Goal: Task Accomplishment & Management: Use online tool/utility

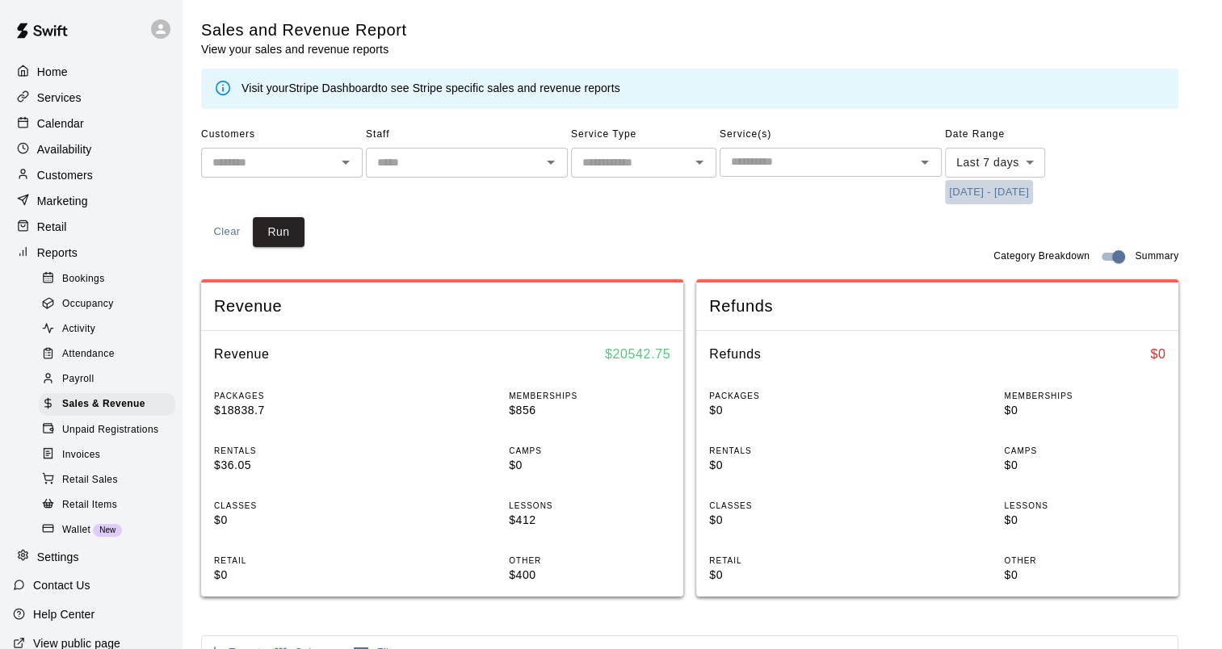
click at [1006, 192] on button "[DATE] - [DATE]" at bounding box center [989, 192] width 88 height 25
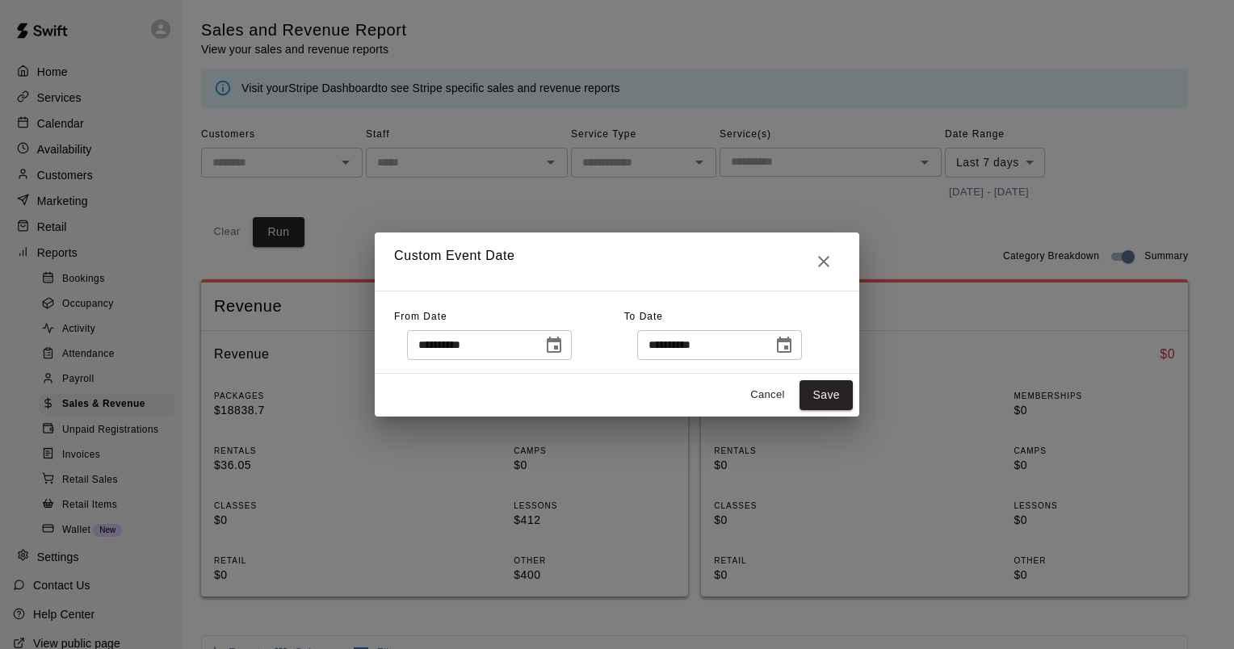
click at [564, 338] on icon "Choose date, selected date is Sep 10, 2025" at bounding box center [553, 345] width 19 height 19
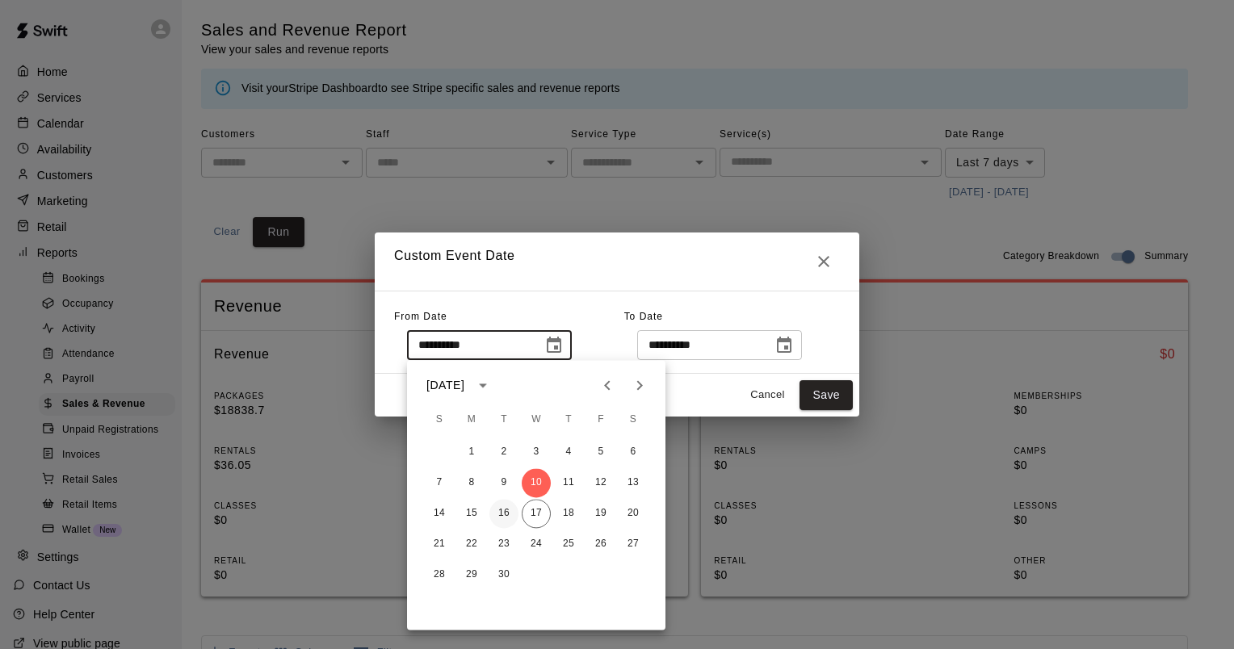
click at [511, 517] on button "16" at bounding box center [503, 513] width 29 height 29
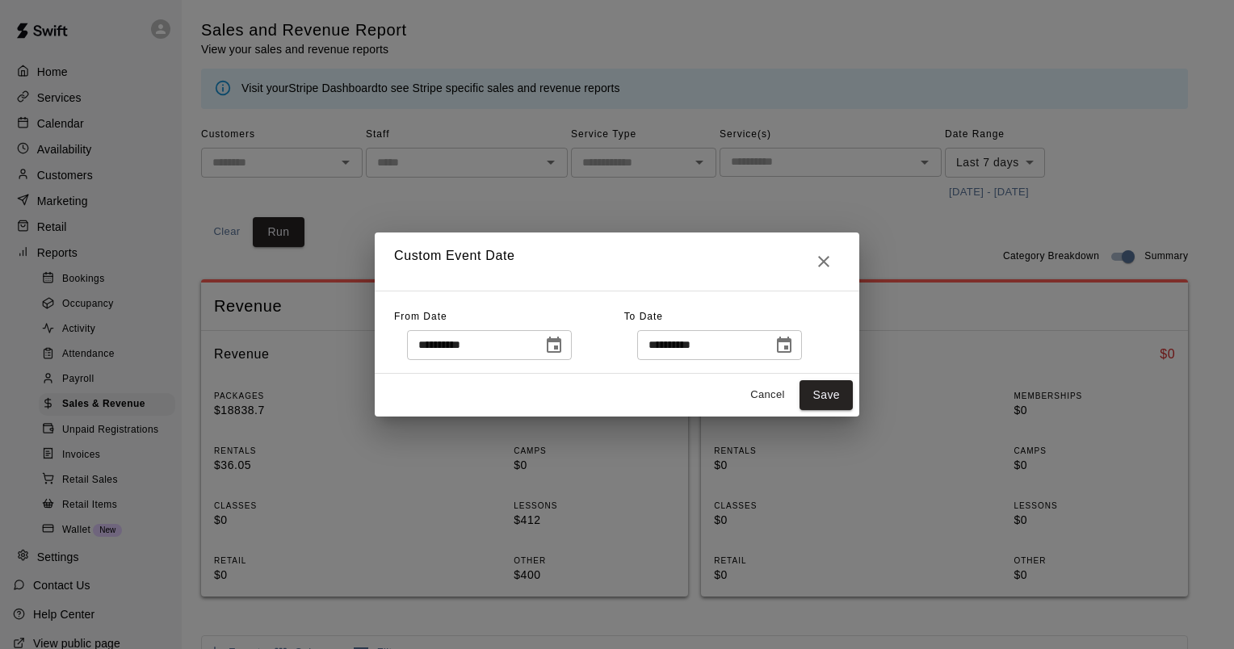
type input "**********"
click at [791, 346] on icon "Choose date, selected date is Sep 17, 2025" at bounding box center [784, 345] width 15 height 16
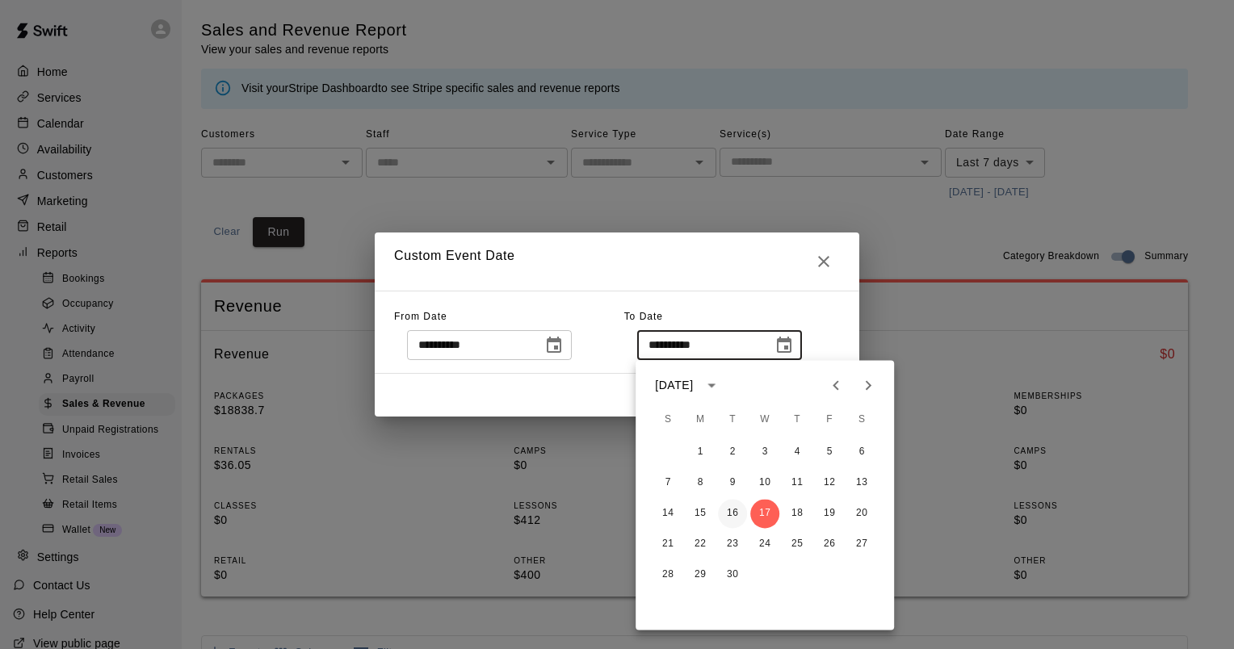
click at [728, 510] on button "16" at bounding box center [732, 513] width 29 height 29
type input "**********"
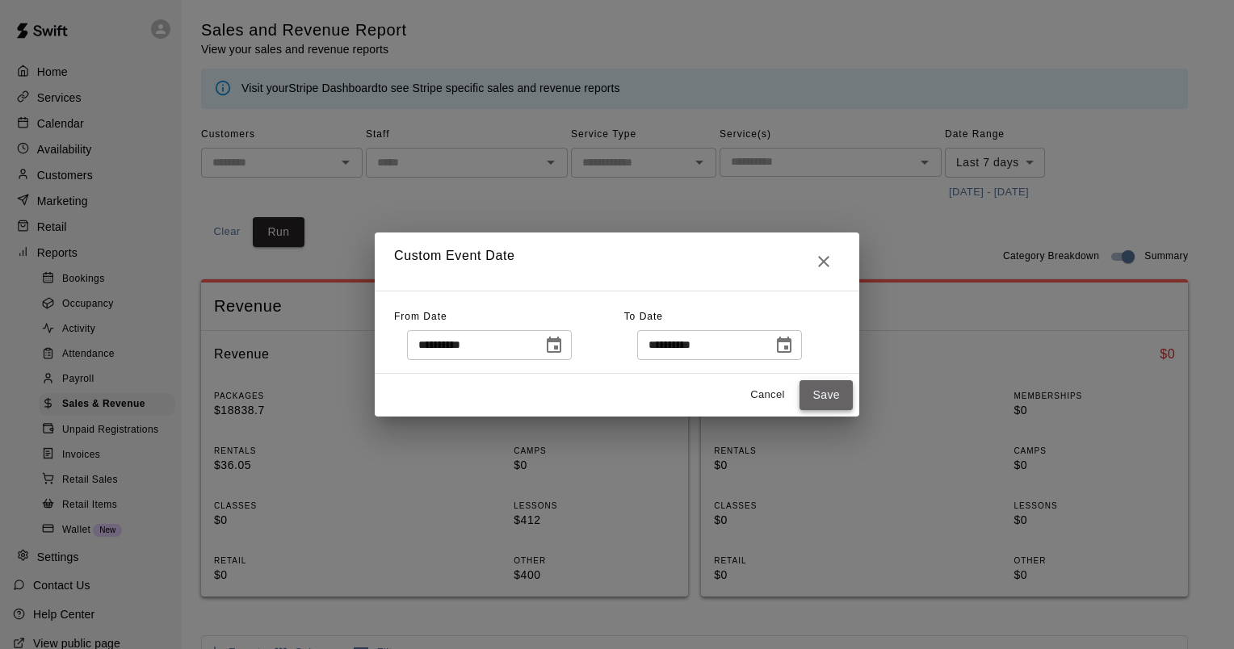
click at [838, 393] on button "Save" at bounding box center [826, 395] width 53 height 30
type input "******"
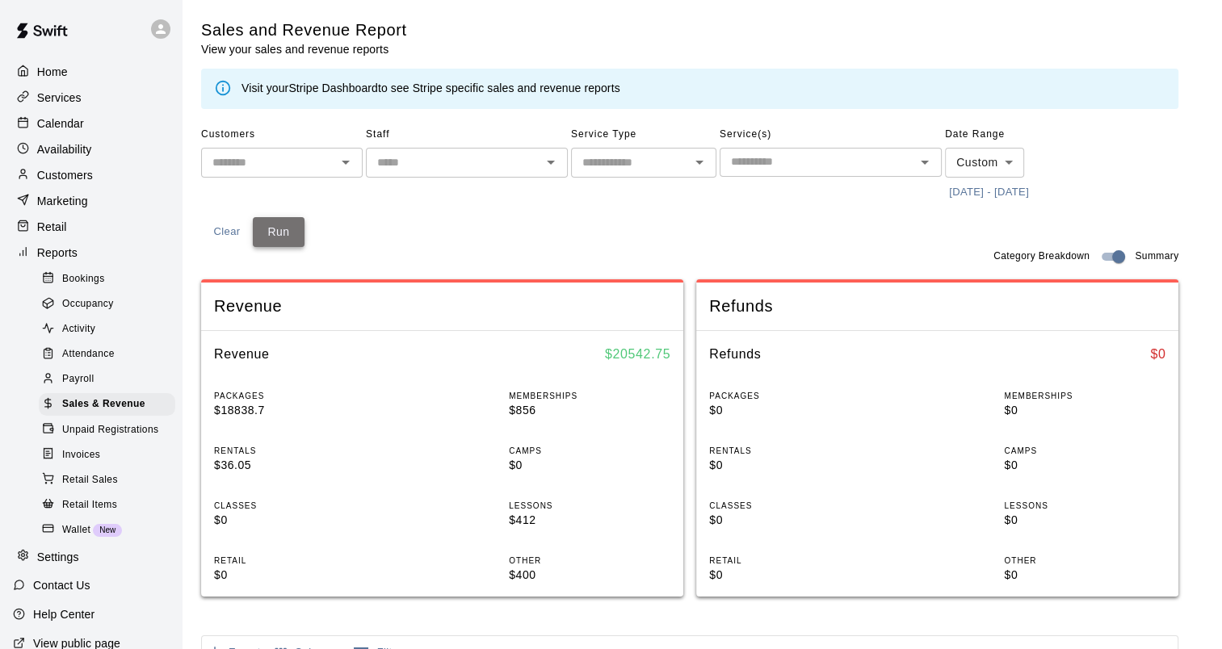
click at [271, 233] on button "Run" at bounding box center [279, 232] width 52 height 30
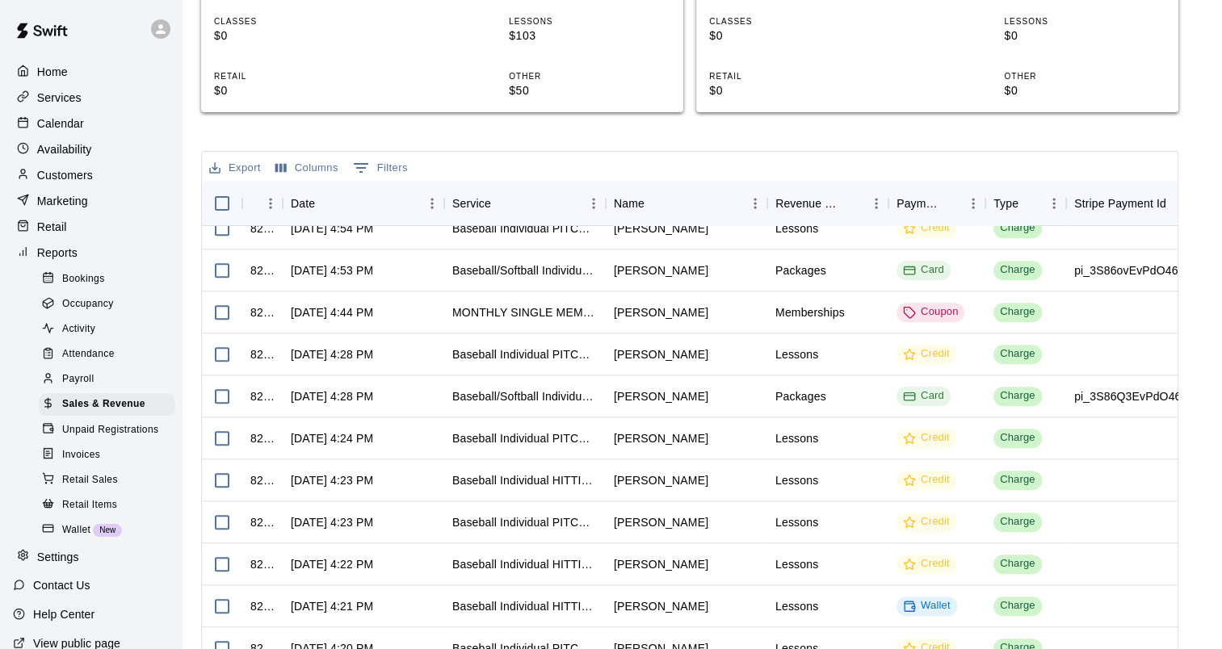
scroll to position [1211, 0]
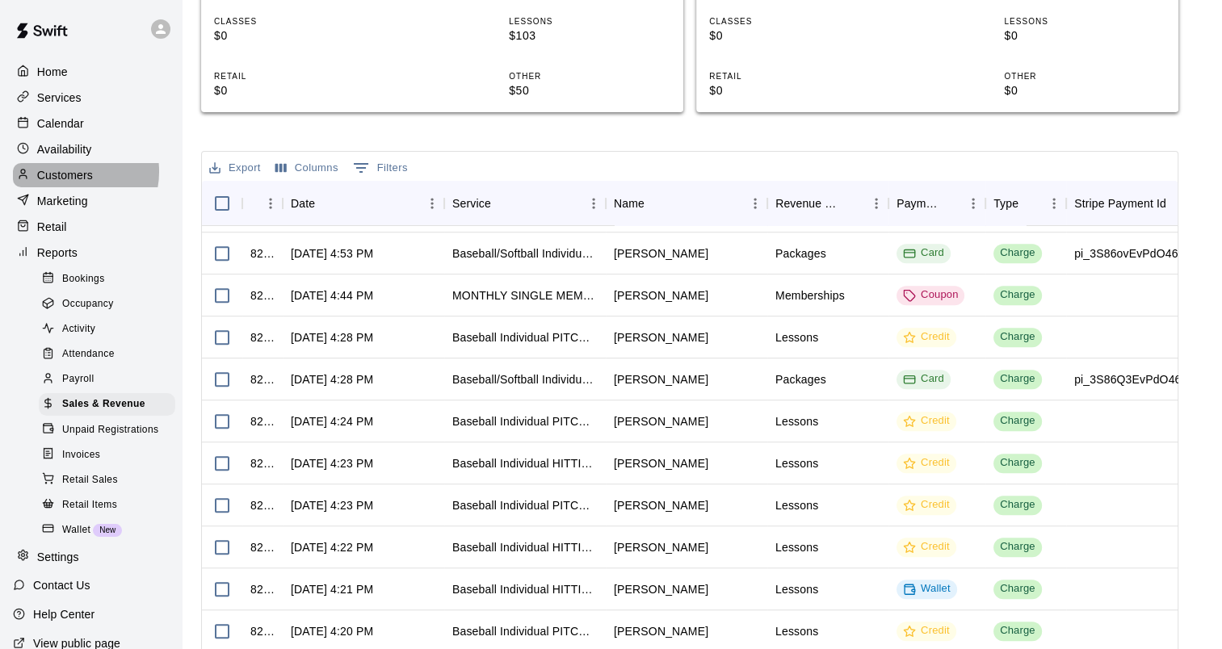
click at [72, 177] on p "Customers" at bounding box center [65, 175] width 56 height 16
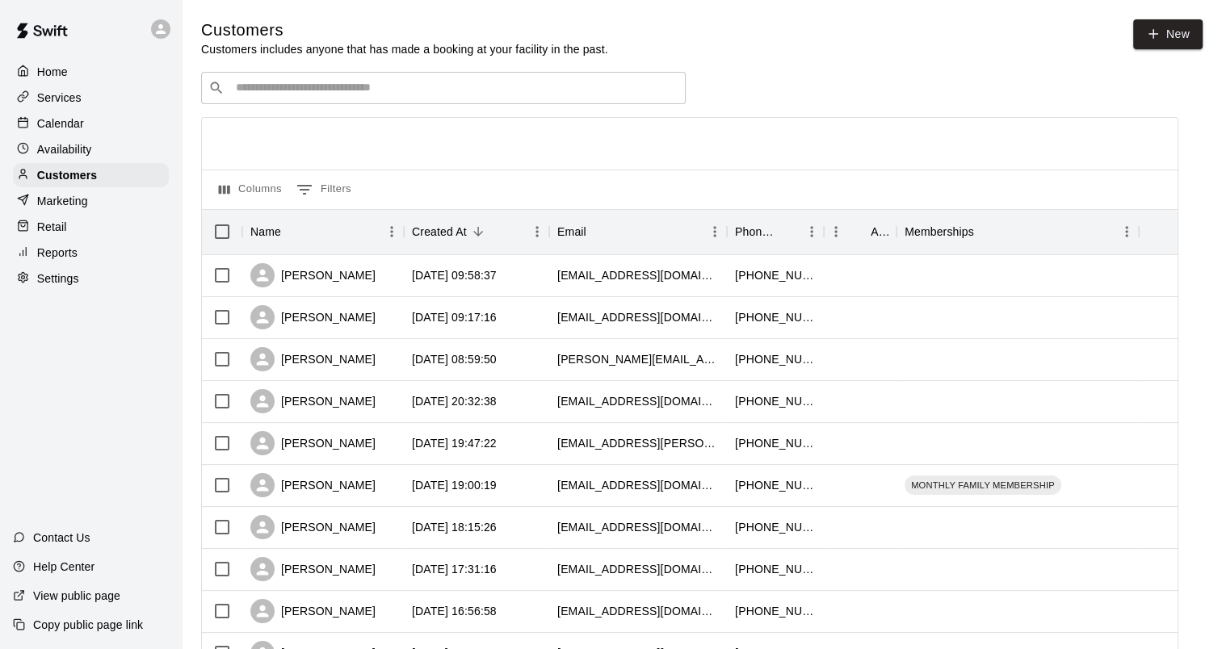
click at [293, 94] on input "Search customers by name or email" at bounding box center [454, 88] width 447 height 16
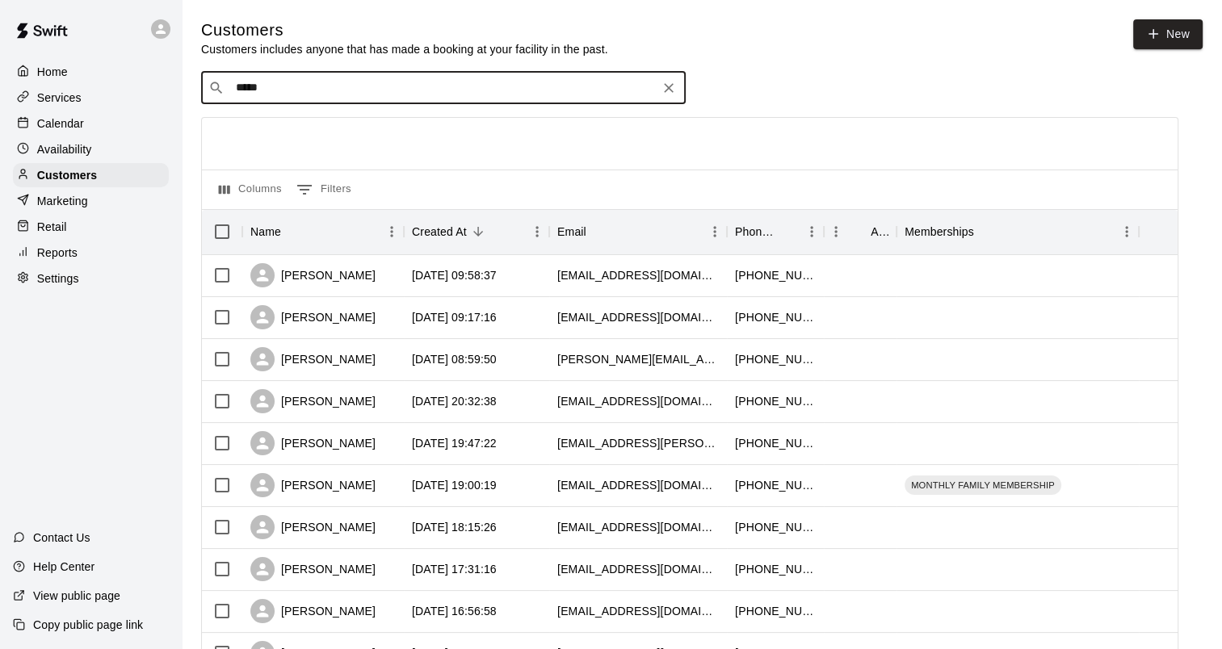
type input "******"
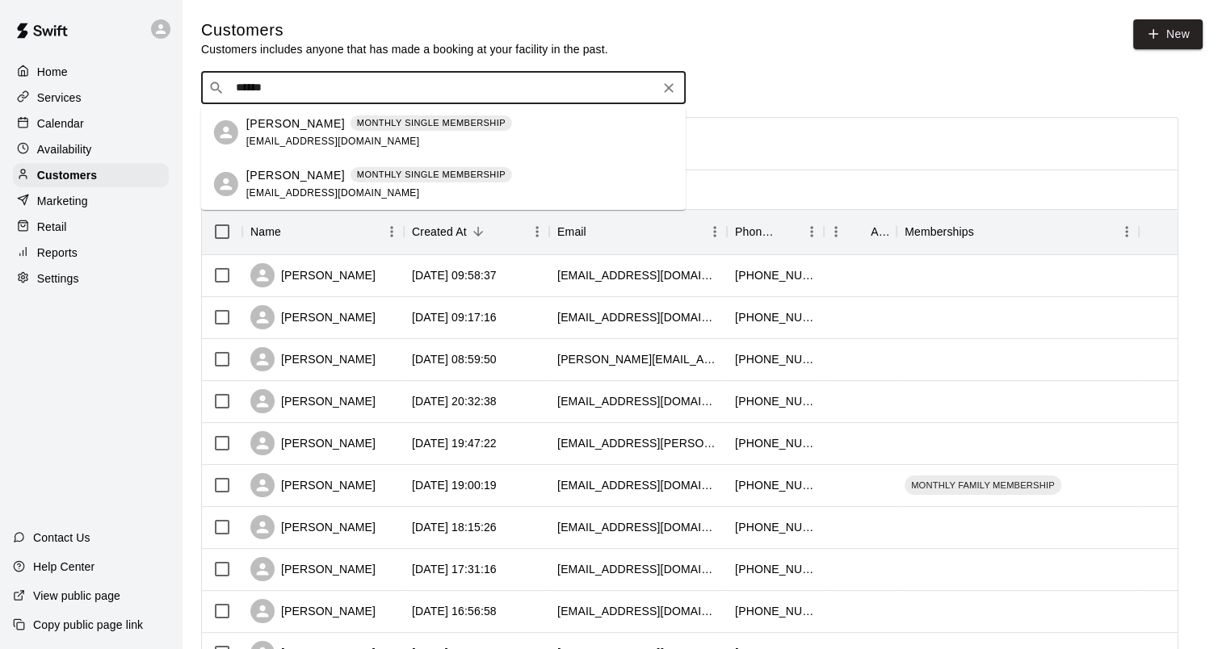
click at [291, 129] on p "[PERSON_NAME]" at bounding box center [295, 123] width 99 height 17
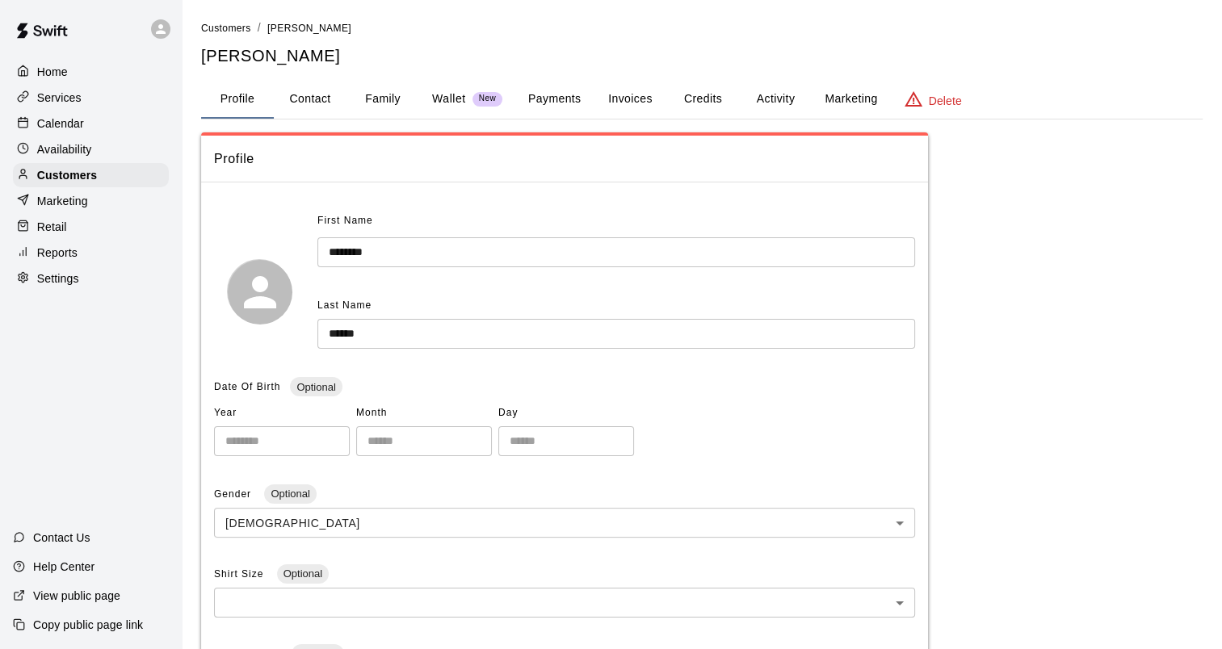
click at [562, 87] on button "Payments" at bounding box center [554, 99] width 78 height 39
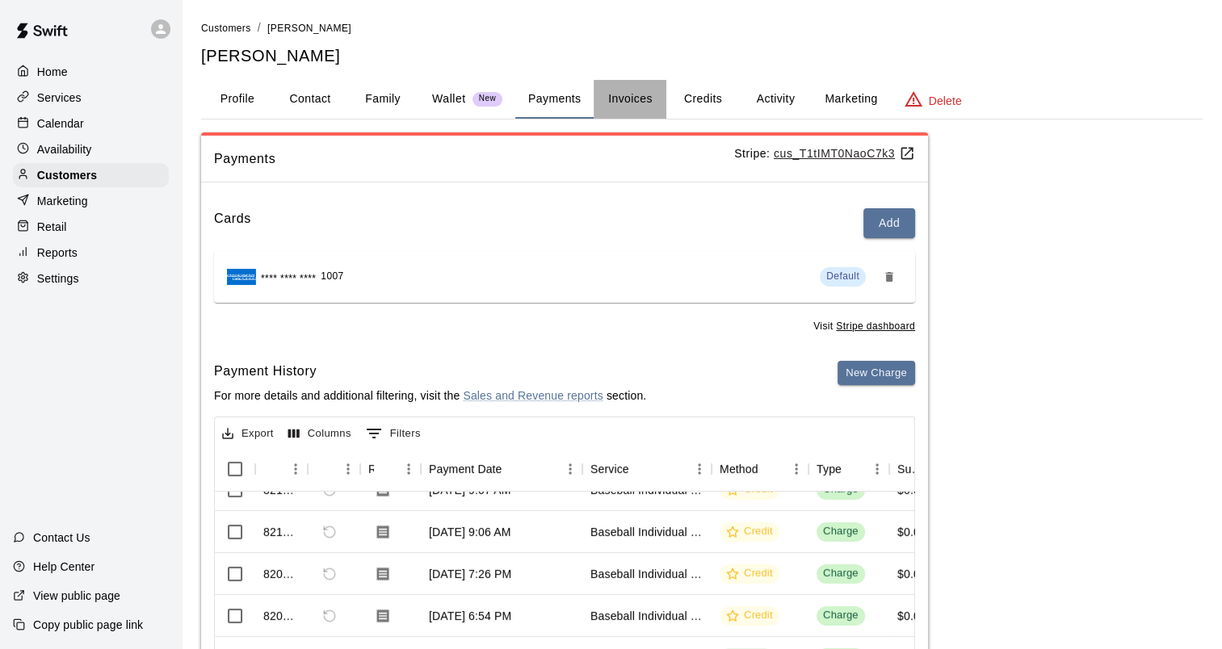
click at [641, 95] on button "Invoices" at bounding box center [630, 99] width 73 height 39
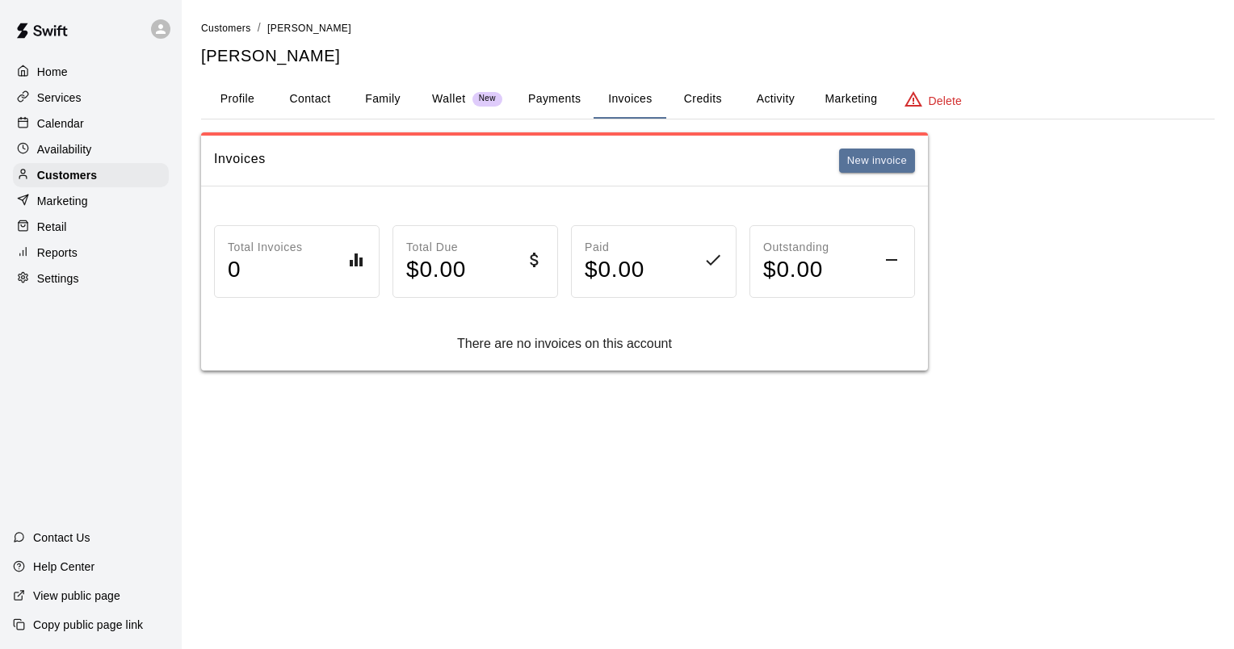
click at [447, 102] on p "Wallet" at bounding box center [449, 98] width 34 height 17
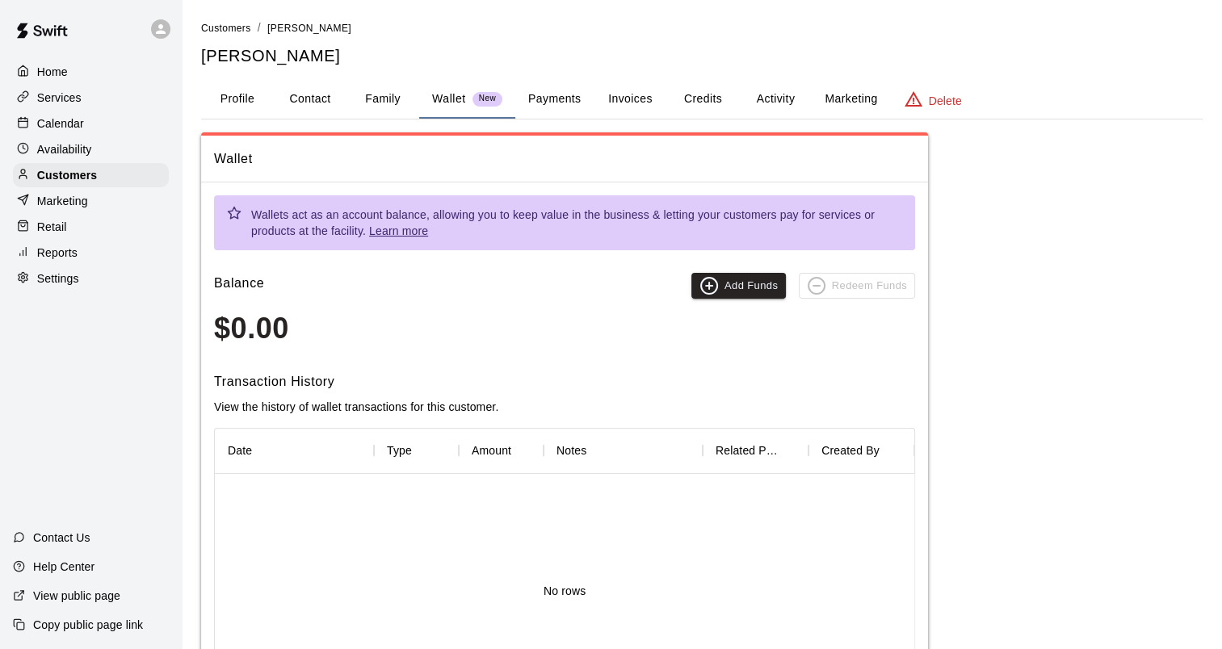
click at [754, 100] on button "Activity" at bounding box center [775, 99] width 73 height 39
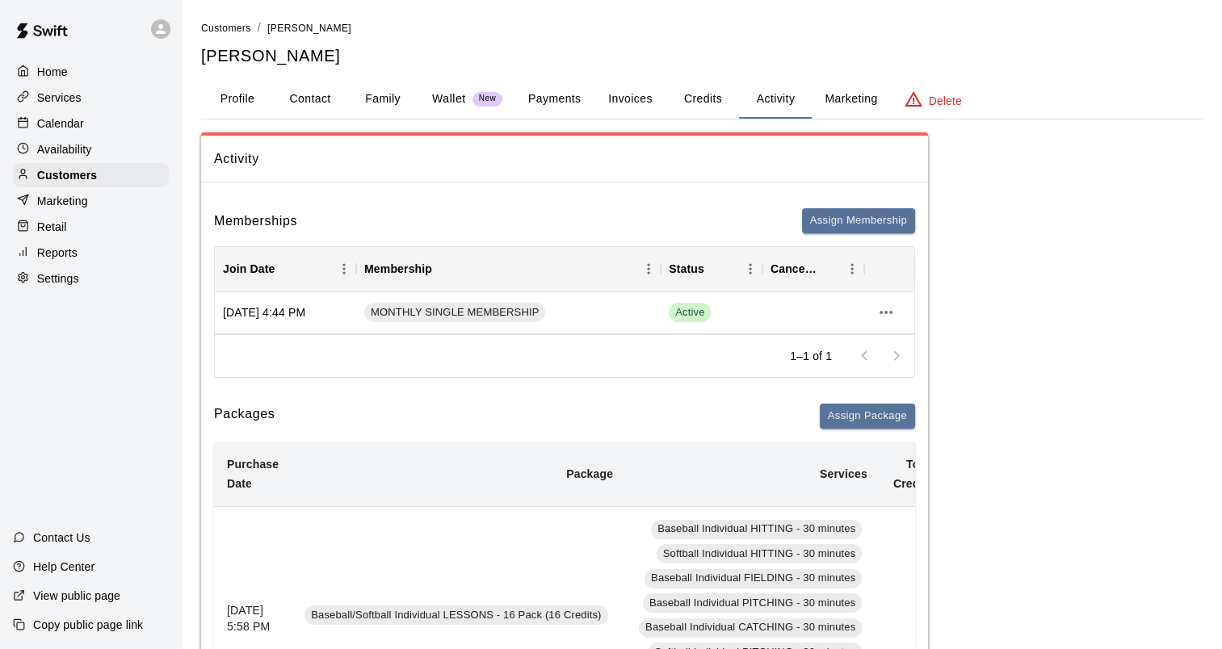
click at [378, 94] on button "Family" at bounding box center [382, 99] width 73 height 39
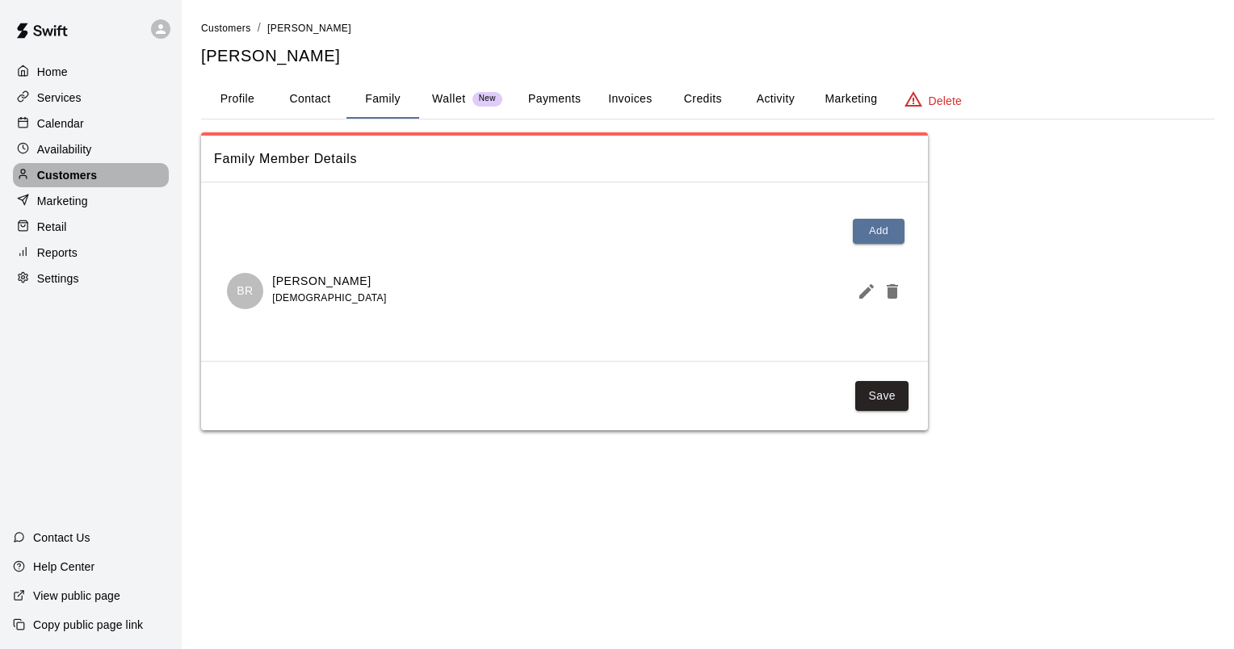
click at [90, 183] on p "Customers" at bounding box center [67, 175] width 60 height 16
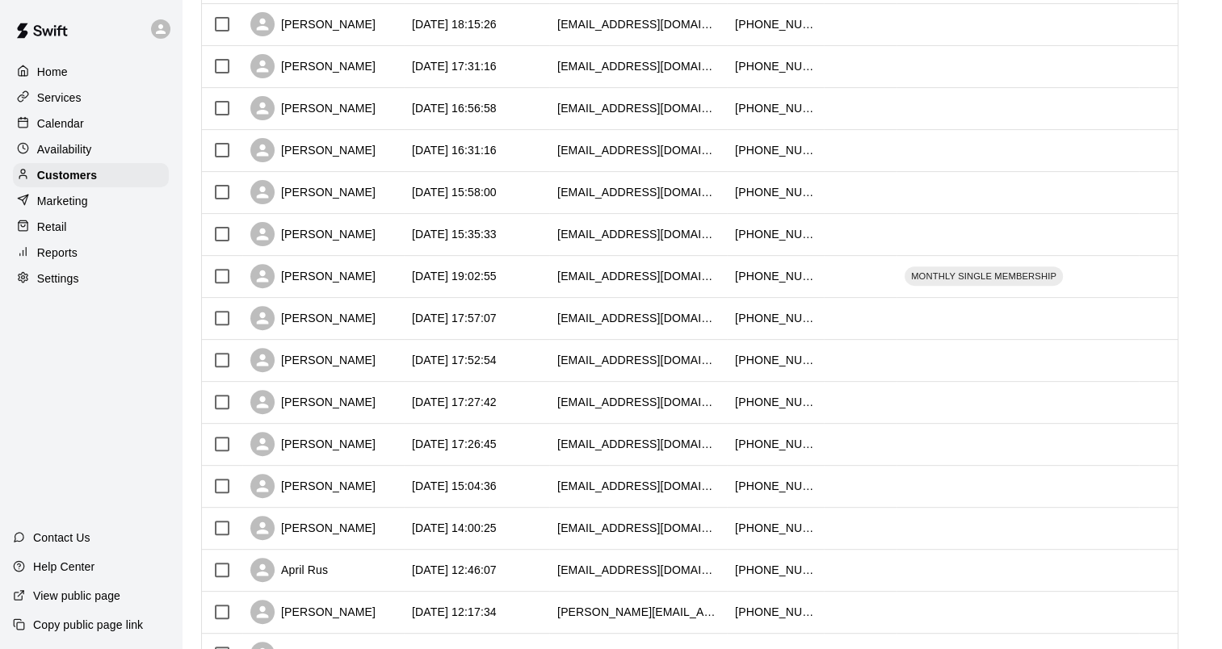
scroll to position [565, 0]
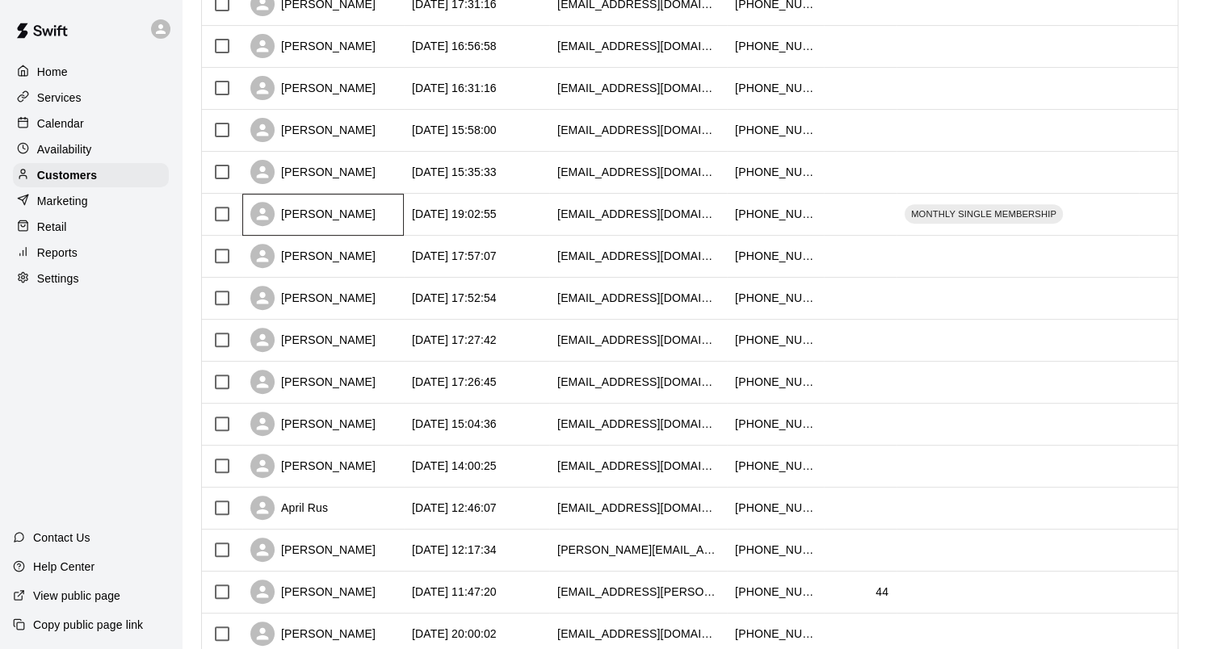
click at [342, 217] on div "[PERSON_NAME]" at bounding box center [312, 214] width 125 height 24
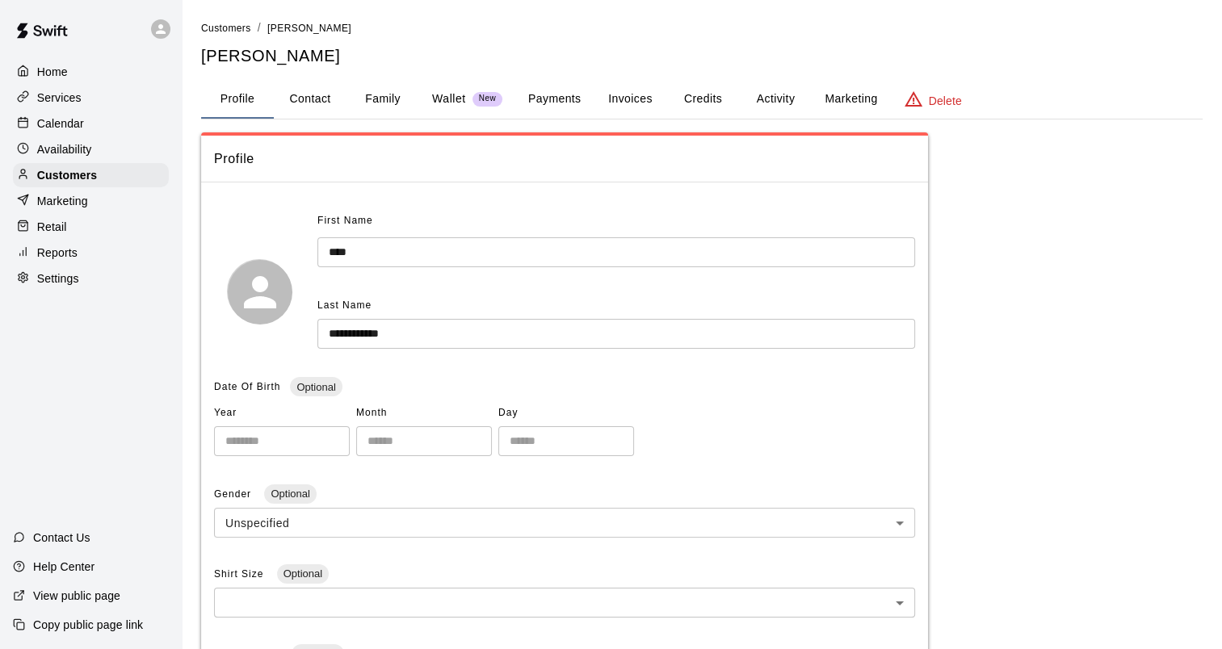
click at [365, 107] on button "Family" at bounding box center [382, 99] width 73 height 39
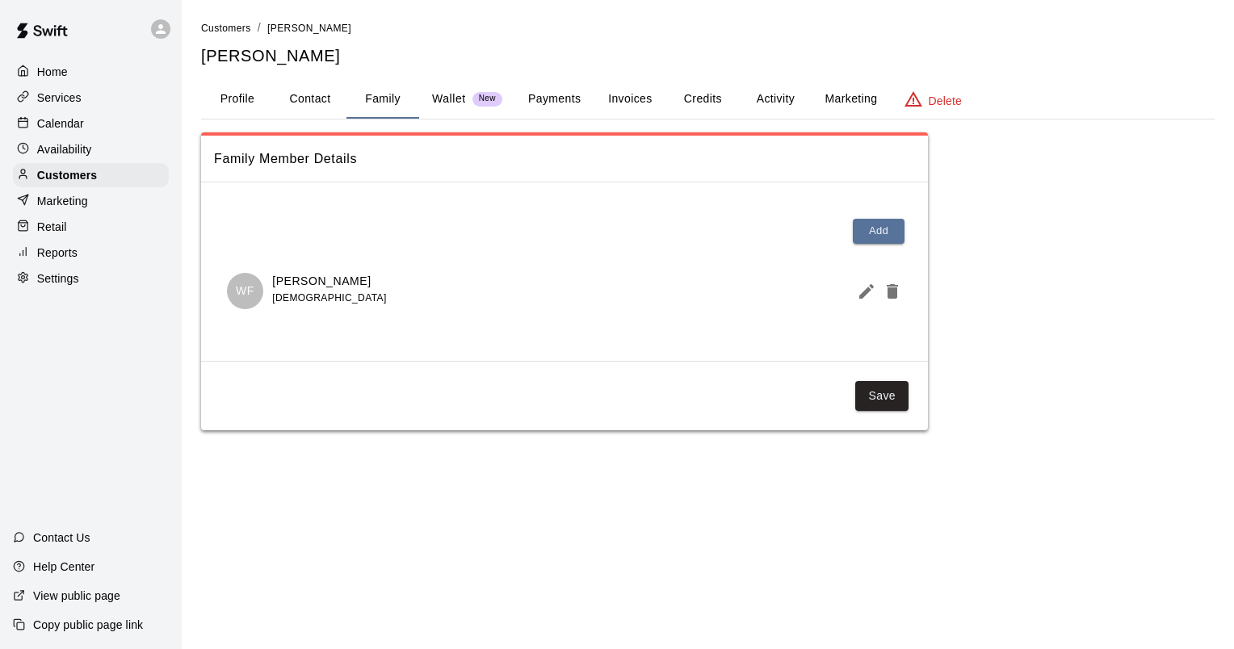
click at [790, 100] on button "Activity" at bounding box center [775, 99] width 73 height 39
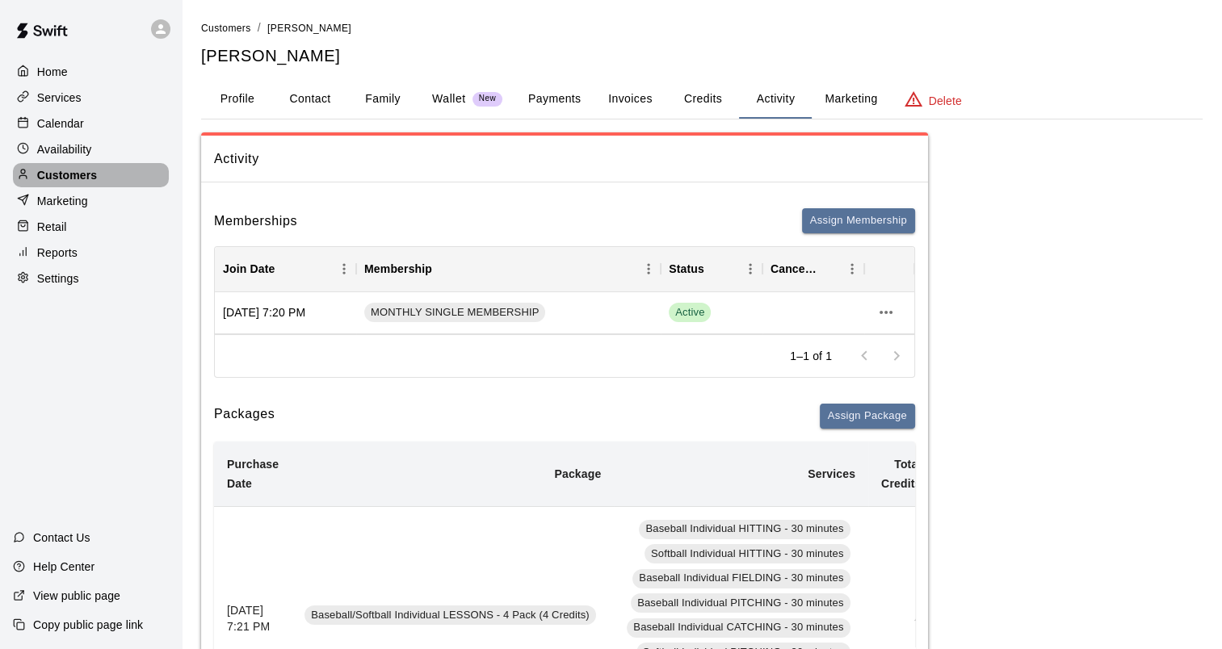
click at [73, 179] on p "Customers" at bounding box center [67, 175] width 60 height 16
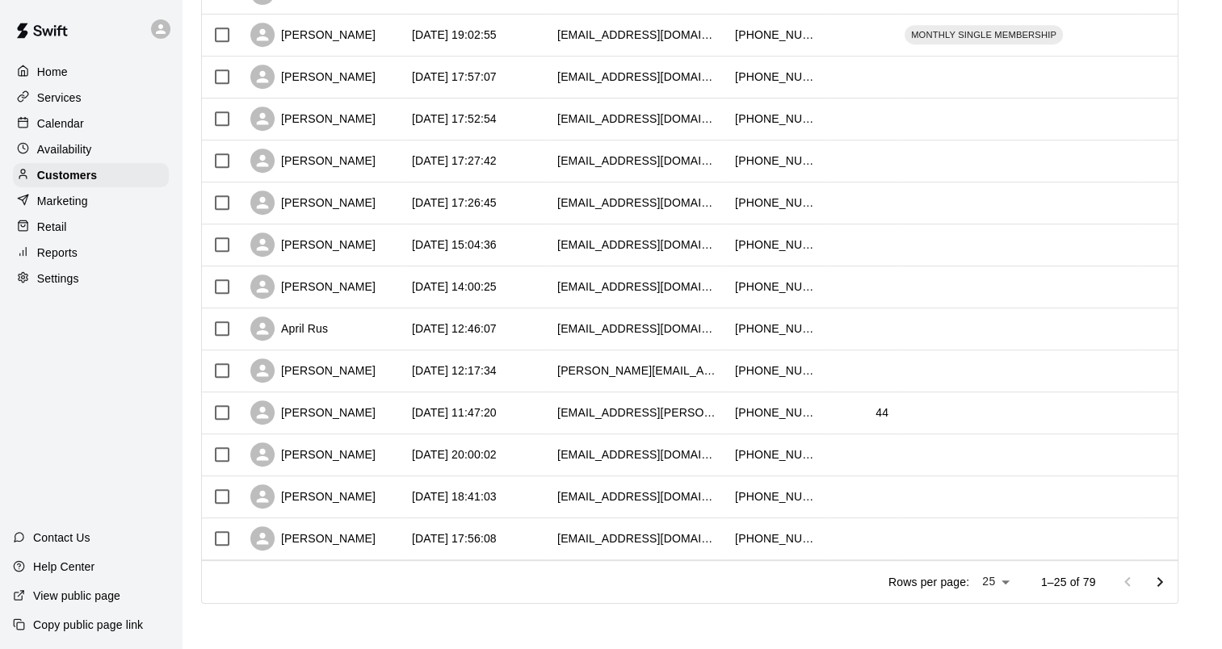
scroll to position [746, 0]
click at [1169, 578] on icon "Go to next page" at bounding box center [1159, 582] width 19 height 19
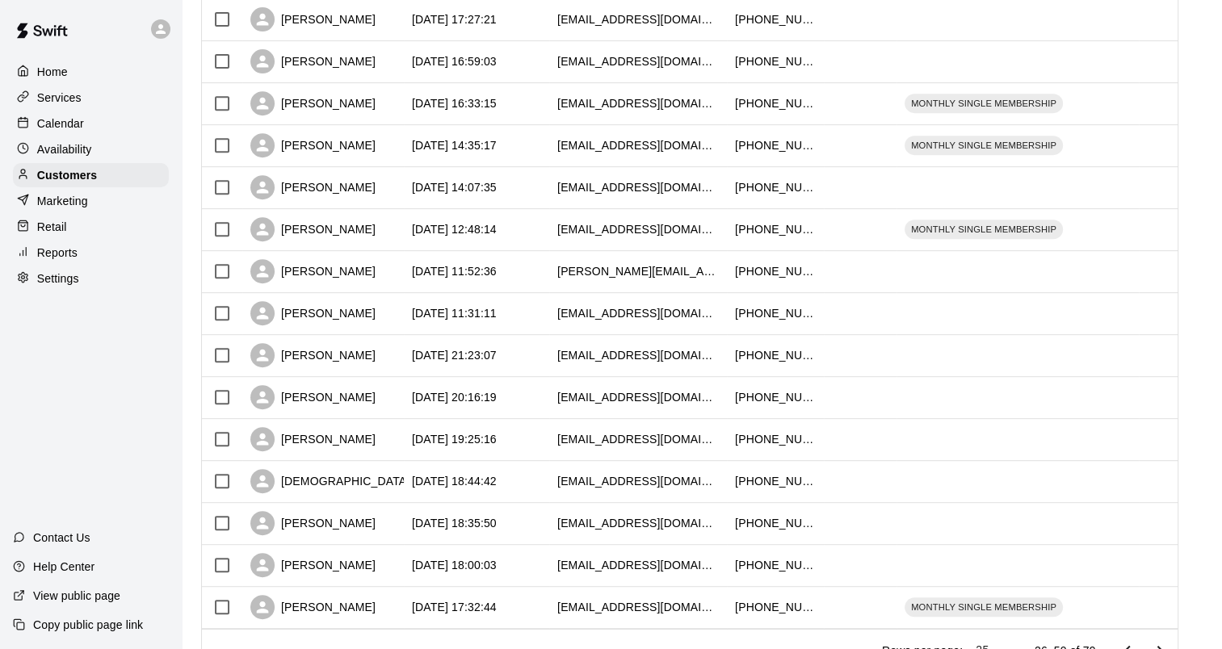
scroll to position [585, 0]
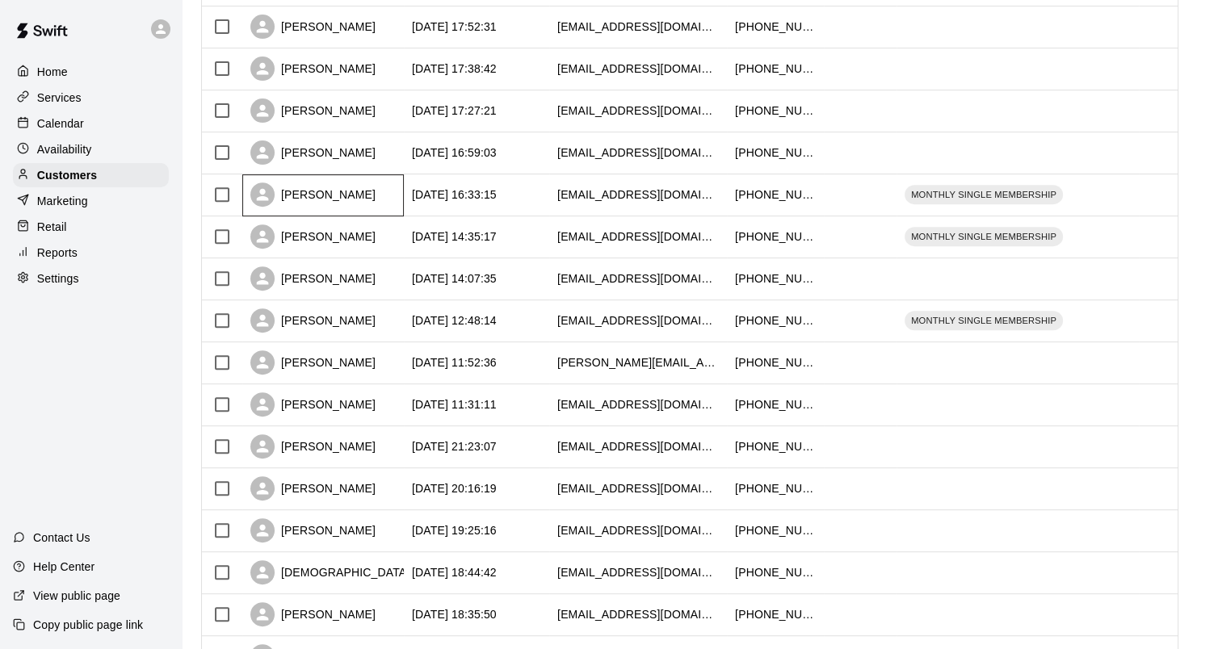
click at [315, 199] on div "[PERSON_NAME]" at bounding box center [312, 195] width 125 height 24
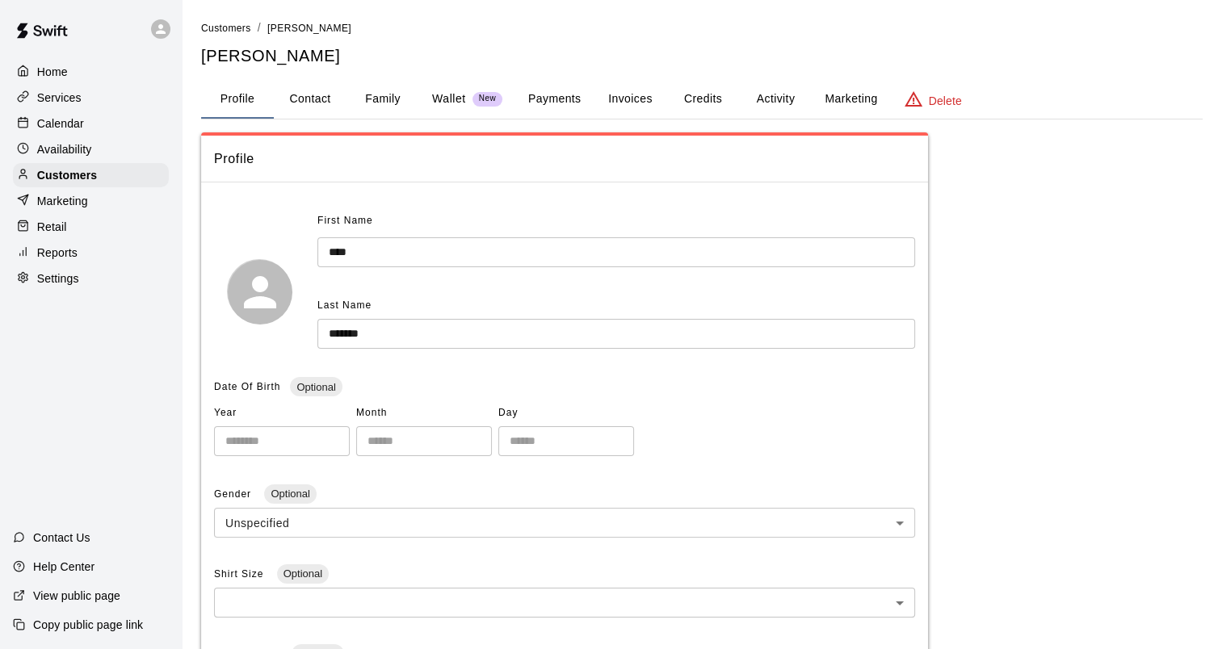
click at [362, 105] on button "Family" at bounding box center [382, 99] width 73 height 39
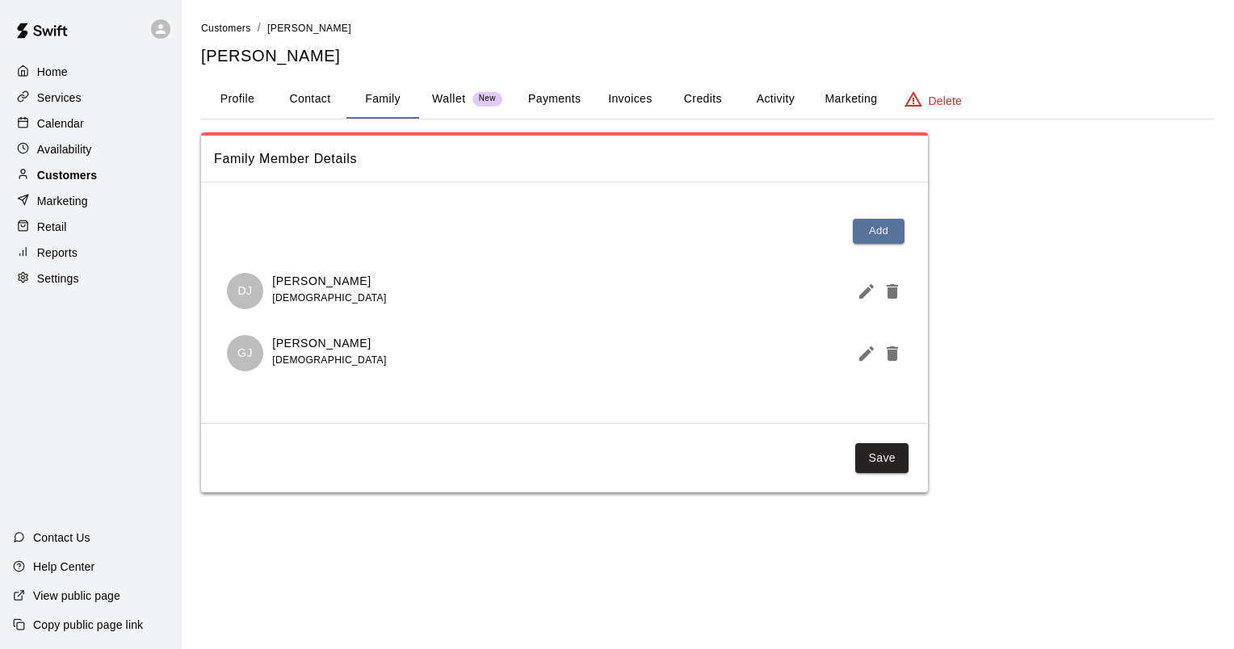
click at [74, 179] on p "Customers" at bounding box center [67, 175] width 60 height 16
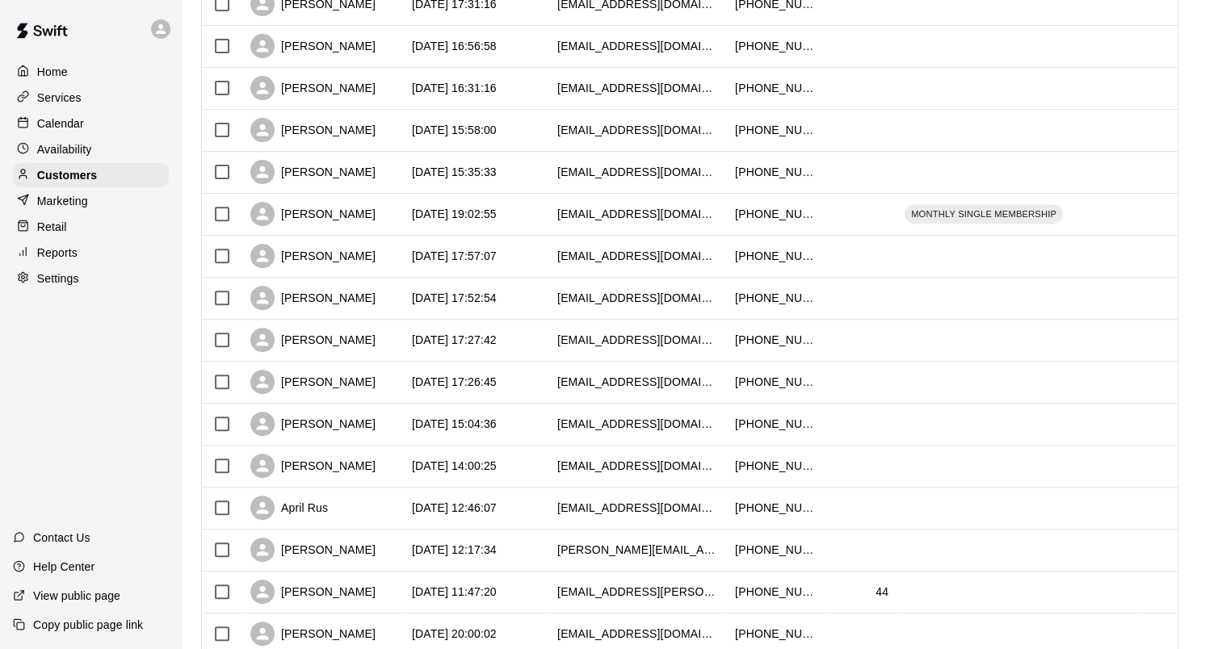
scroll to position [746, 0]
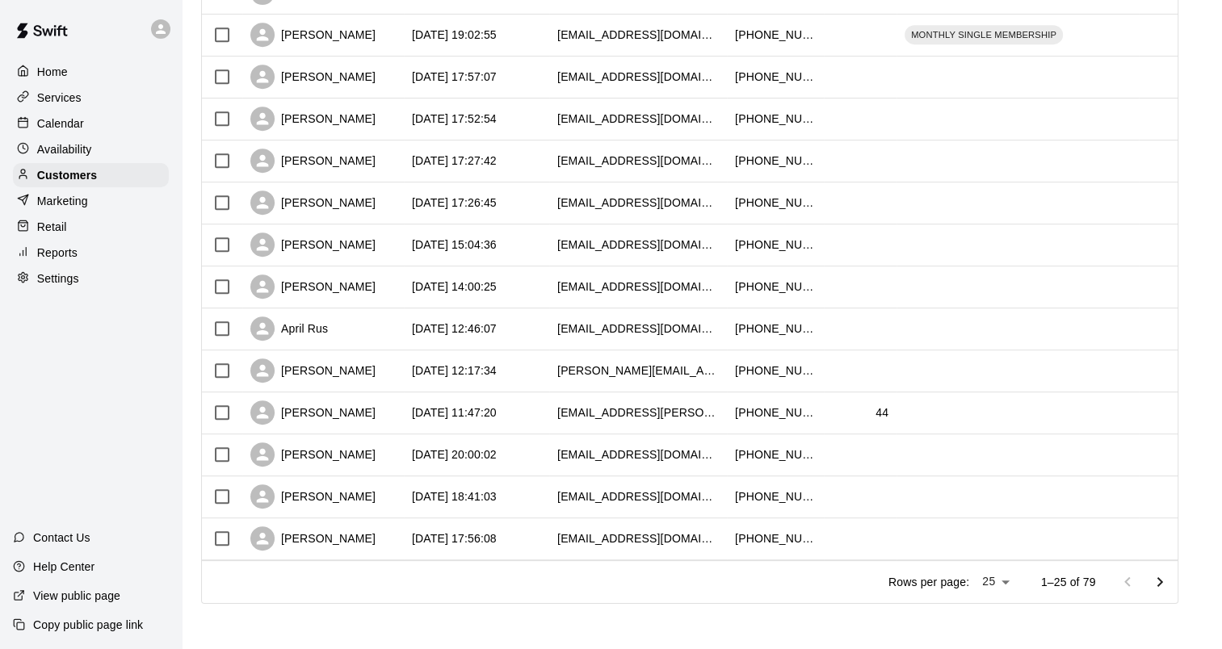
click at [1163, 590] on icon "Go to next page" at bounding box center [1159, 582] width 19 height 19
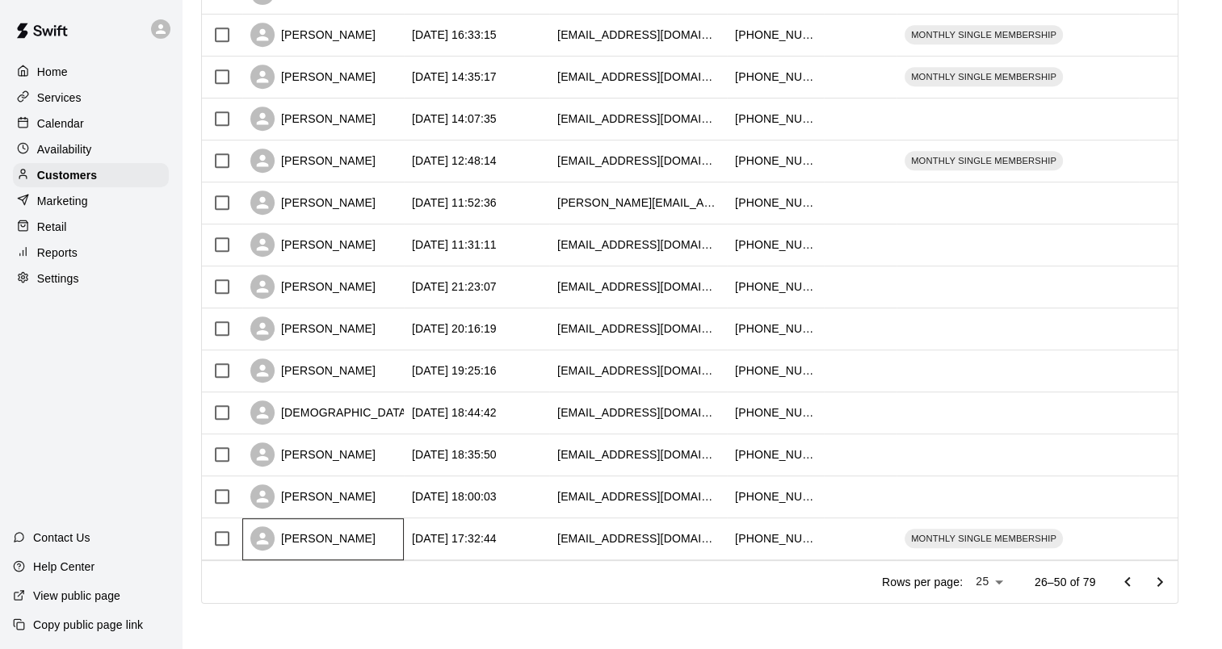
click at [355, 538] on div "[PERSON_NAME]" at bounding box center [312, 539] width 125 height 24
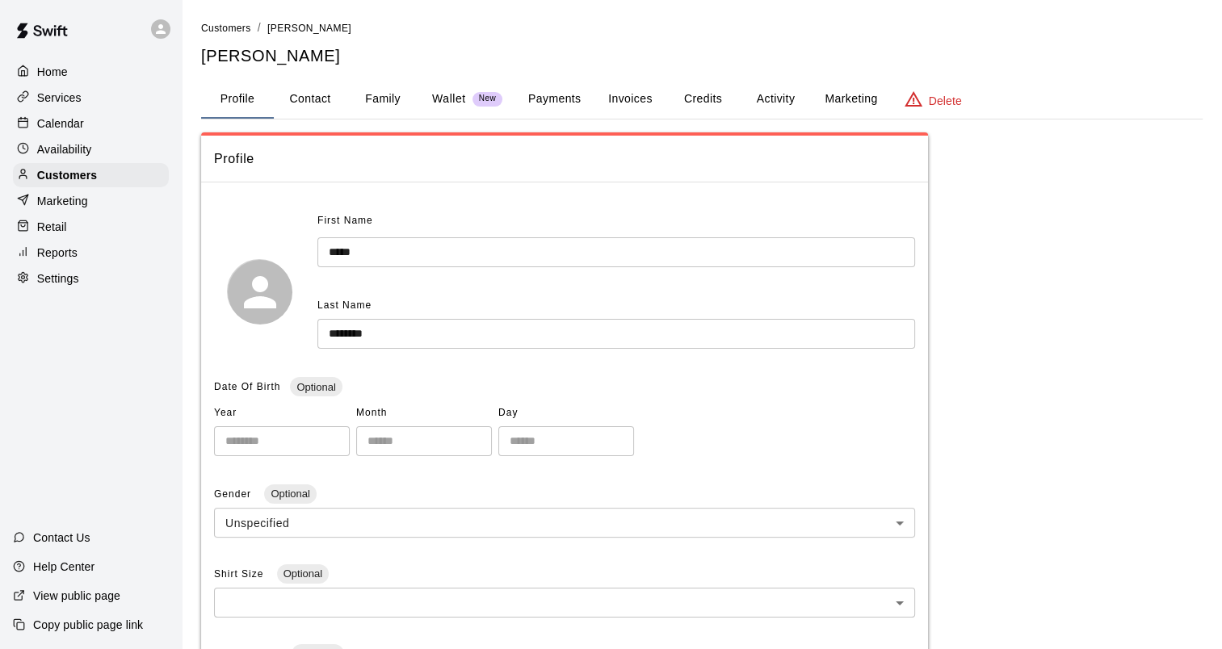
click at [375, 100] on button "Family" at bounding box center [382, 99] width 73 height 39
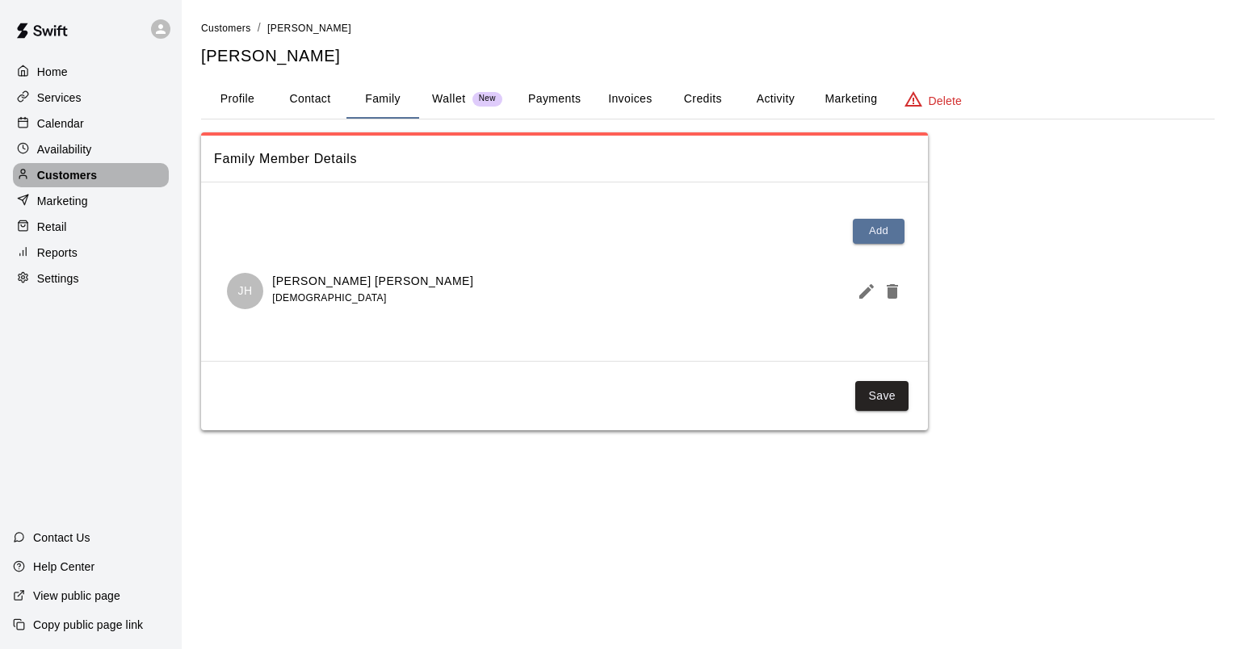
click at [62, 183] on p "Customers" at bounding box center [67, 175] width 60 height 16
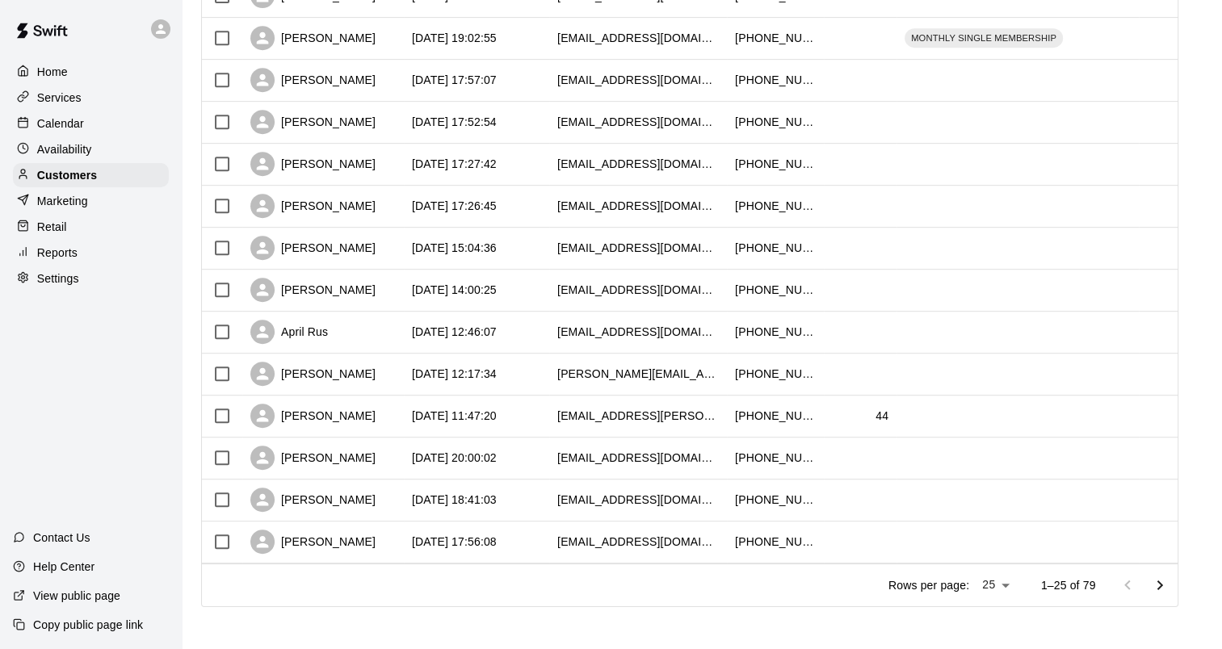
scroll to position [746, 0]
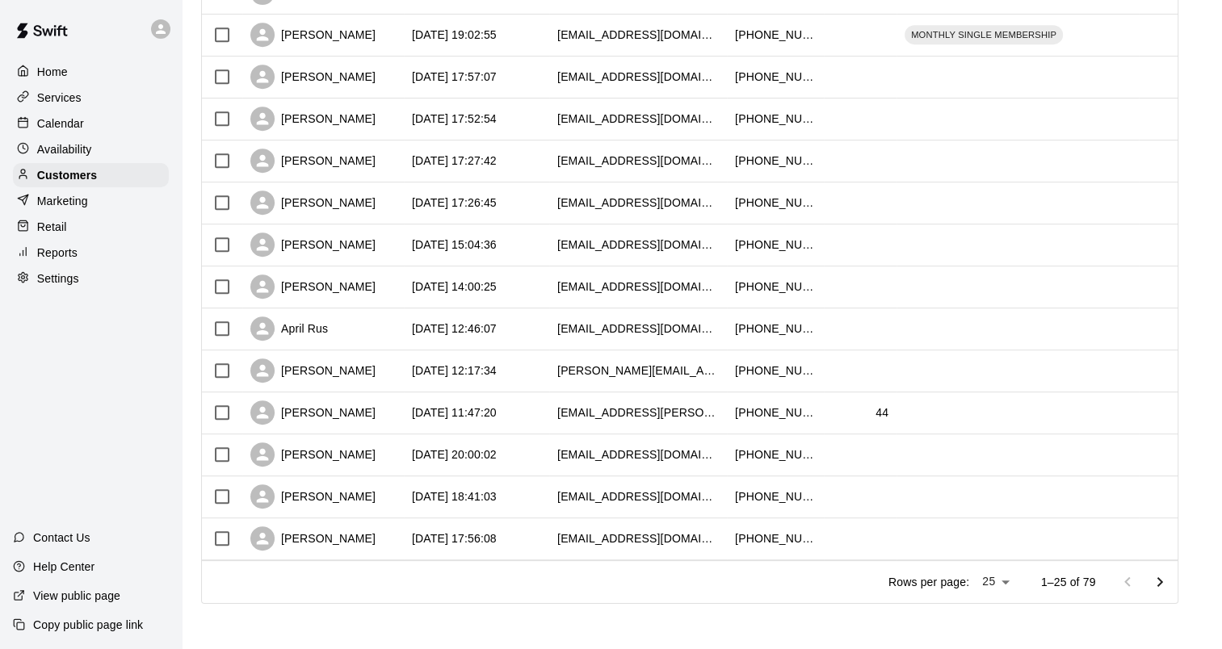
click at [1161, 582] on icon "Go to next page" at bounding box center [1159, 582] width 19 height 19
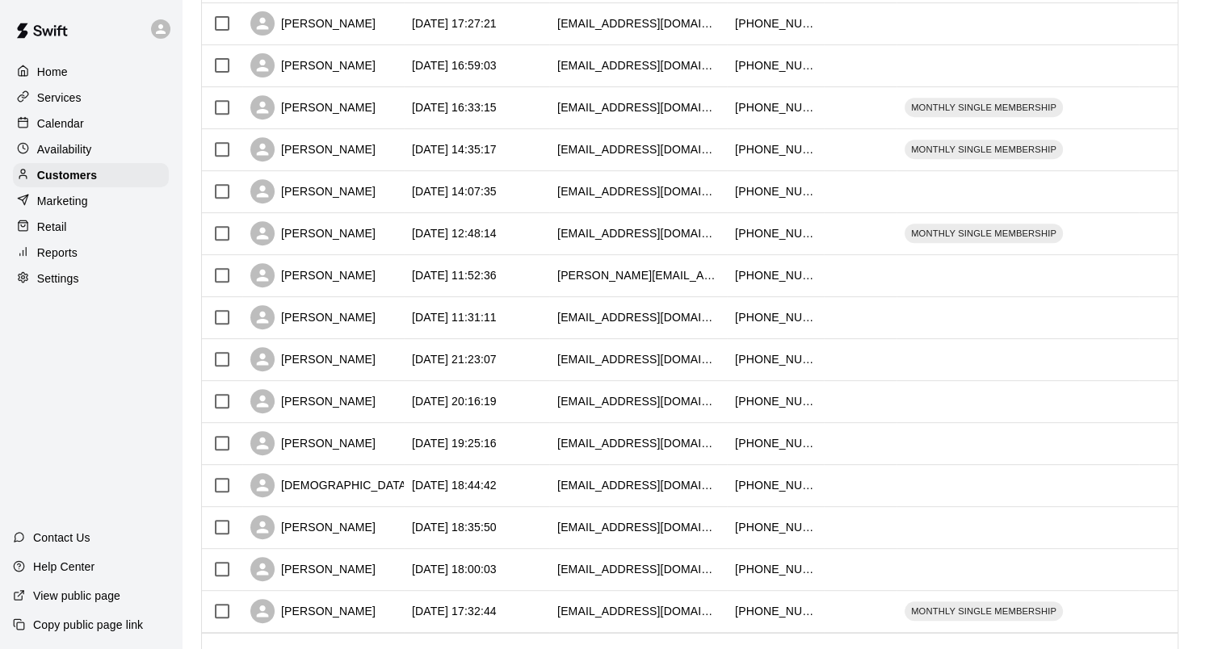
scroll to position [585, 0]
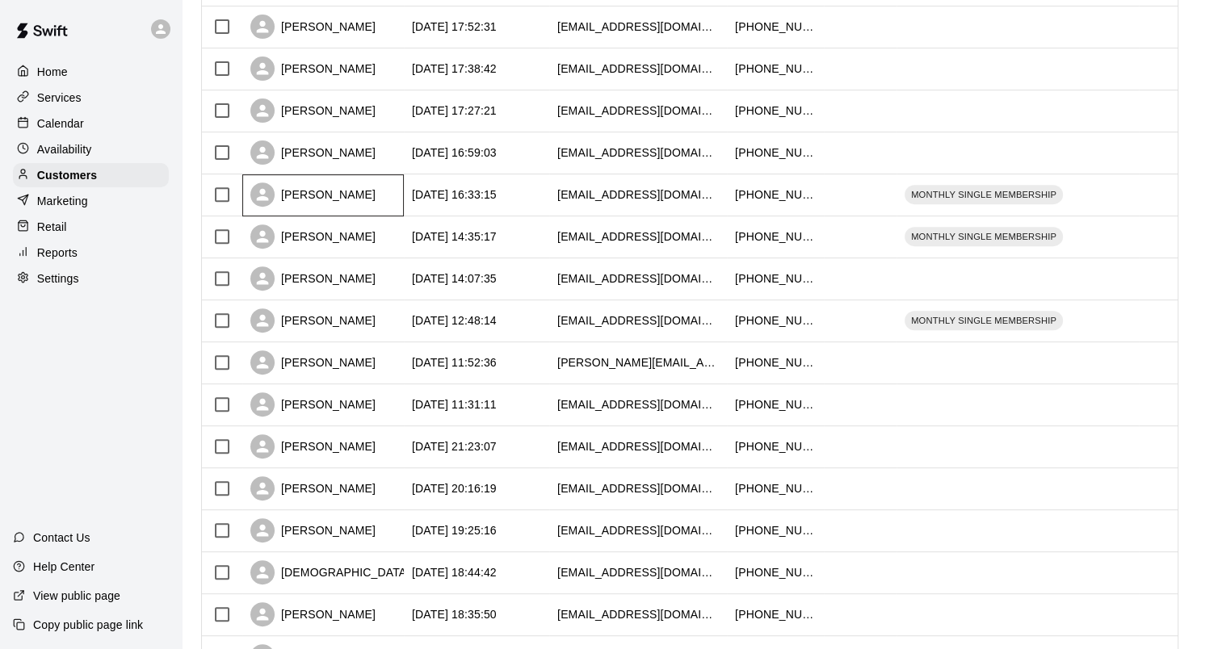
click at [299, 197] on div "[PERSON_NAME]" at bounding box center [312, 195] width 125 height 24
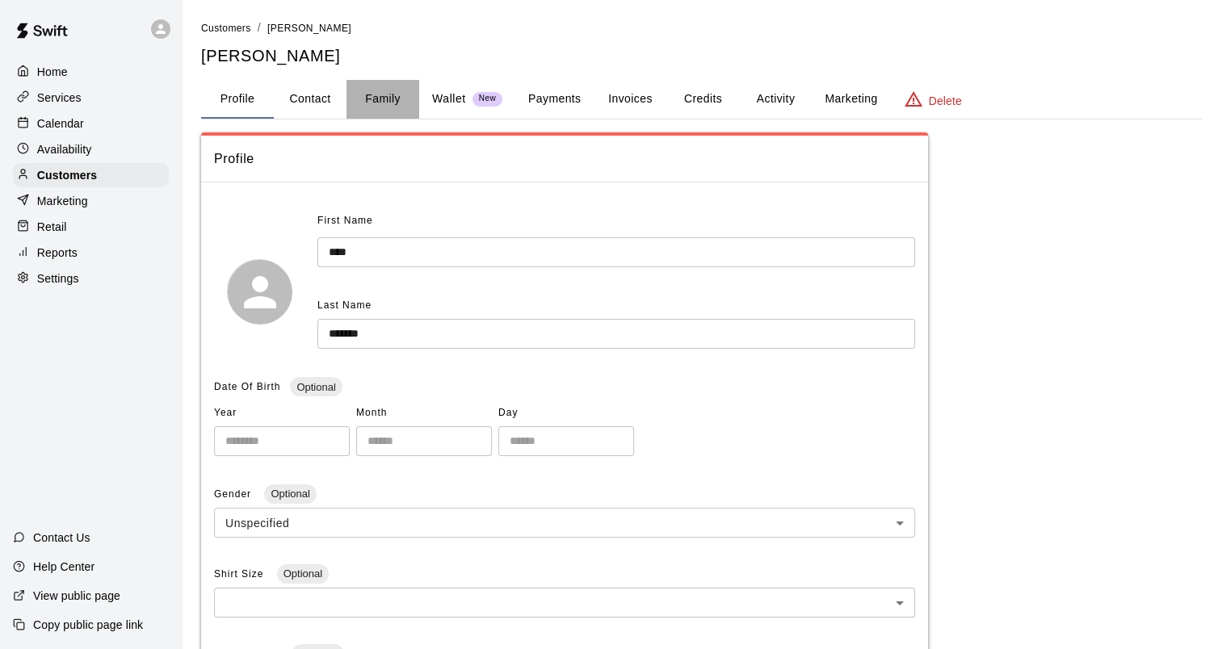
click at [370, 95] on button "Family" at bounding box center [382, 99] width 73 height 39
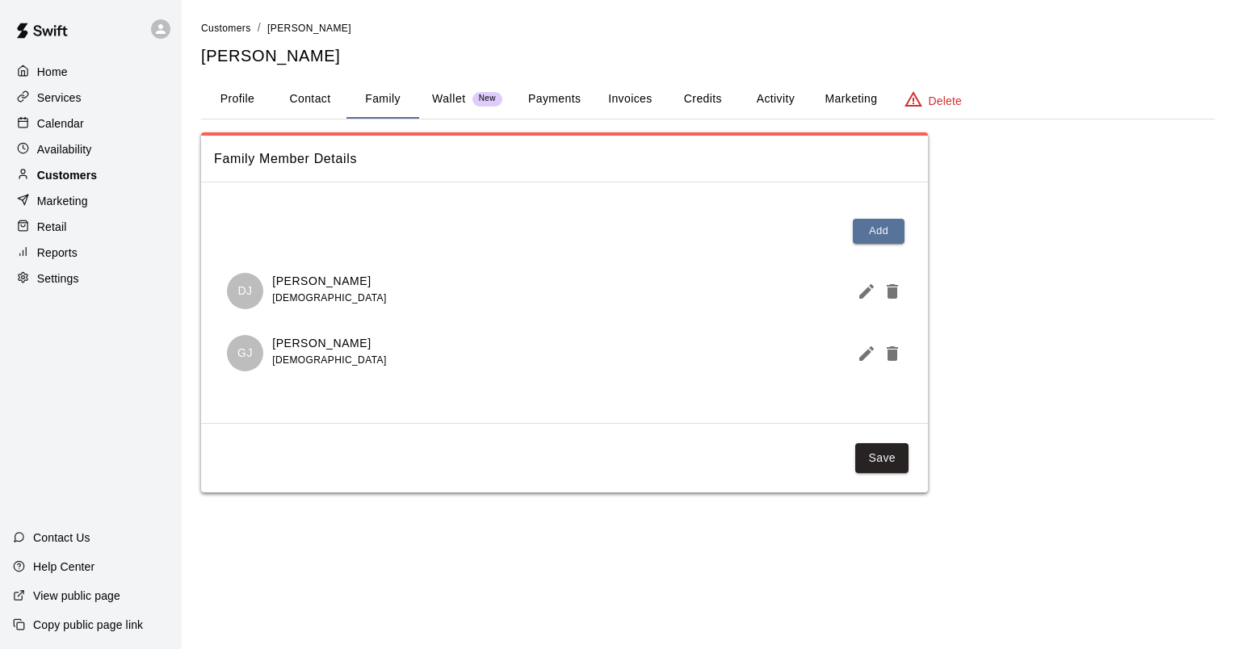
click at [70, 178] on p "Customers" at bounding box center [67, 175] width 60 height 16
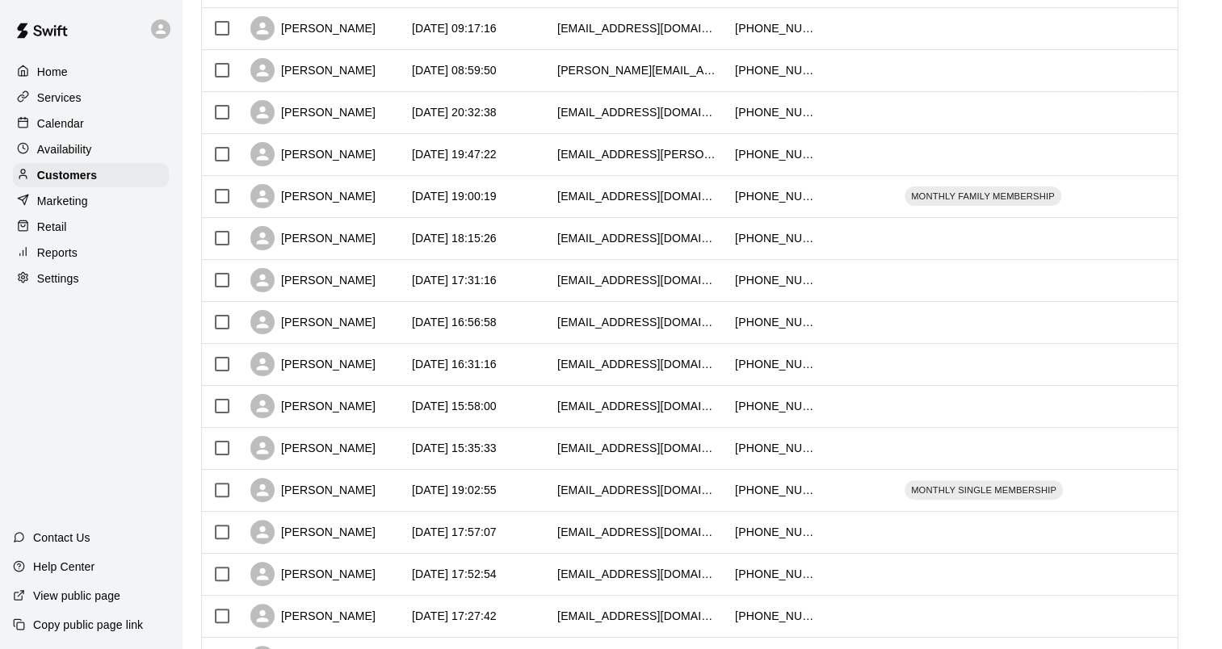
scroll to position [262, 0]
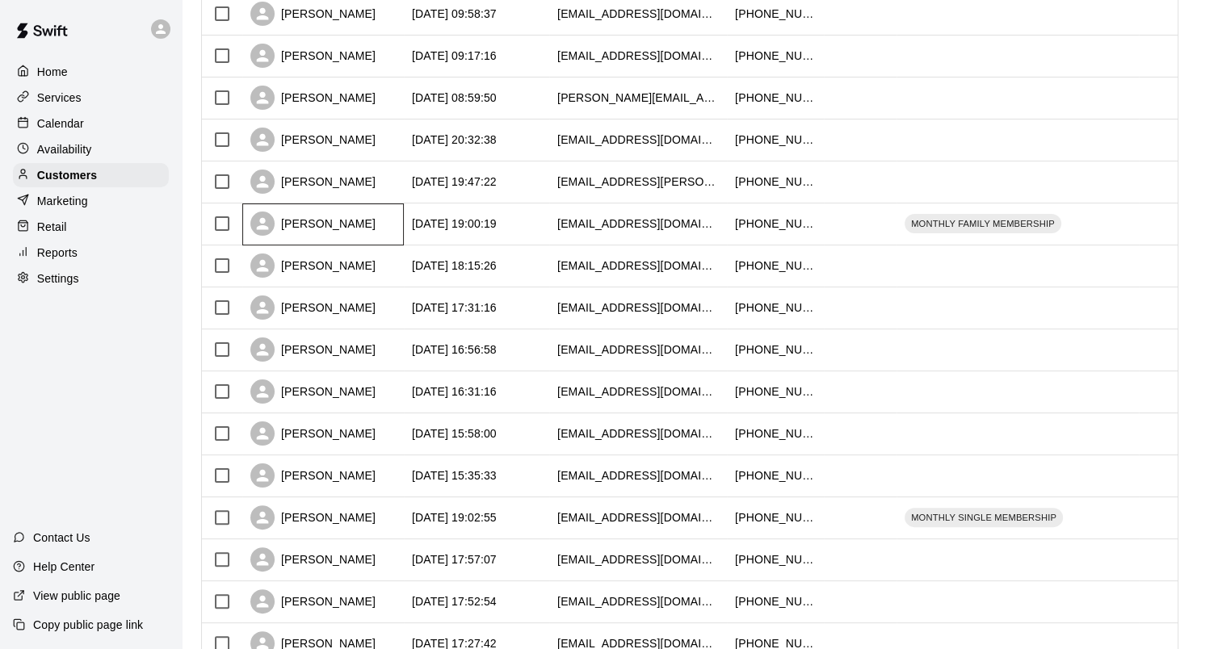
click at [309, 232] on div "[PERSON_NAME]" at bounding box center [312, 224] width 125 height 24
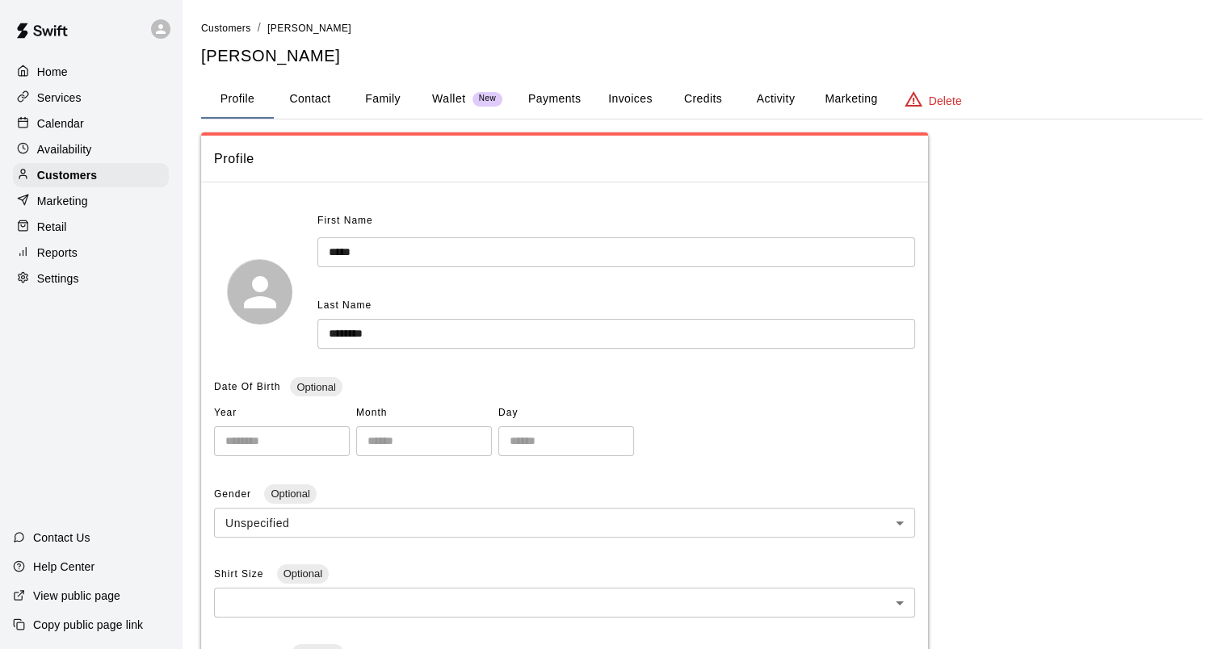
click at [366, 90] on button "Family" at bounding box center [382, 99] width 73 height 39
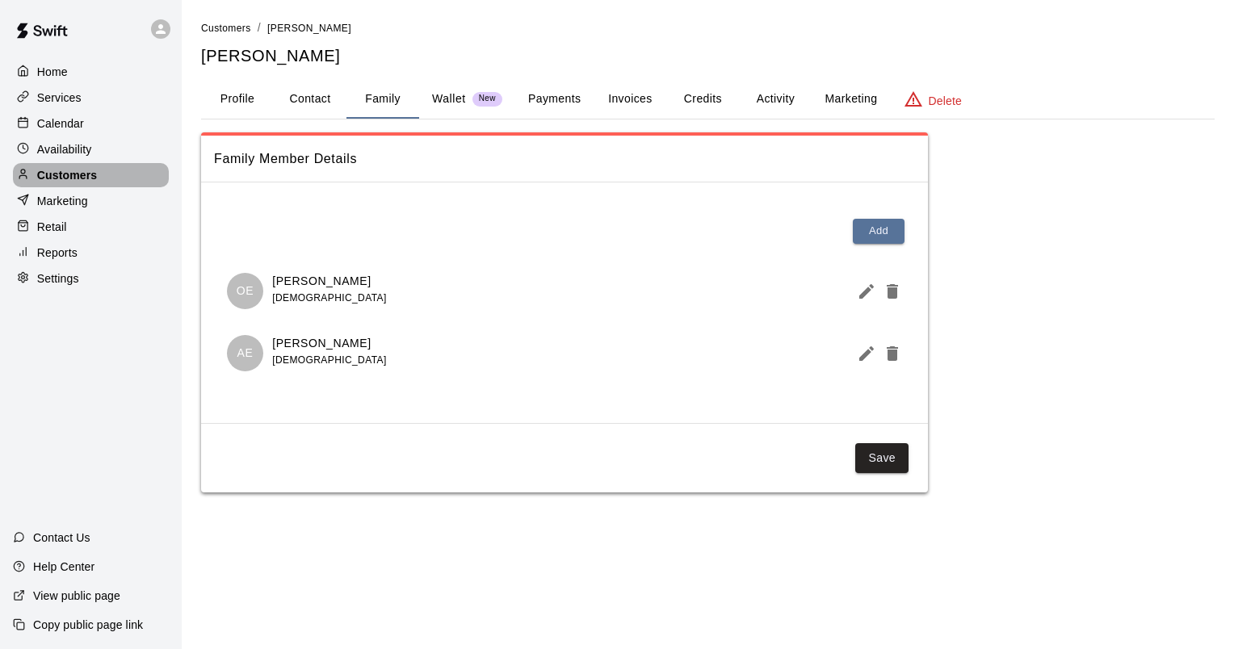
click at [81, 183] on p "Customers" at bounding box center [67, 175] width 60 height 16
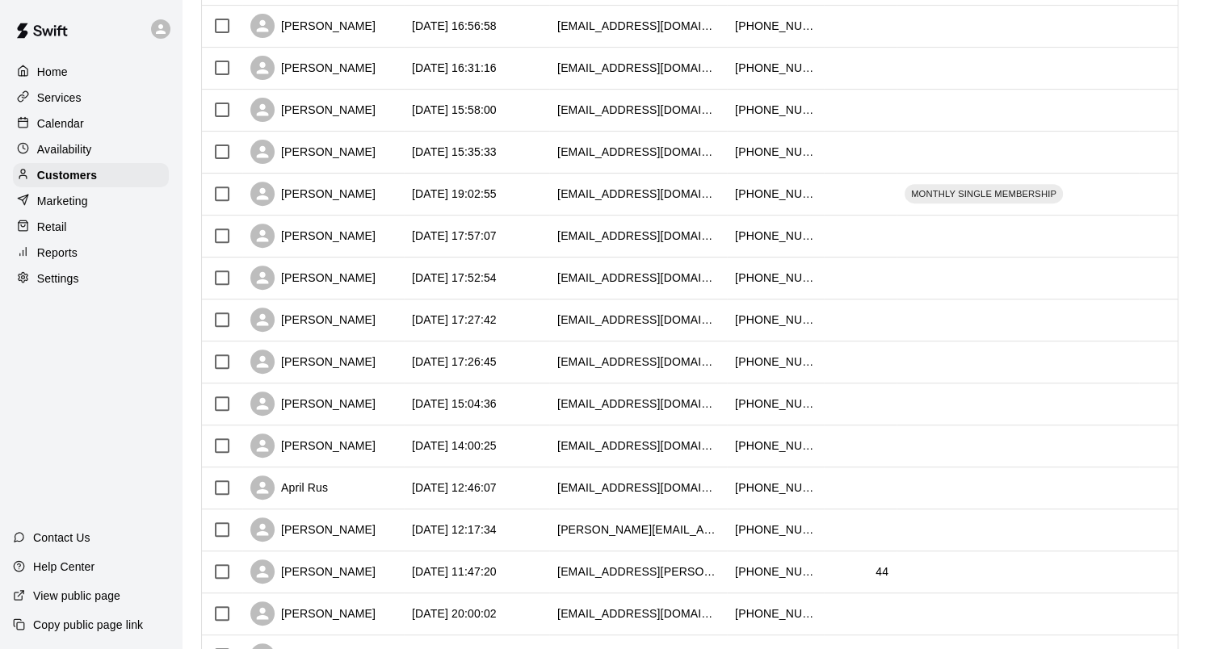
scroll to position [746, 0]
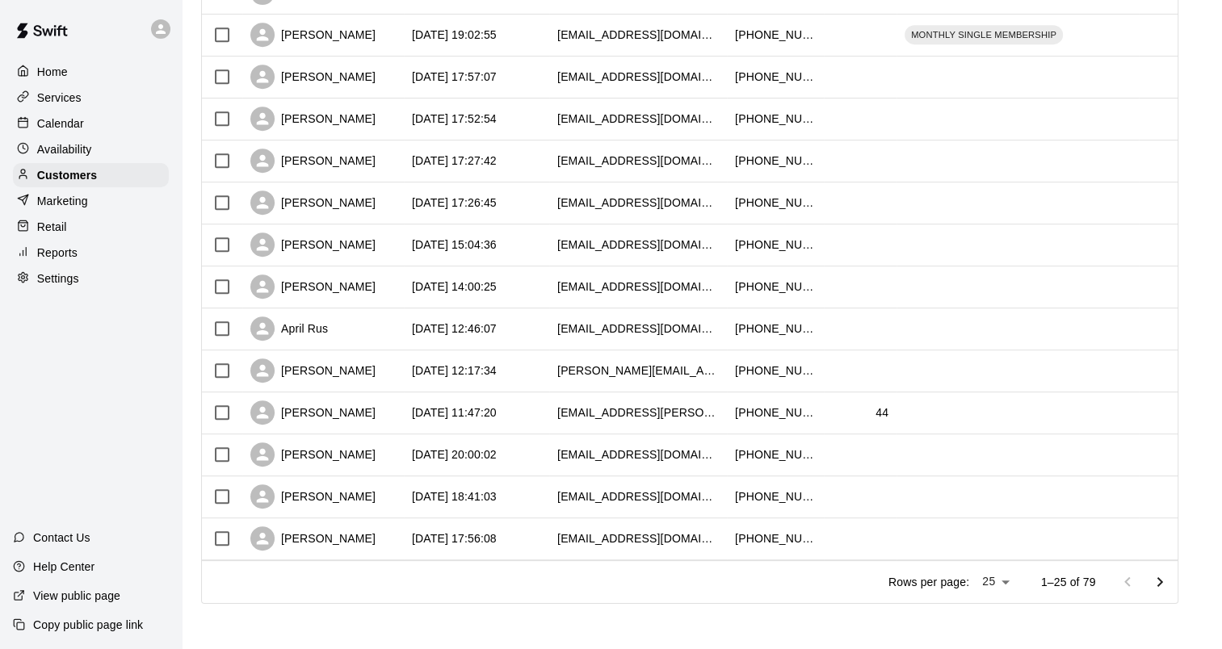
click at [1163, 584] on icon "Go to next page" at bounding box center [1160, 582] width 6 height 10
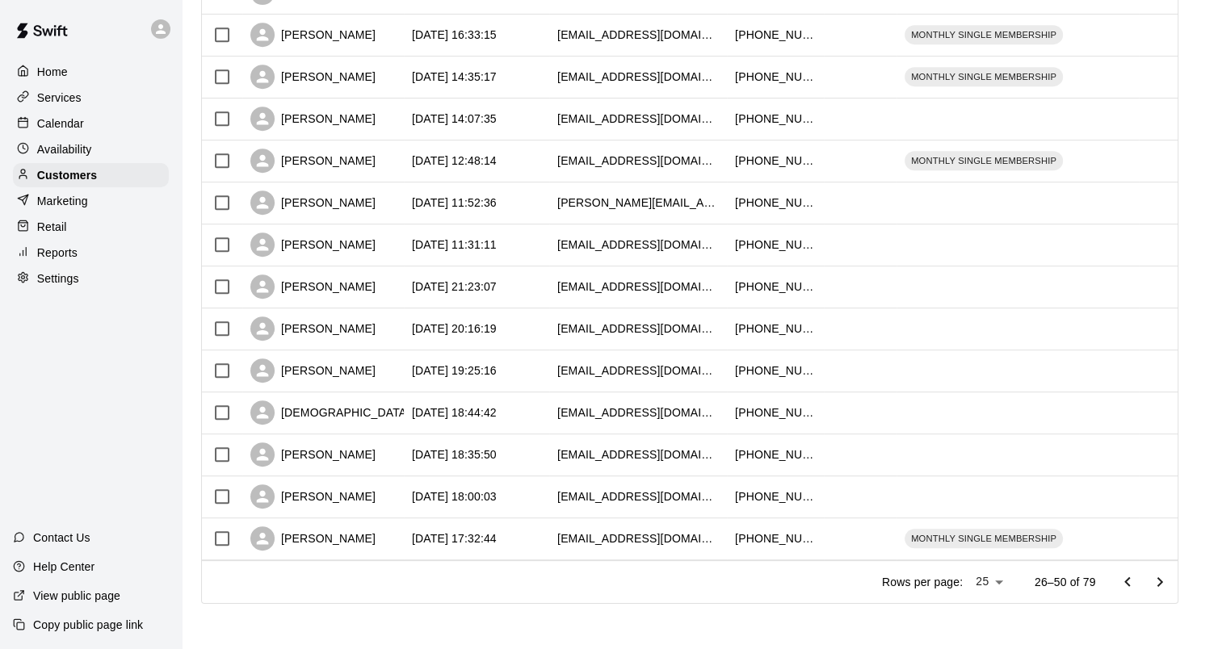
click at [1132, 575] on icon "Go to previous page" at bounding box center [1127, 582] width 19 height 19
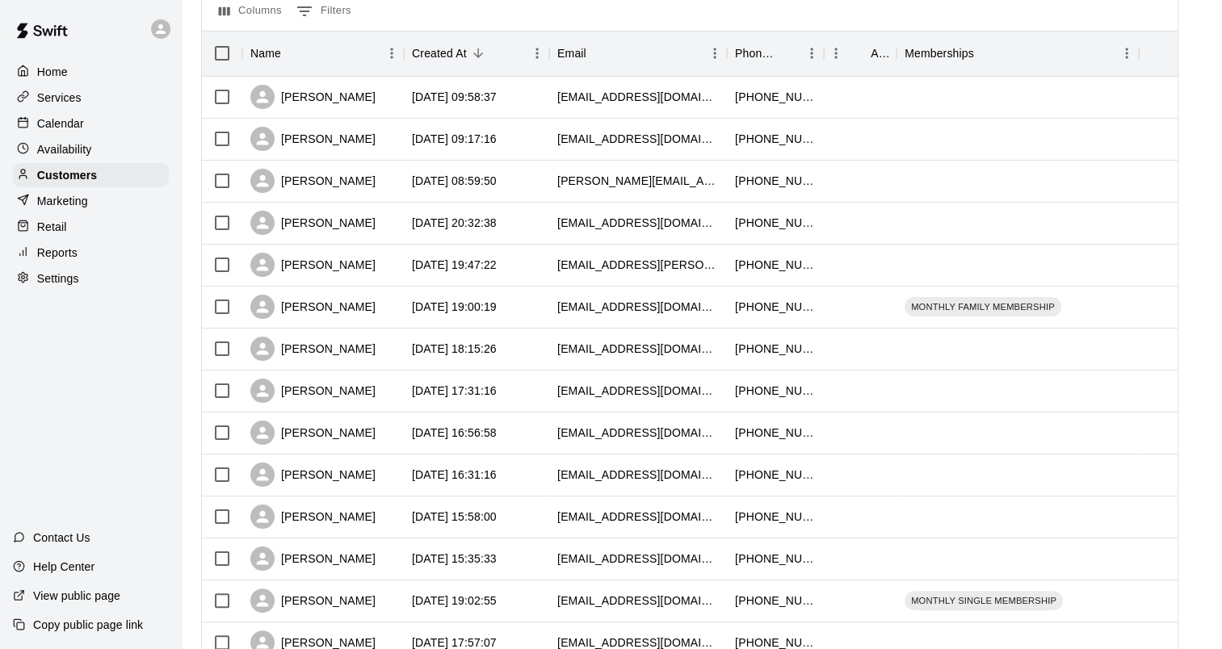
scroll to position [404, 0]
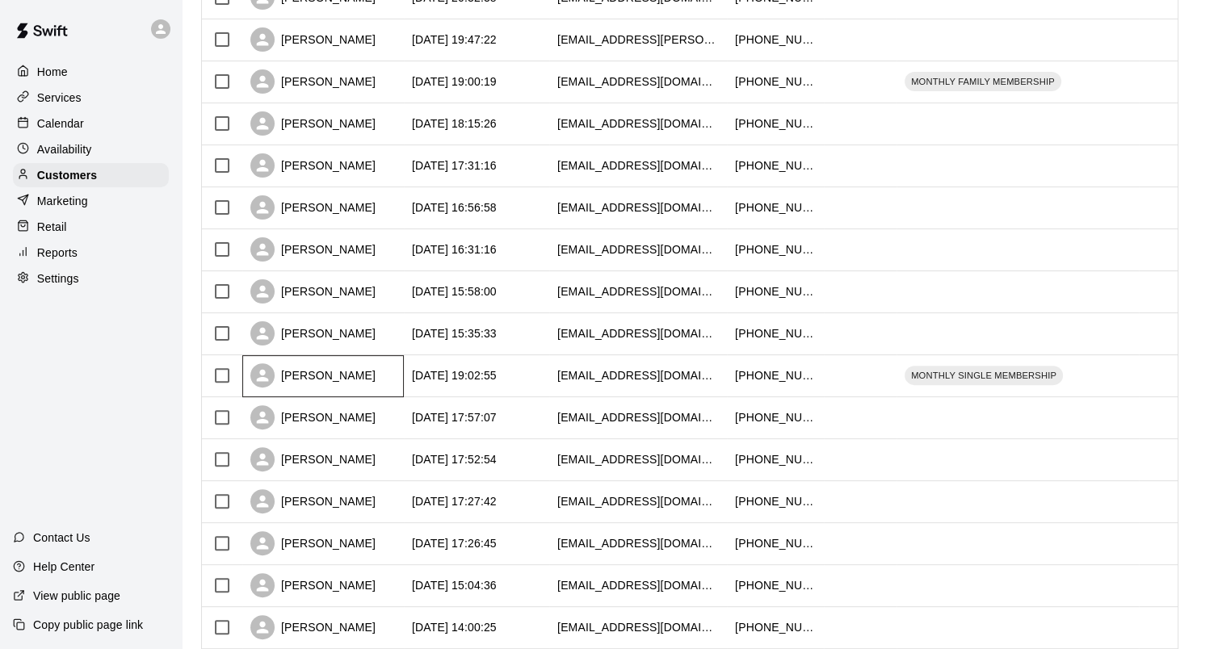
click at [300, 381] on div "[PERSON_NAME]" at bounding box center [312, 375] width 125 height 24
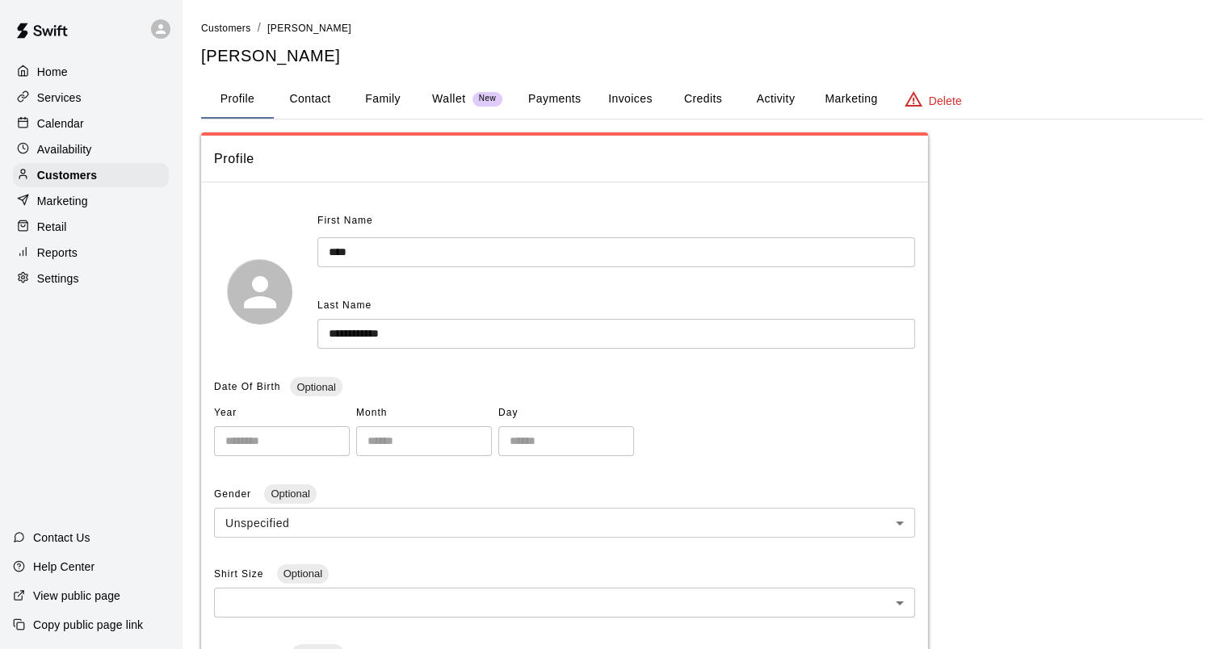
click at [387, 96] on button "Family" at bounding box center [382, 99] width 73 height 39
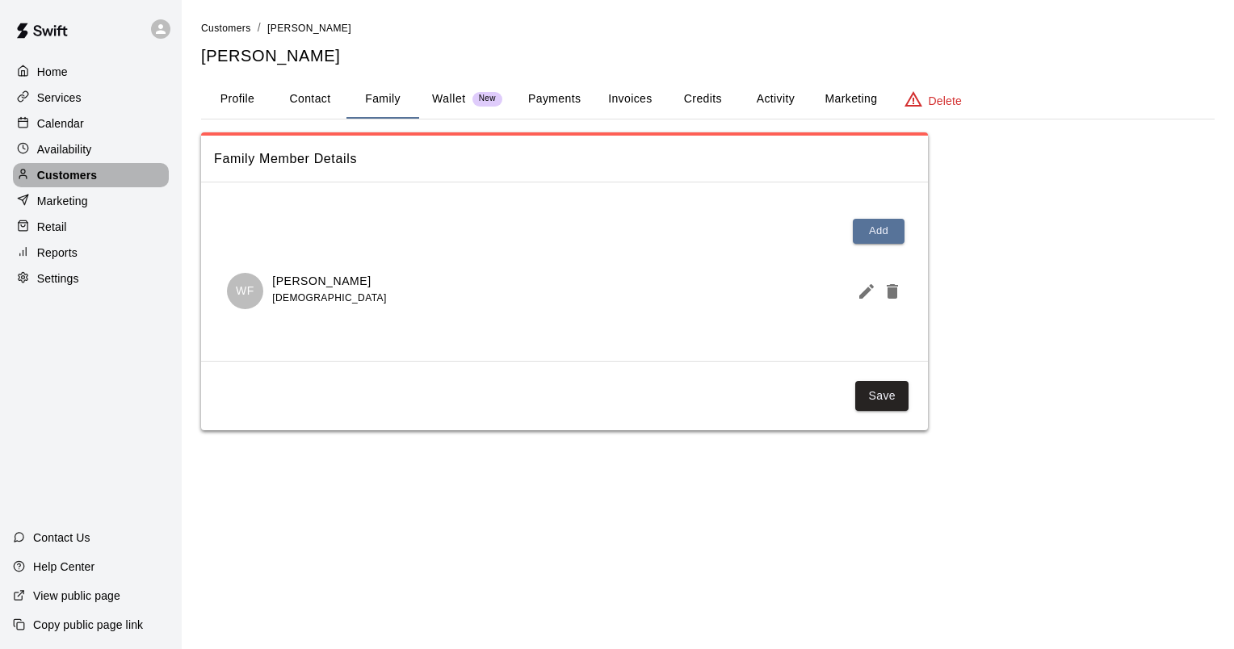
click at [82, 176] on p "Customers" at bounding box center [67, 175] width 60 height 16
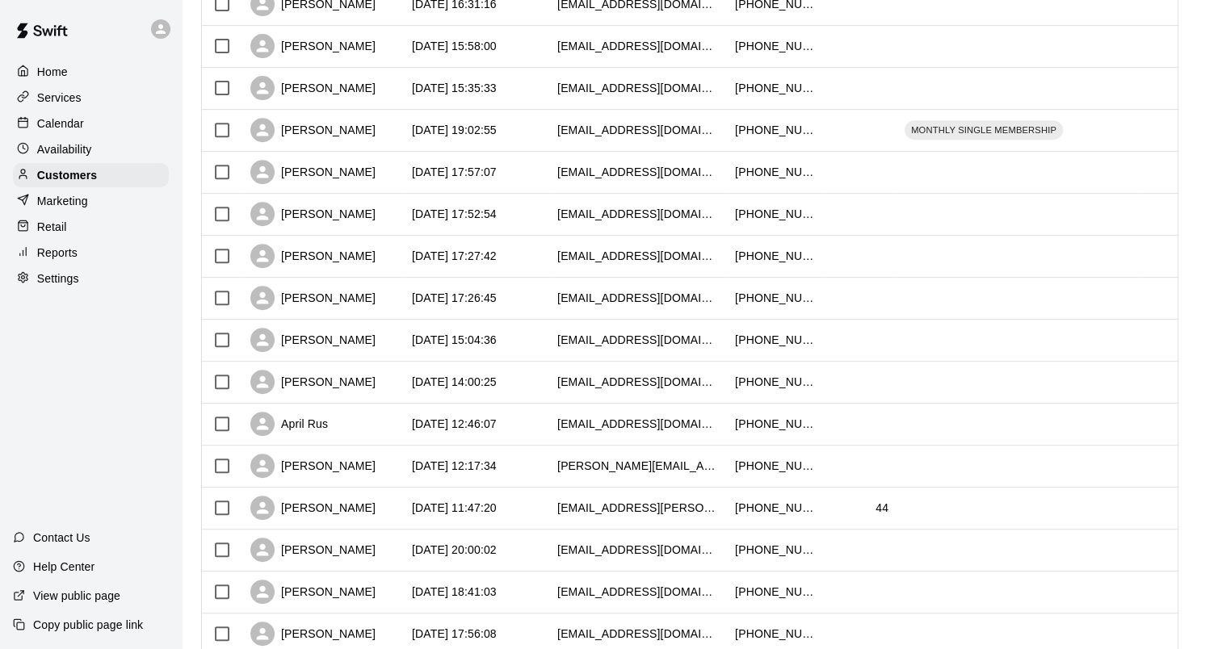
scroll to position [746, 0]
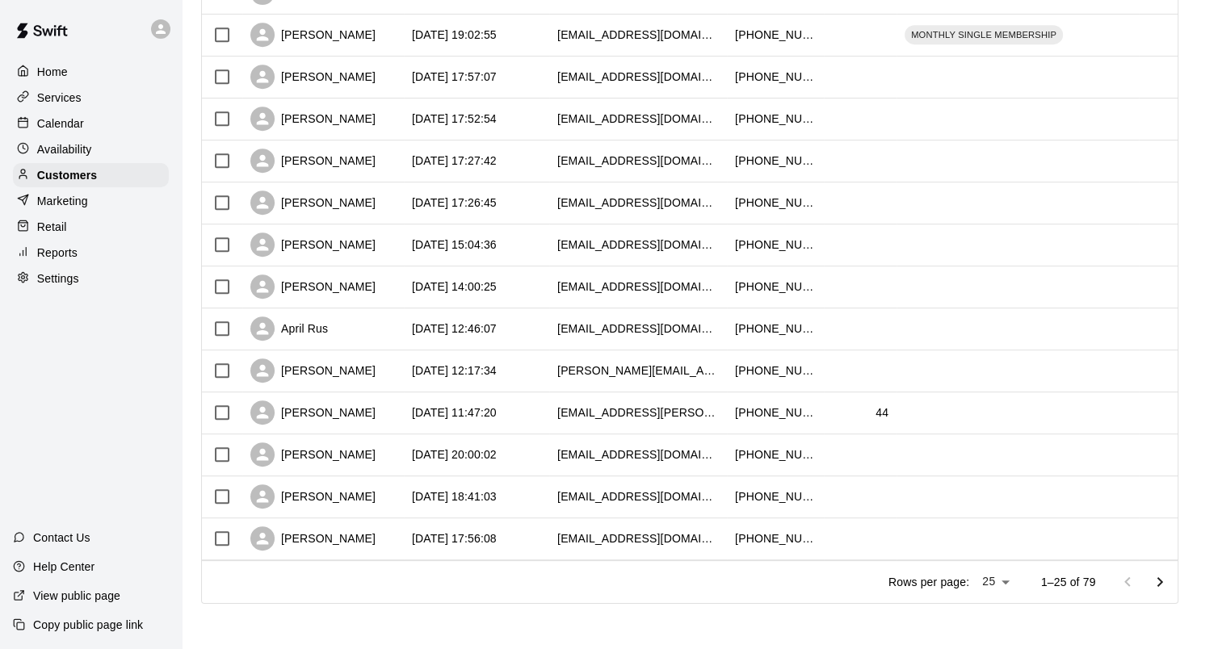
click at [1168, 582] on icon "Go to next page" at bounding box center [1159, 582] width 19 height 19
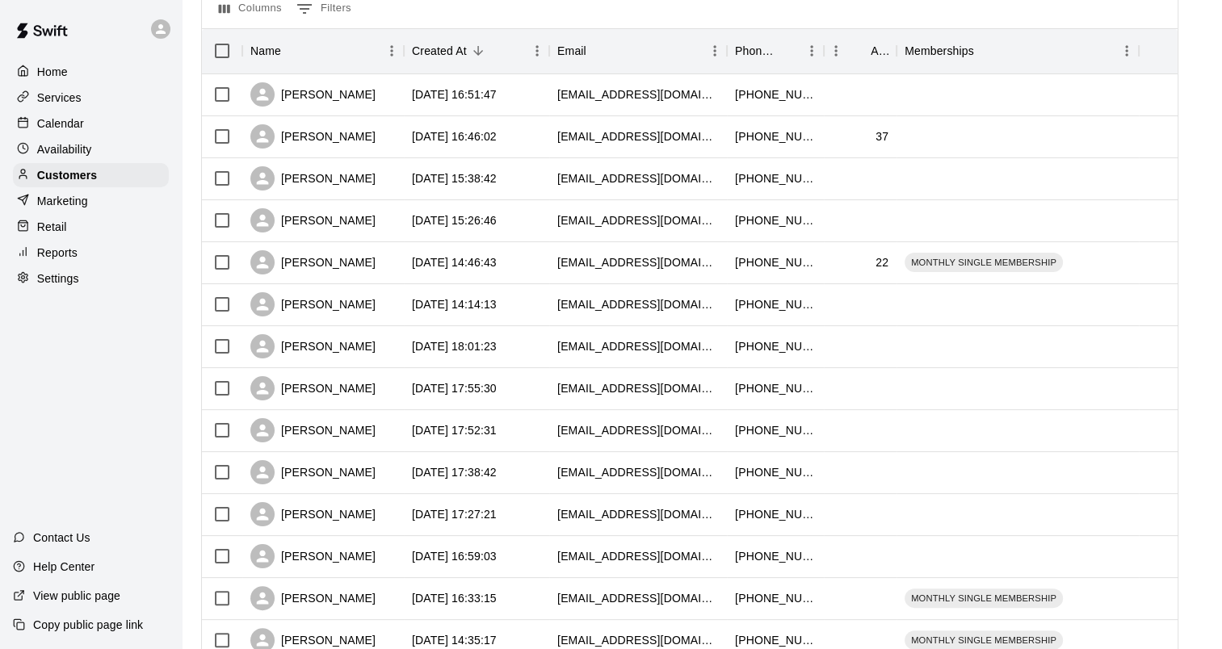
scroll to position [181, 0]
click at [328, 265] on div "[PERSON_NAME]" at bounding box center [312, 262] width 125 height 24
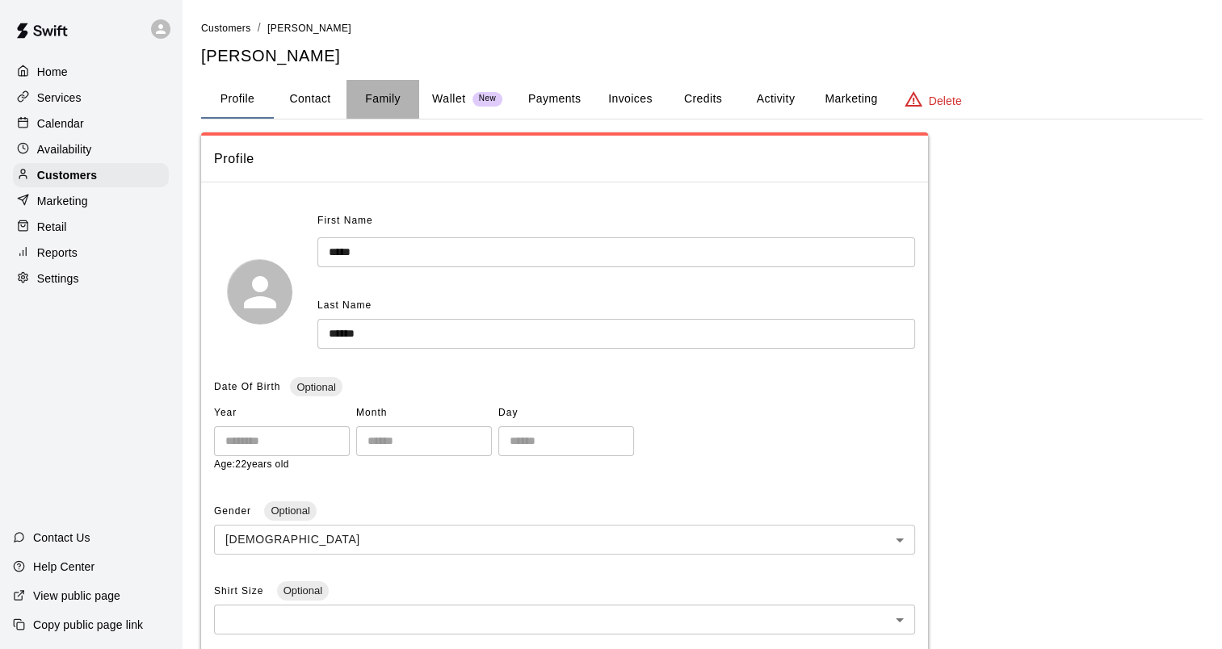
click at [372, 93] on button "Family" at bounding box center [382, 99] width 73 height 39
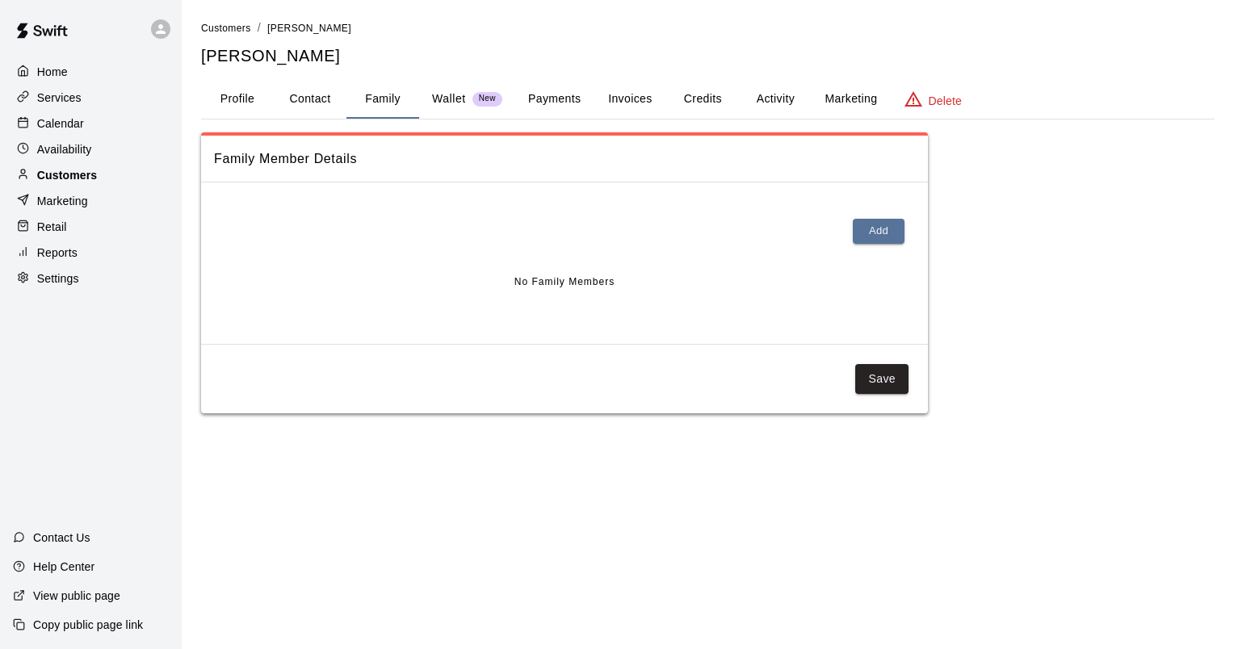
click at [43, 183] on p "Customers" at bounding box center [67, 175] width 60 height 16
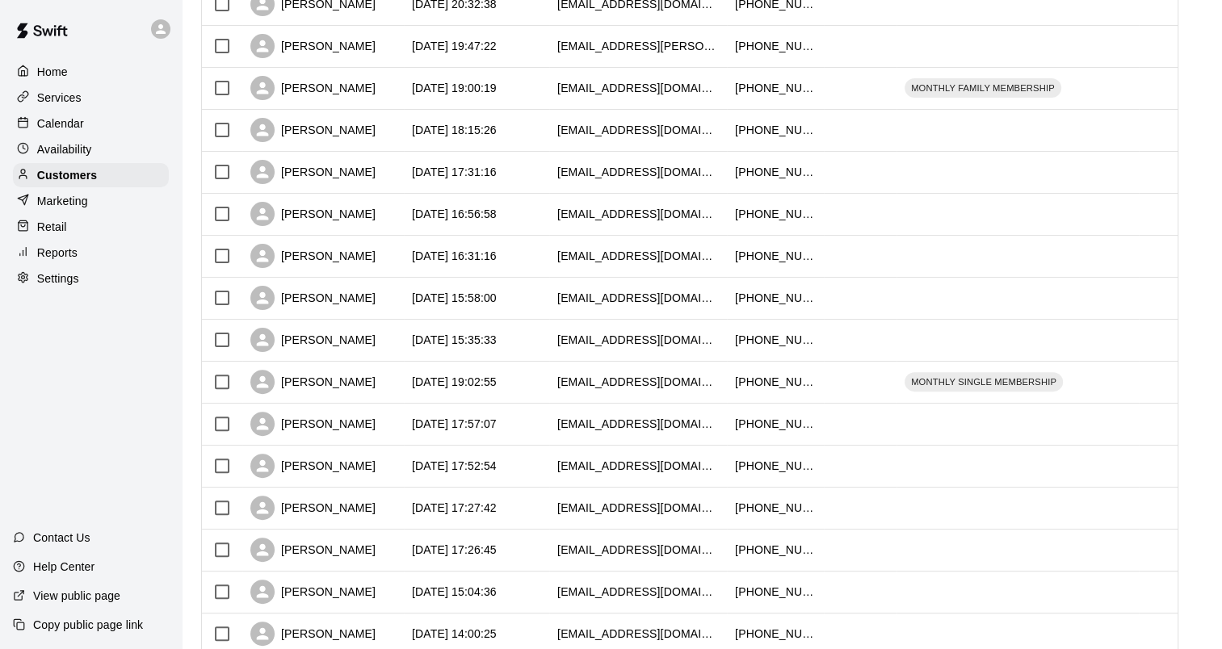
scroll to position [404, 0]
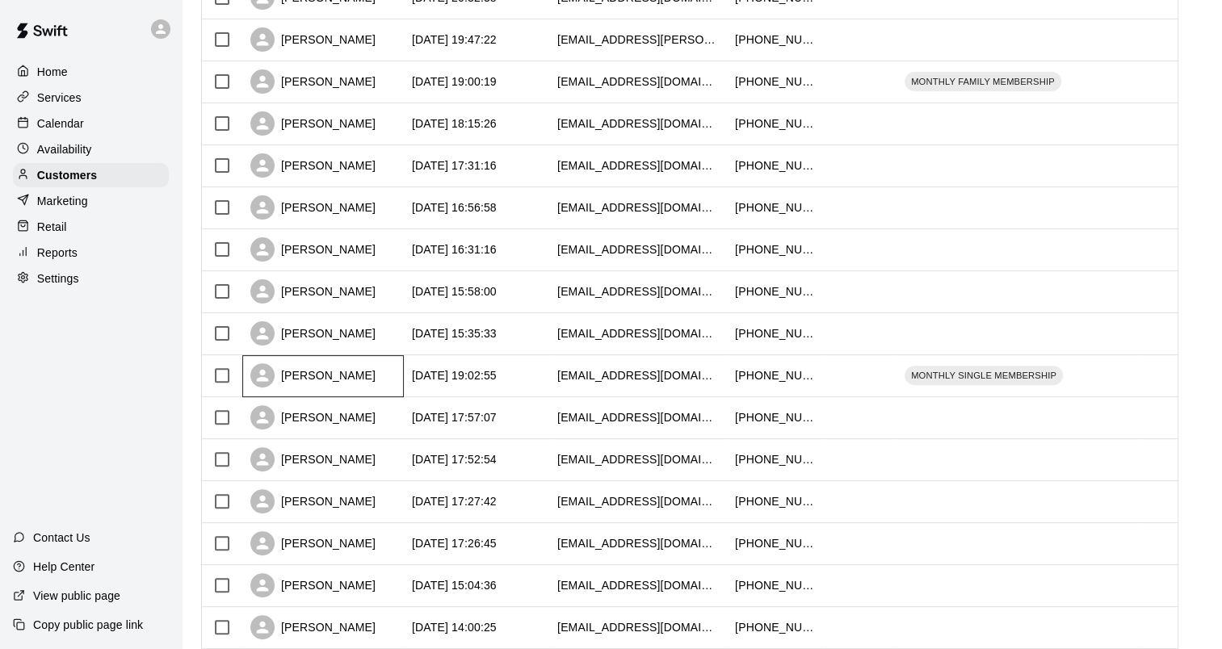
click at [341, 380] on div "[PERSON_NAME]" at bounding box center [312, 375] width 125 height 24
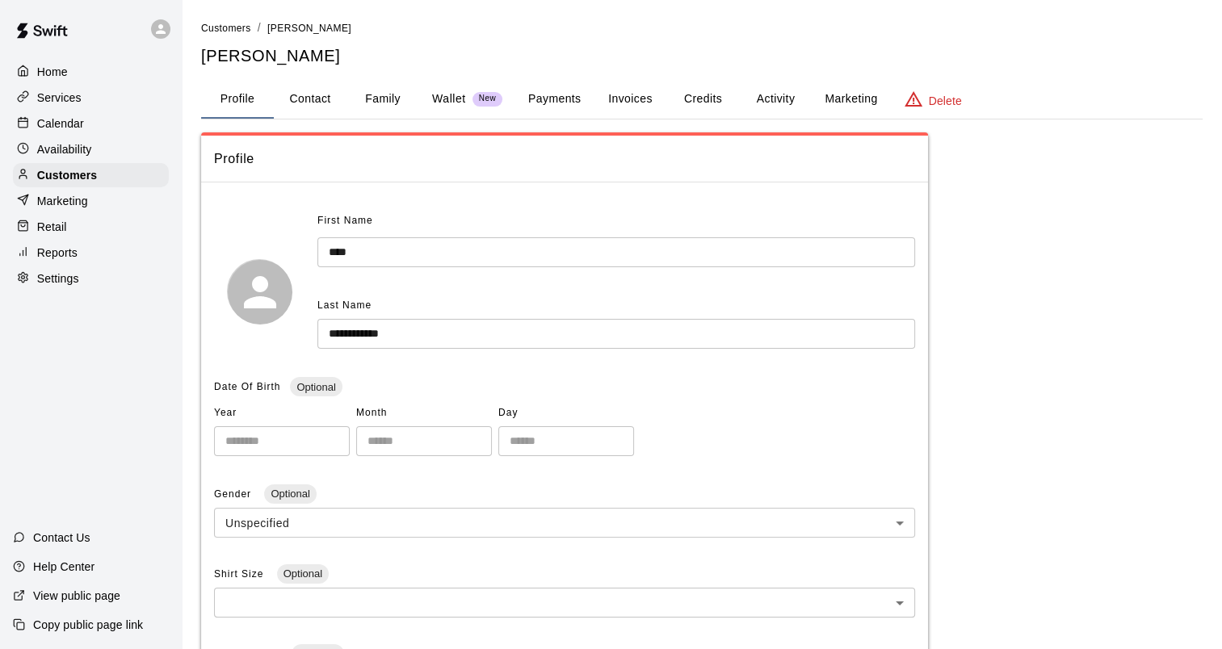
click at [369, 95] on button "Family" at bounding box center [382, 99] width 73 height 39
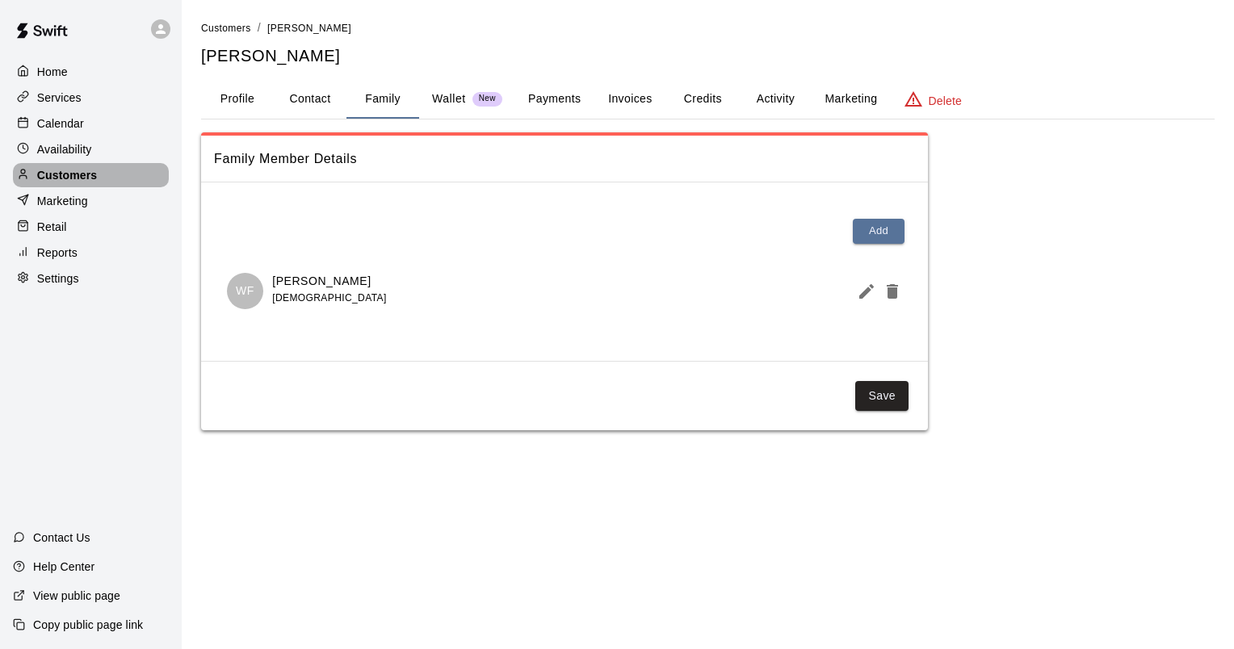
click at [67, 180] on p "Customers" at bounding box center [67, 175] width 60 height 16
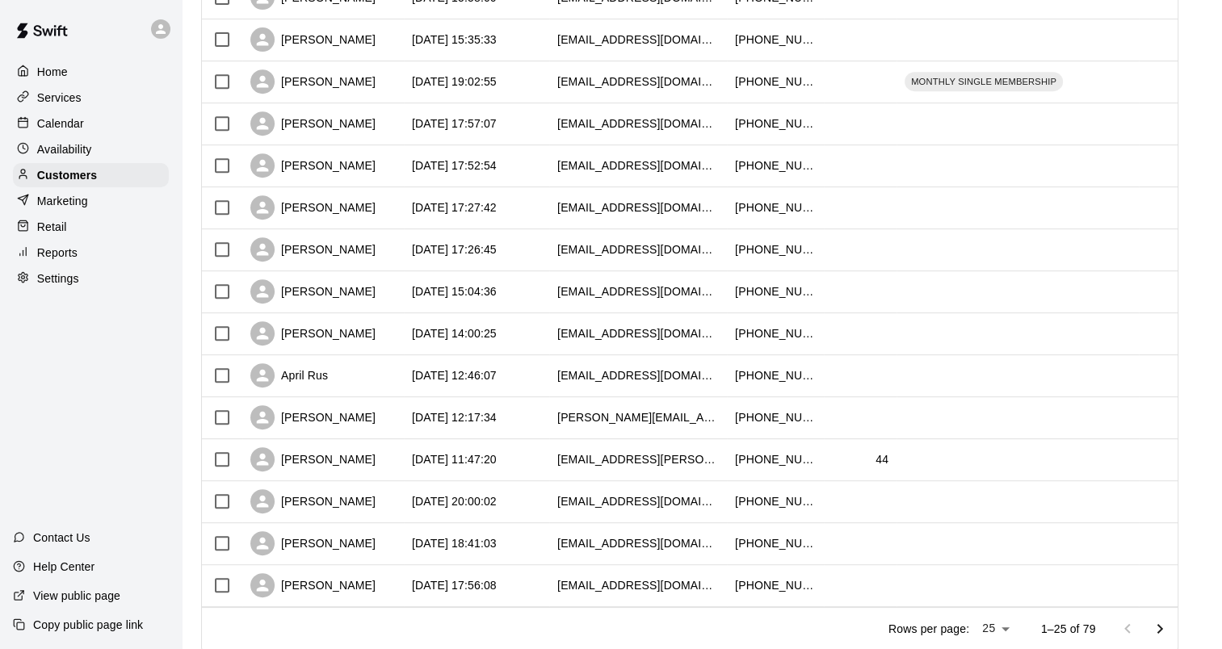
scroll to position [746, 0]
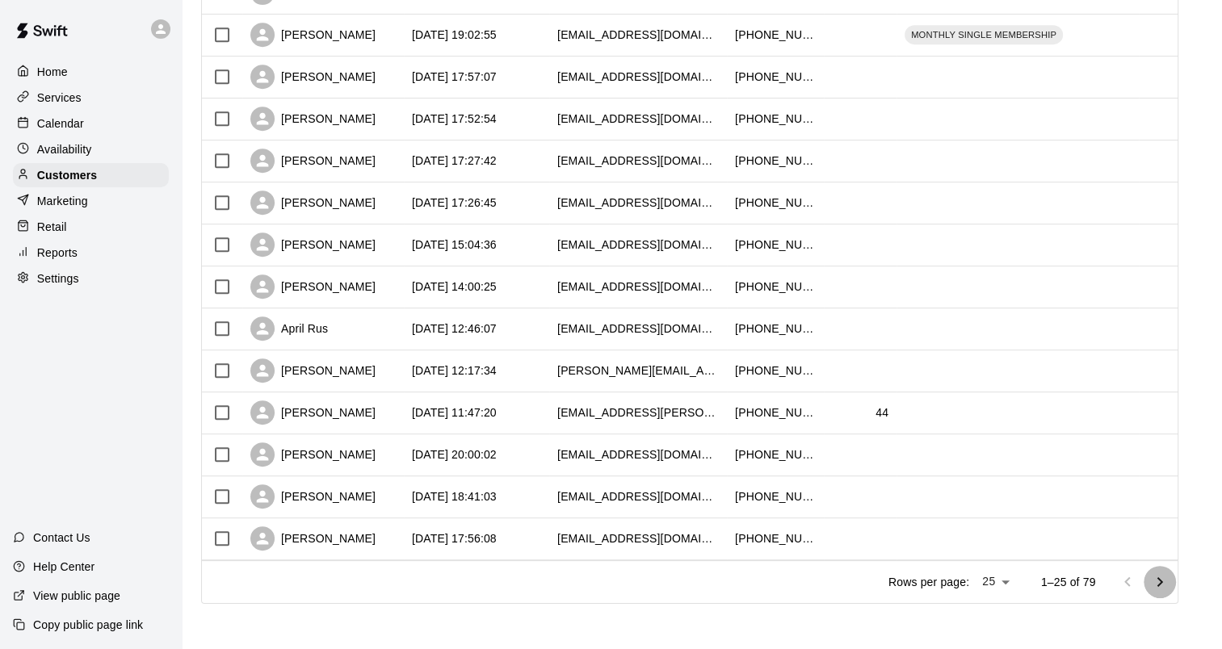
click at [1166, 580] on icon "Go to next page" at bounding box center [1159, 582] width 19 height 19
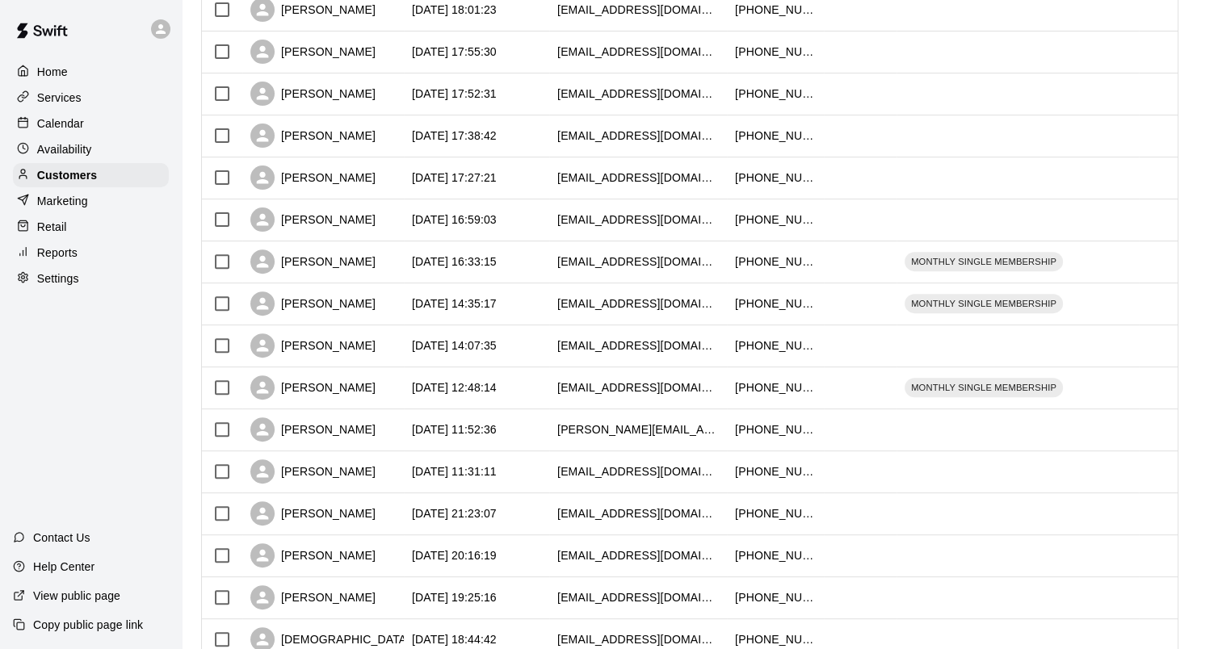
scroll to position [262, 0]
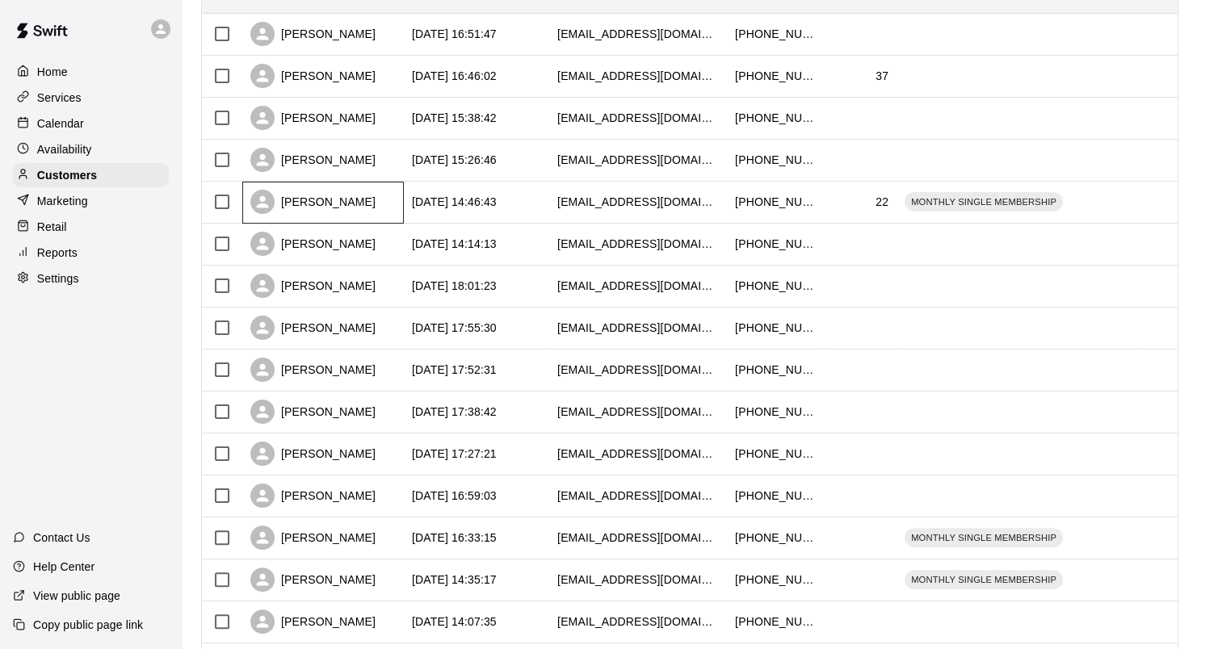
click at [339, 187] on div "[PERSON_NAME] [DATE] 16:51:47 [EMAIL_ADDRESS][DOMAIN_NAME] [PHONE_NUMBER] [PERS…" at bounding box center [695, 539] width 986 height 1050
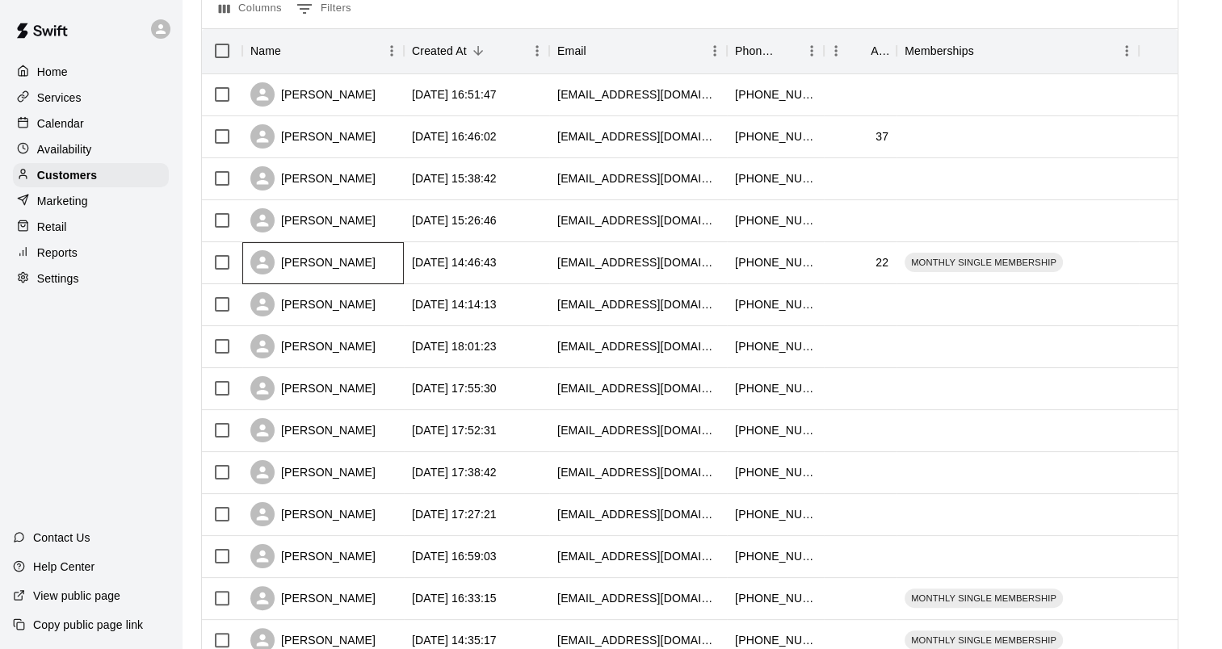
scroll to position [181, 0]
click at [326, 262] on div "[PERSON_NAME]" at bounding box center [312, 262] width 125 height 24
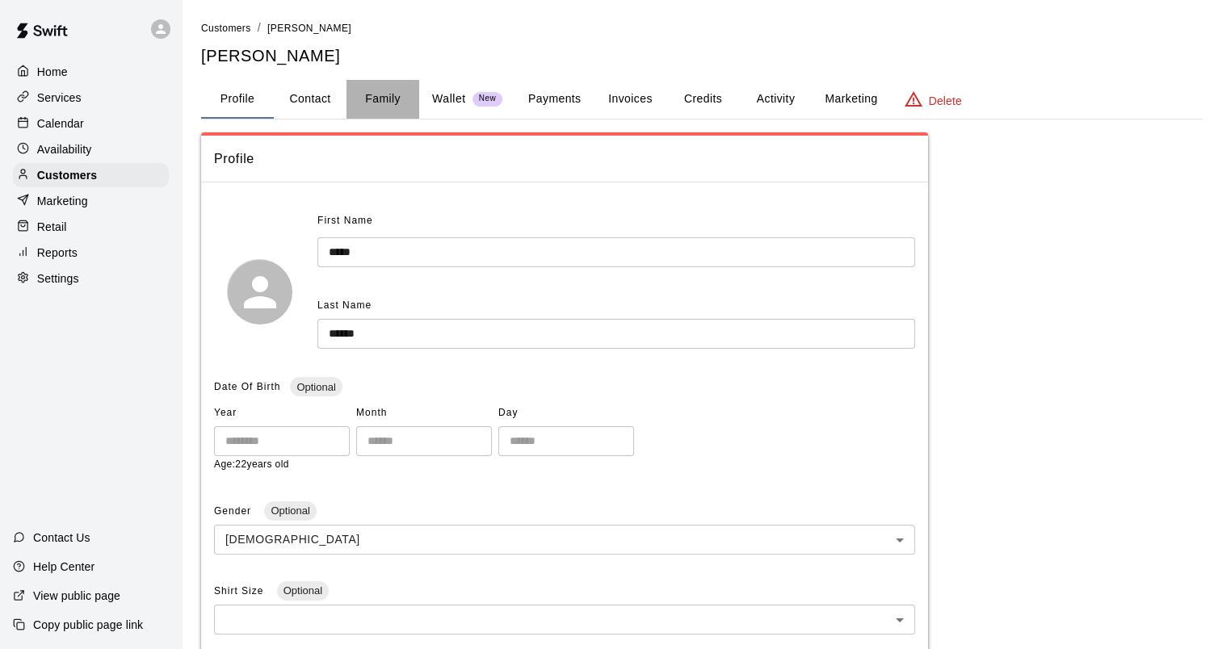
click at [382, 105] on button "Family" at bounding box center [382, 99] width 73 height 39
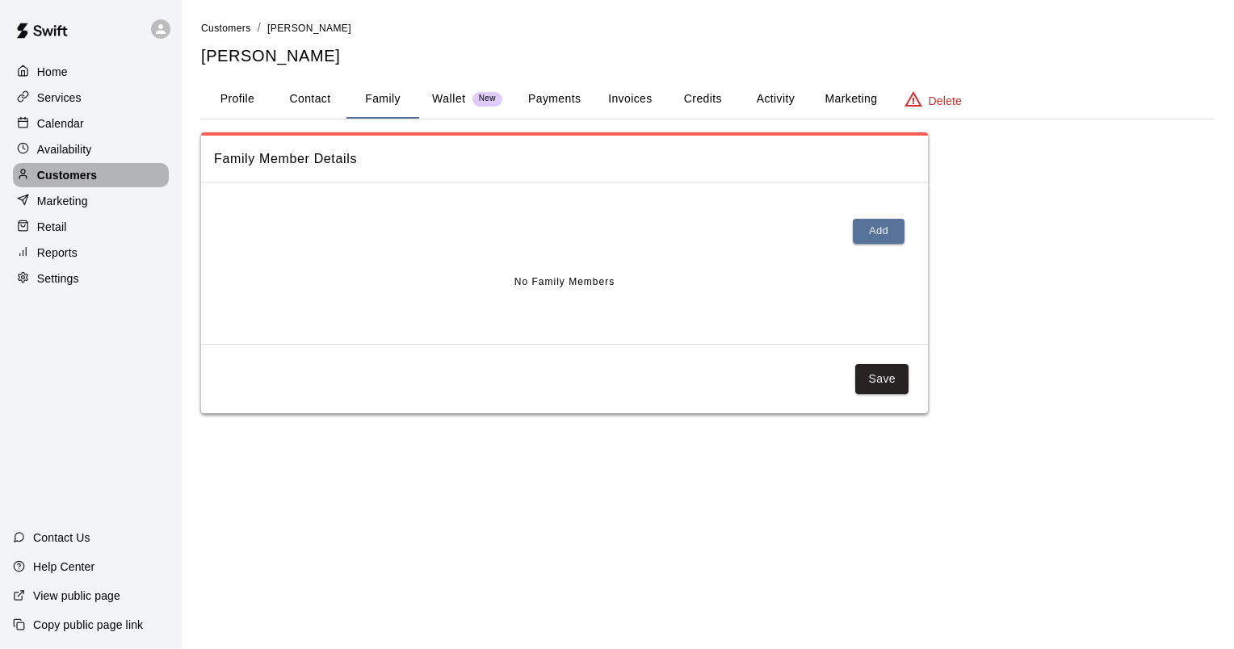
click at [66, 180] on p "Customers" at bounding box center [67, 175] width 60 height 16
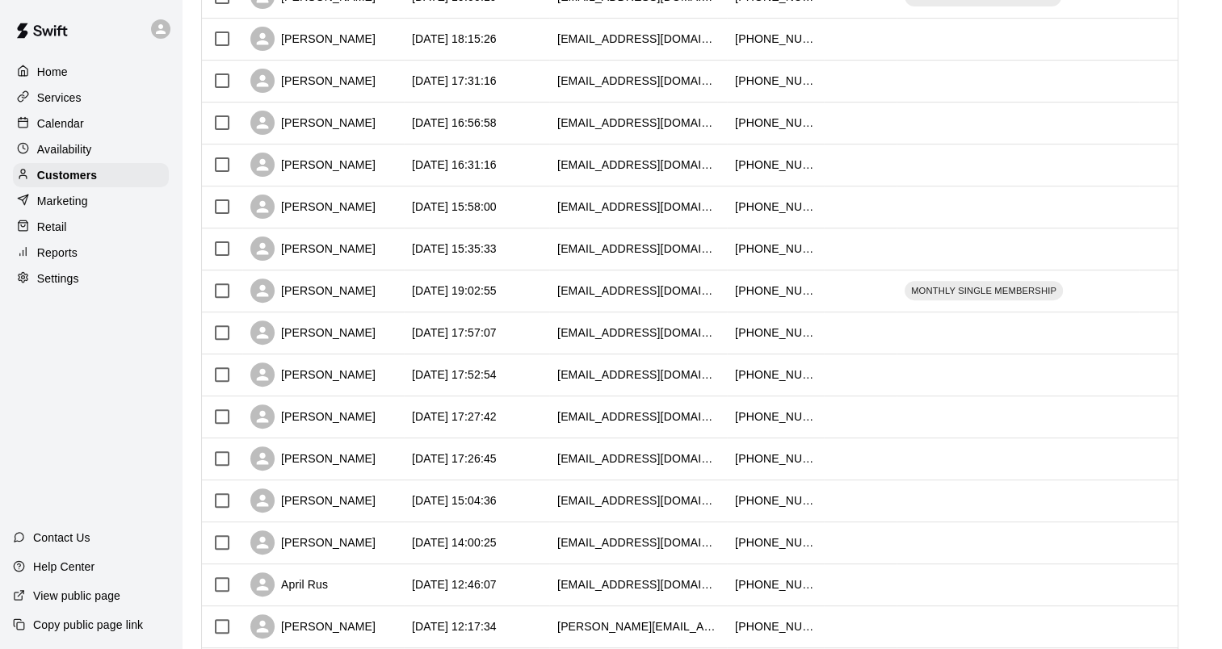
scroll to position [746, 0]
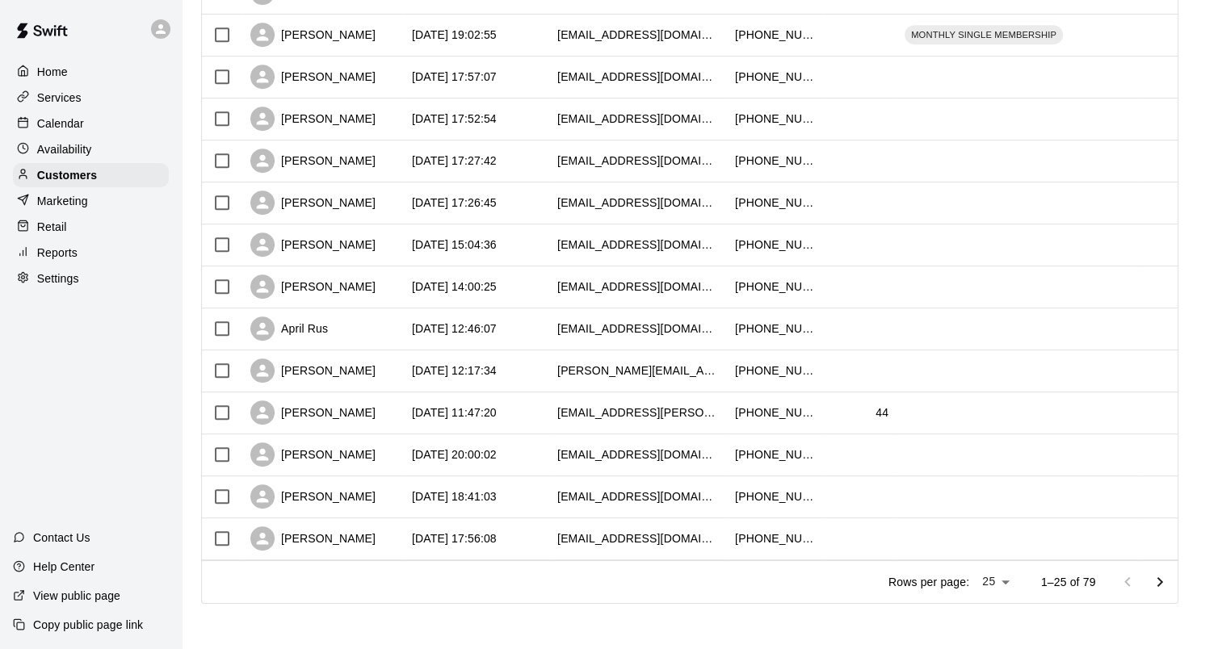
click at [1165, 576] on icon "Go to next page" at bounding box center [1159, 582] width 19 height 19
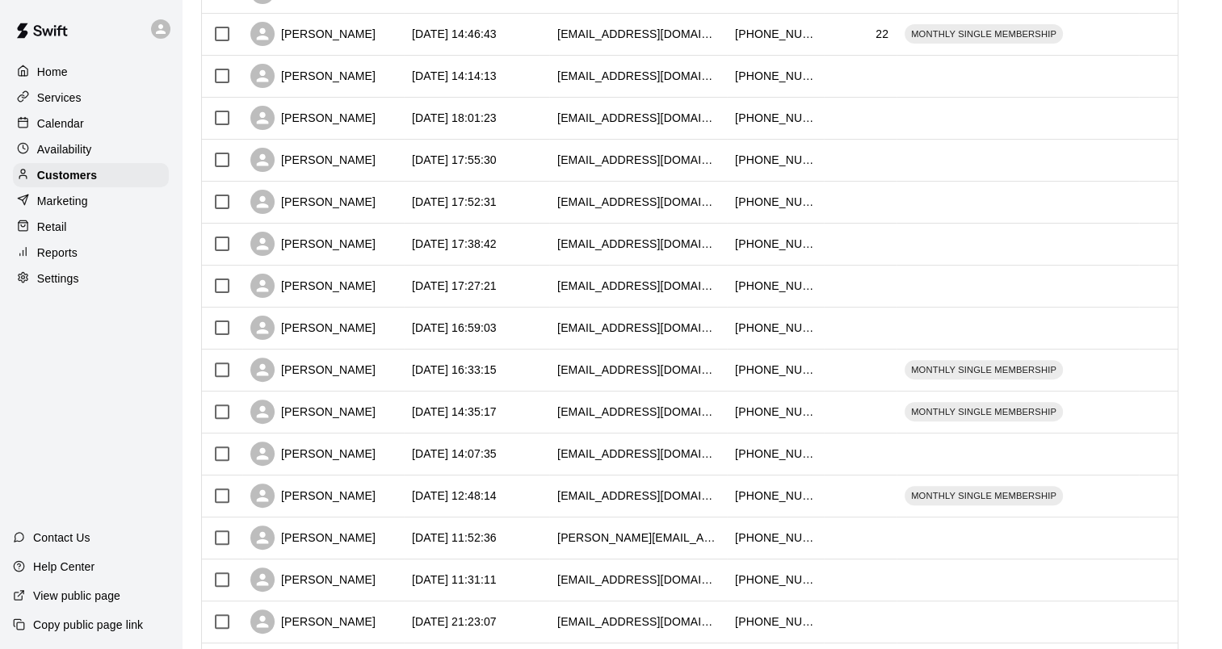
scroll to position [504, 0]
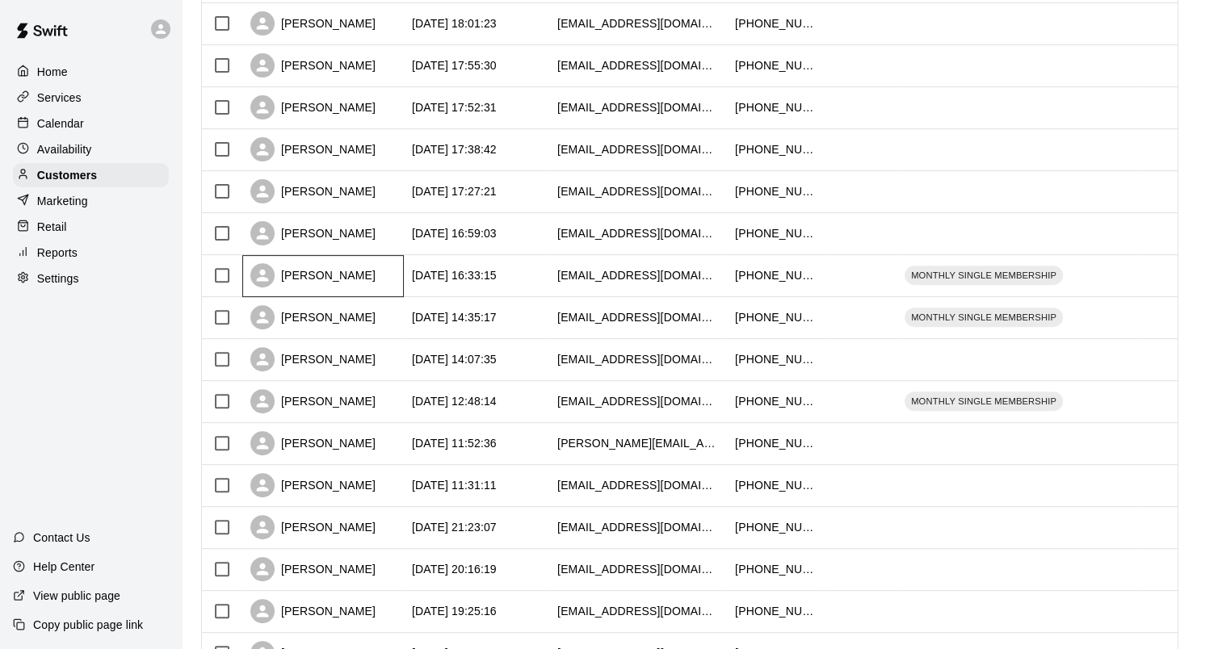
click at [309, 281] on div "[PERSON_NAME]" at bounding box center [312, 275] width 125 height 24
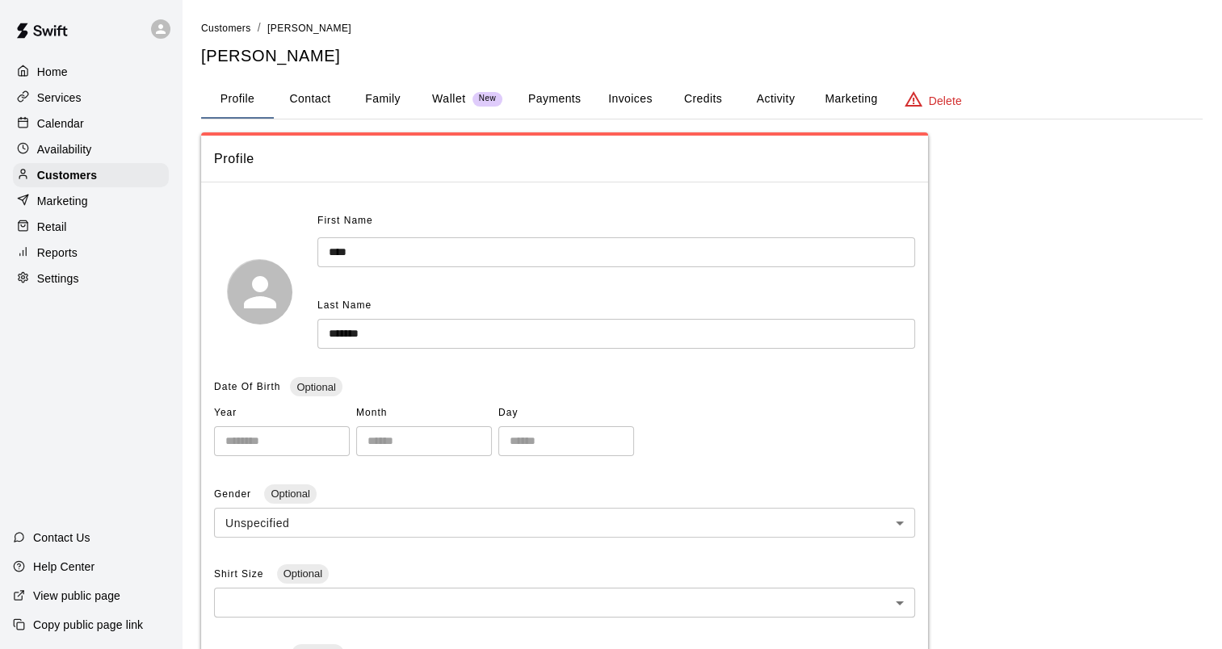
click at [381, 97] on button "Family" at bounding box center [382, 99] width 73 height 39
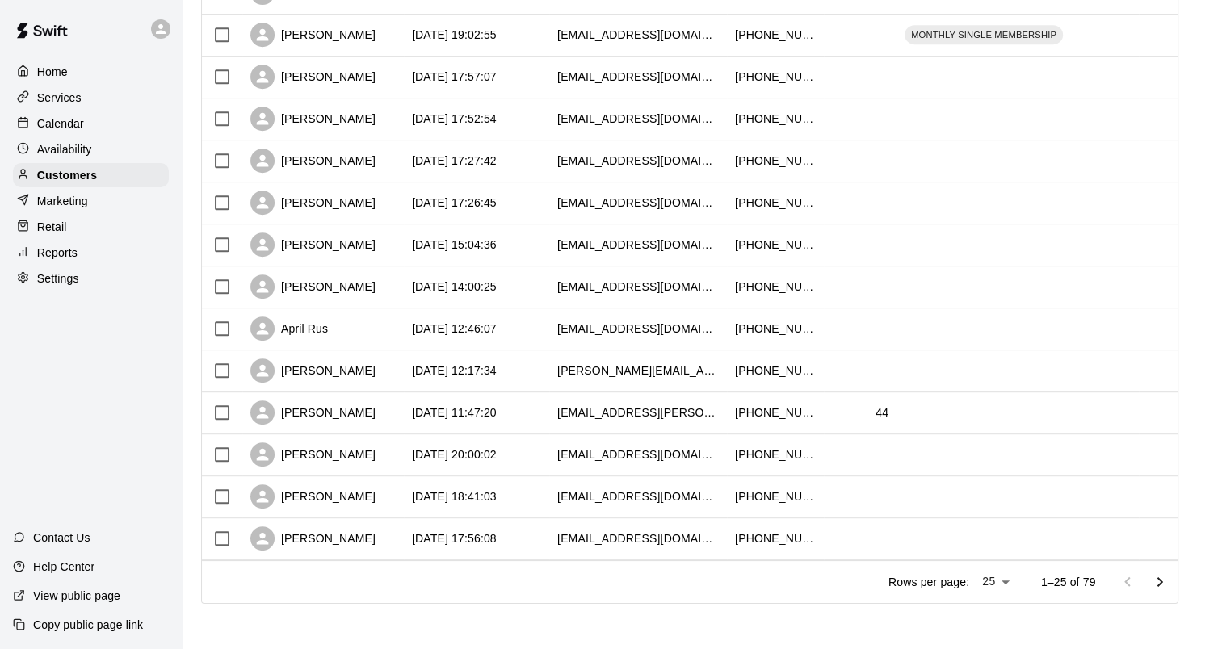
scroll to position [746, 0]
click at [1164, 581] on icon "Go to next page" at bounding box center [1159, 582] width 19 height 19
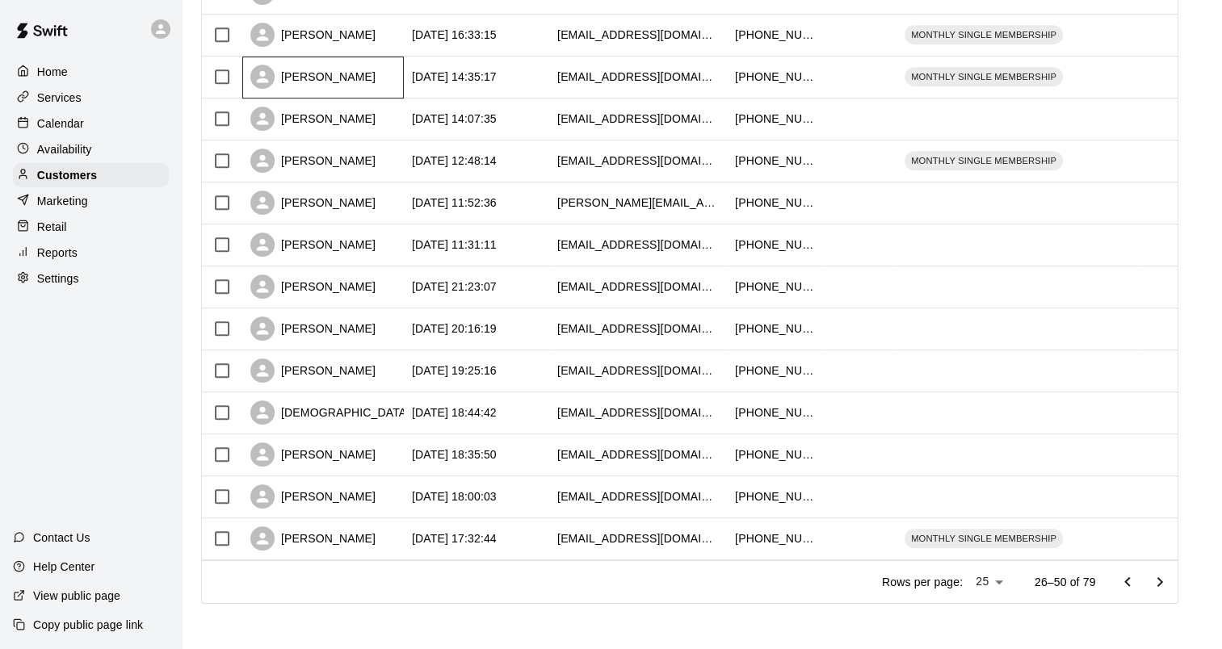
click at [305, 73] on div "[PERSON_NAME]" at bounding box center [312, 77] width 125 height 24
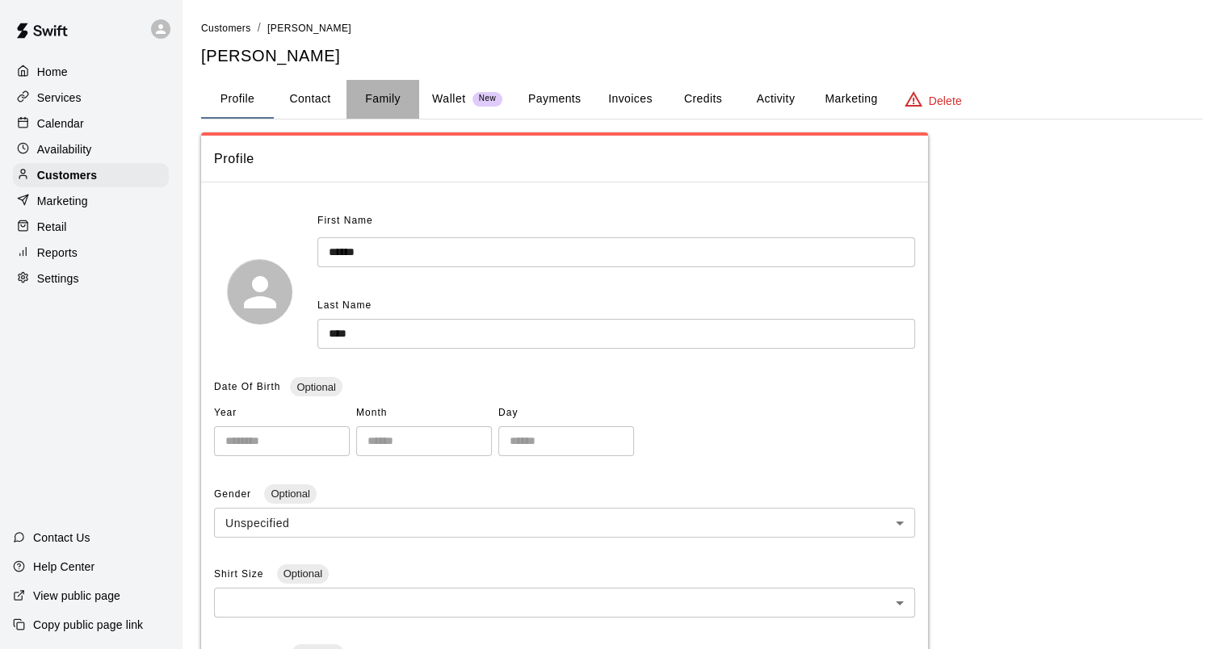
click at [375, 95] on button "Family" at bounding box center [382, 99] width 73 height 39
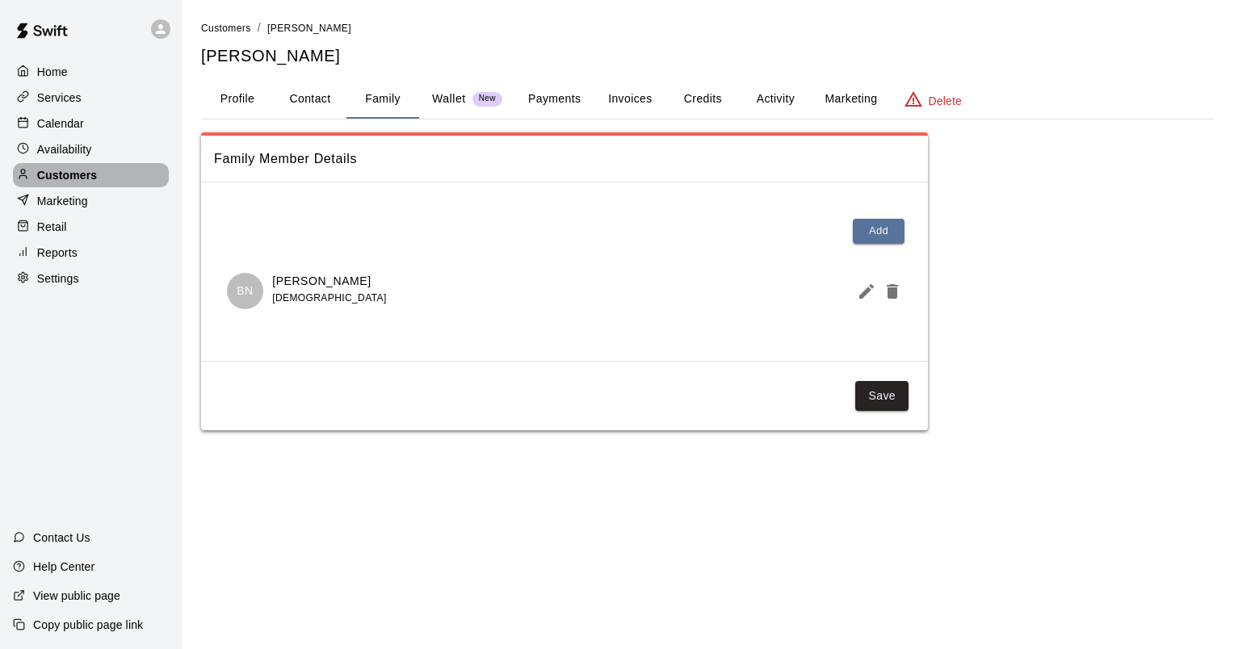
click at [71, 174] on p "Customers" at bounding box center [67, 175] width 60 height 16
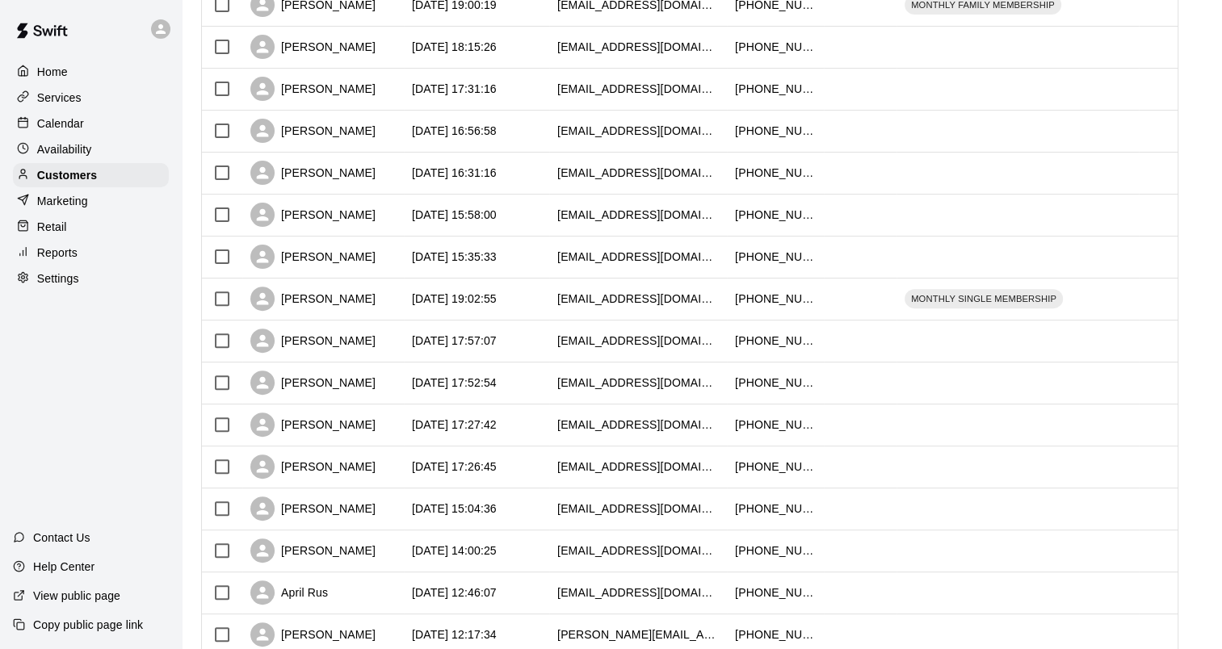
scroll to position [746, 0]
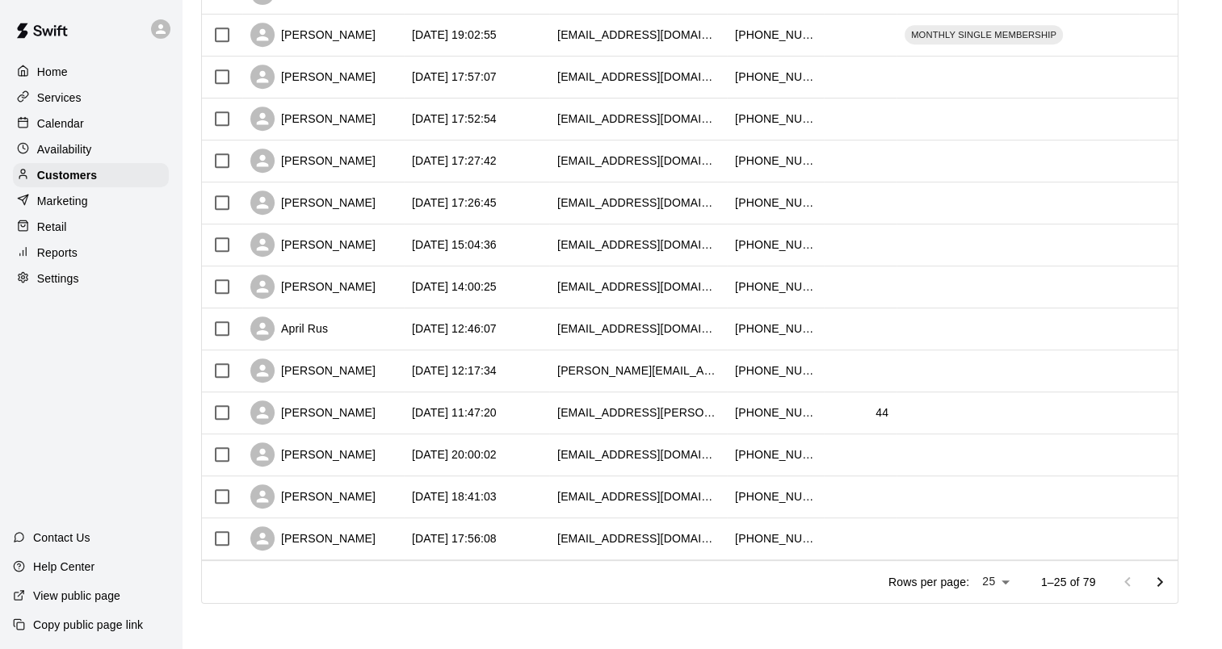
click at [1160, 585] on icon "Go to next page" at bounding box center [1159, 582] width 19 height 19
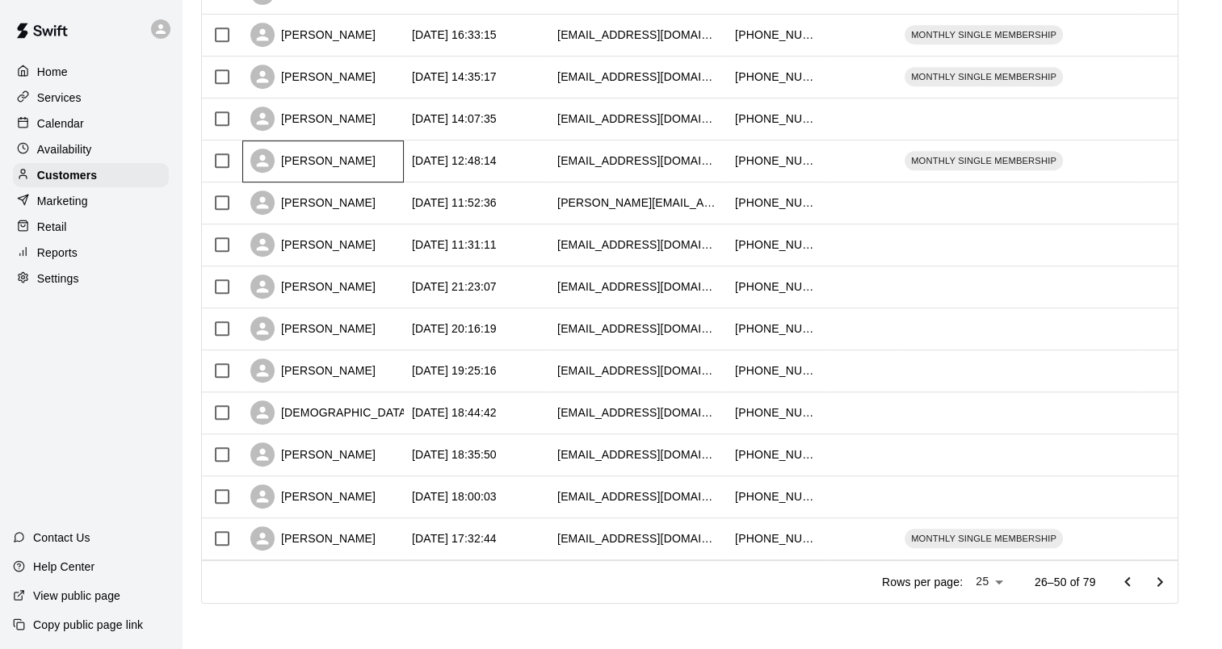
click at [288, 163] on div "[PERSON_NAME]" at bounding box center [312, 161] width 125 height 24
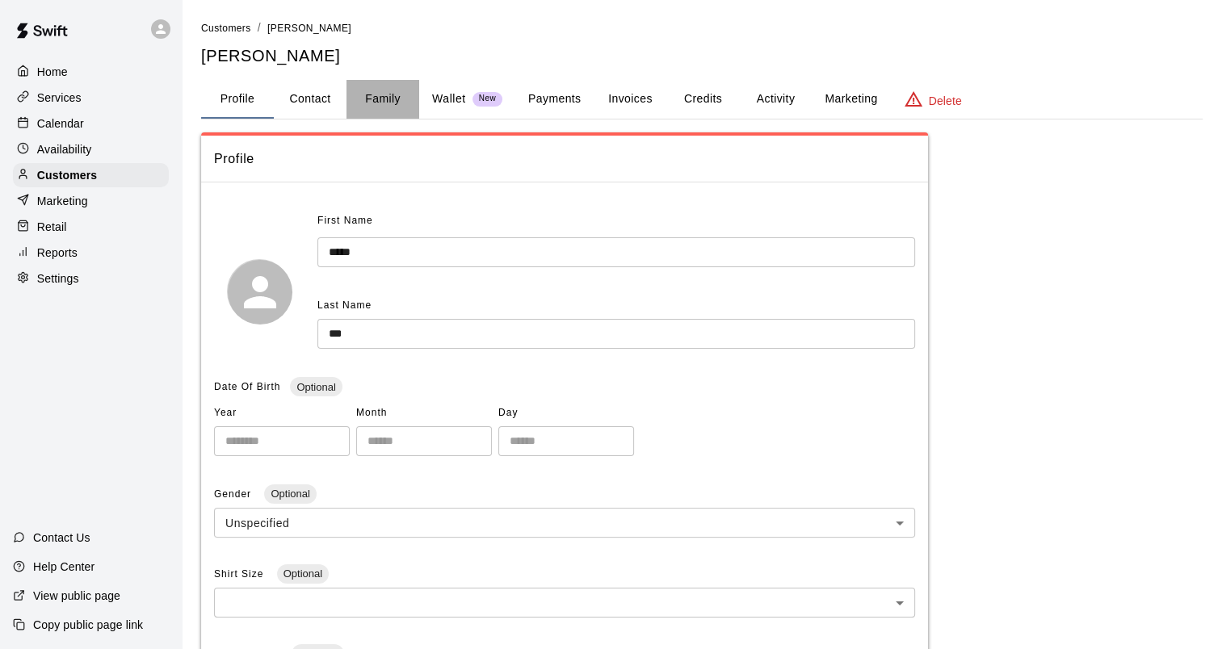
click at [384, 88] on button "Family" at bounding box center [382, 99] width 73 height 39
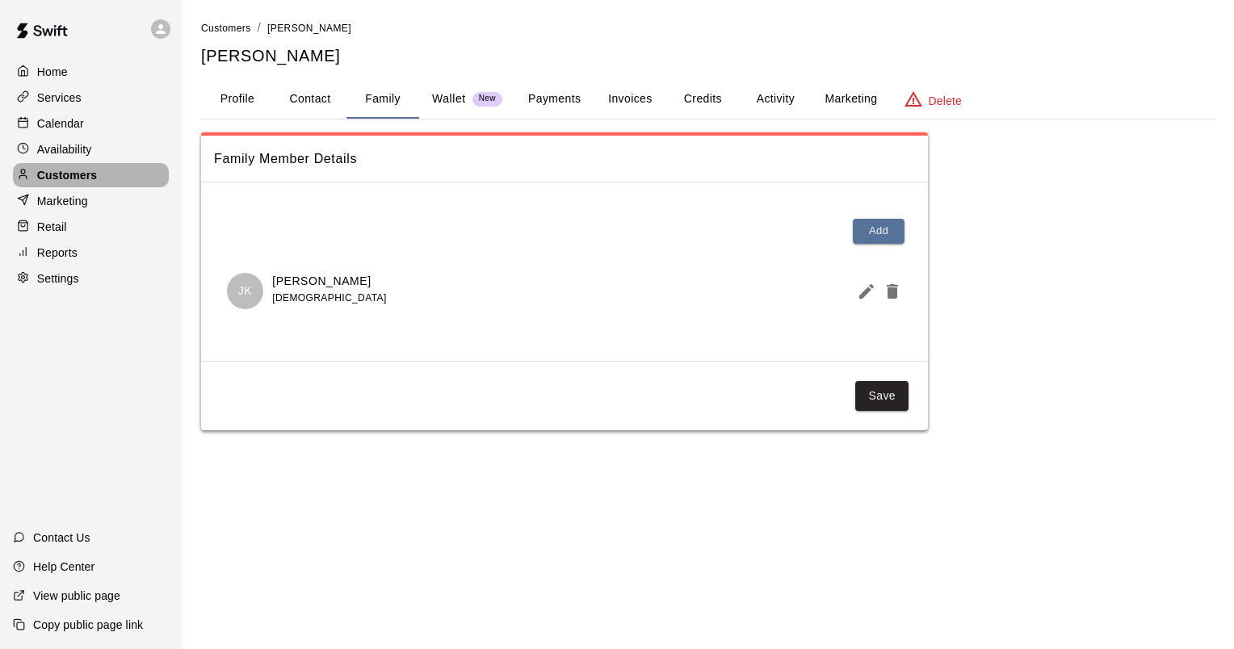
click at [53, 183] on p "Customers" at bounding box center [67, 175] width 60 height 16
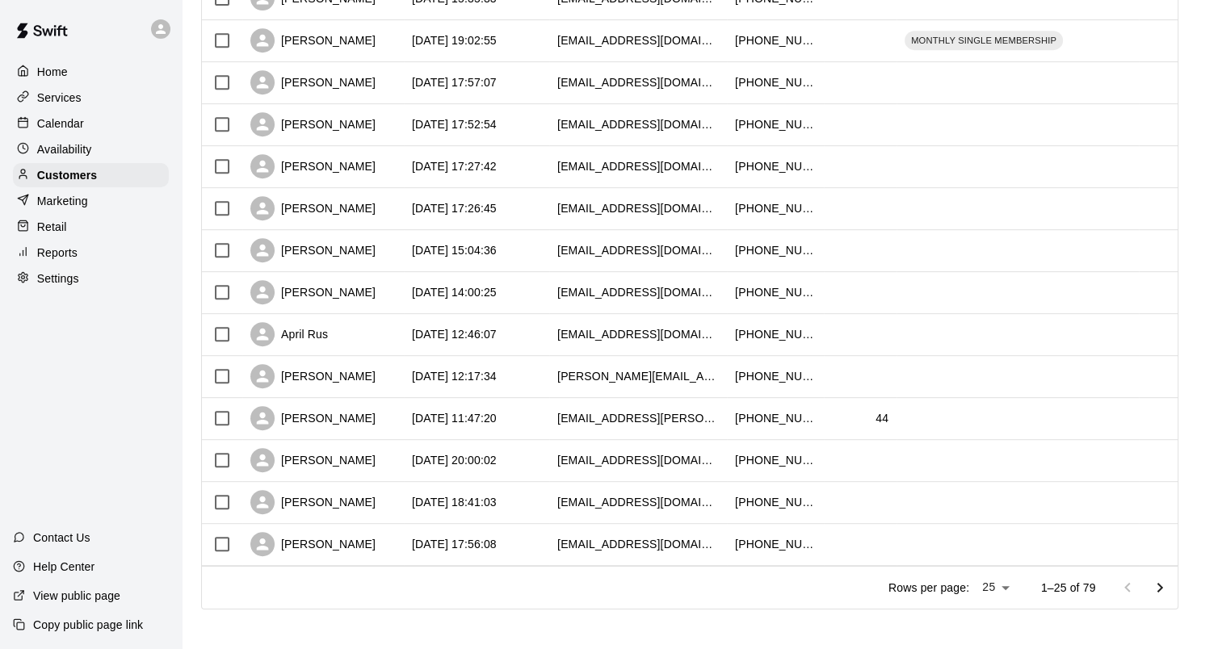
scroll to position [746, 0]
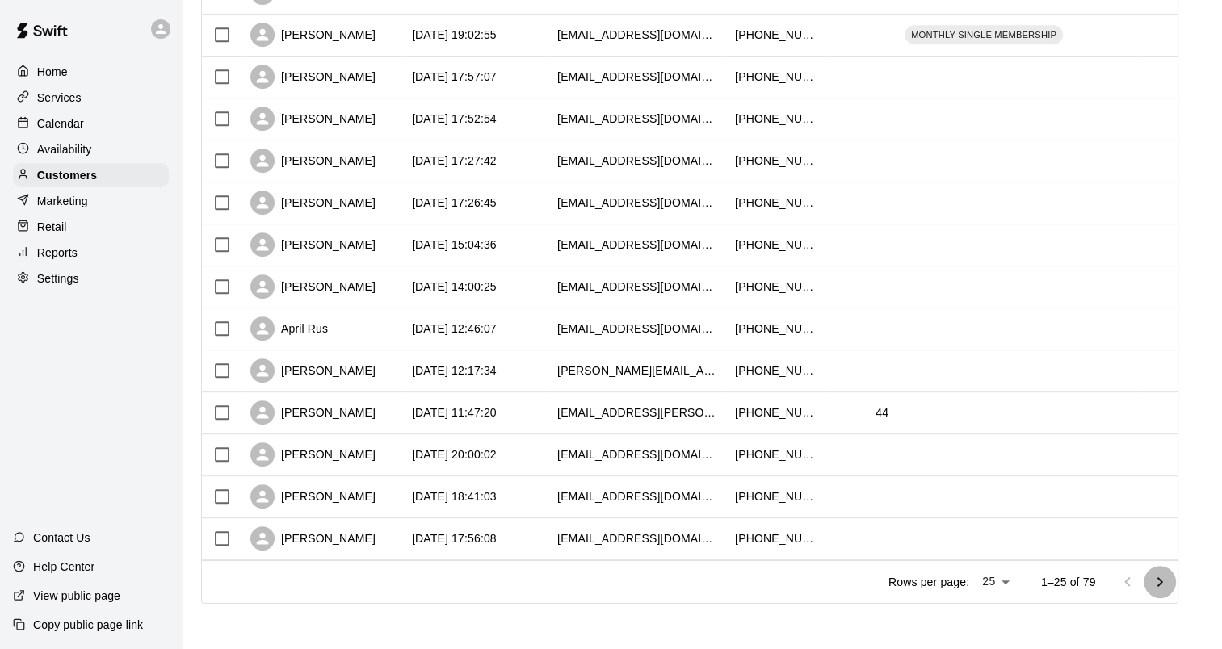
click at [1169, 576] on icon "Go to next page" at bounding box center [1159, 582] width 19 height 19
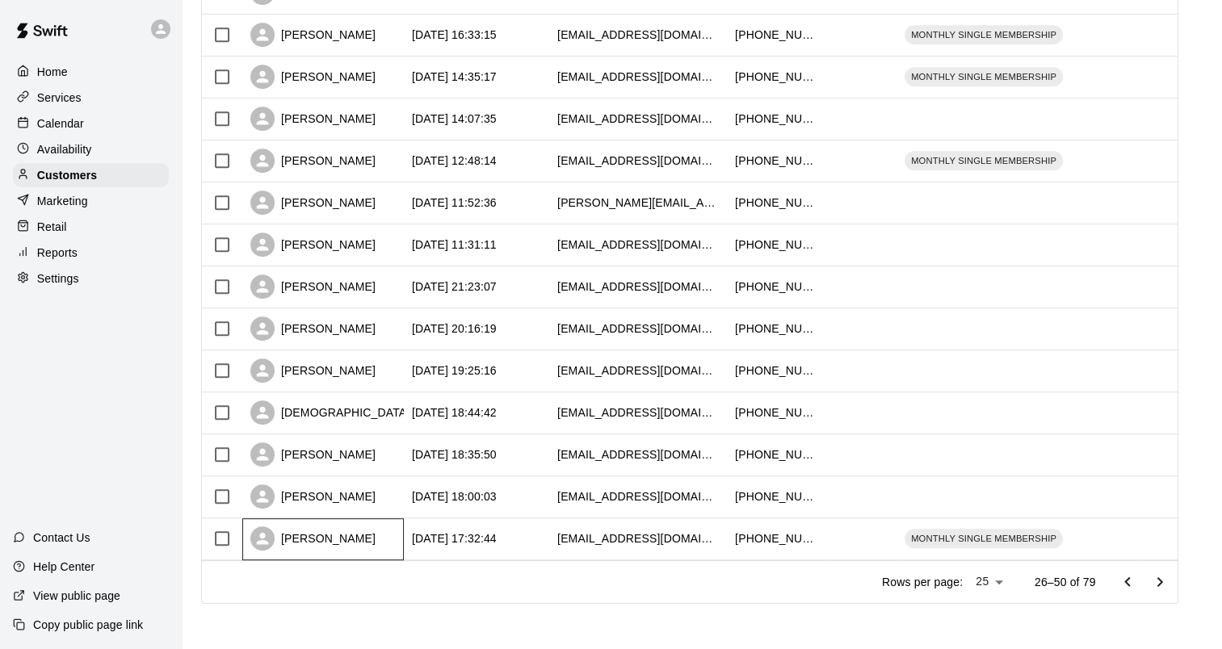
click at [343, 536] on div "[PERSON_NAME]" at bounding box center [312, 539] width 125 height 24
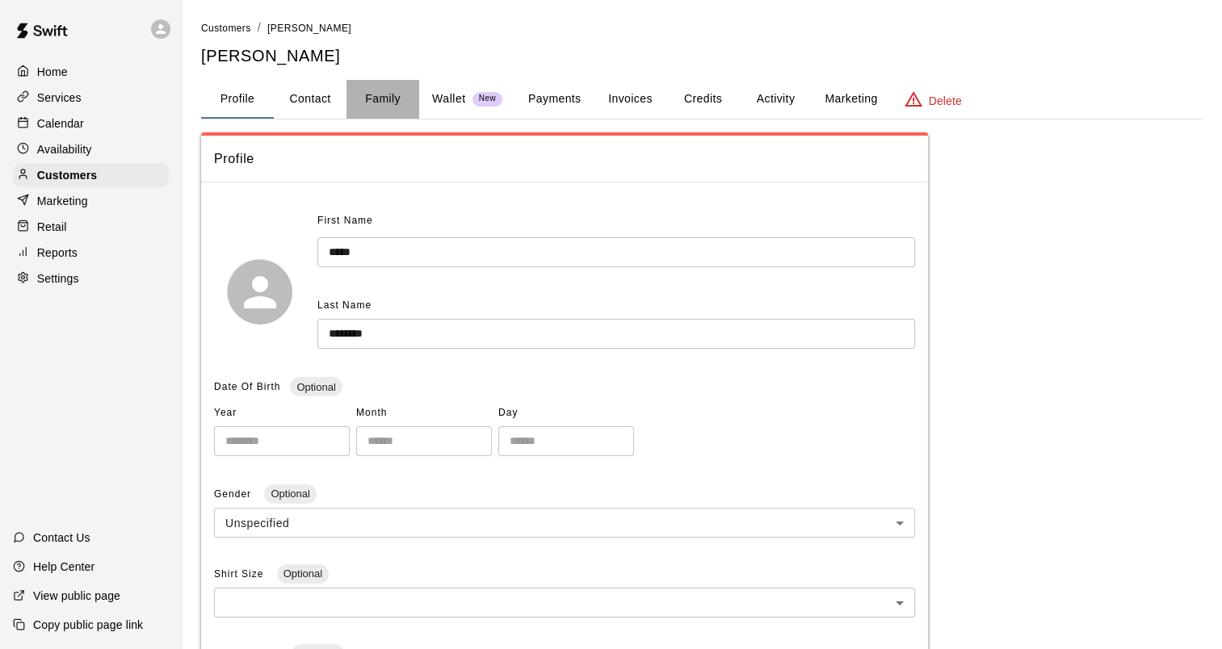
click at [377, 95] on button "Family" at bounding box center [382, 99] width 73 height 39
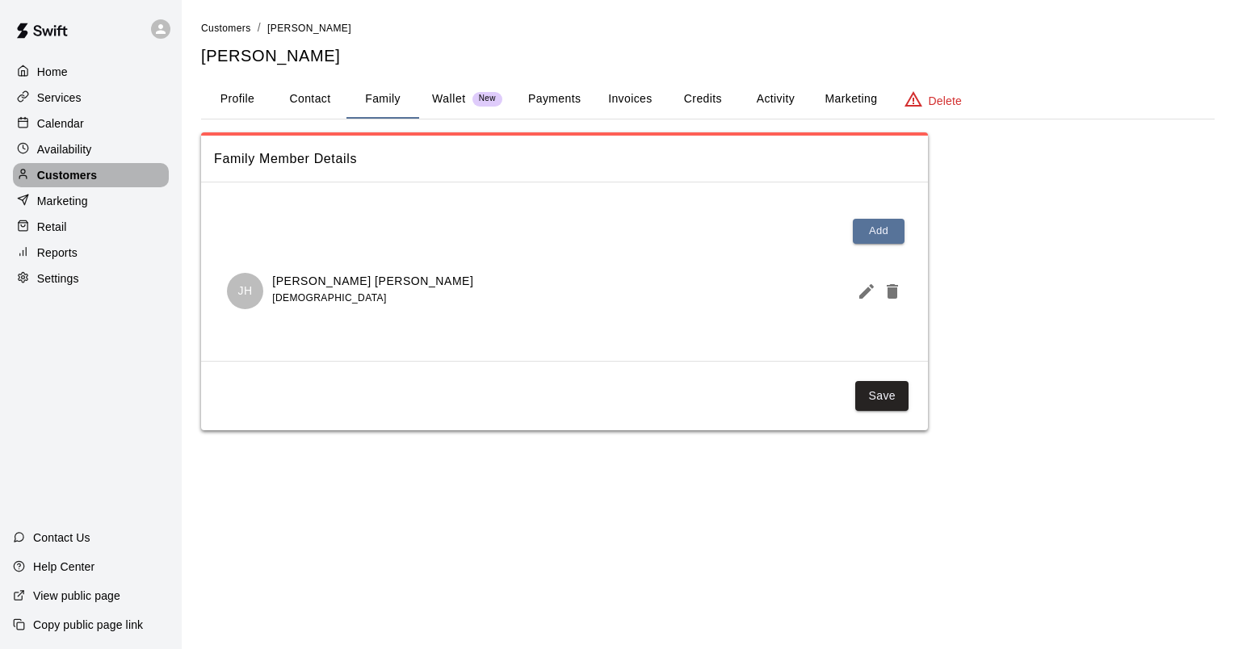
click at [35, 181] on div at bounding box center [27, 175] width 20 height 15
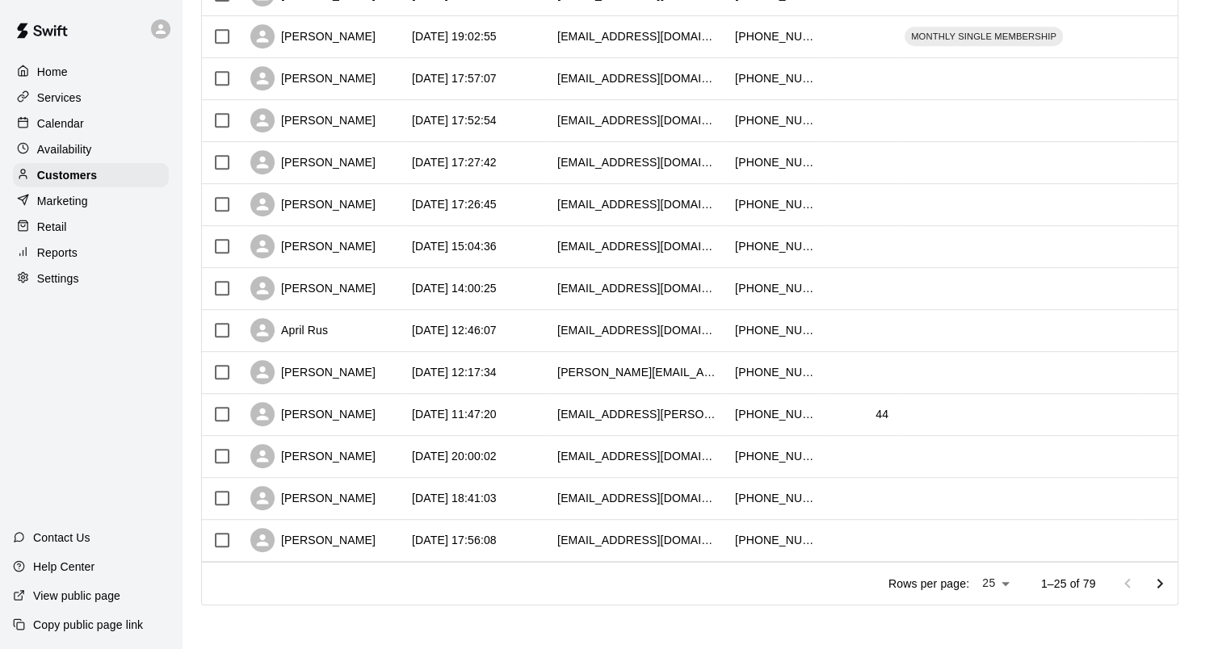
scroll to position [746, 0]
click at [1163, 581] on icon "Go to next page" at bounding box center [1160, 582] width 6 height 10
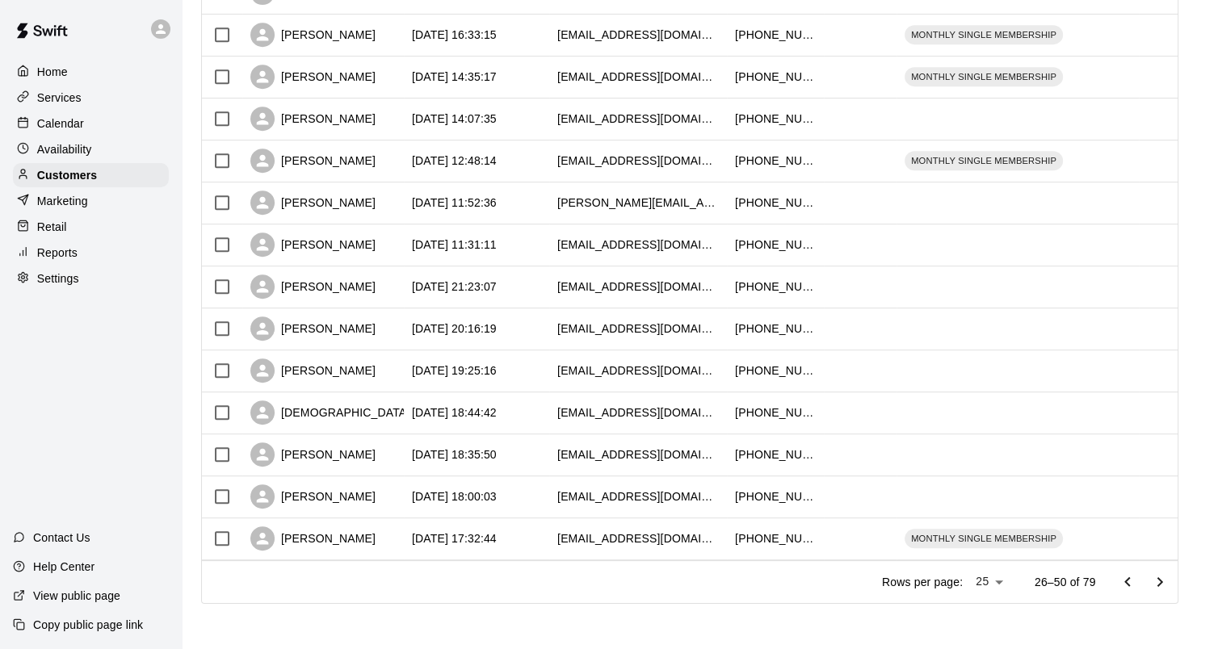
click at [1163, 582] on icon "Go to next page" at bounding box center [1160, 582] width 6 height 10
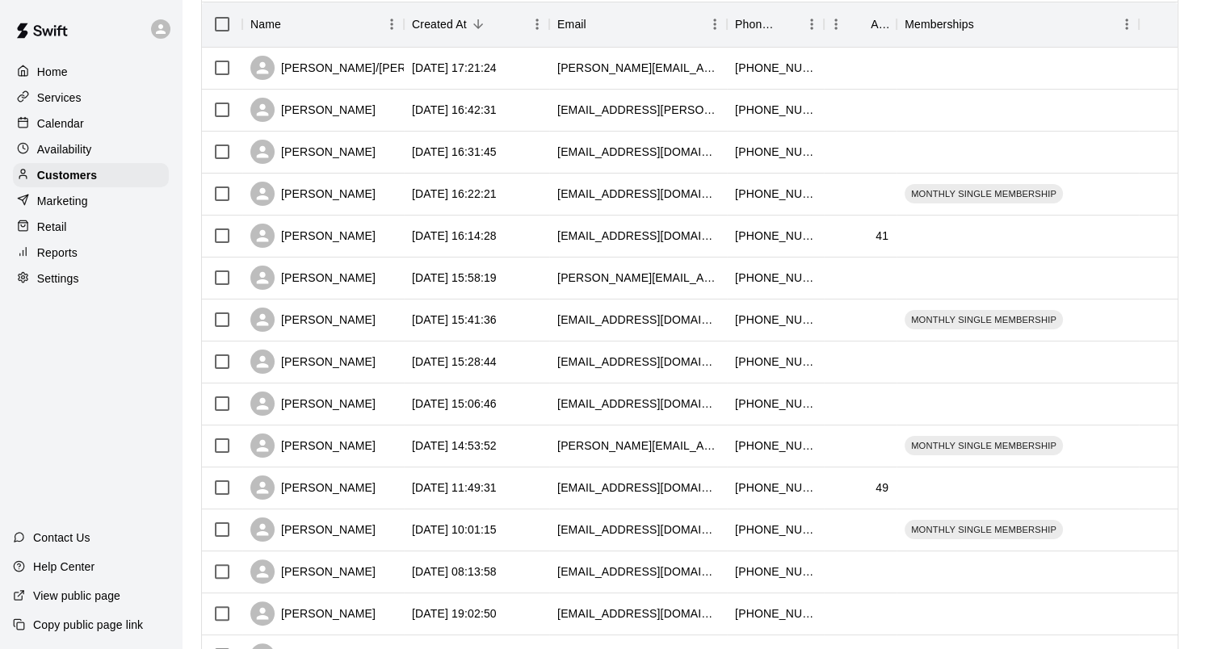
scroll to position [181, 0]
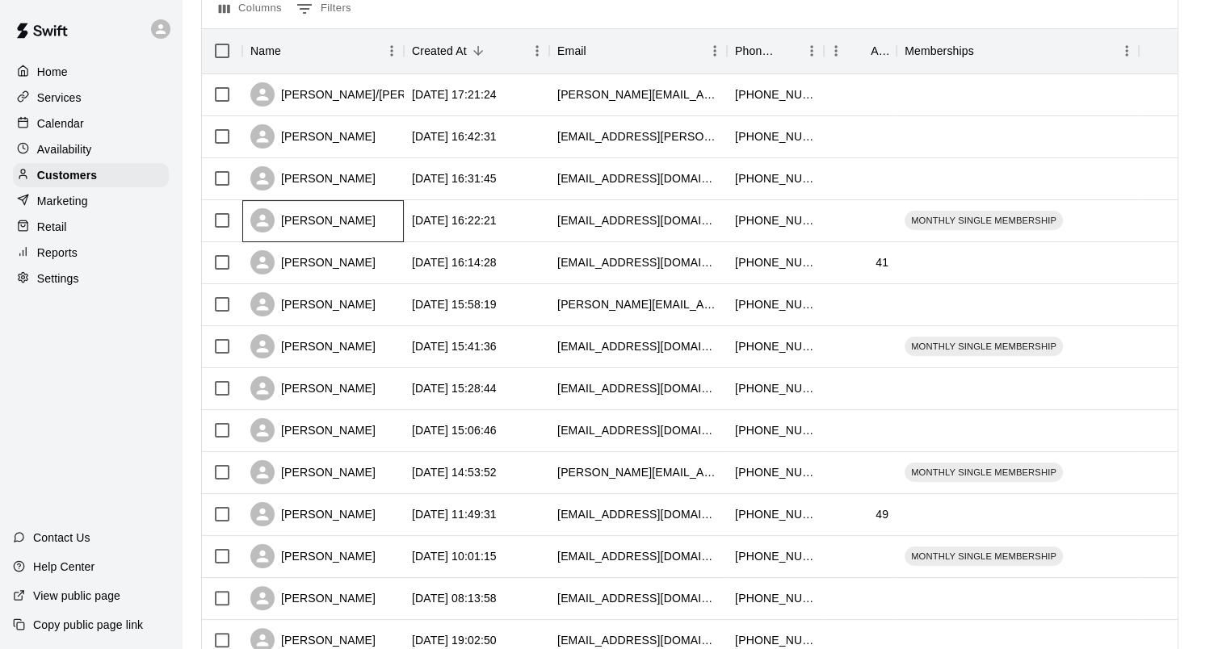
click at [324, 220] on div "[PERSON_NAME]" at bounding box center [312, 220] width 125 height 24
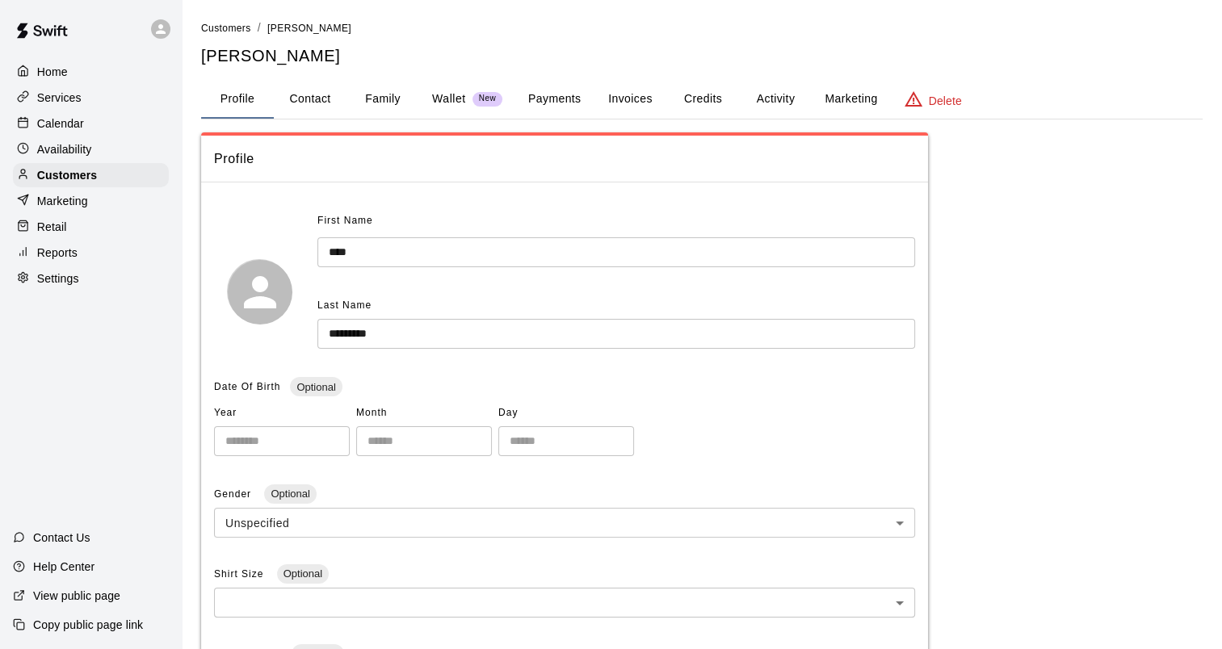
click at [376, 97] on button "Family" at bounding box center [382, 99] width 73 height 39
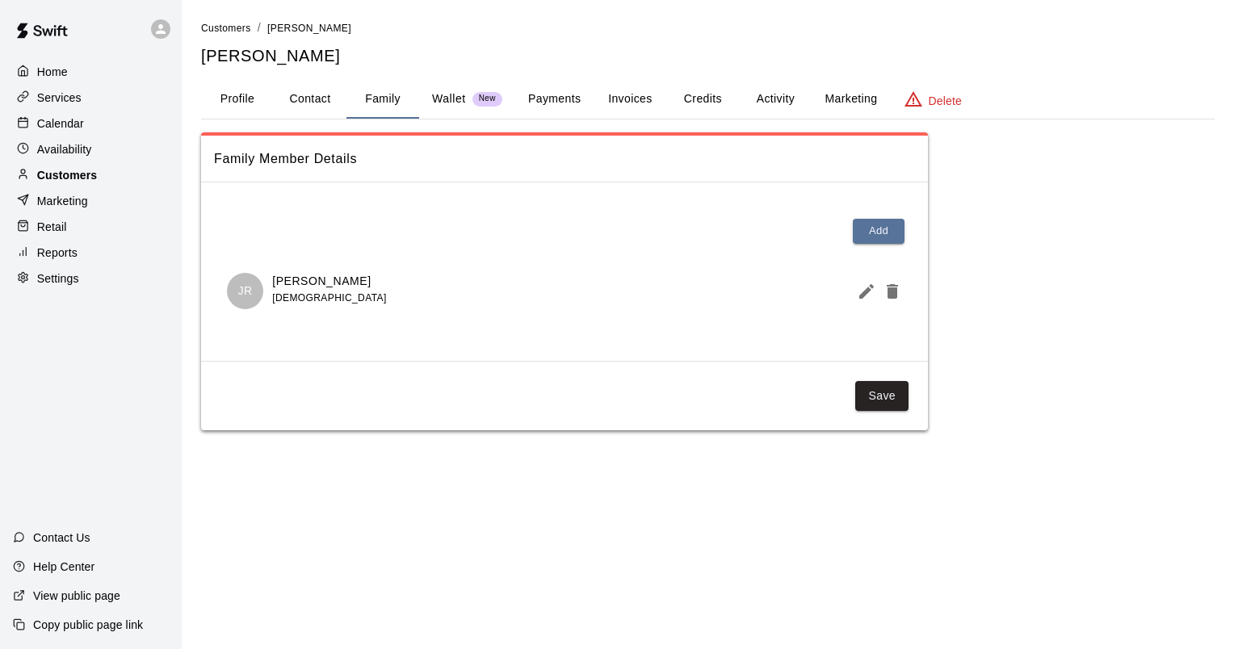
click at [65, 183] on p "Customers" at bounding box center [67, 175] width 60 height 16
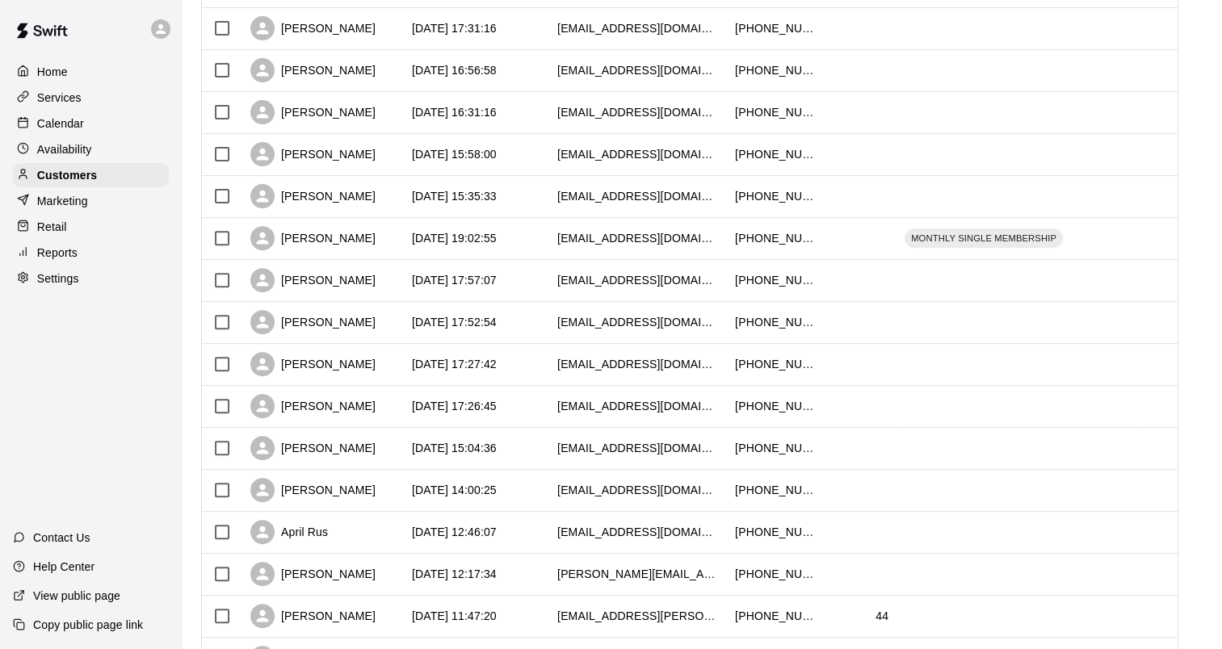
scroll to position [746, 0]
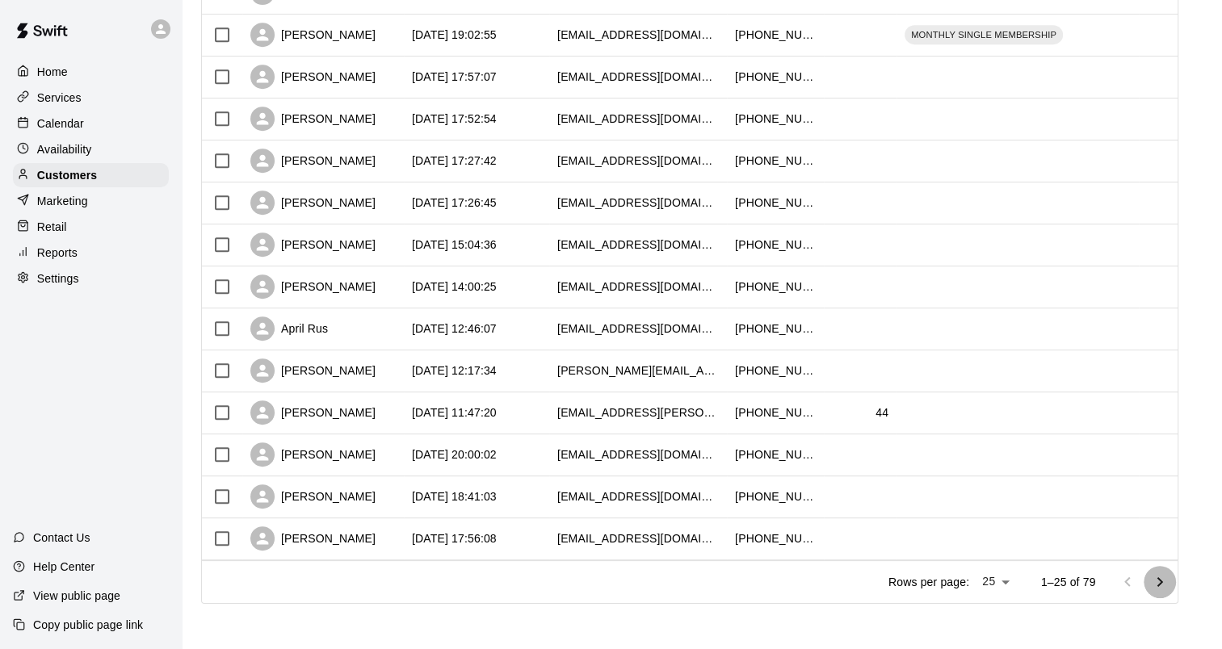
click at [1165, 586] on icon "Go to next page" at bounding box center [1159, 582] width 19 height 19
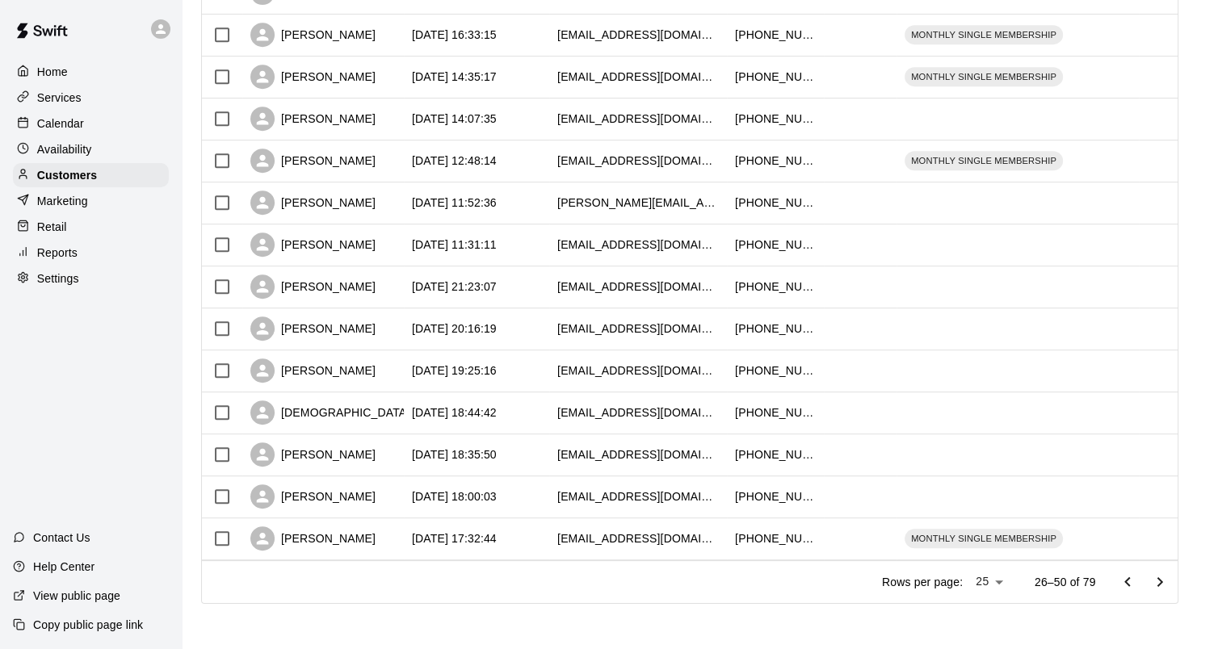
click at [1165, 586] on icon "Go to next page" at bounding box center [1159, 582] width 19 height 19
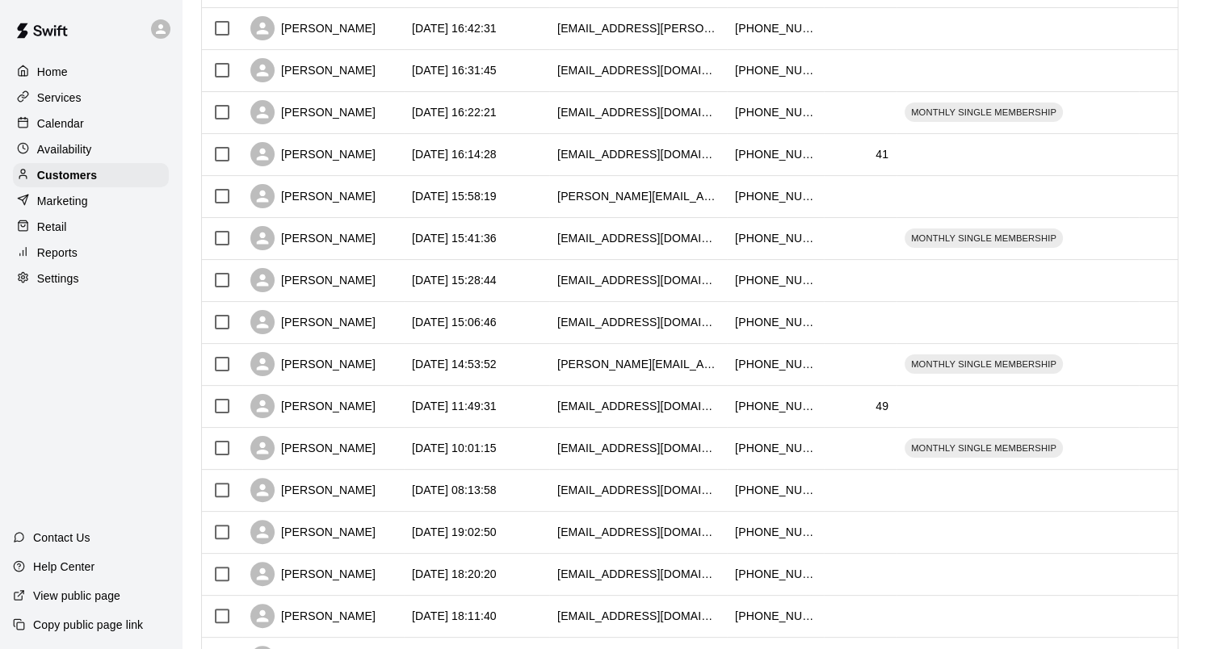
scroll to position [262, 0]
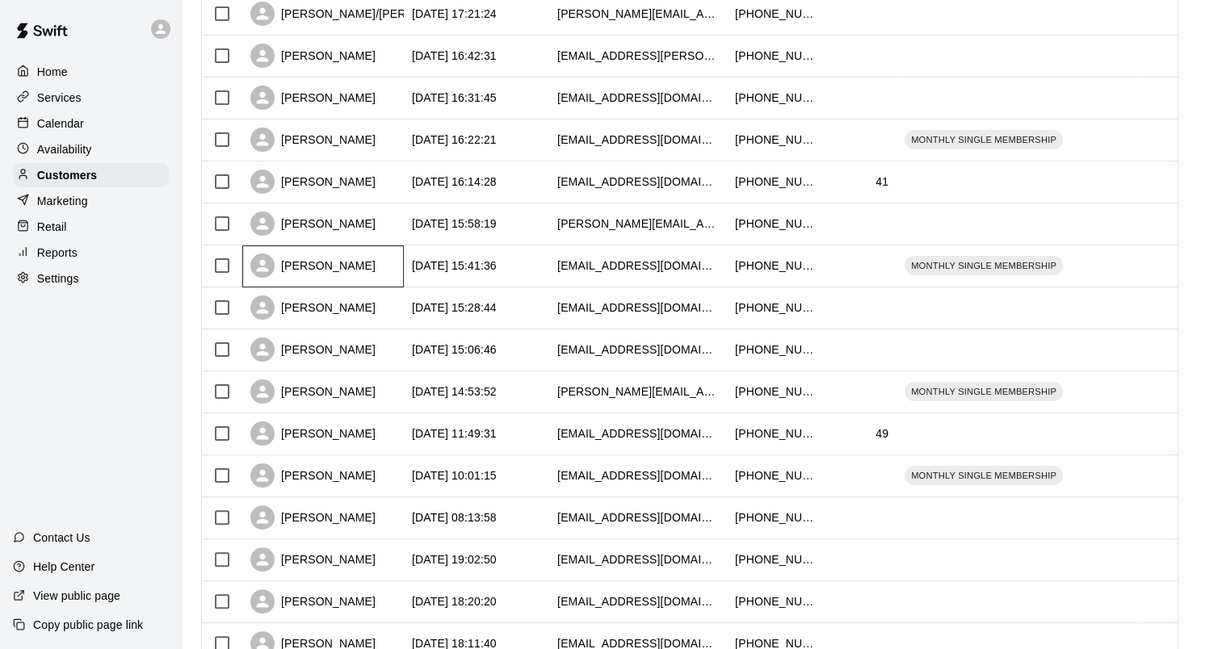
click at [296, 263] on div "[PERSON_NAME]" at bounding box center [312, 266] width 125 height 24
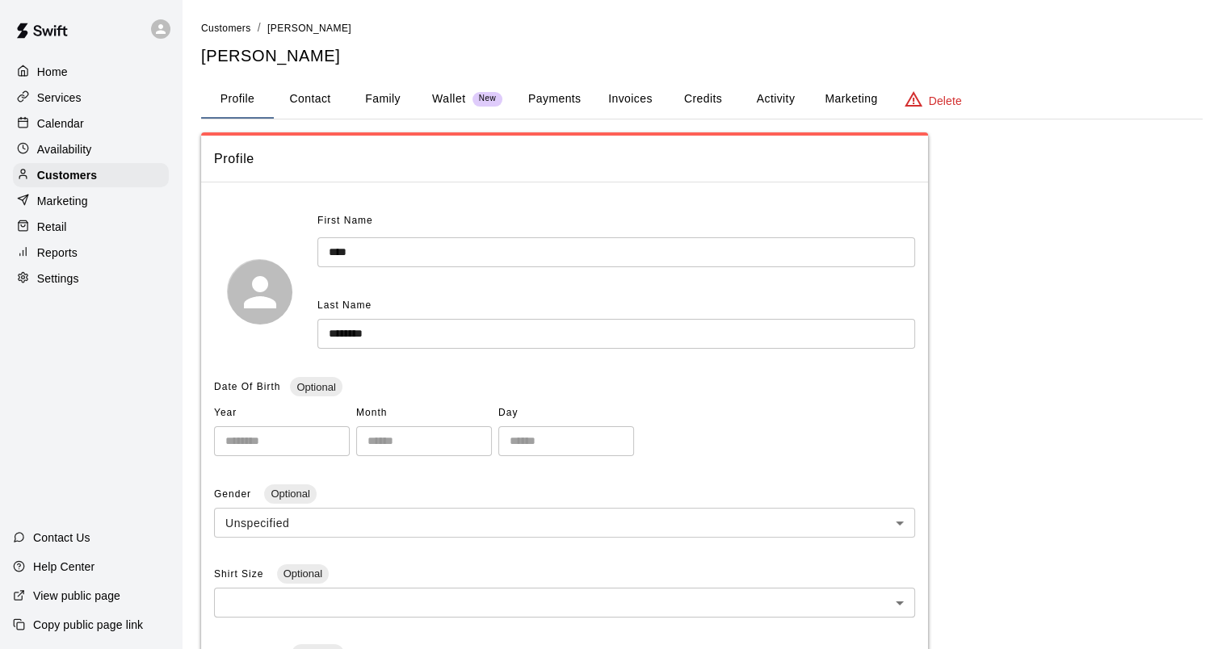
click at [366, 94] on button "Family" at bounding box center [382, 99] width 73 height 39
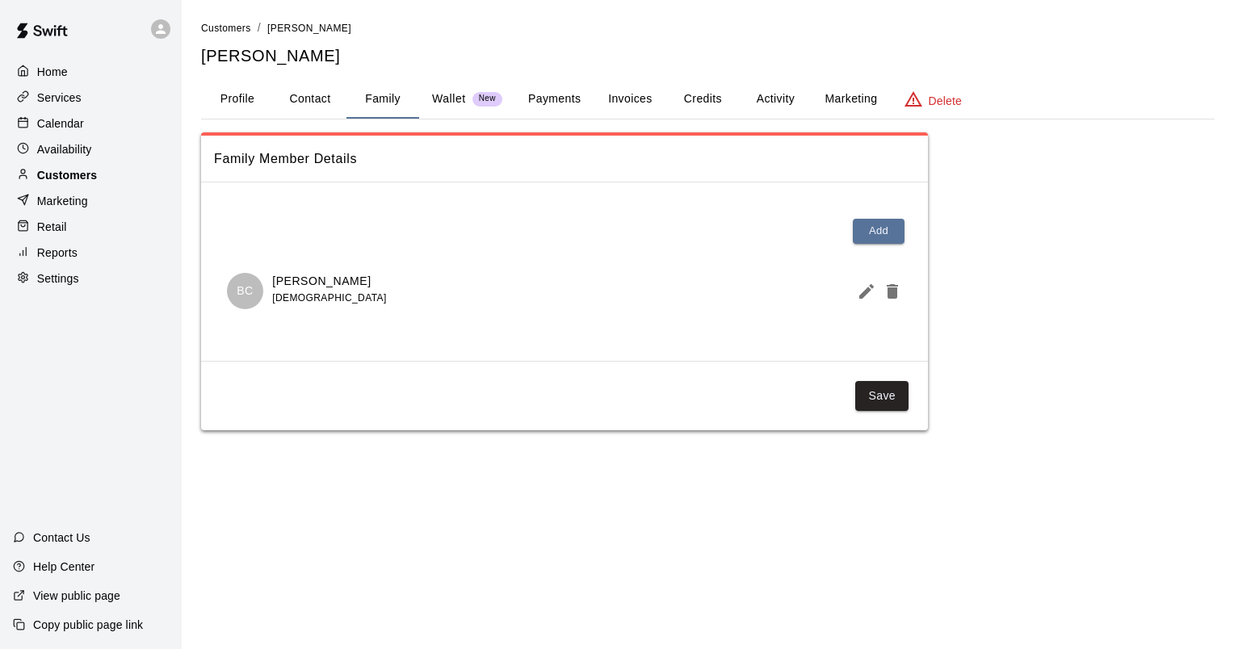
click at [73, 175] on p "Customers" at bounding box center [67, 175] width 60 height 16
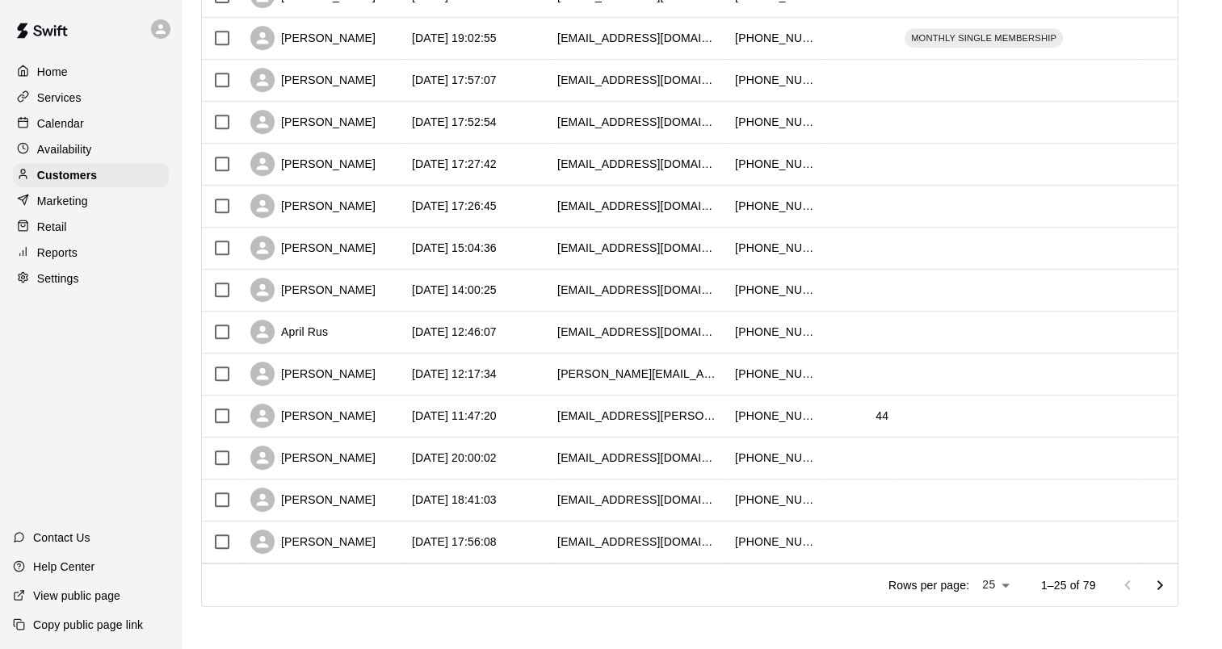
scroll to position [746, 0]
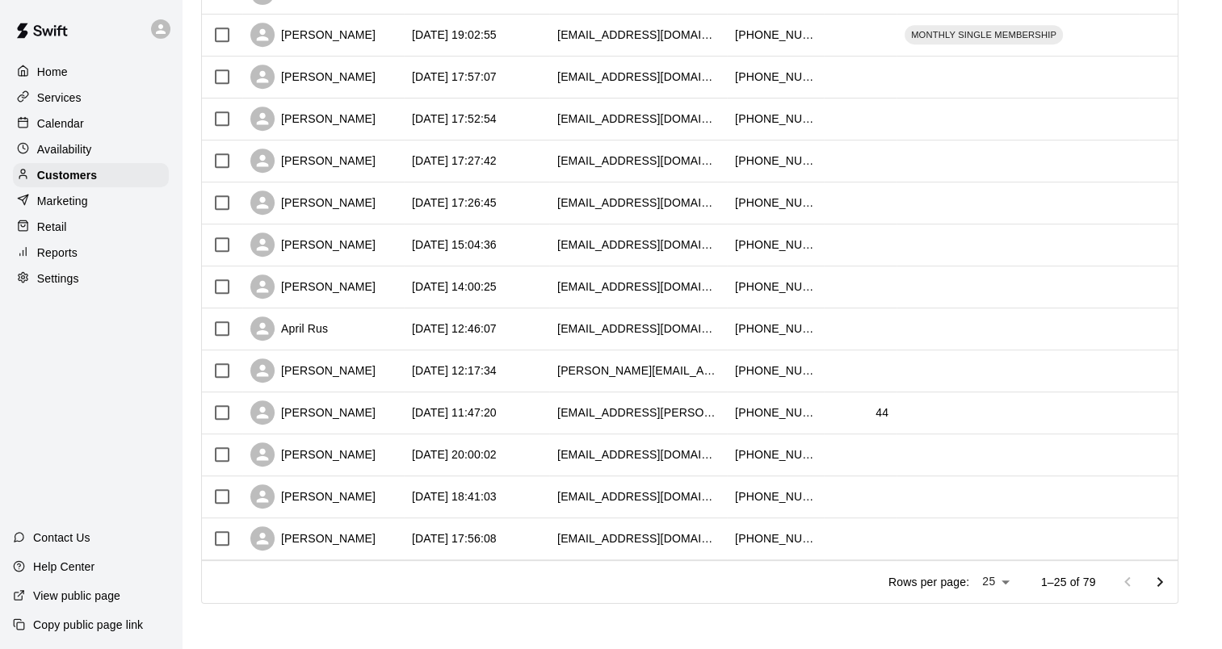
click at [1166, 588] on icon "Go to next page" at bounding box center [1159, 582] width 19 height 19
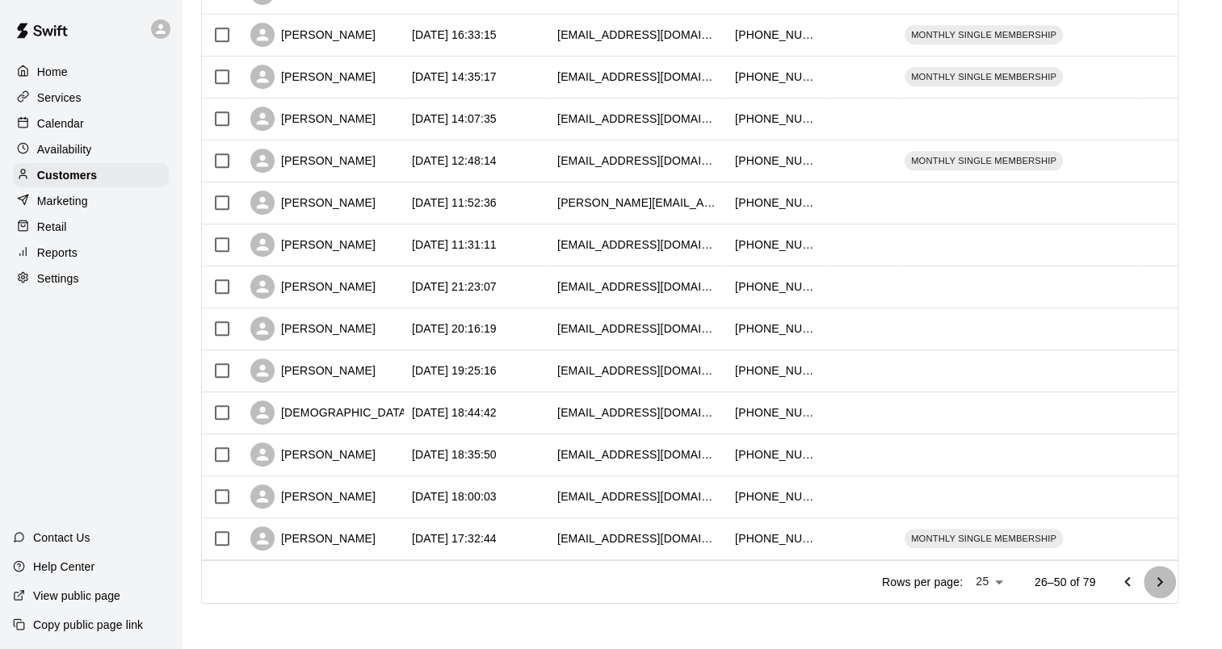
click at [1166, 588] on icon "Go to next page" at bounding box center [1159, 582] width 19 height 19
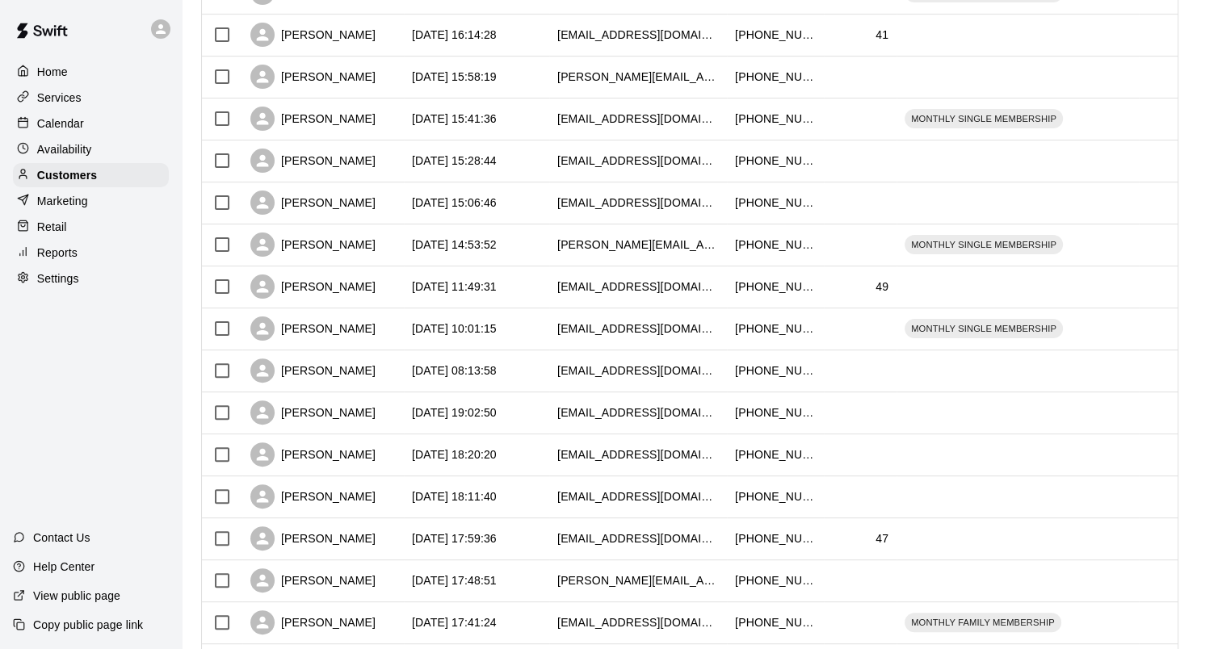
scroll to position [262, 0]
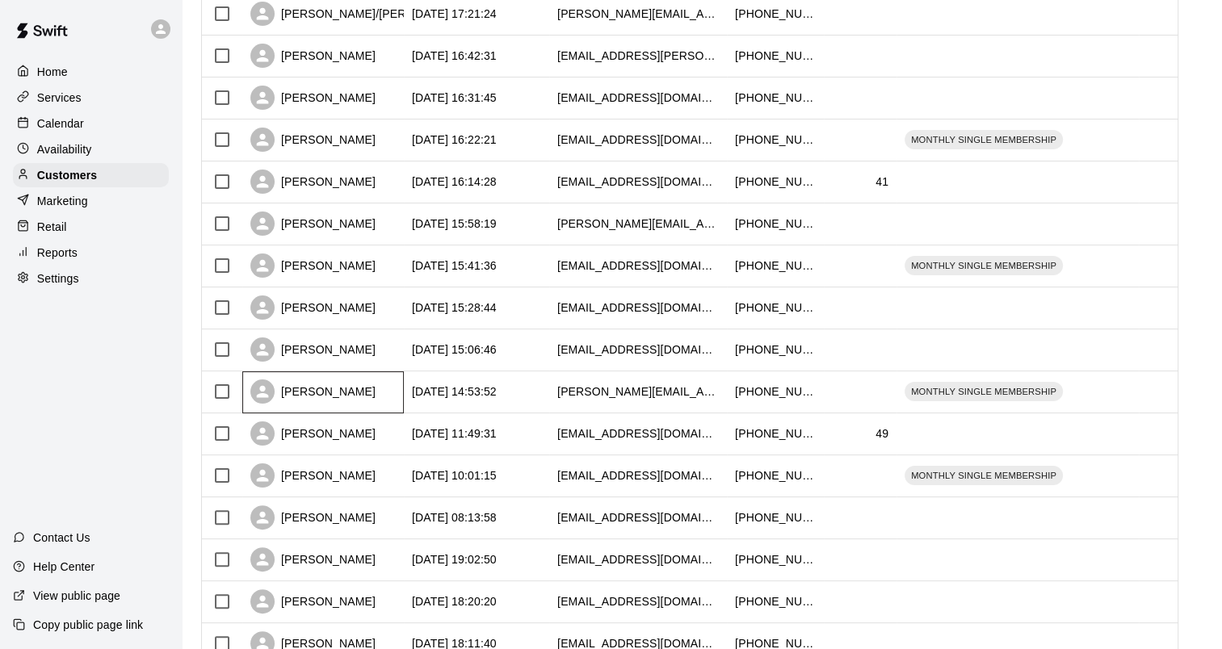
click at [300, 398] on div "[PERSON_NAME]" at bounding box center [312, 392] width 125 height 24
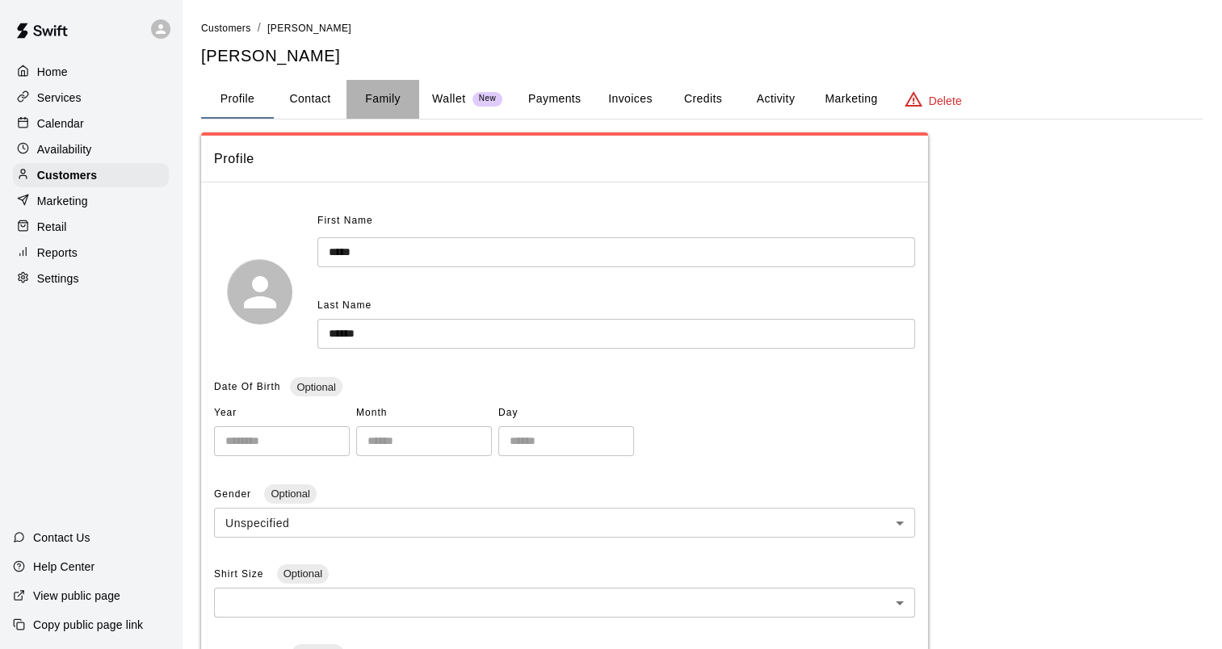
click at [365, 97] on button "Family" at bounding box center [382, 99] width 73 height 39
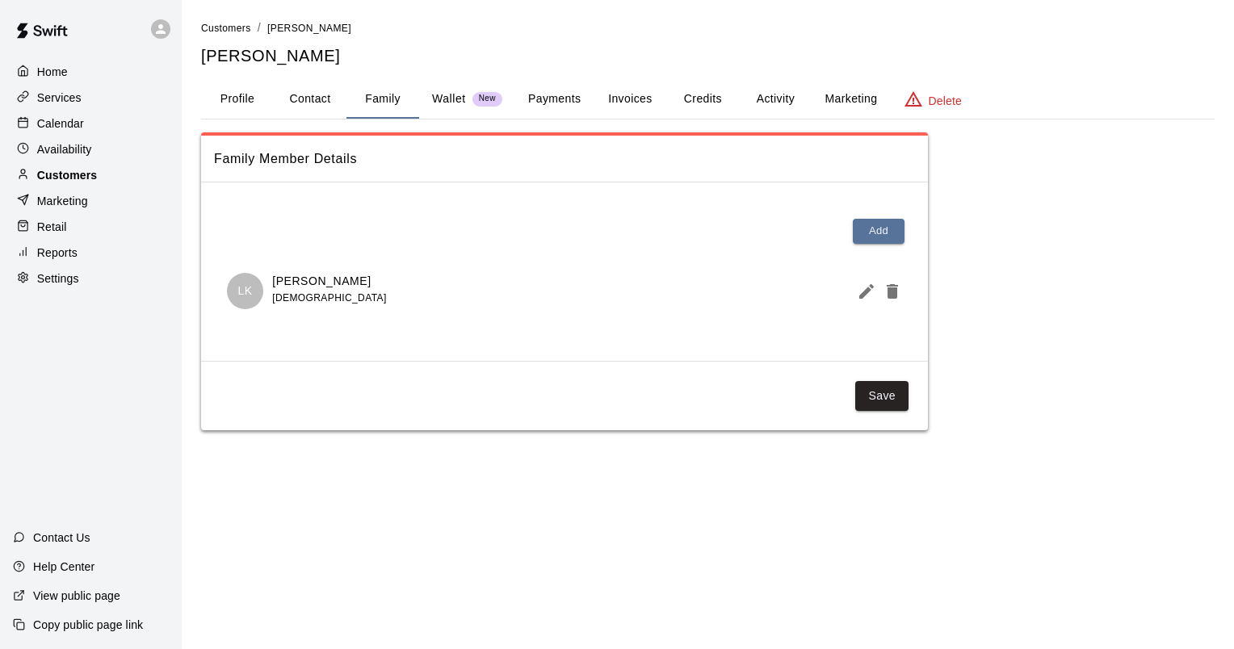
click at [84, 177] on p "Customers" at bounding box center [67, 175] width 60 height 16
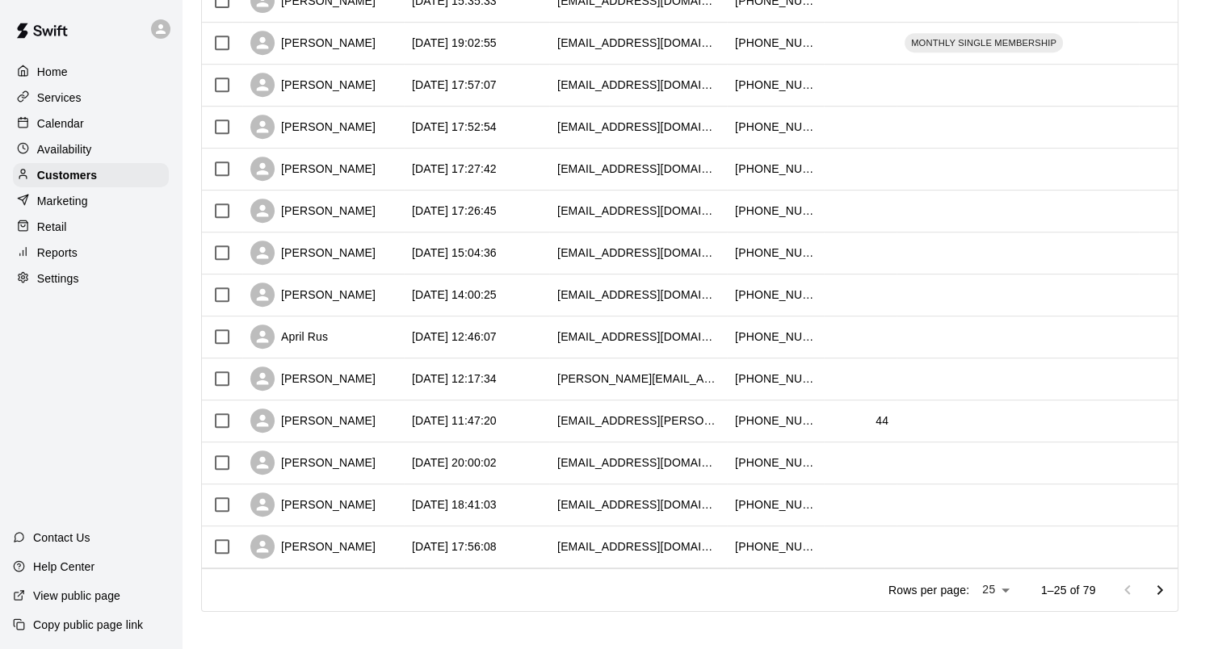
scroll to position [746, 0]
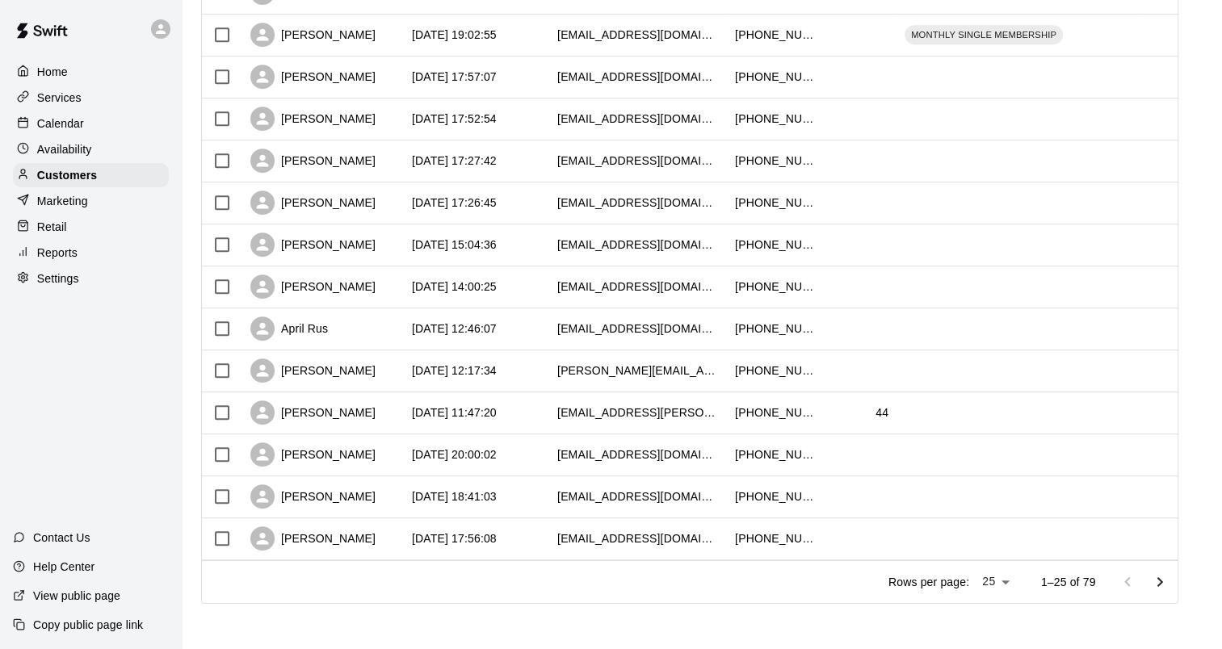
click at [1163, 578] on icon "Go to next page" at bounding box center [1160, 582] width 6 height 10
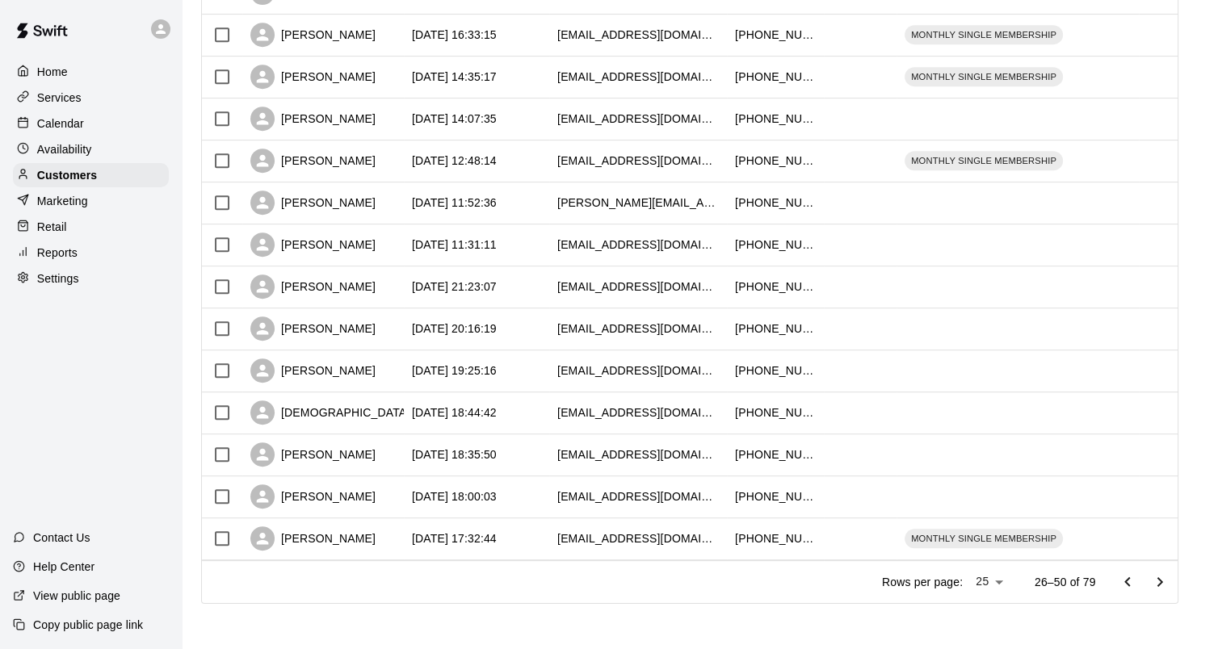
click at [1168, 582] on icon "Go to next page" at bounding box center [1159, 582] width 19 height 19
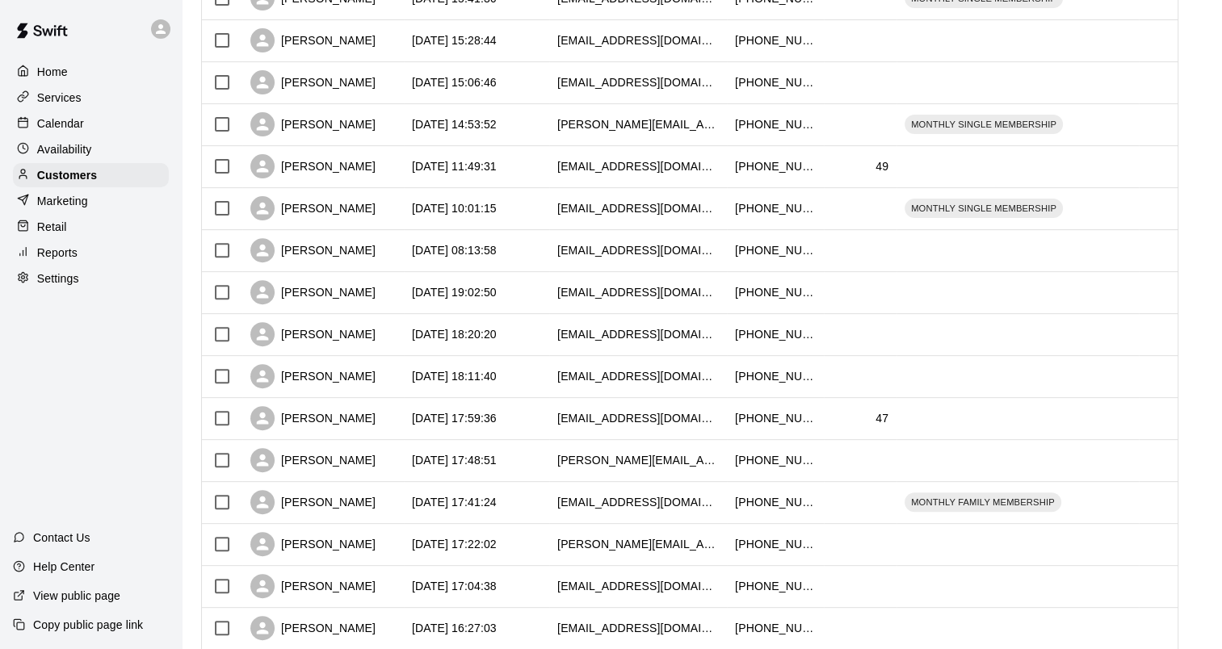
scroll to position [342, 0]
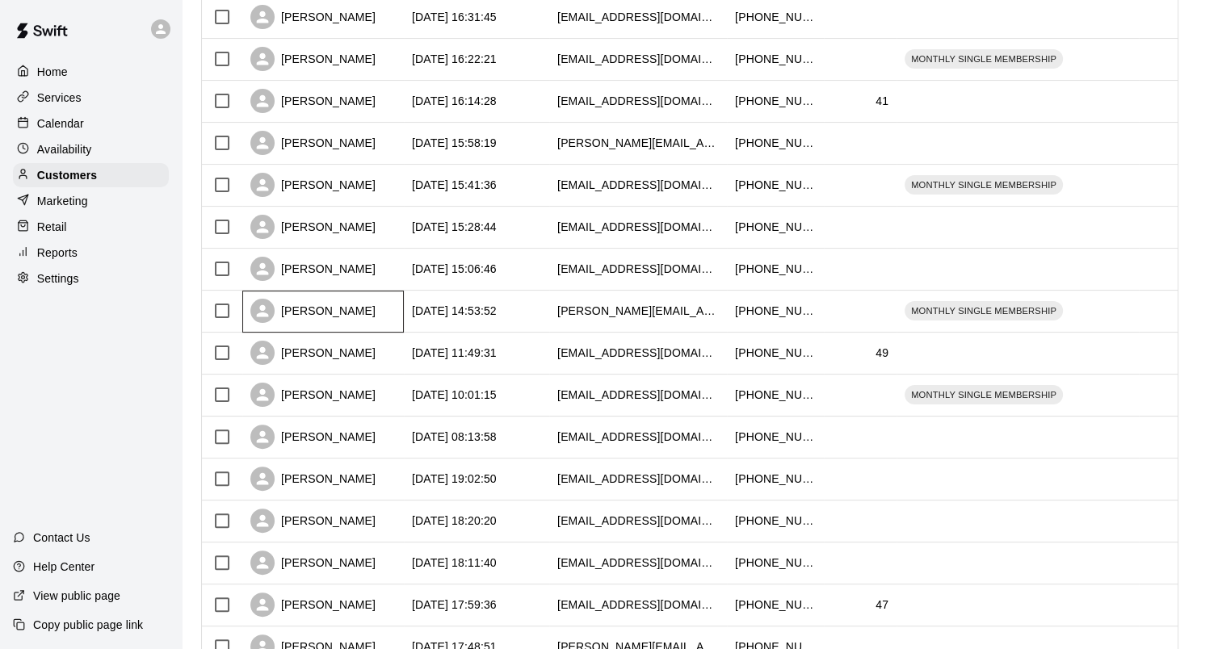
click at [296, 309] on div "[PERSON_NAME]" at bounding box center [312, 311] width 125 height 24
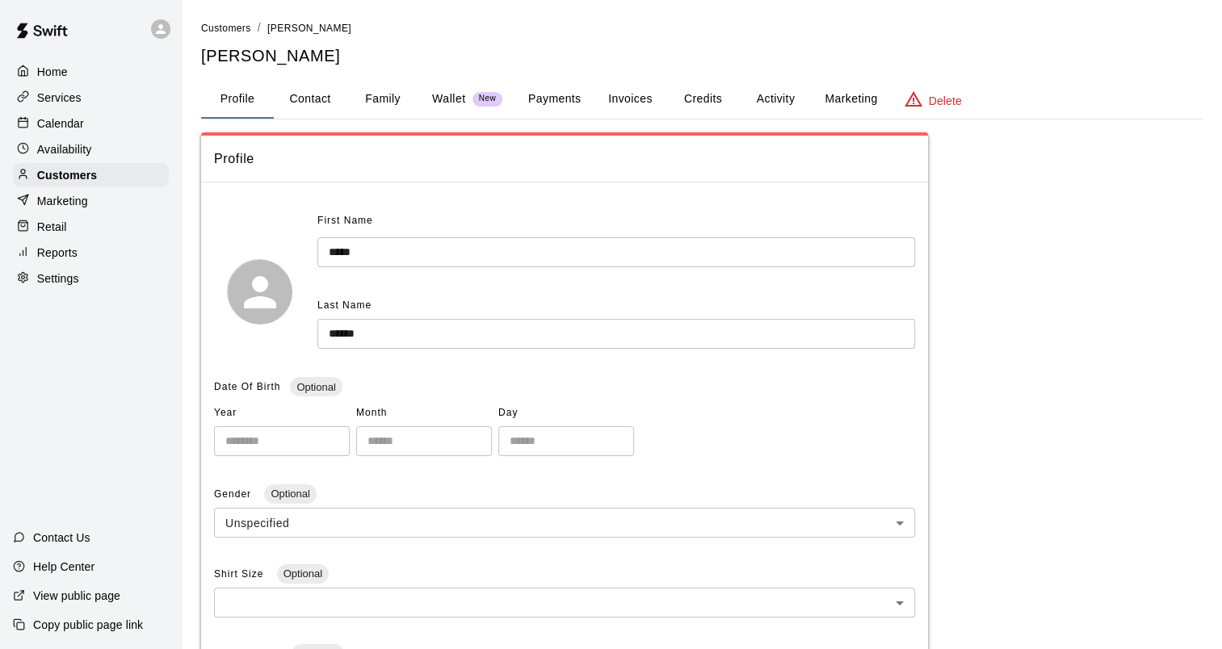
click at [376, 95] on button "Family" at bounding box center [382, 99] width 73 height 39
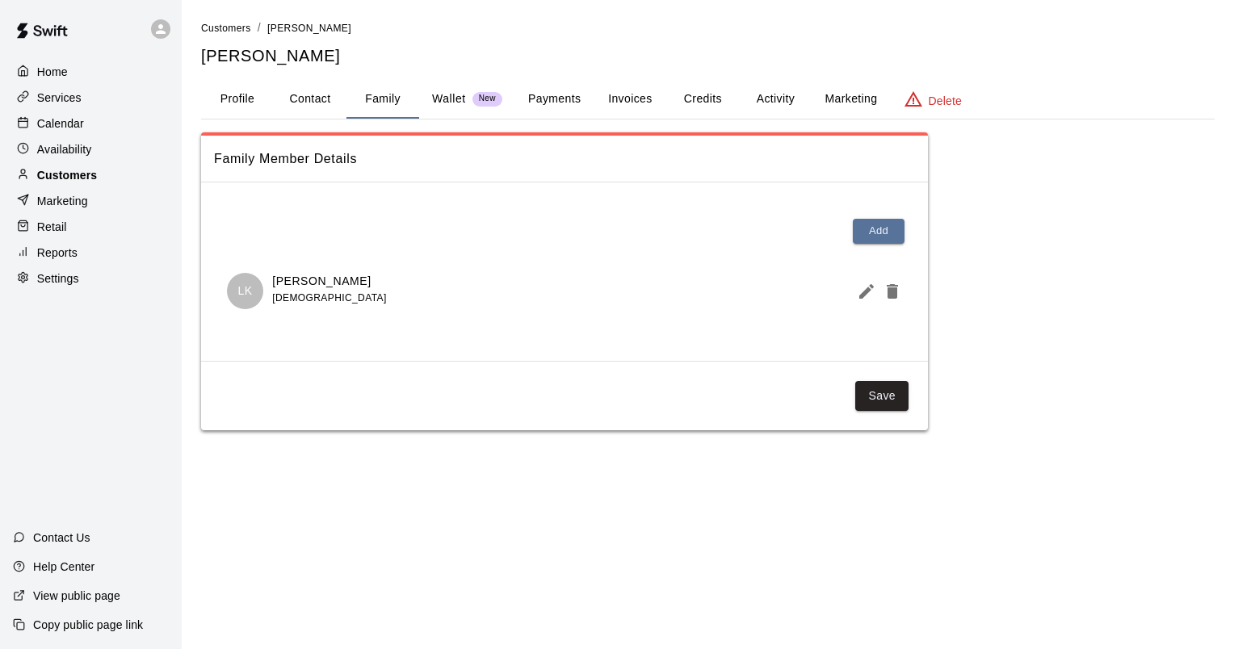
click at [85, 178] on p "Customers" at bounding box center [67, 175] width 60 height 16
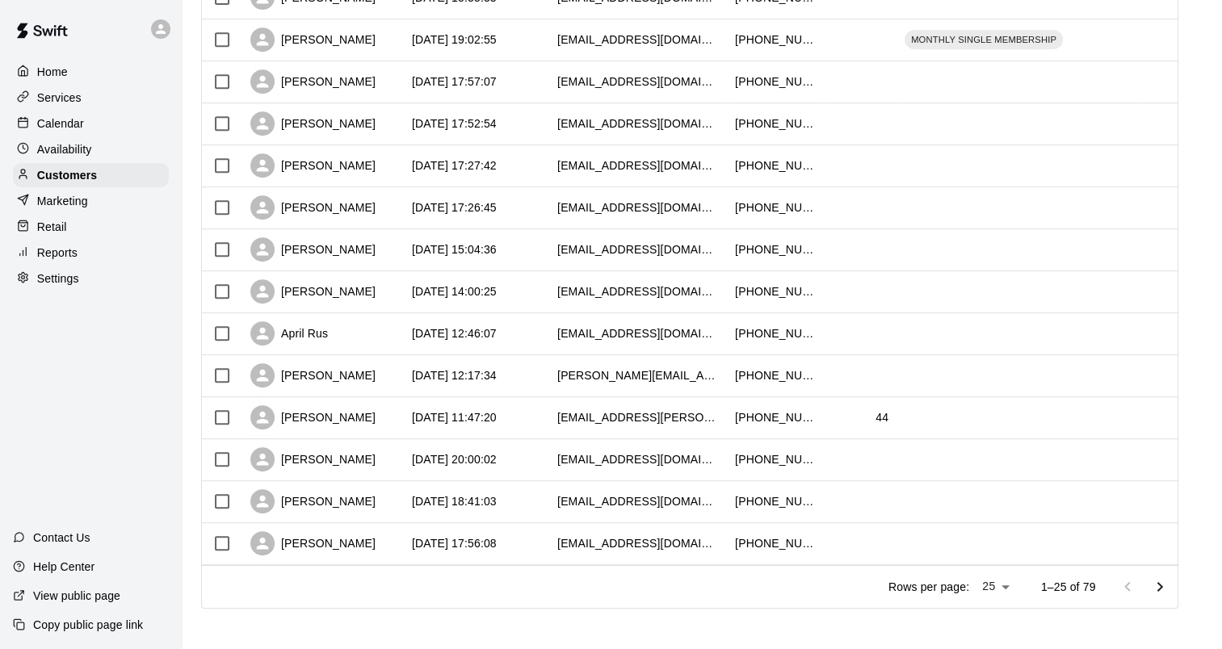
scroll to position [746, 0]
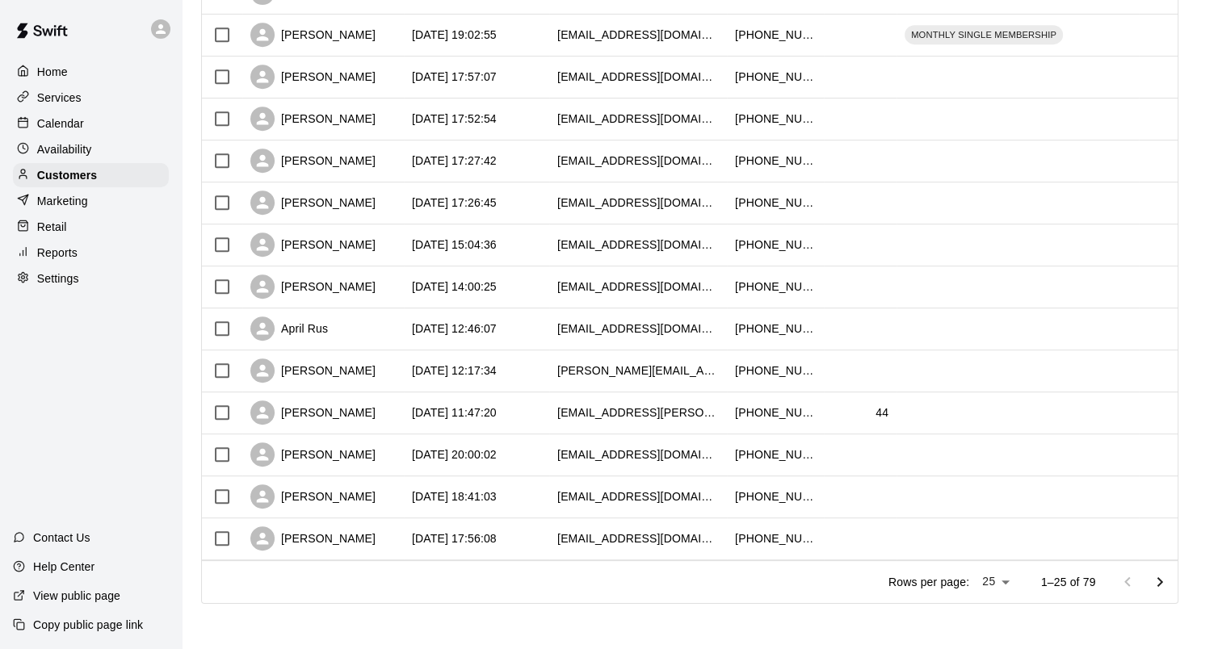
click at [1165, 577] on icon "Go to next page" at bounding box center [1159, 582] width 19 height 19
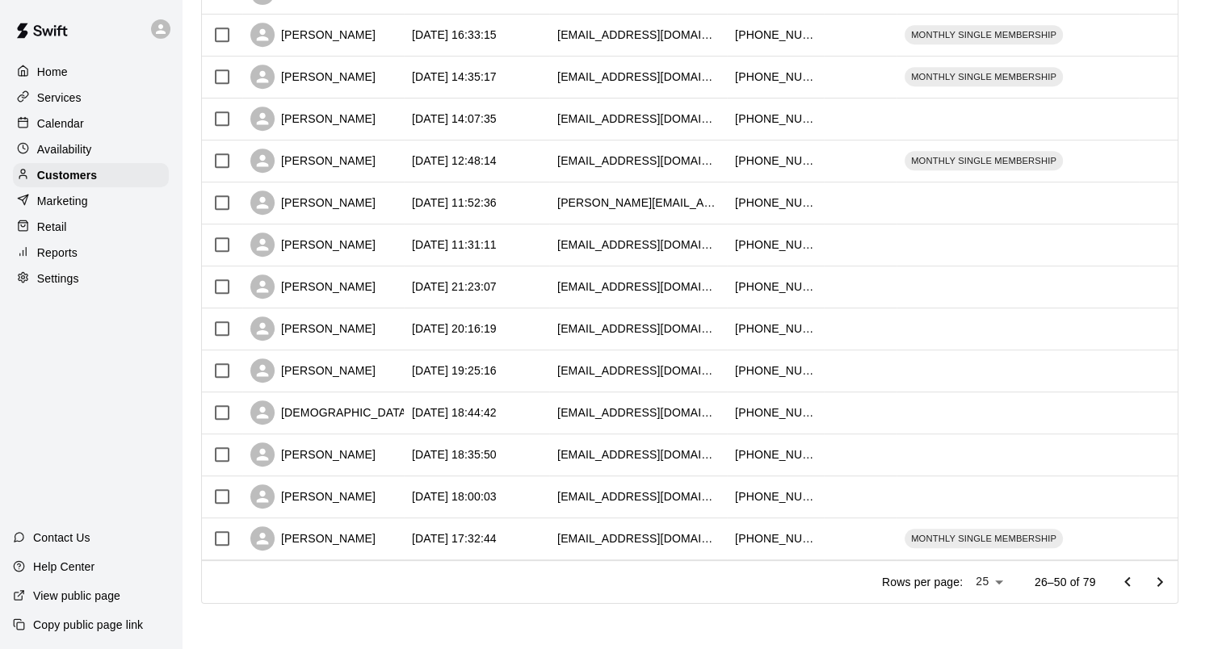
click at [1165, 577] on icon "Go to next page" at bounding box center [1159, 582] width 19 height 19
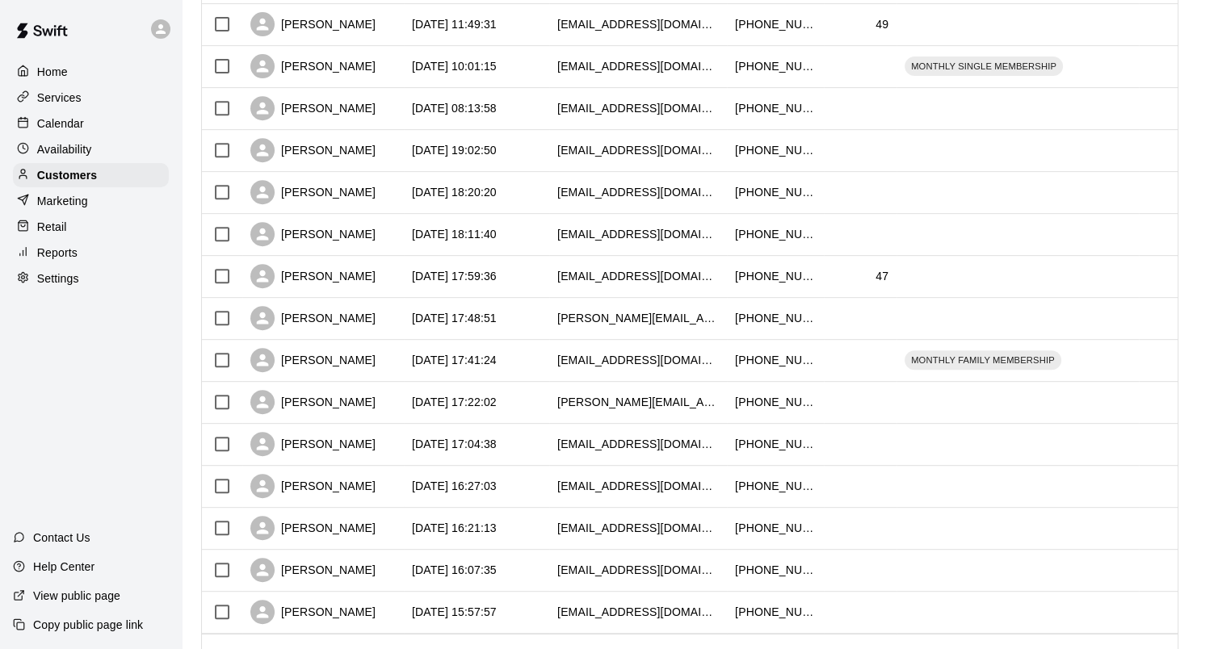
scroll to position [342, 0]
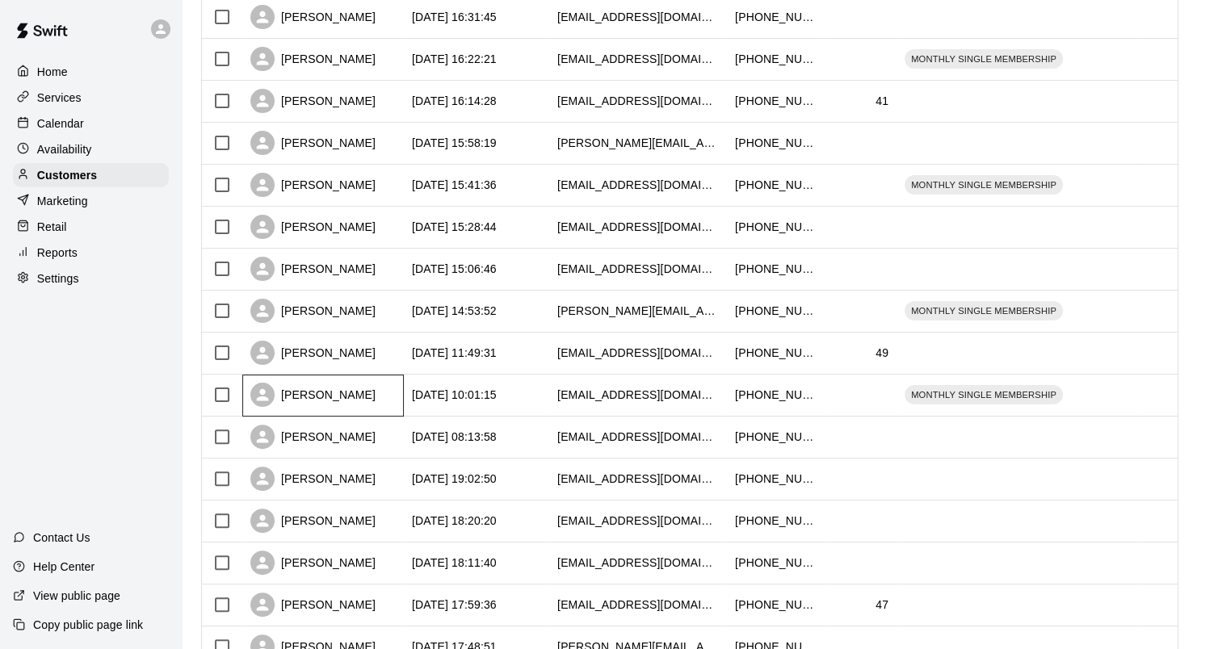
click at [316, 393] on div "[PERSON_NAME]" at bounding box center [312, 395] width 125 height 24
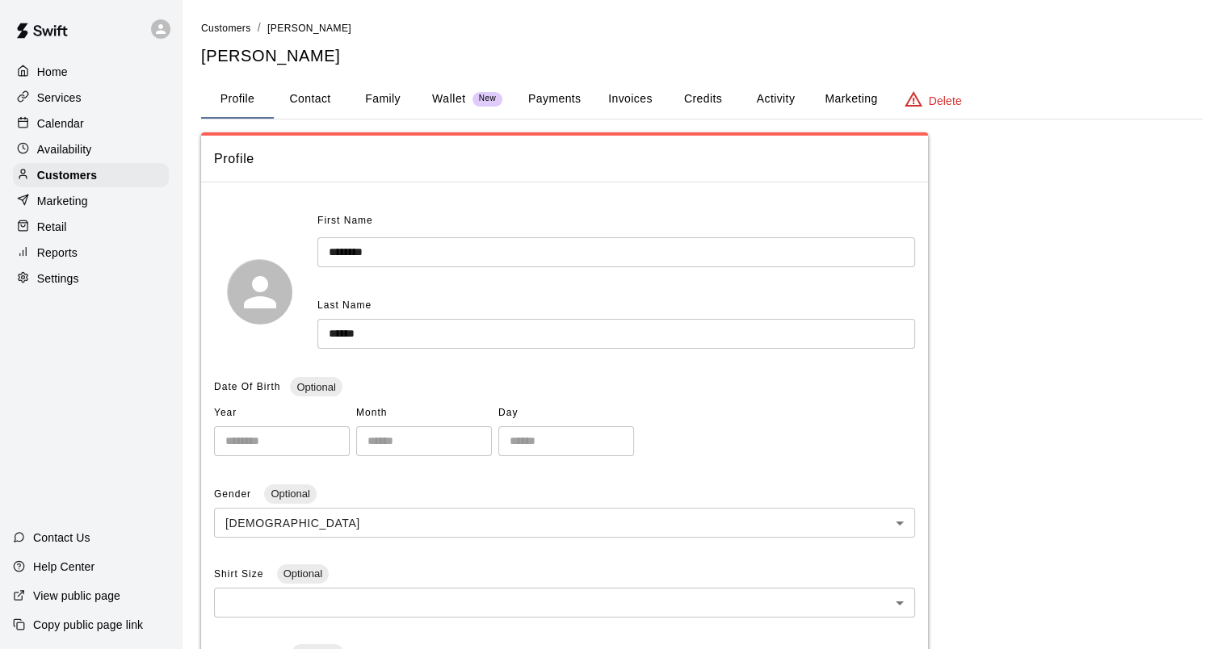
click at [375, 97] on button "Family" at bounding box center [382, 99] width 73 height 39
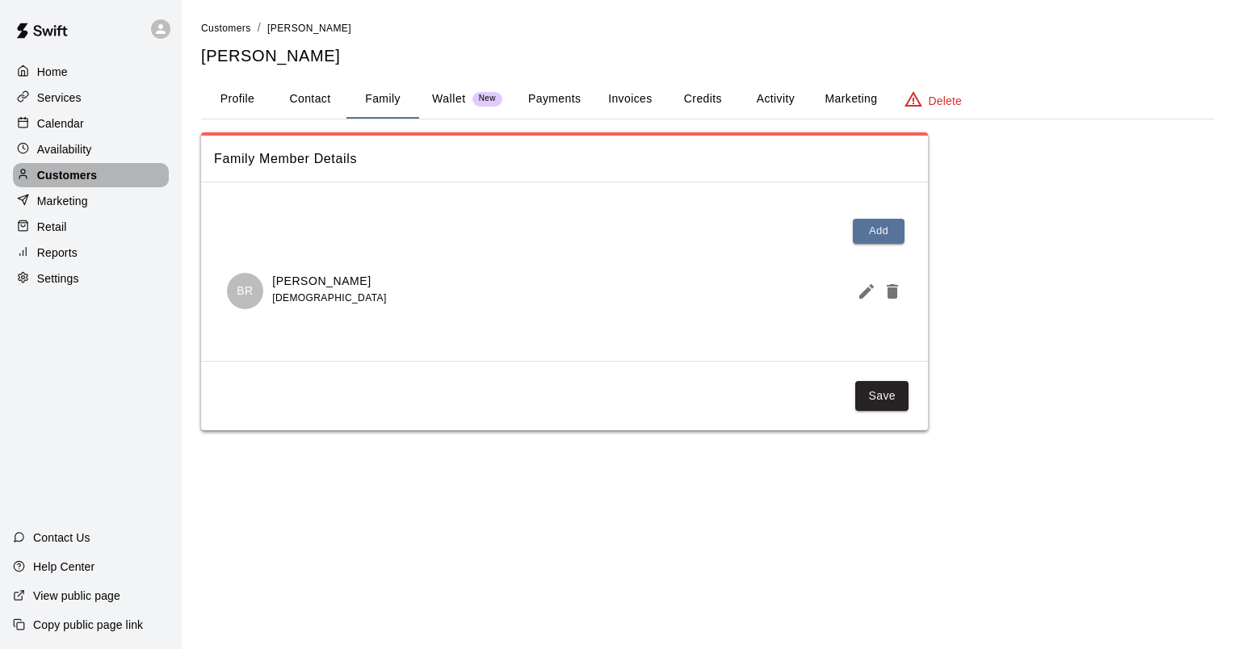
click at [60, 177] on p "Customers" at bounding box center [67, 175] width 60 height 16
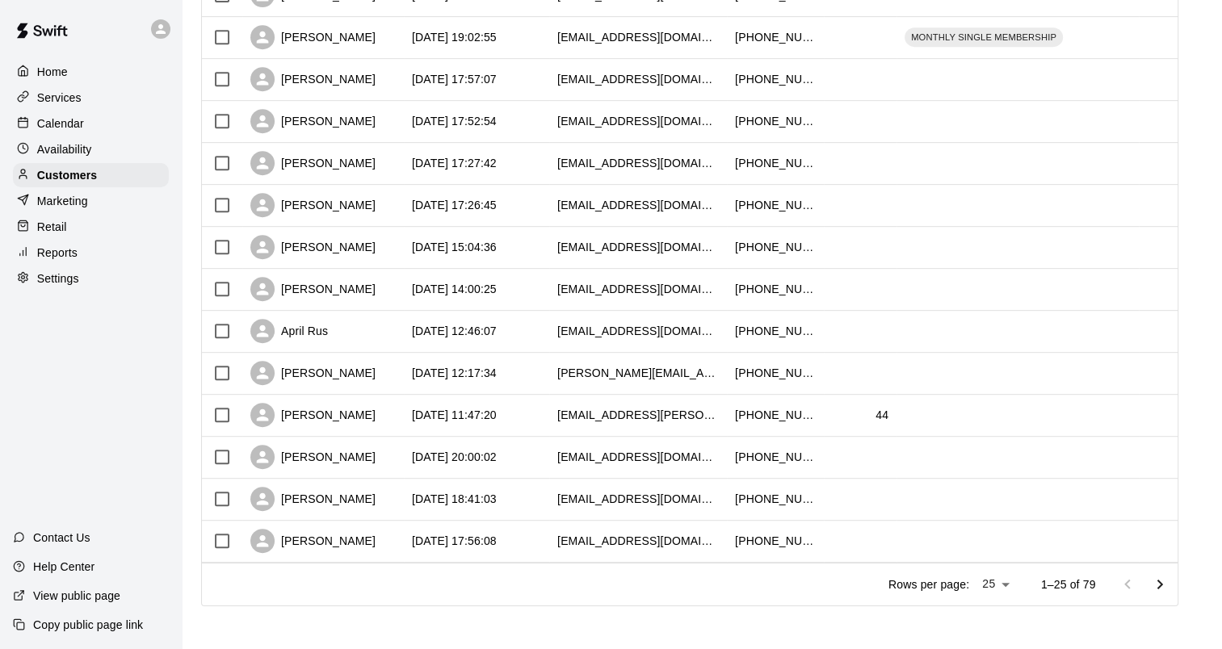
scroll to position [746, 0]
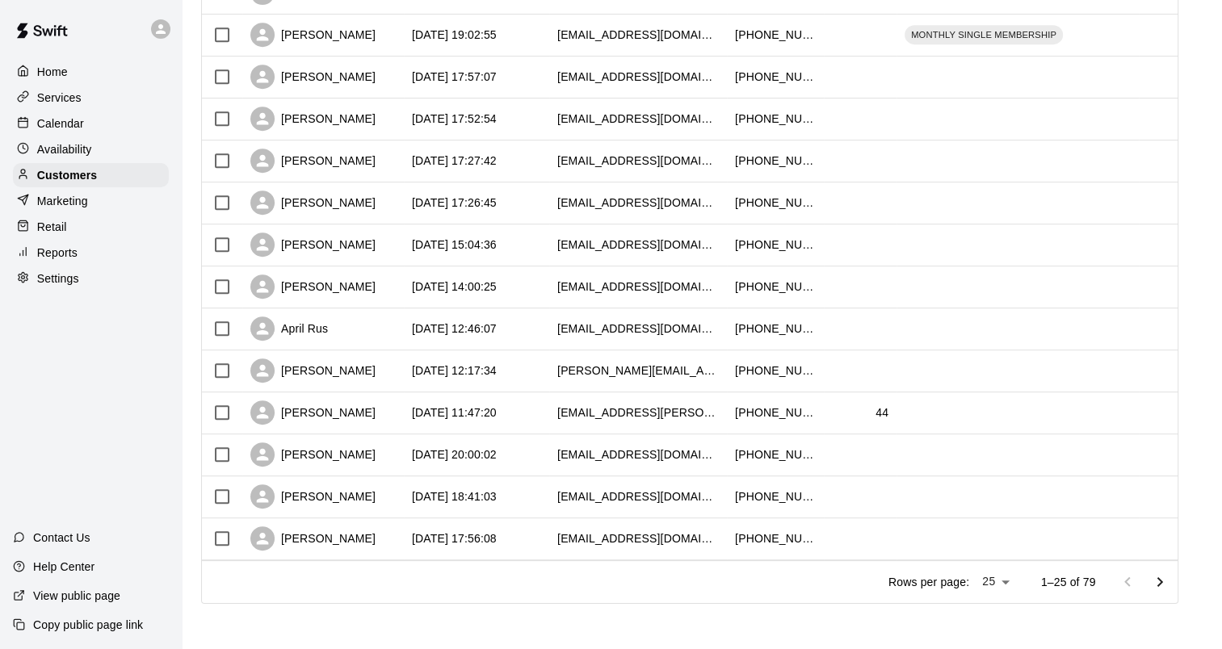
click at [1169, 578] on icon "Go to next page" at bounding box center [1159, 582] width 19 height 19
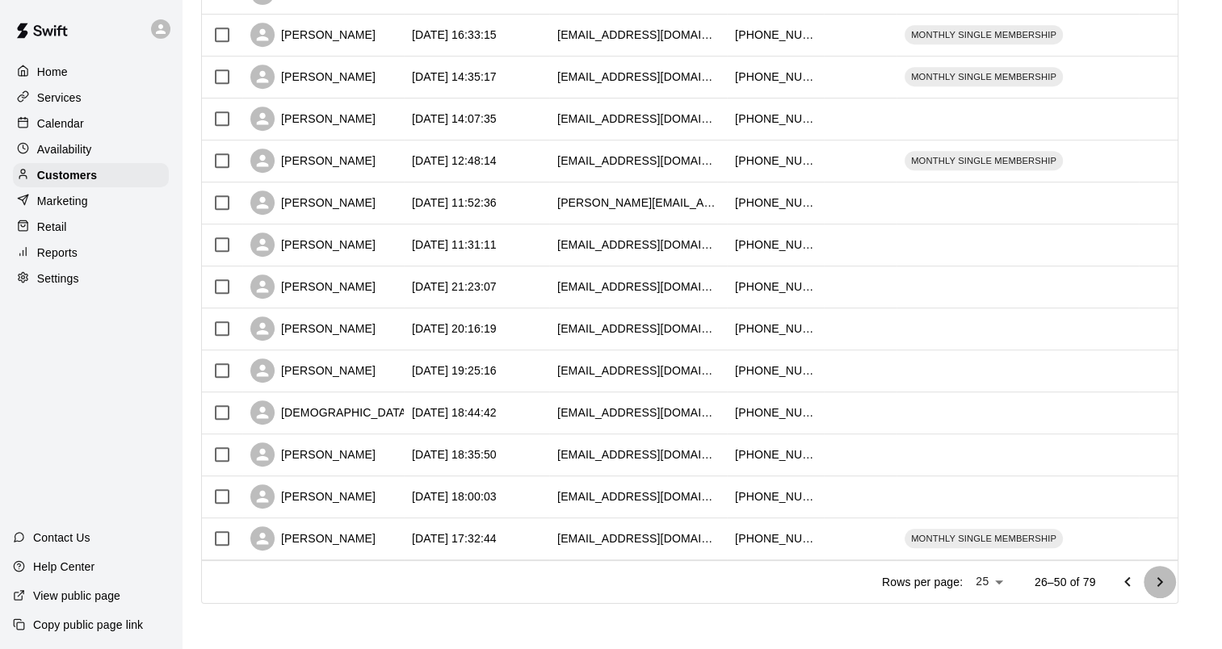
click at [1169, 585] on icon "Go to next page" at bounding box center [1159, 582] width 19 height 19
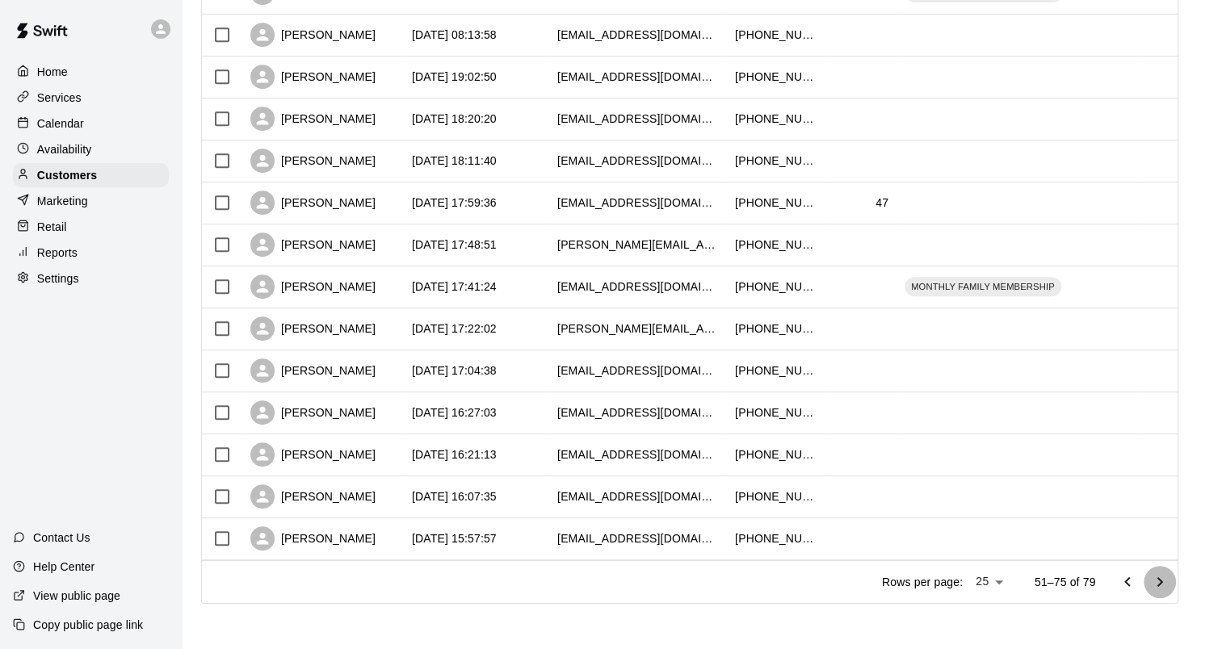
click at [1166, 582] on icon "Go to next page" at bounding box center [1159, 582] width 19 height 19
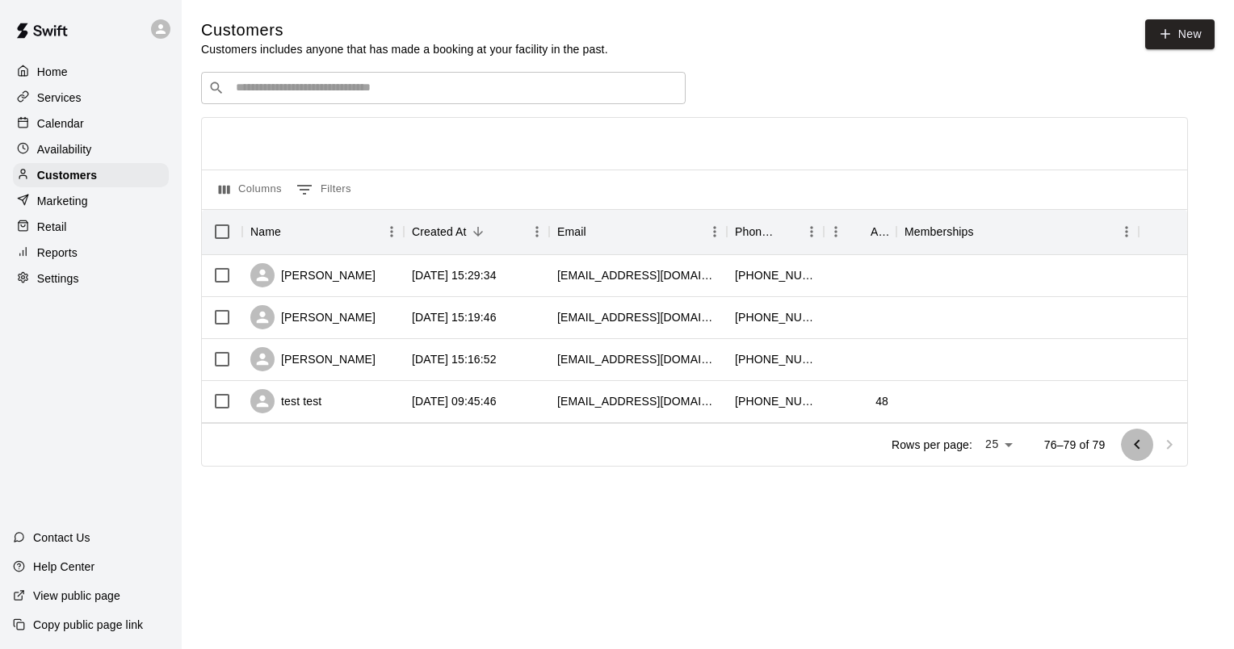
click at [1137, 442] on icon "Go to previous page" at bounding box center [1136, 444] width 19 height 19
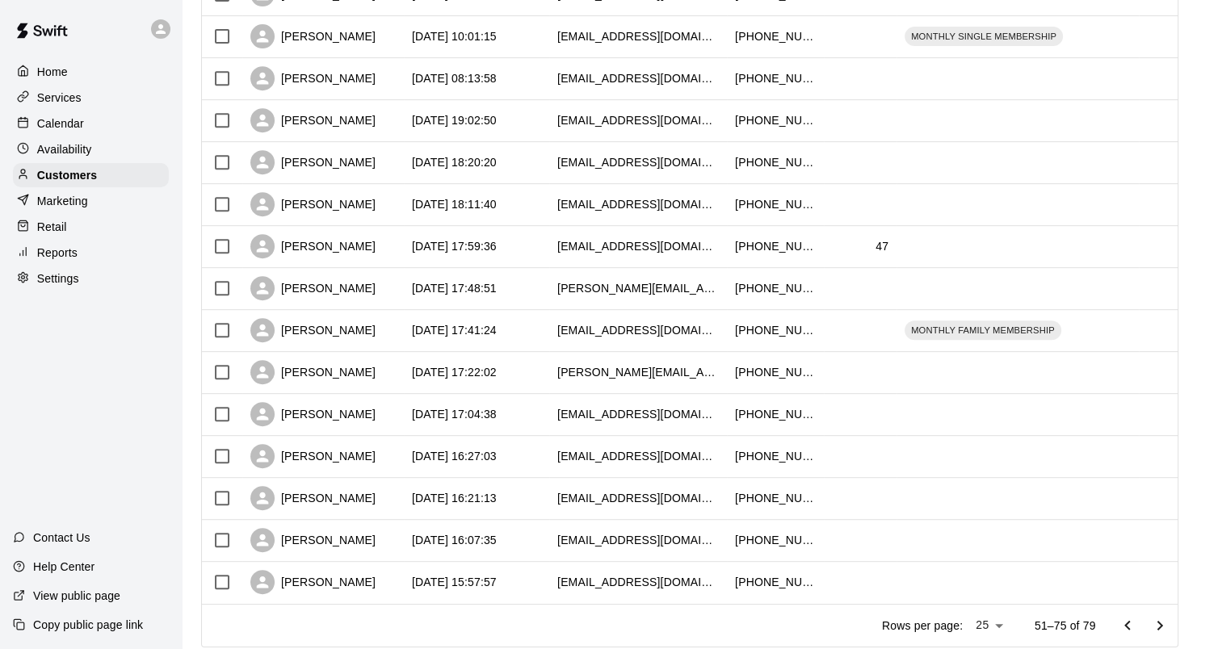
scroll to position [746, 0]
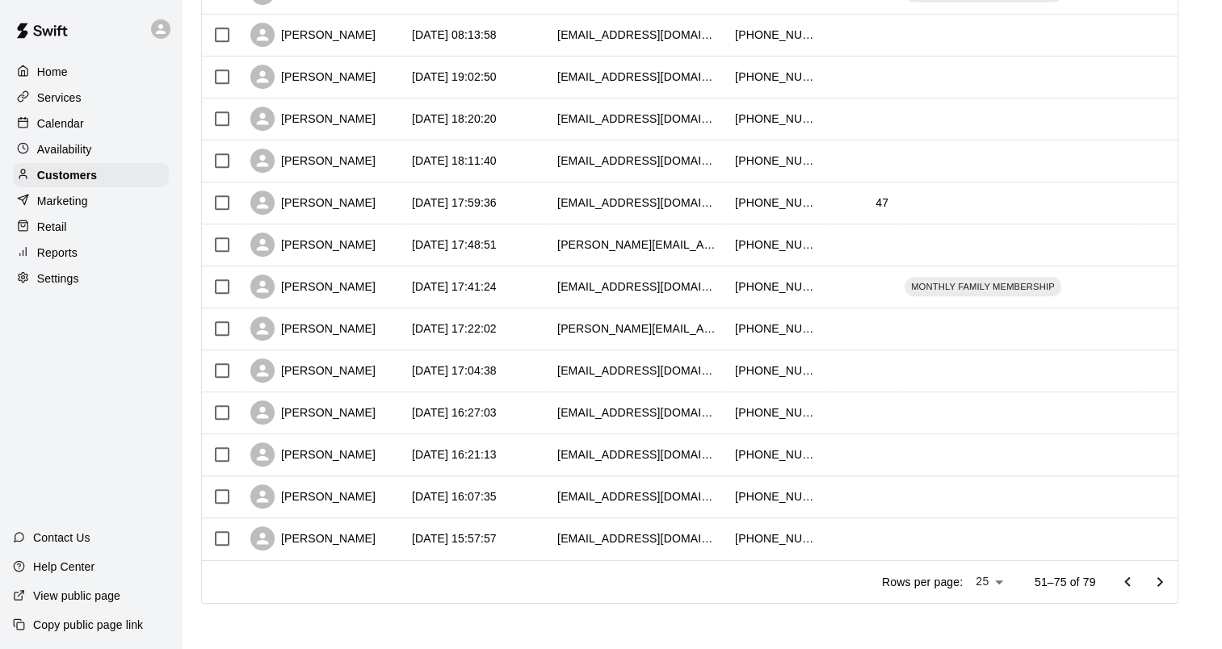
click at [1131, 586] on icon "Go to previous page" at bounding box center [1127, 582] width 19 height 19
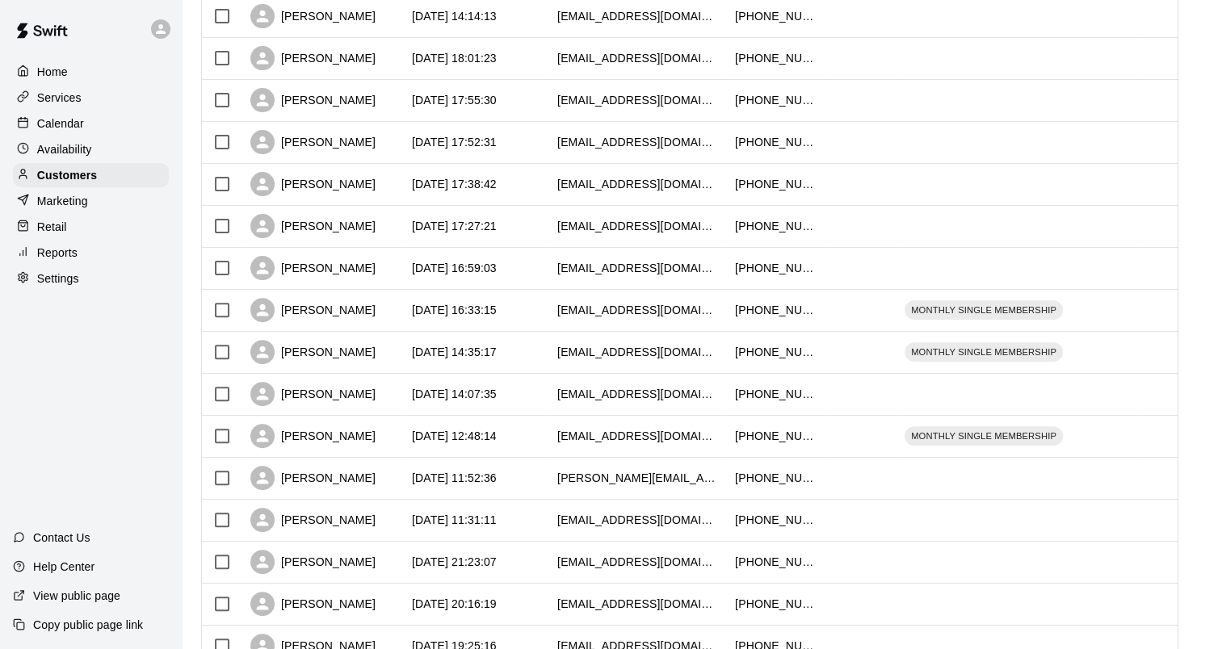
scroll to position [181, 0]
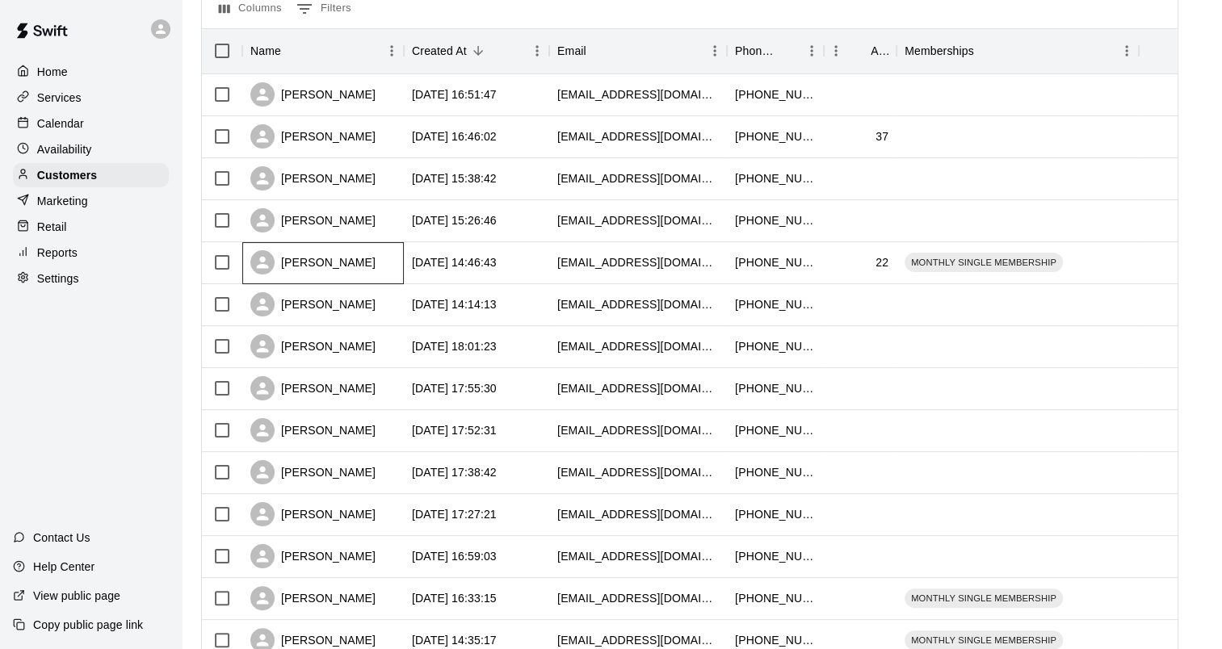
click at [307, 263] on div "[PERSON_NAME]" at bounding box center [312, 262] width 125 height 24
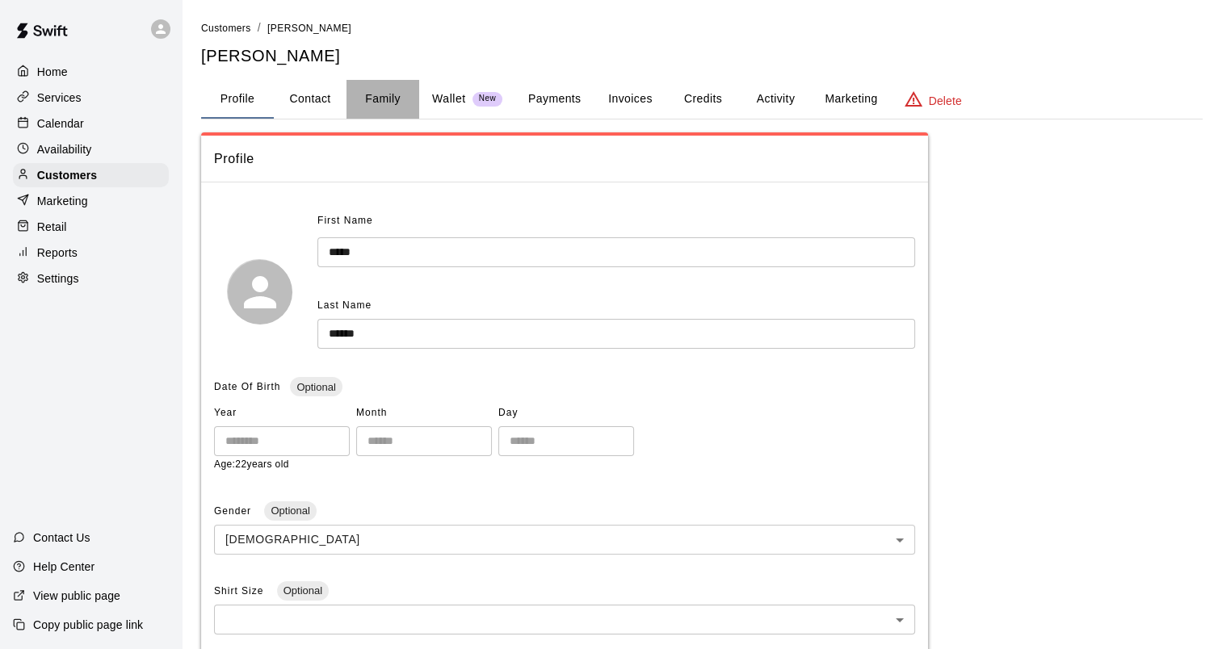
click at [384, 95] on button "Family" at bounding box center [382, 99] width 73 height 39
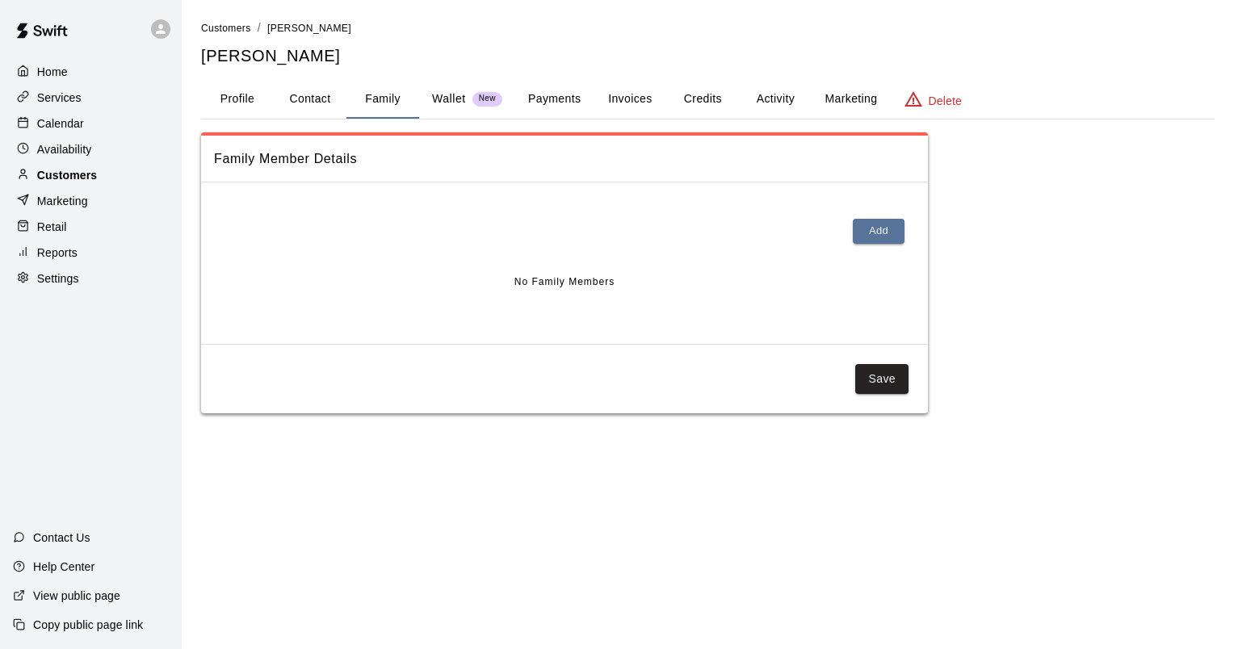
click at [54, 176] on p "Customers" at bounding box center [67, 175] width 60 height 16
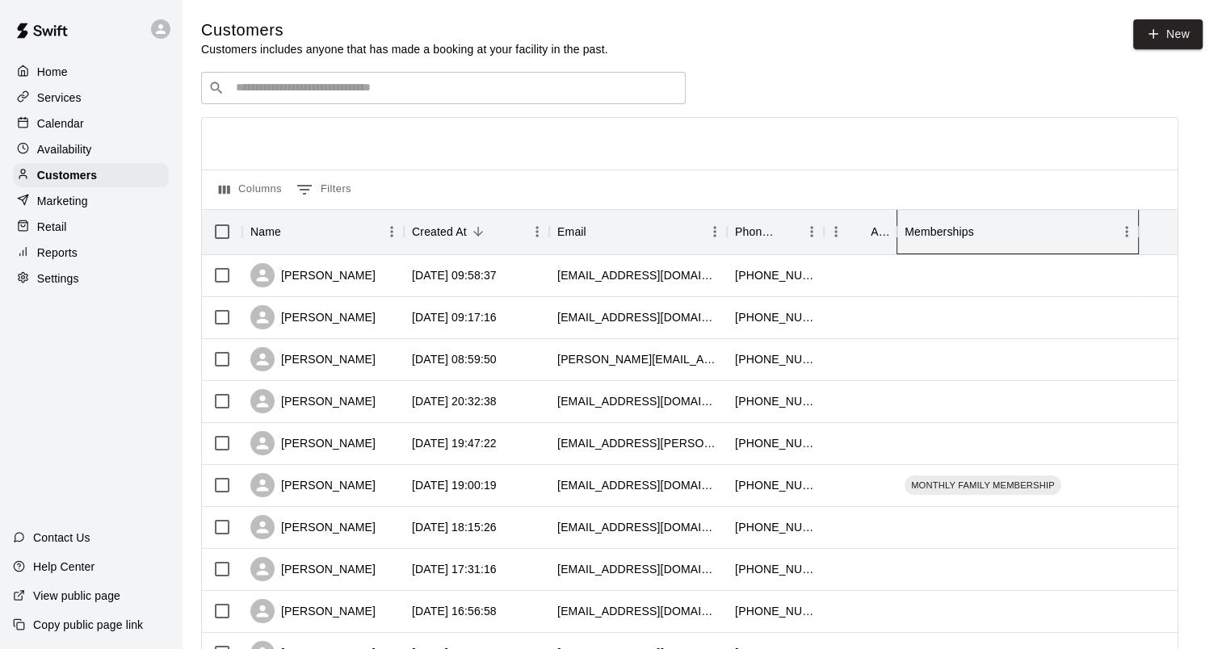
click at [929, 230] on div "Memberships" at bounding box center [939, 231] width 69 height 45
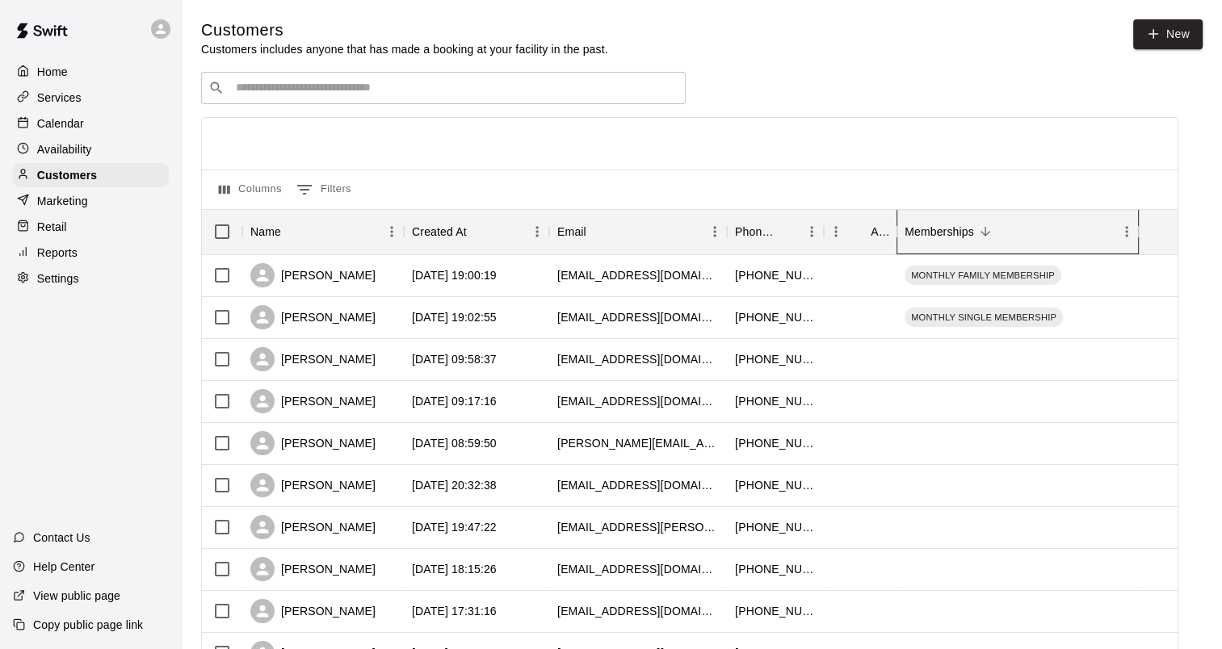
click at [929, 230] on div "Memberships" at bounding box center [939, 231] width 69 height 45
click at [954, 238] on div "Memberships" at bounding box center [939, 231] width 69 height 45
click at [922, 233] on div "Memberships" at bounding box center [939, 231] width 69 height 45
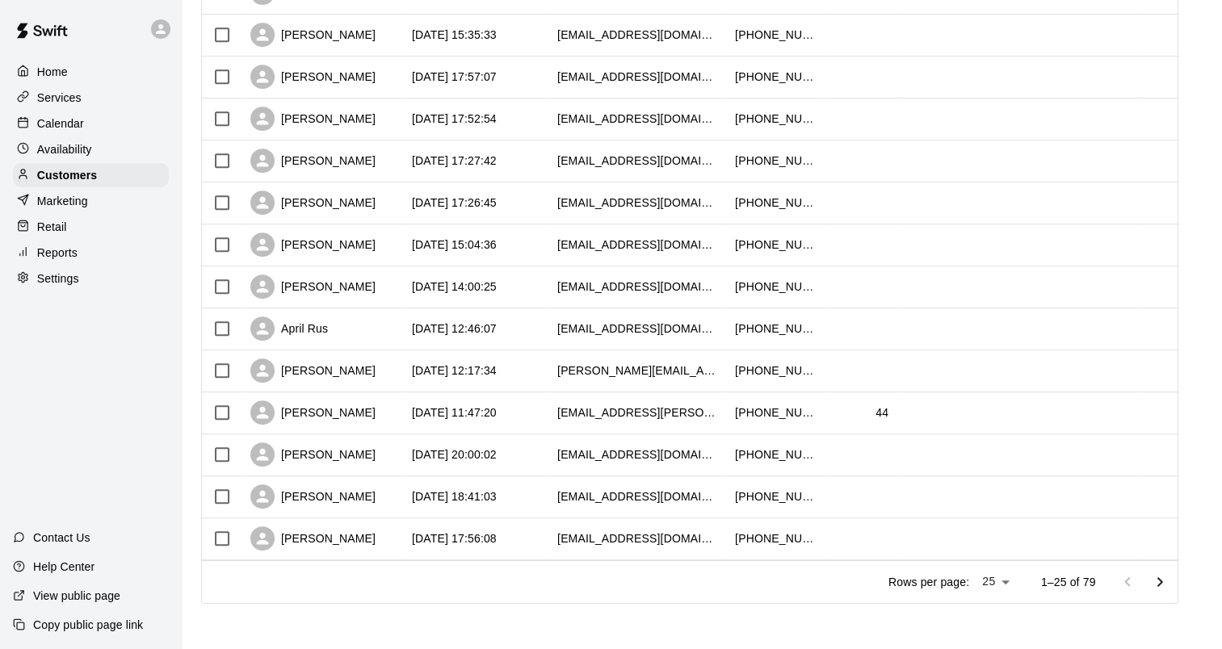
scroll to position [19, 0]
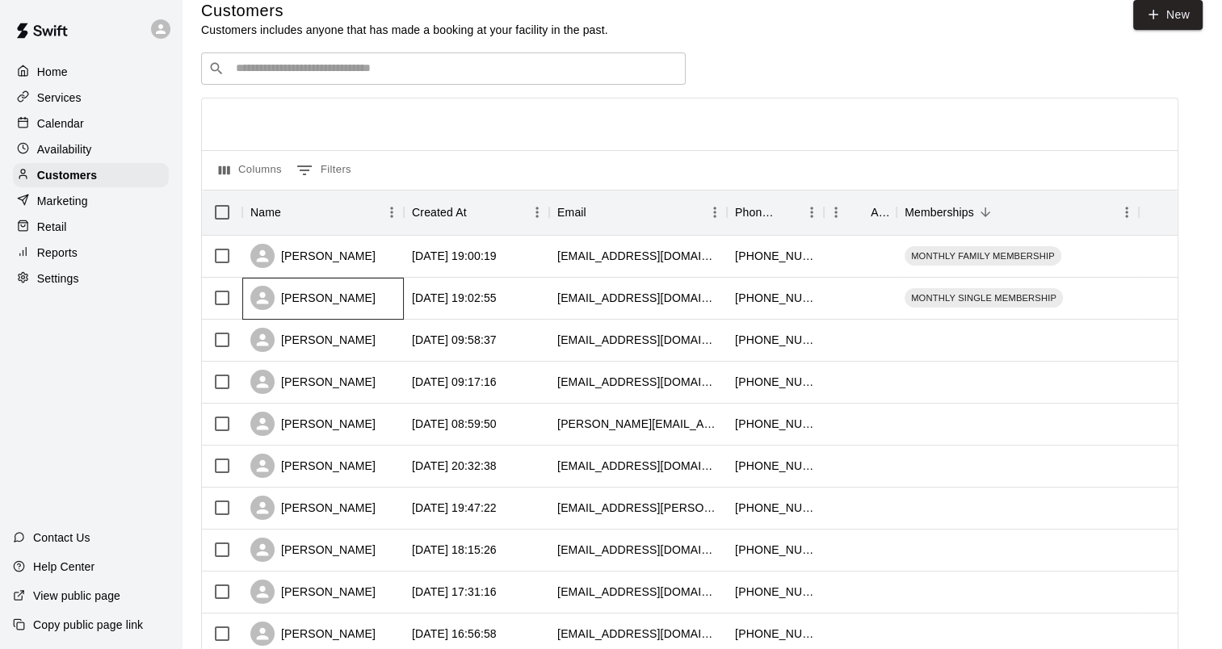
click at [336, 304] on div "[PERSON_NAME]" at bounding box center [312, 298] width 125 height 24
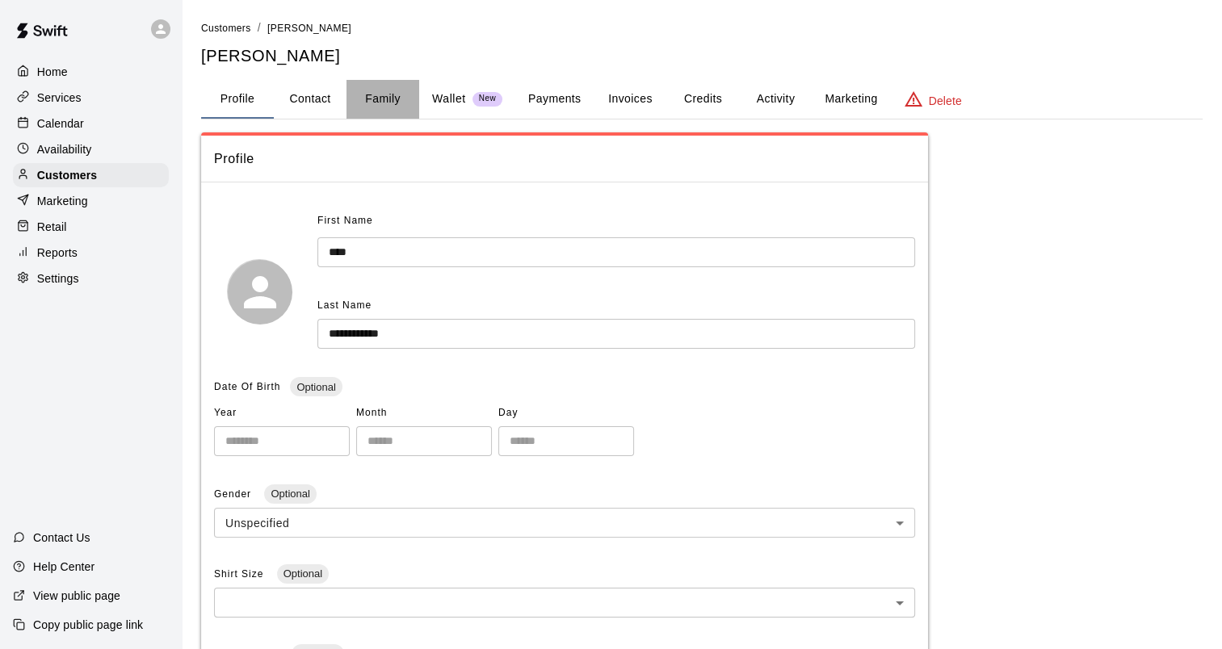
click at [393, 90] on button "Family" at bounding box center [382, 99] width 73 height 39
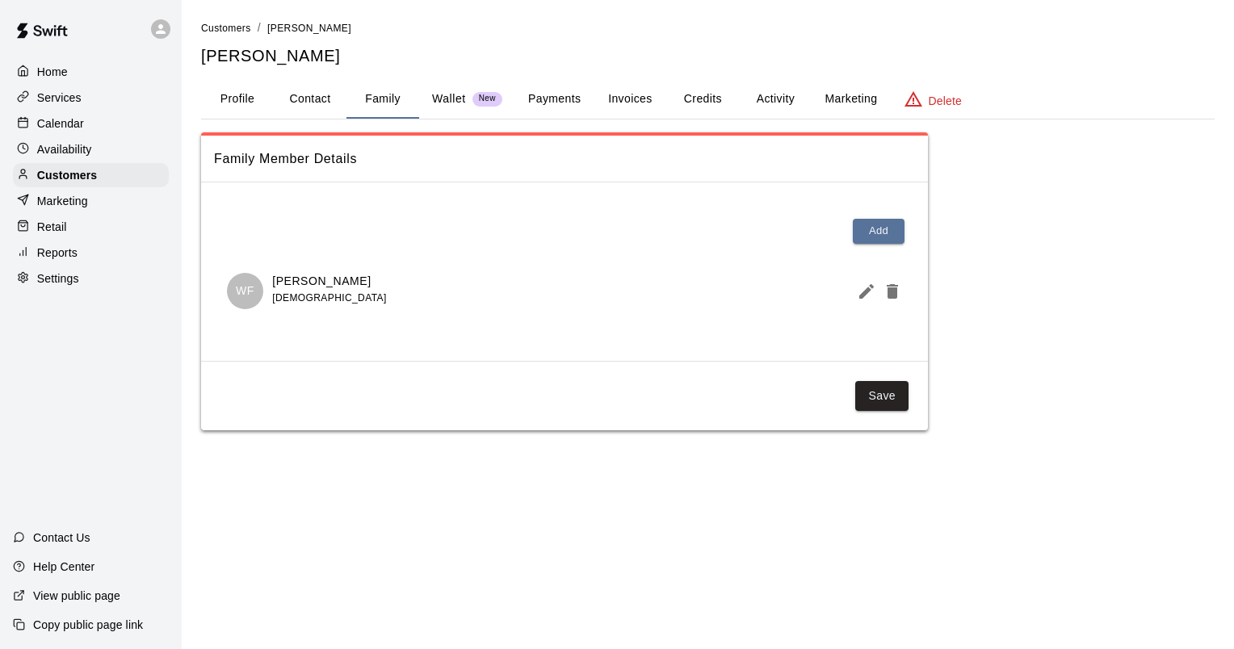
click at [82, 168] on div "Home Services Calendar Availability Customers Marketing Retail Reports Settings" at bounding box center [91, 175] width 182 height 234
click at [74, 183] on p "Customers" at bounding box center [67, 175] width 60 height 16
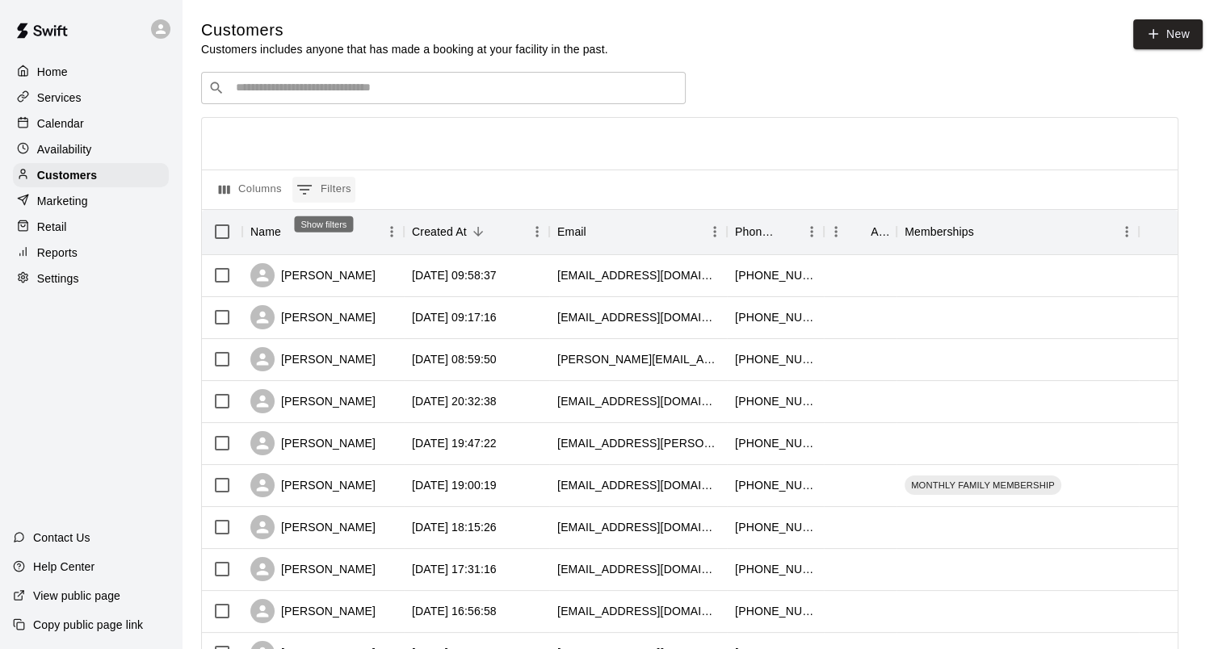
click at [338, 183] on button "0 Filters" at bounding box center [323, 190] width 63 height 26
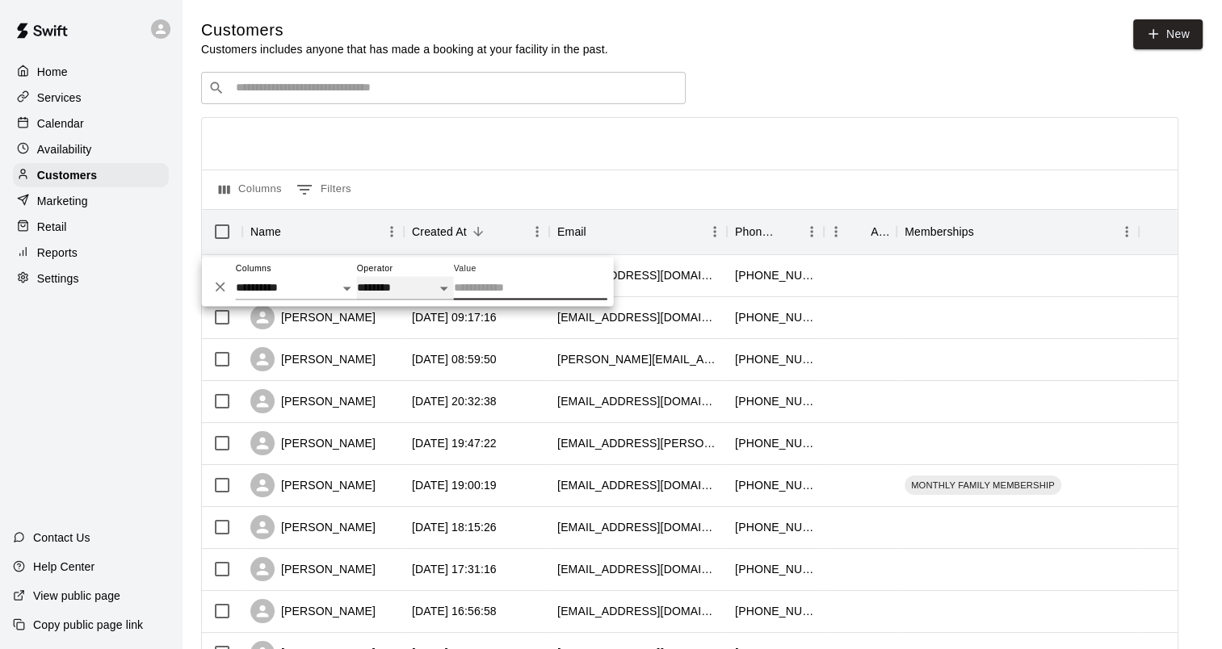
click at [394, 288] on select "**********" at bounding box center [405, 287] width 97 height 23
click at [582, 149] on div at bounding box center [690, 144] width 976 height 52
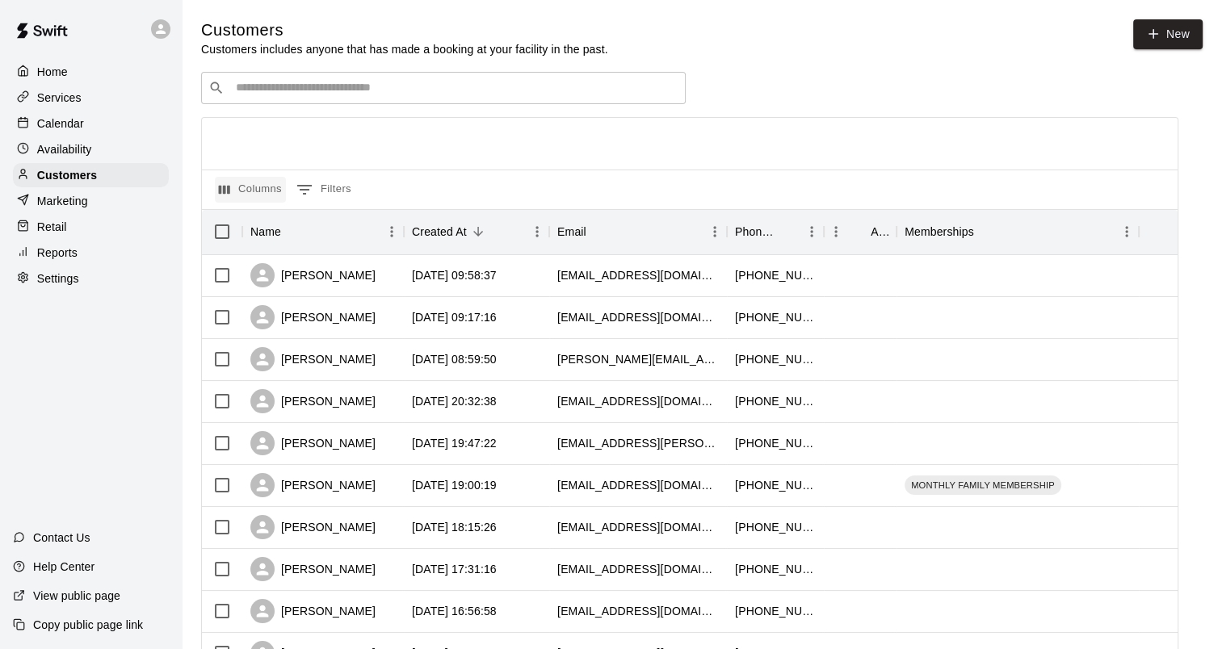
click at [262, 191] on button "Columns" at bounding box center [250, 190] width 71 height 26
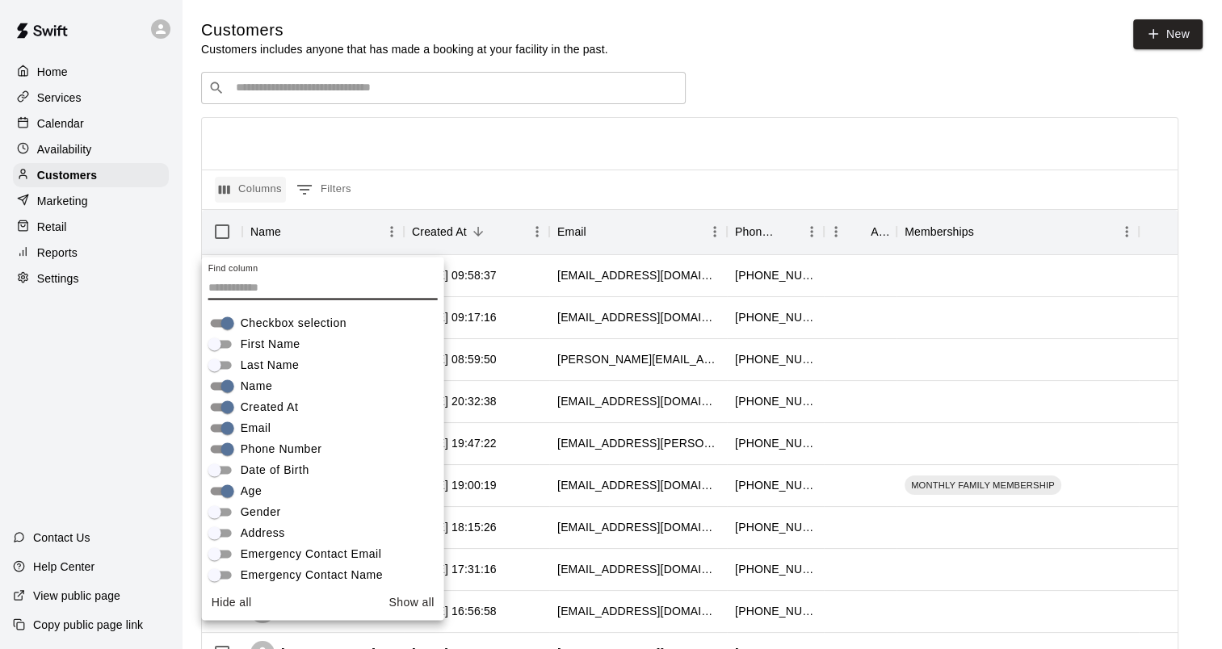
click at [262, 191] on button "Columns" at bounding box center [250, 190] width 71 height 26
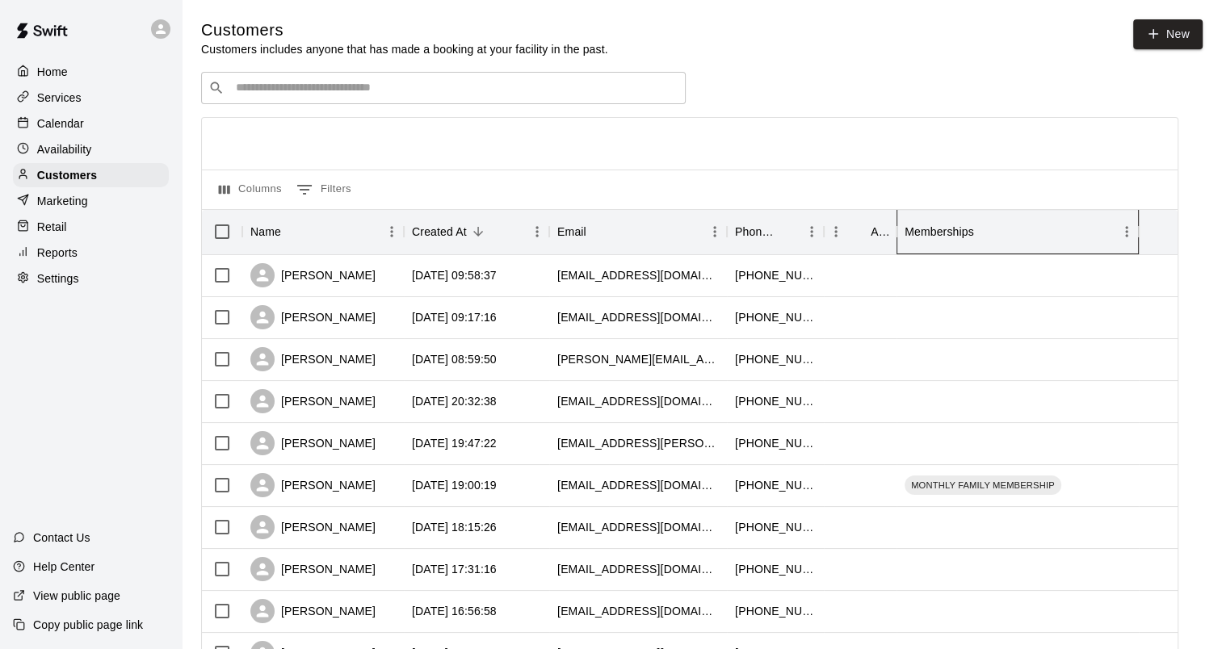
click at [939, 237] on div "Memberships" at bounding box center [939, 231] width 69 height 45
click at [1130, 233] on icon "Memberships" at bounding box center [1138, 231] width 19 height 19
click at [1127, 233] on icon "Menu" at bounding box center [1126, 232] width 2 height 10
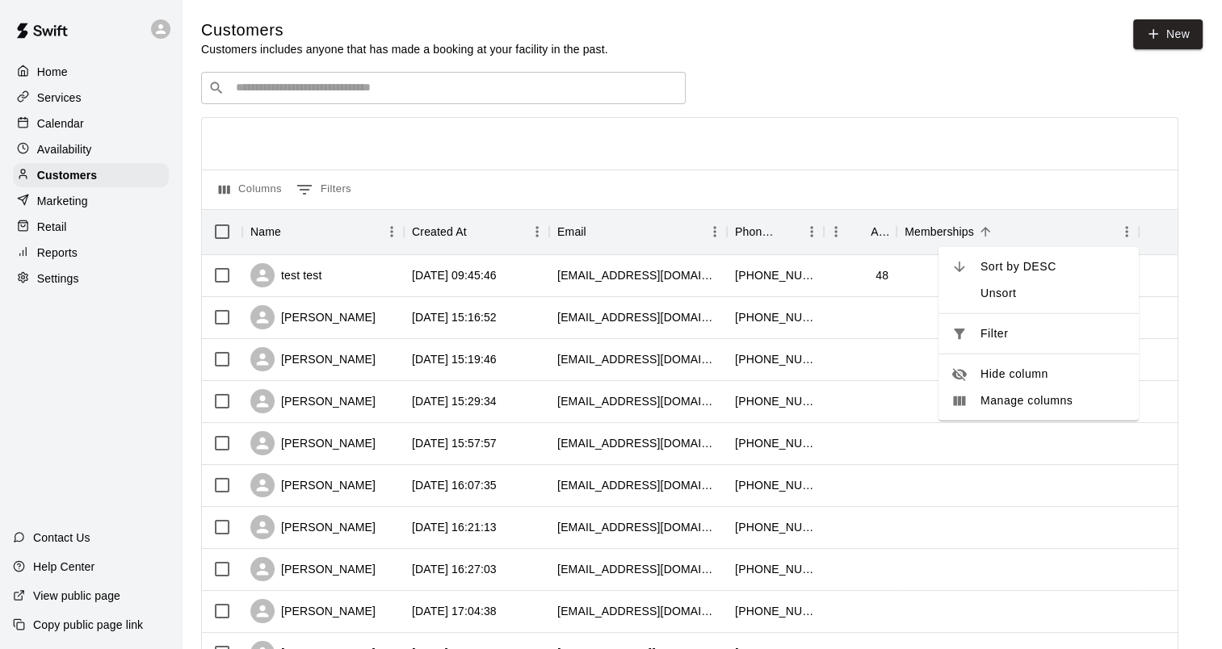
click at [1011, 336] on span "Filter" at bounding box center [1052, 333] width 145 height 17
select select "**********"
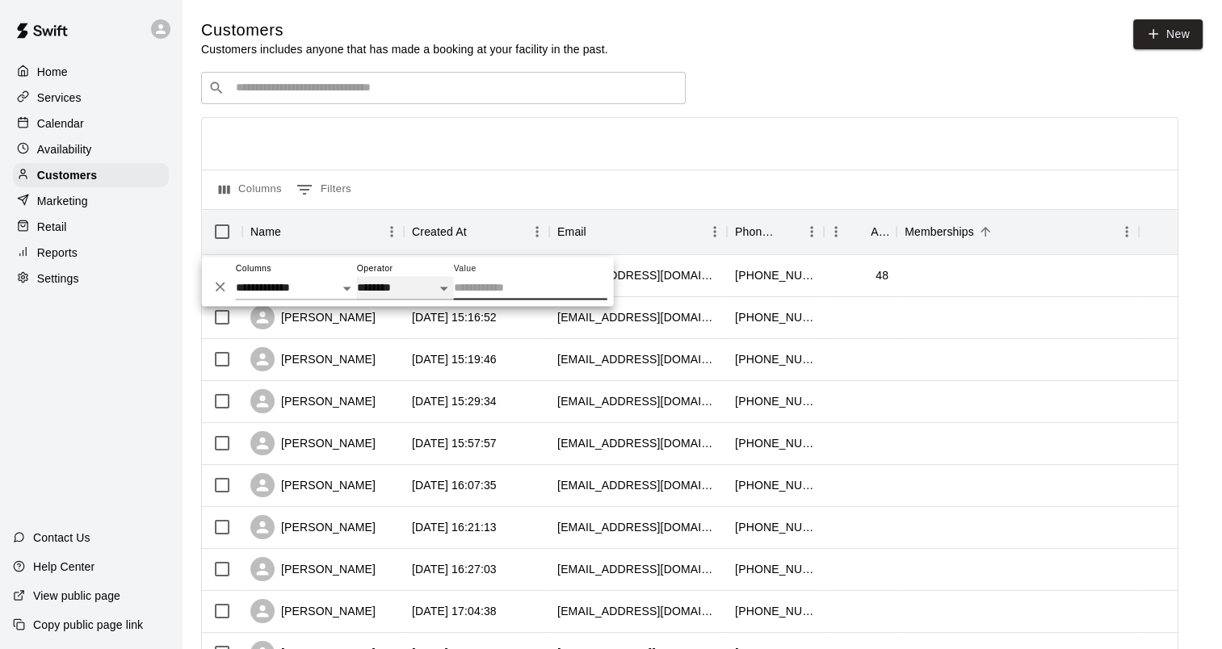
click at [404, 289] on select "**********" at bounding box center [405, 287] width 97 height 23
click at [489, 290] on input "Value" at bounding box center [530, 287] width 153 height 23
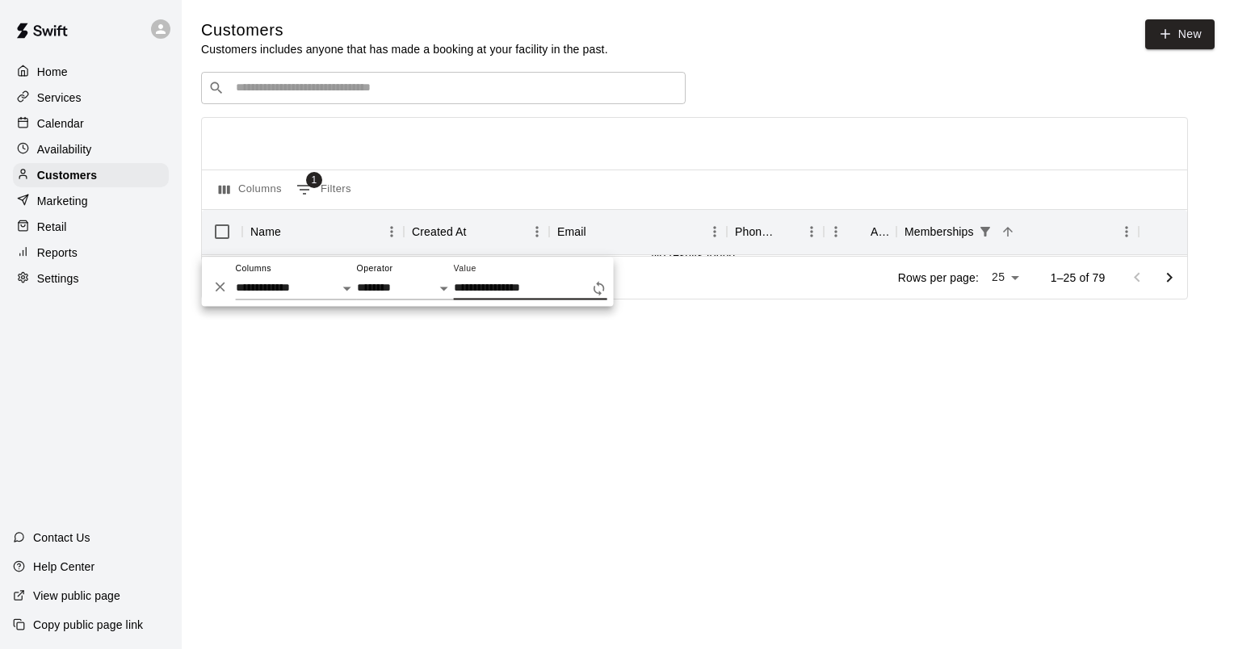
type input "**********"
drag, startPoint x: 565, startPoint y: 284, endPoint x: 389, endPoint y: 299, distance: 175.9
click at [389, 299] on div "**********" at bounding box center [408, 281] width 412 height 49
type input "*"
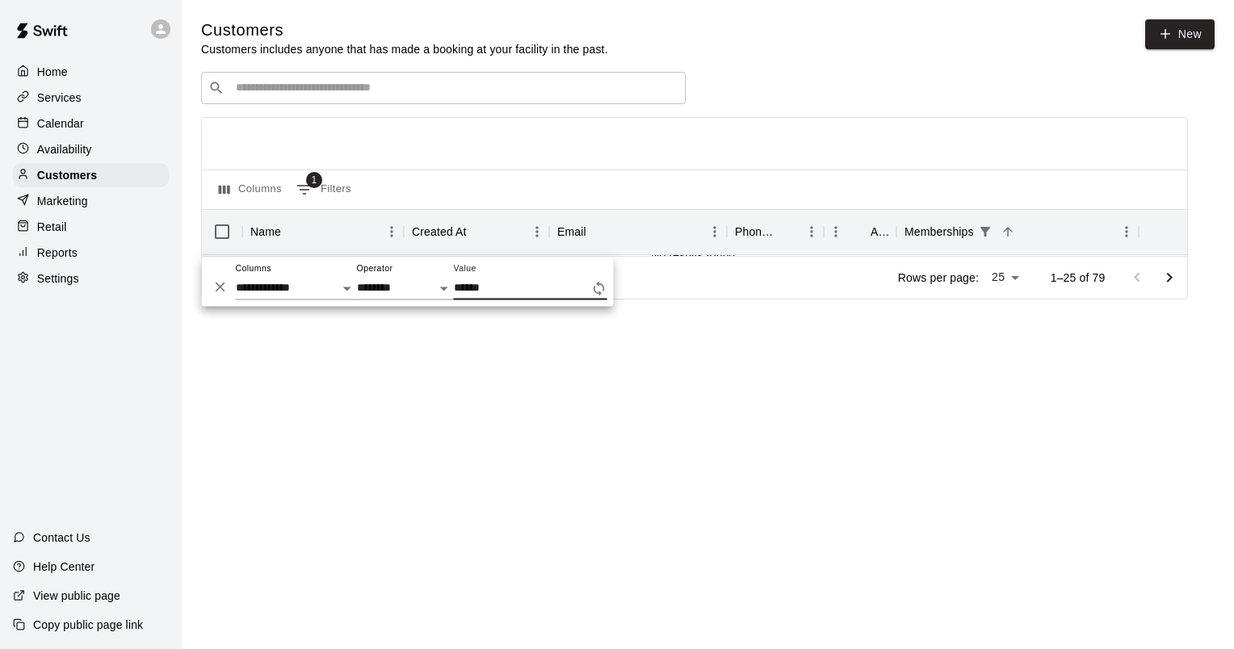
type input "******"
click at [544, 345] on html "**********" at bounding box center [617, 172] width 1234 height 345
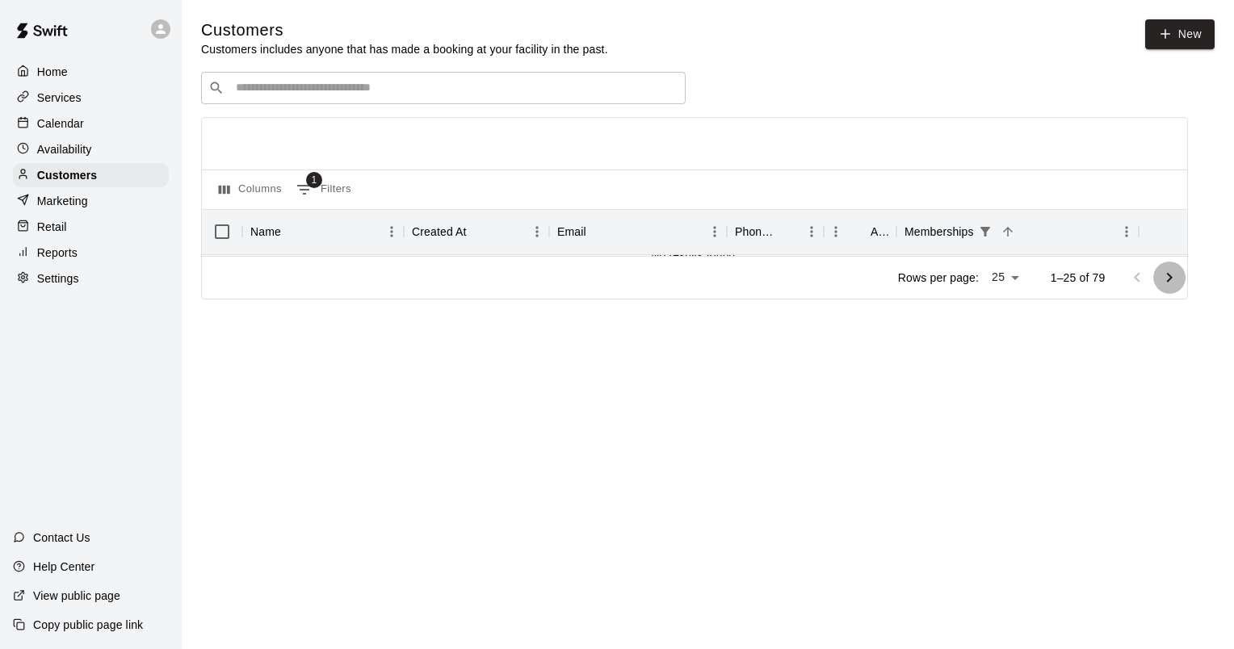
click at [1177, 281] on icon "Go to next page" at bounding box center [1169, 277] width 19 height 19
click at [1007, 237] on icon "Sort" at bounding box center [1008, 232] width 15 height 15
click at [1007, 237] on icon "Sort" at bounding box center [1008, 232] width 10 height 10
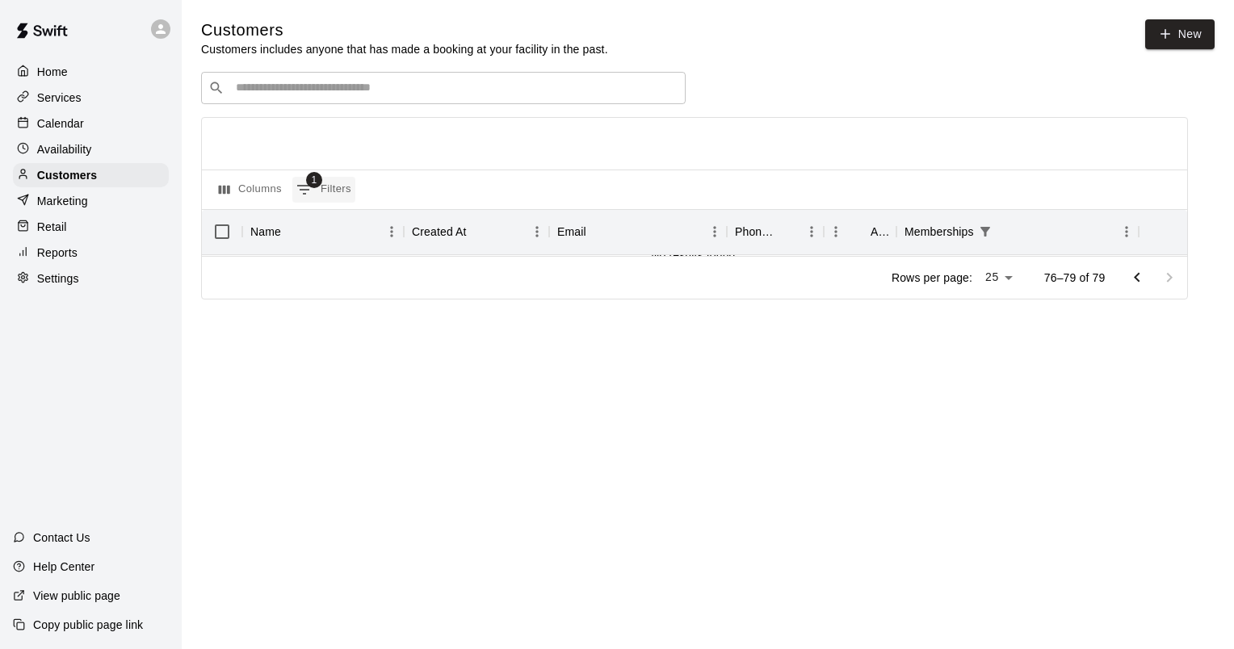
click at [293, 190] on button "1 Filters" at bounding box center [323, 190] width 63 height 26
select select "**********"
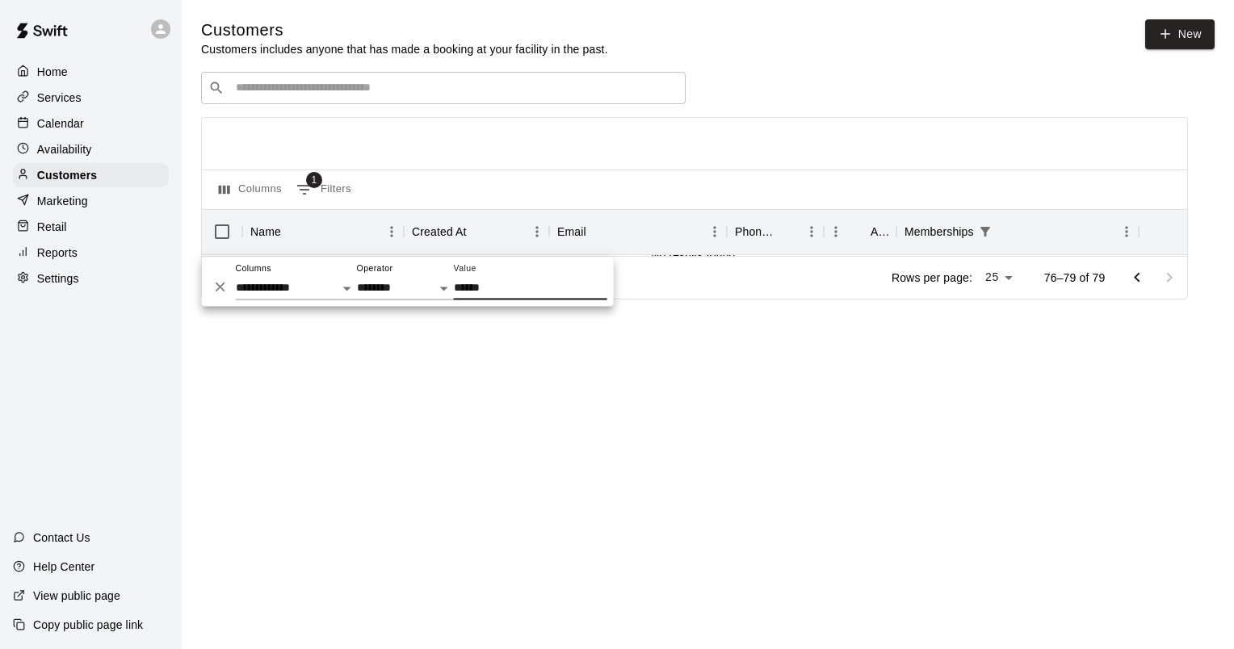
drag, startPoint x: 453, startPoint y: 297, endPoint x: 388, endPoint y: 296, distance: 65.4
click at [388, 296] on div "**********" at bounding box center [408, 281] width 412 height 49
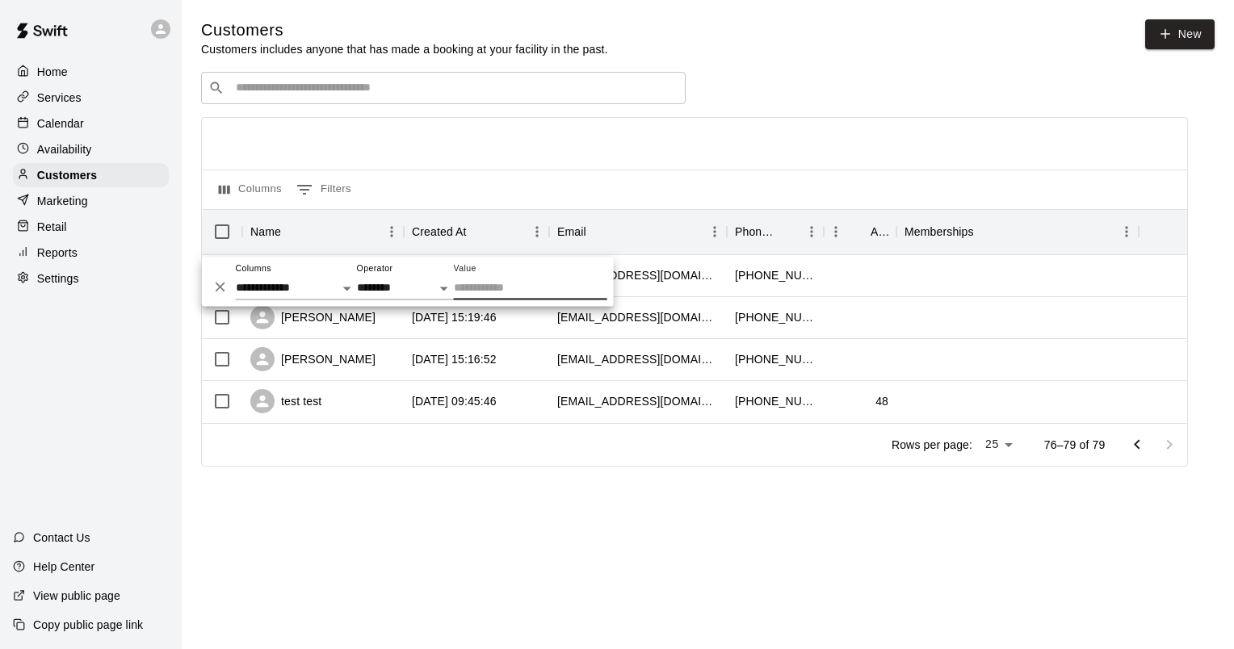
click at [681, 512] on html "**********" at bounding box center [617, 256] width 1234 height 512
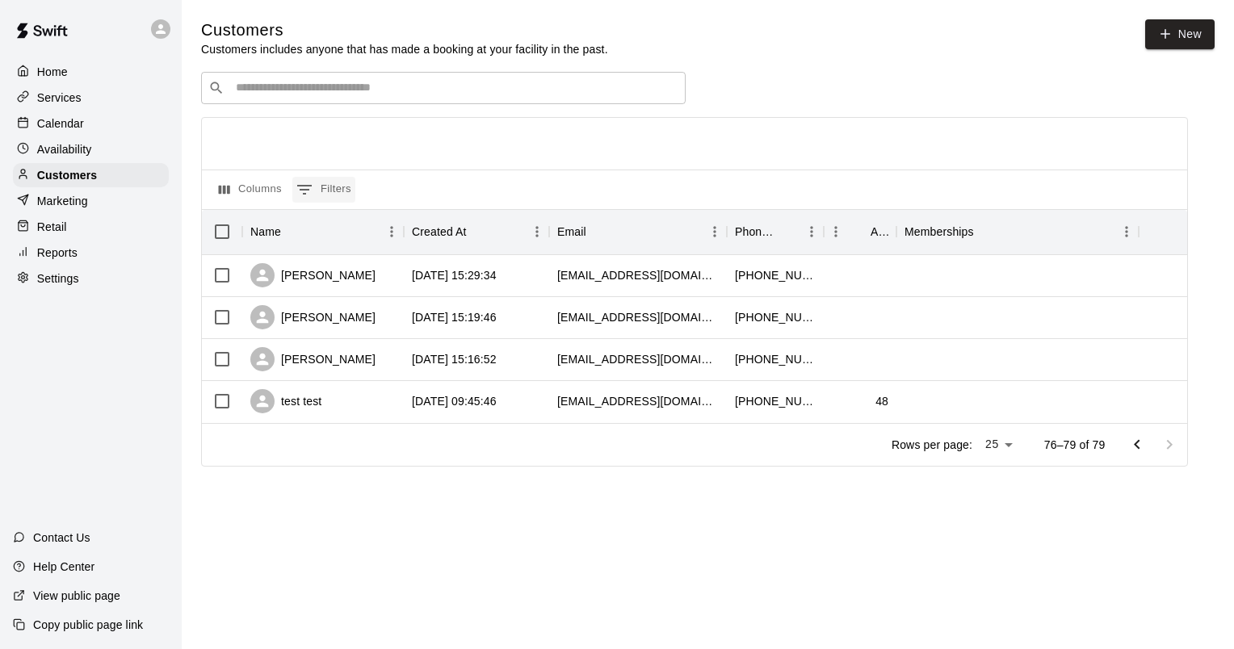
click at [313, 184] on icon "Show filters" at bounding box center [304, 189] width 19 height 19
select select "**********"
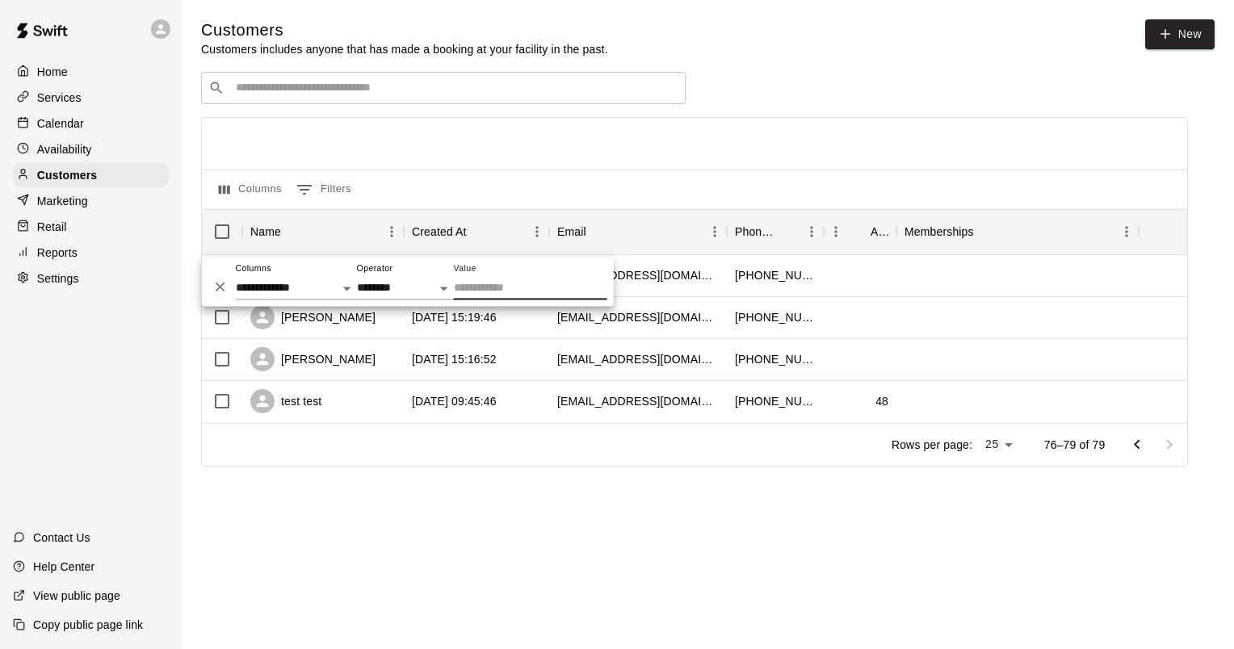
click at [214, 286] on icon "Delete" at bounding box center [220, 287] width 16 height 16
click at [216, 286] on icon "Delete" at bounding box center [220, 287] width 16 height 16
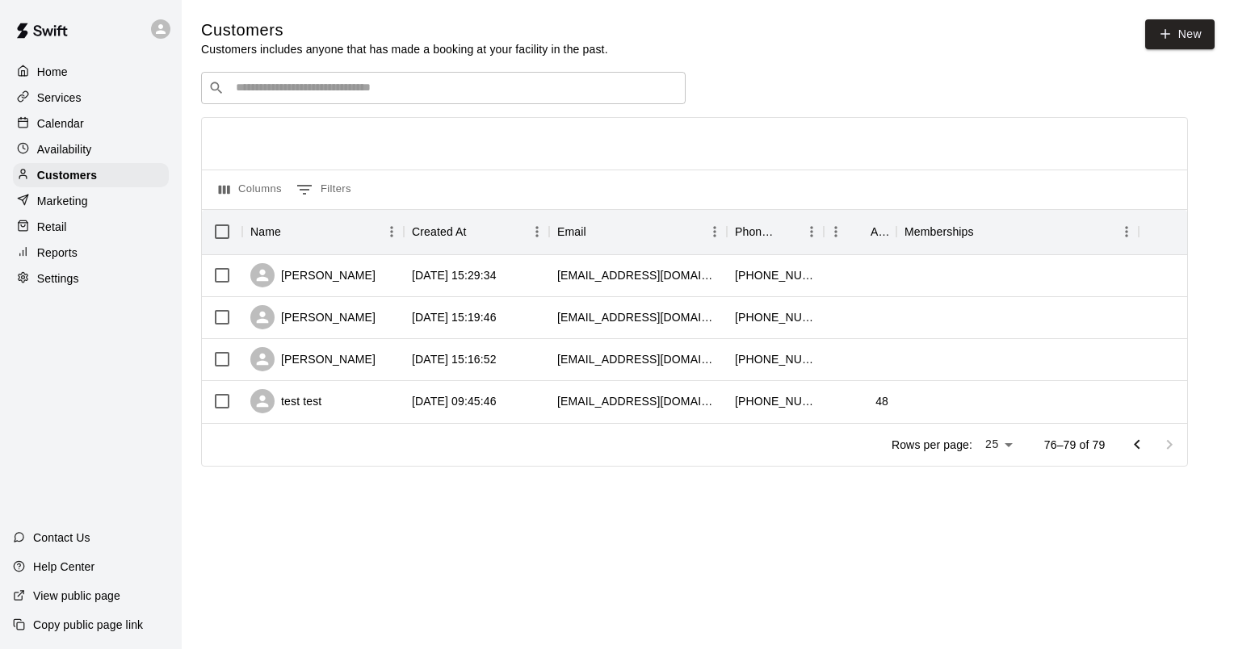
click at [1131, 443] on icon "Go to previous page" at bounding box center [1136, 444] width 19 height 19
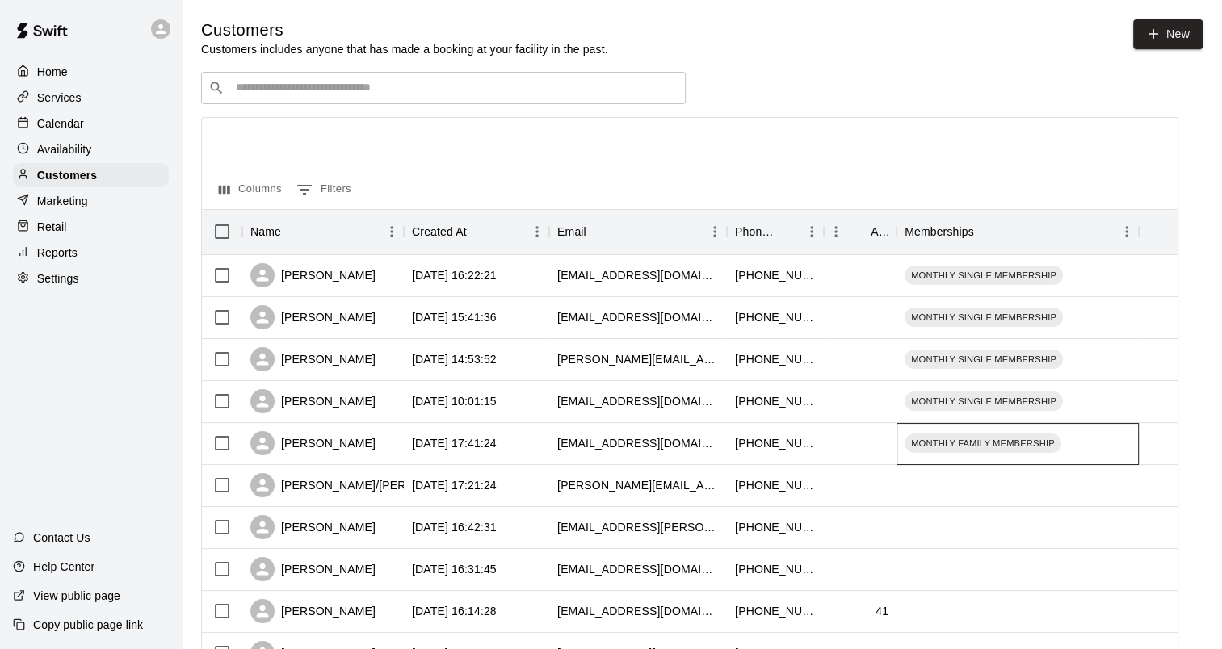
click at [1134, 447] on div "MONTHLY FAMILY MEMBERSHIP" at bounding box center [1017, 444] width 242 height 42
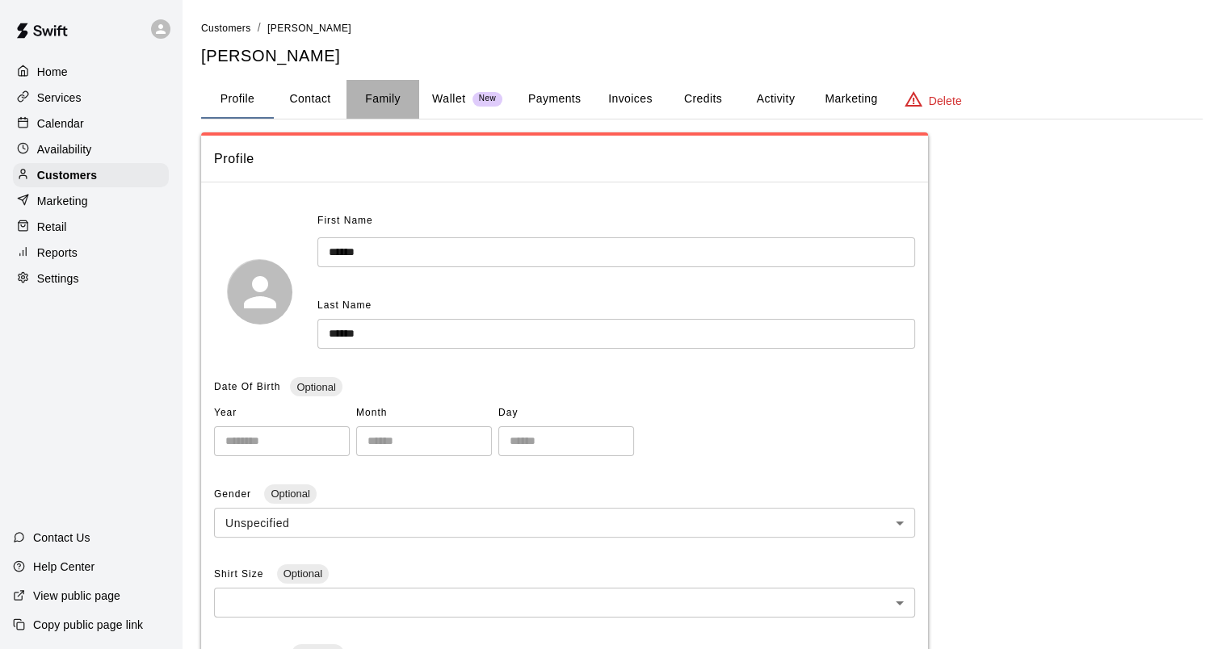
click at [393, 94] on button "Family" at bounding box center [382, 99] width 73 height 39
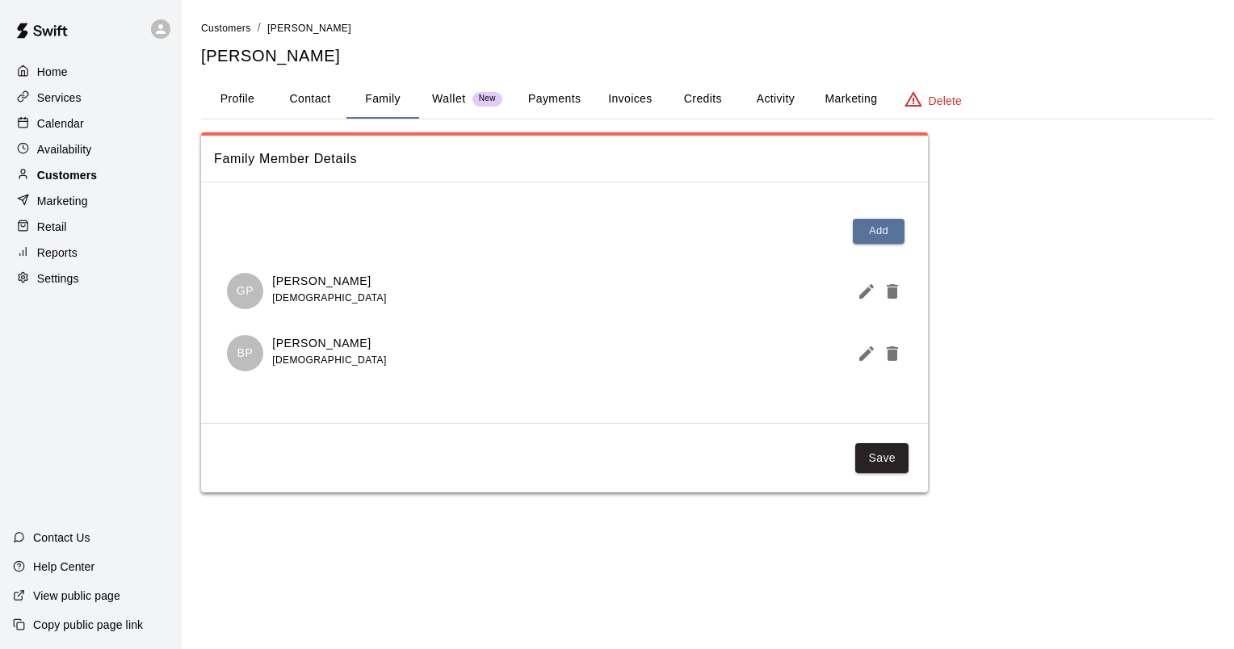
click at [77, 182] on p "Customers" at bounding box center [67, 175] width 60 height 16
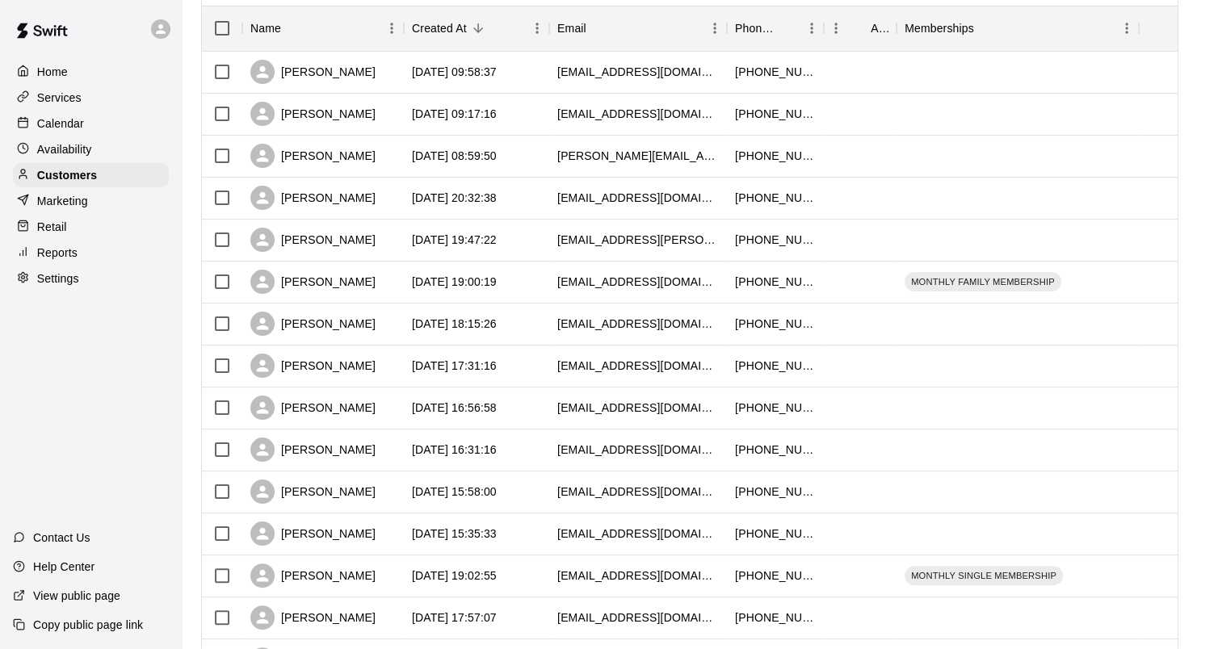
scroll to position [423, 0]
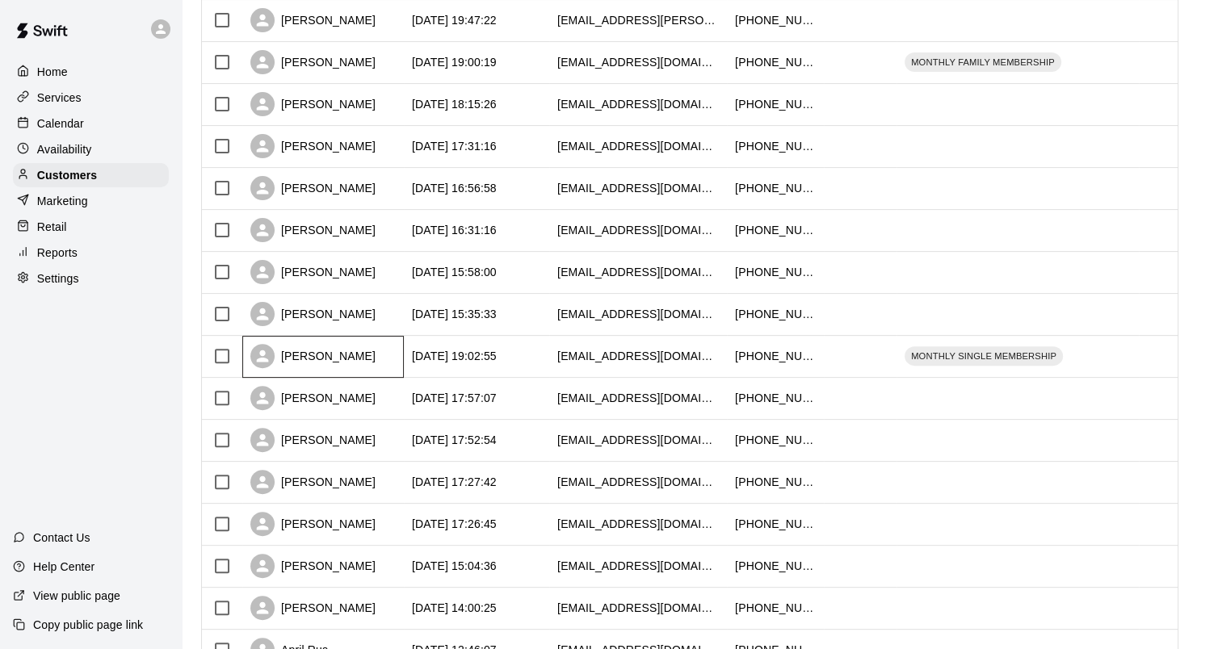
click at [350, 354] on div "[PERSON_NAME]" at bounding box center [312, 356] width 125 height 24
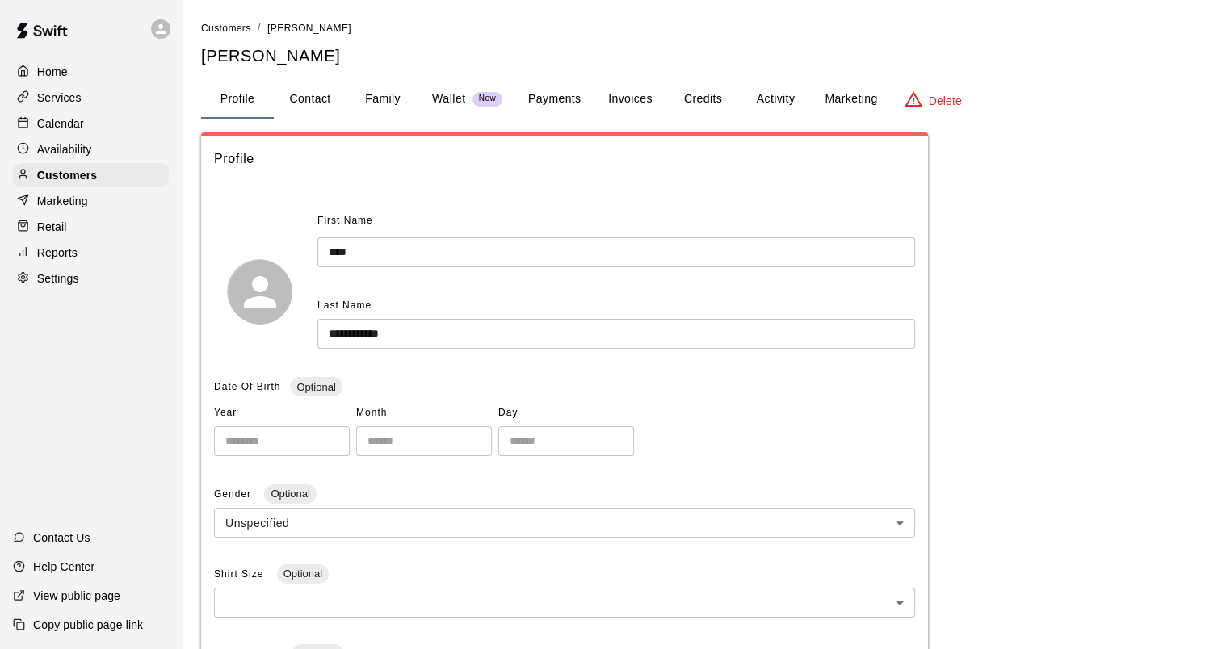
click at [378, 101] on button "Family" at bounding box center [382, 99] width 73 height 39
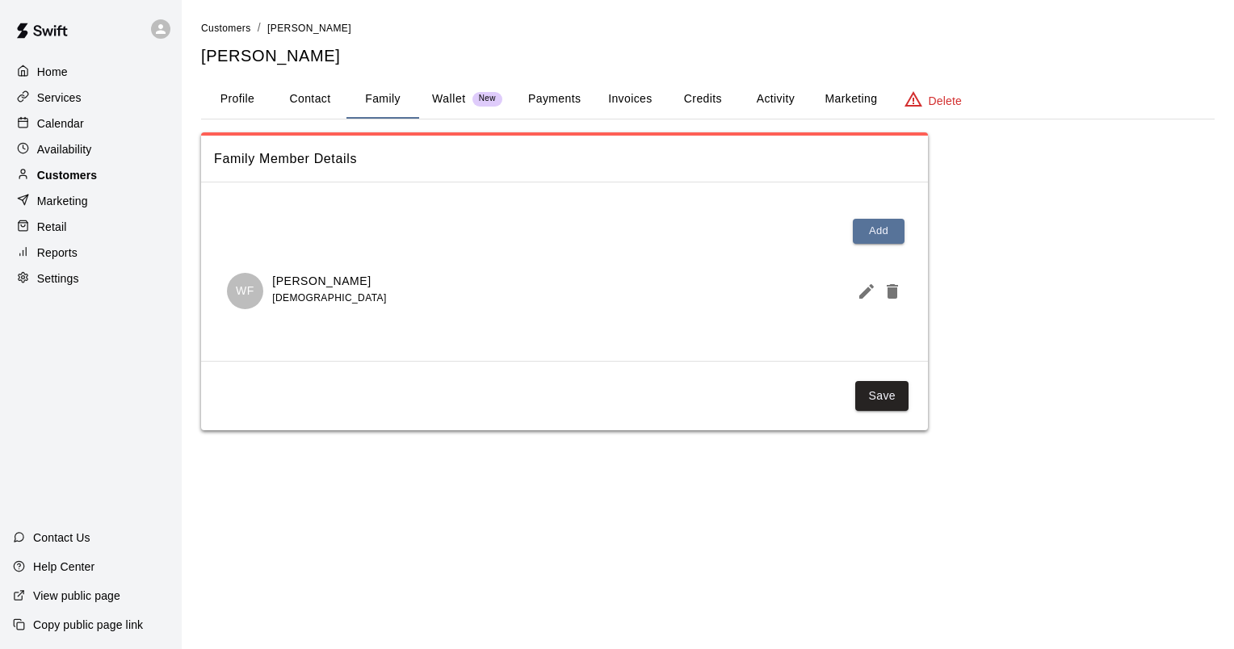
click at [70, 182] on p "Customers" at bounding box center [67, 175] width 60 height 16
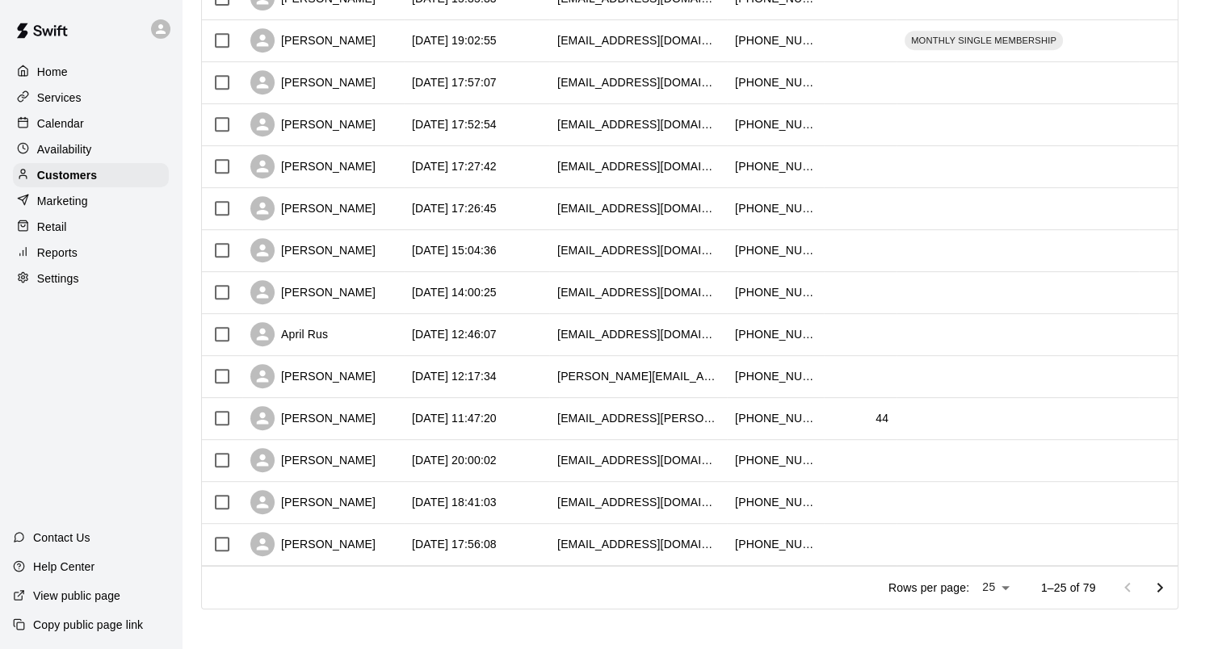
scroll to position [746, 0]
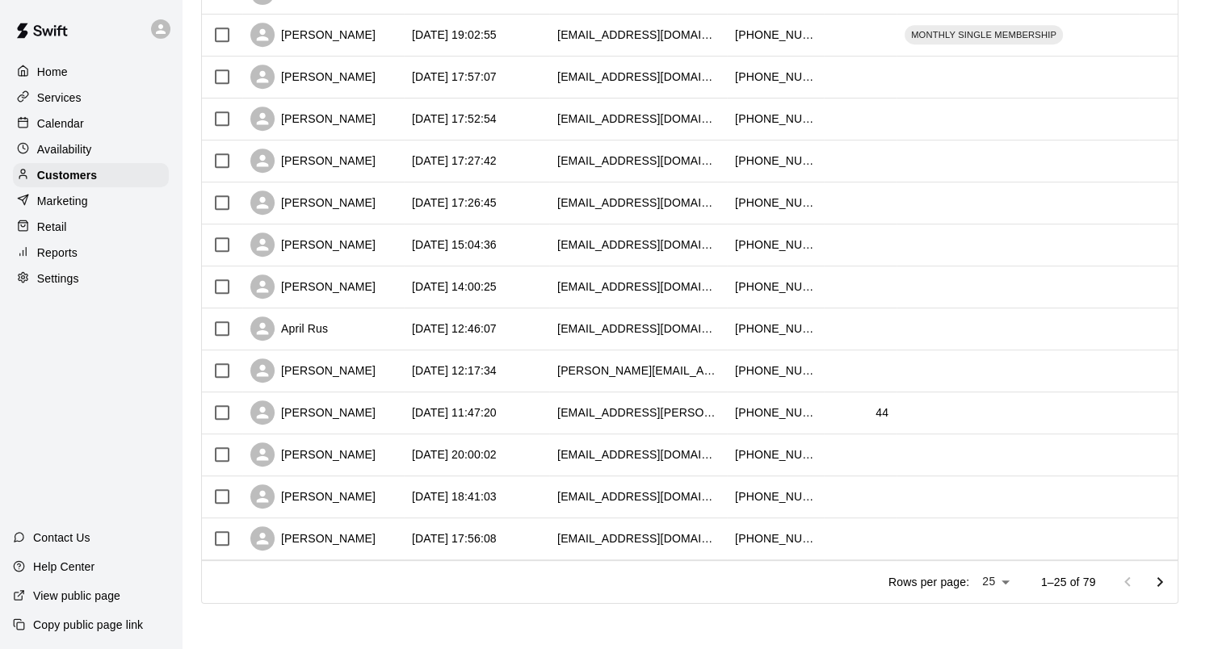
click at [1169, 585] on icon "Go to next page" at bounding box center [1159, 582] width 19 height 19
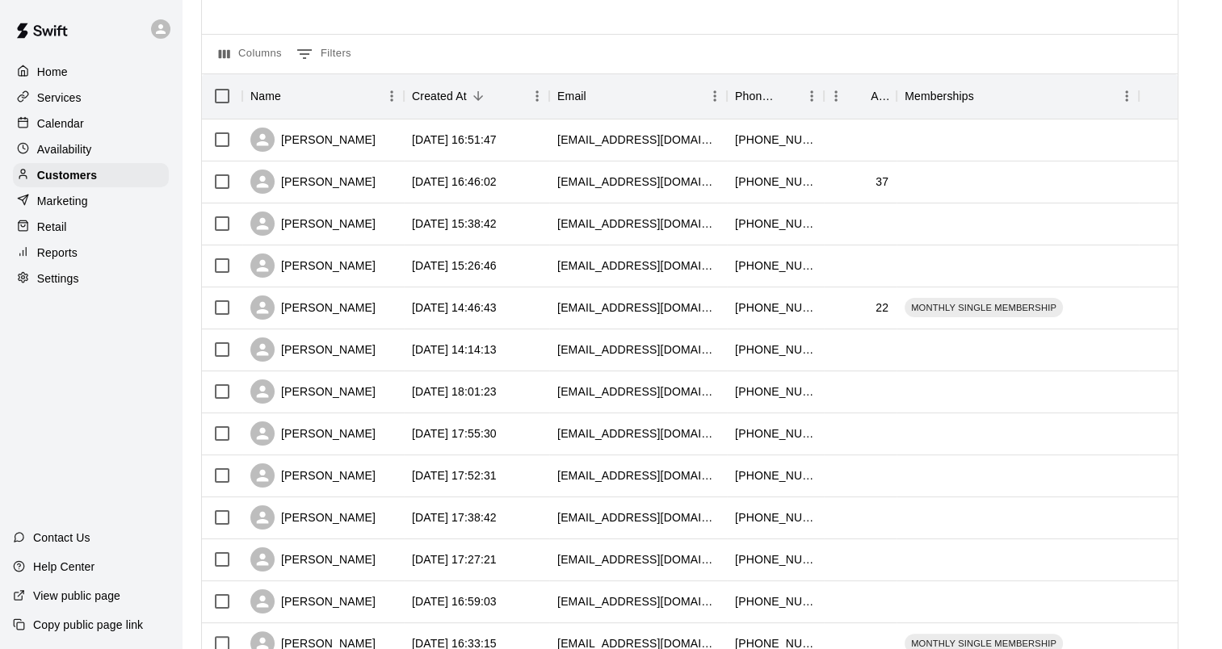
scroll to position [100, 0]
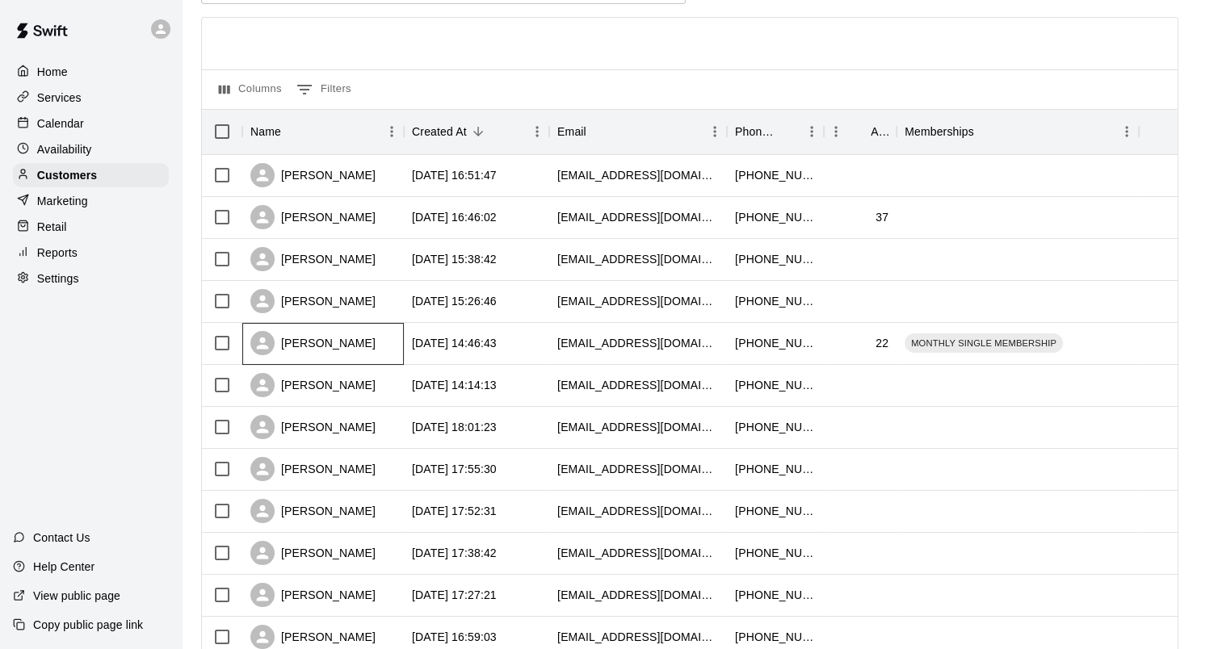
click at [313, 351] on div "[PERSON_NAME]" at bounding box center [312, 343] width 125 height 24
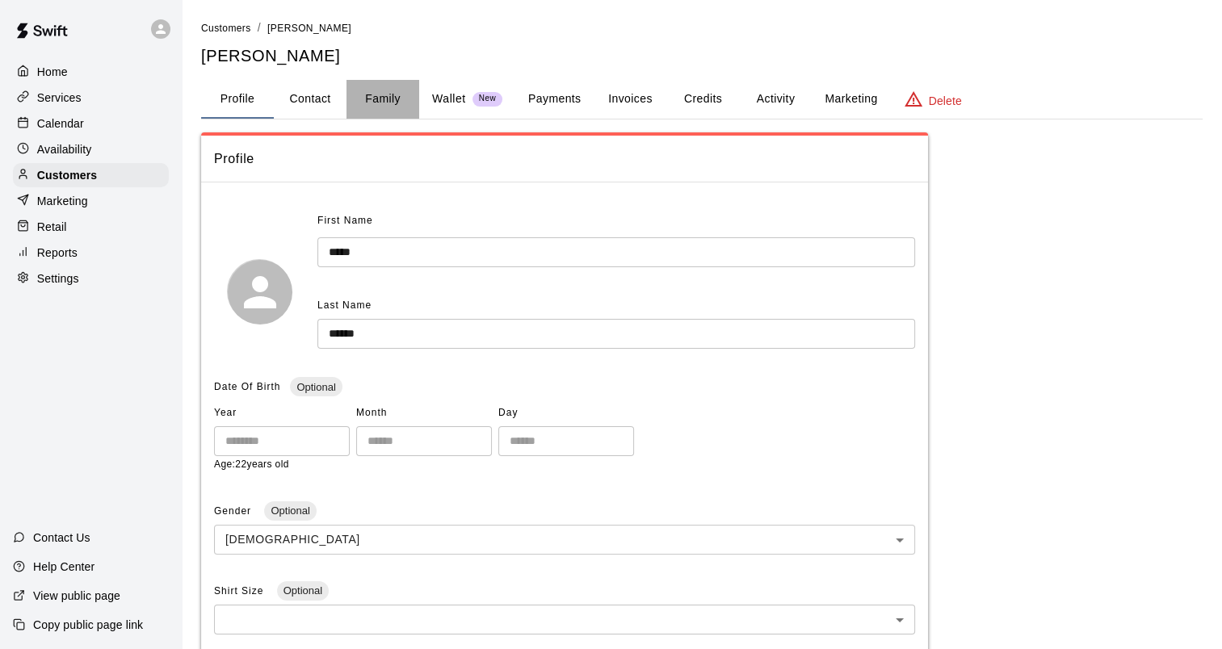
click at [375, 93] on button "Family" at bounding box center [382, 99] width 73 height 39
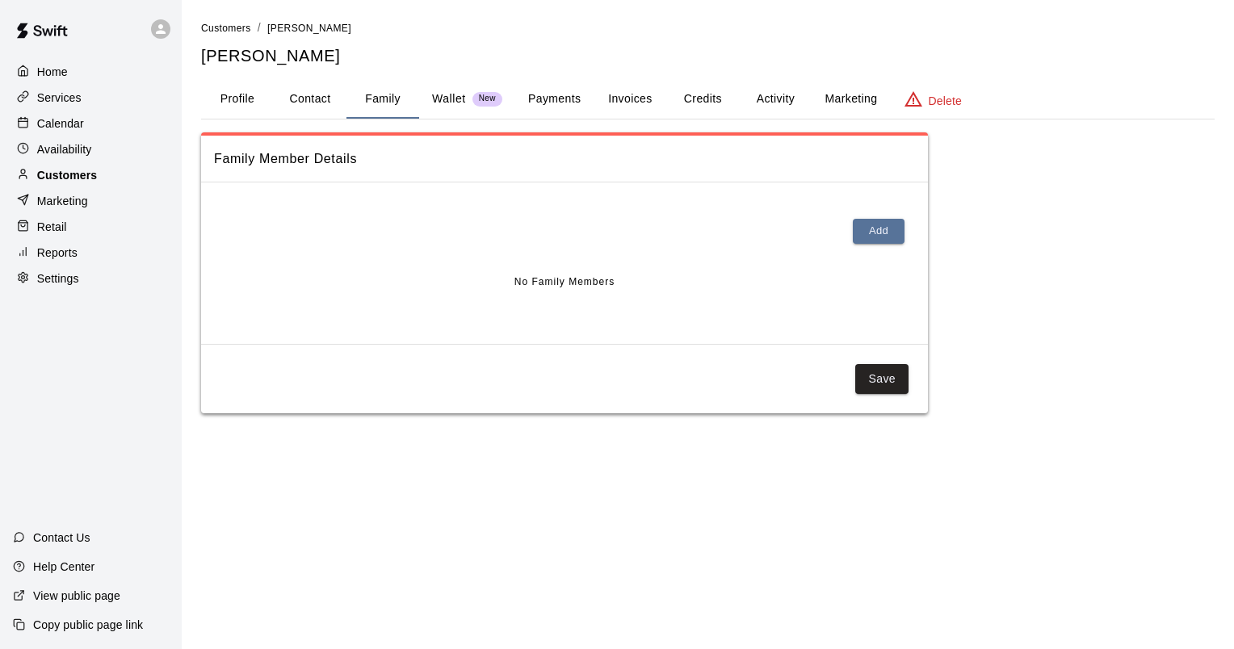
click at [63, 178] on p "Customers" at bounding box center [67, 175] width 60 height 16
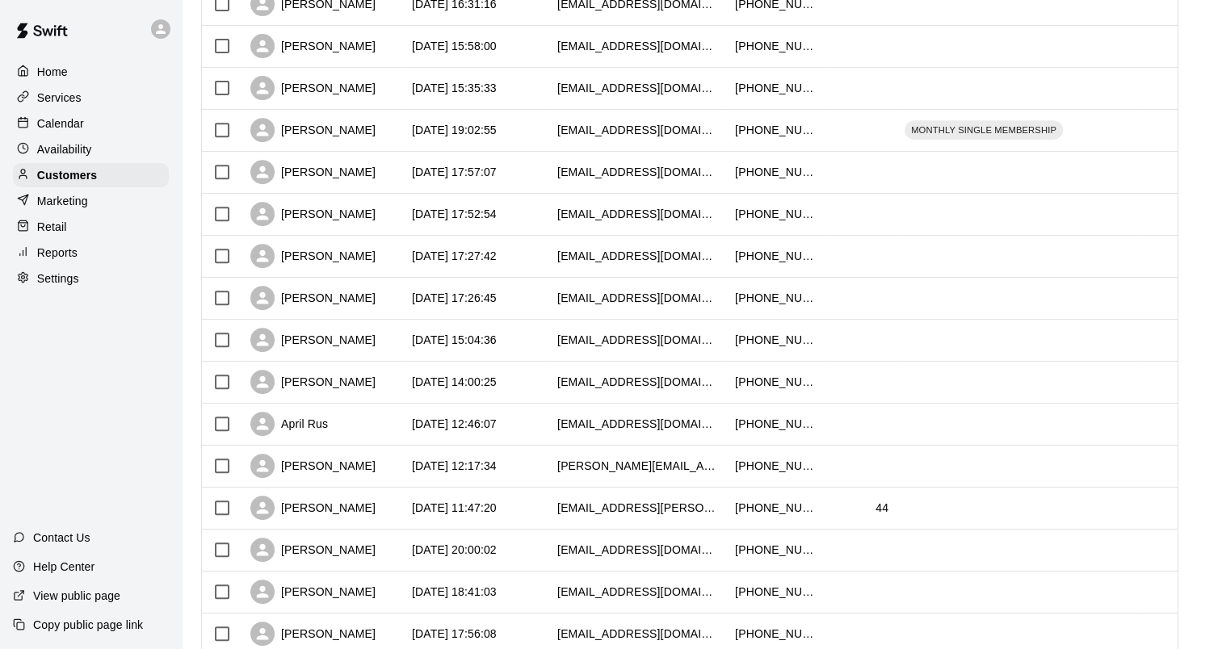
scroll to position [746, 0]
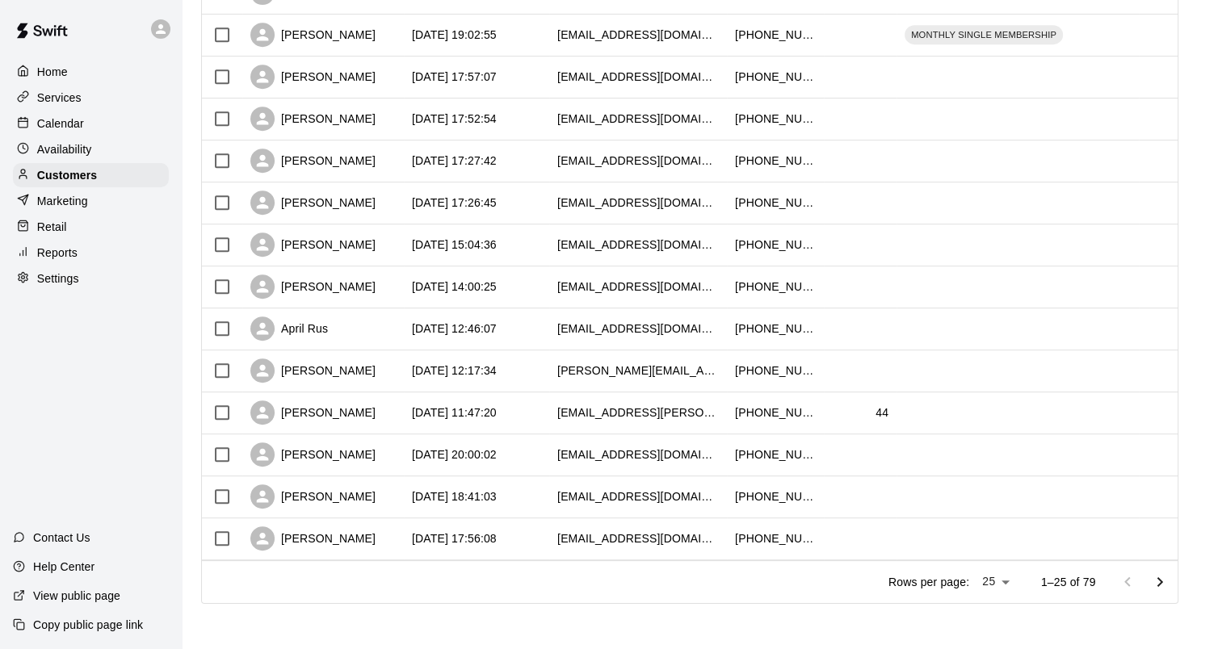
click at [1176, 588] on button "Go to next page" at bounding box center [1160, 582] width 32 height 32
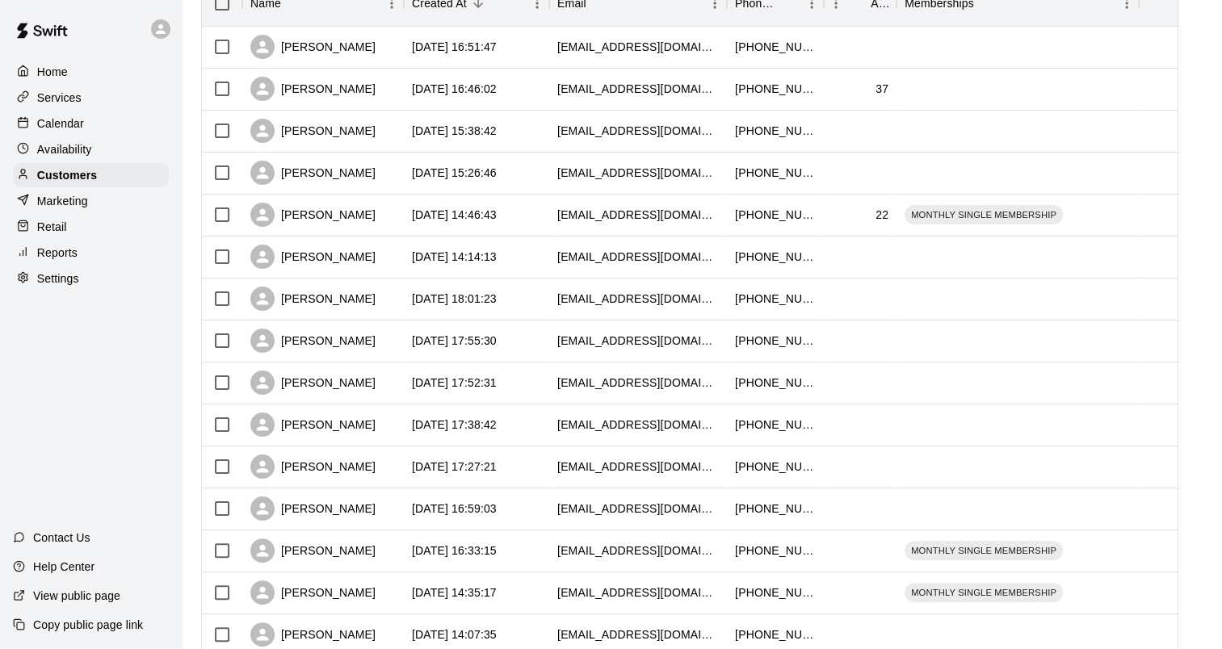
scroll to position [342, 0]
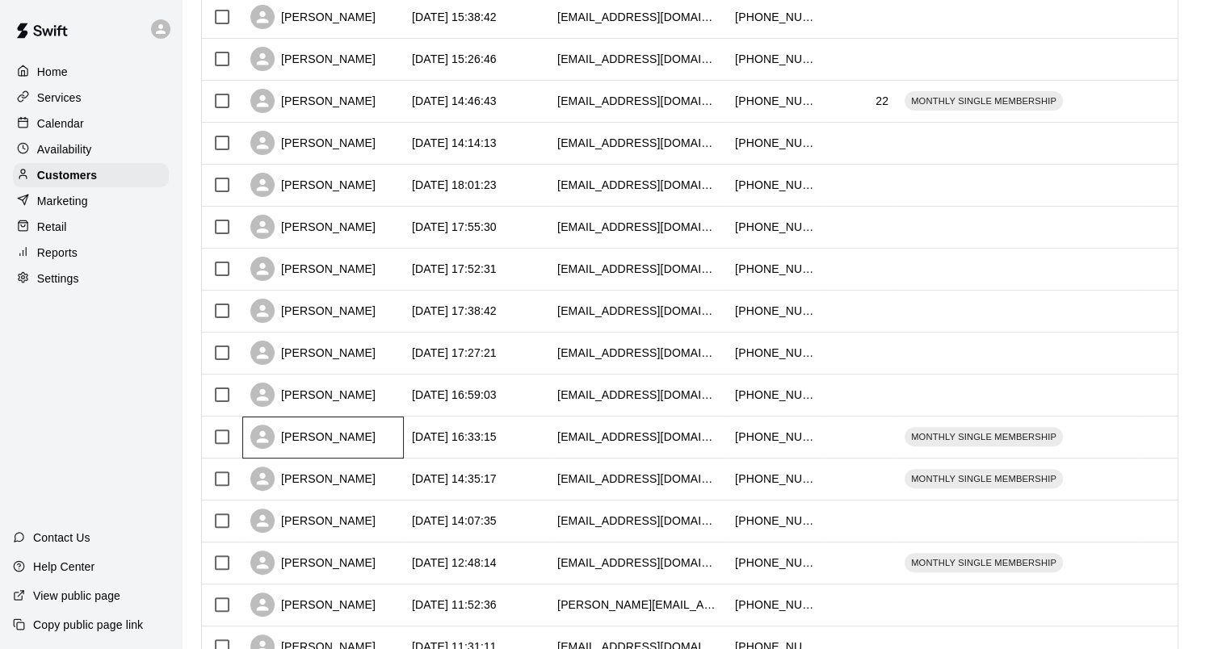
click at [313, 436] on div "[PERSON_NAME]" at bounding box center [312, 437] width 125 height 24
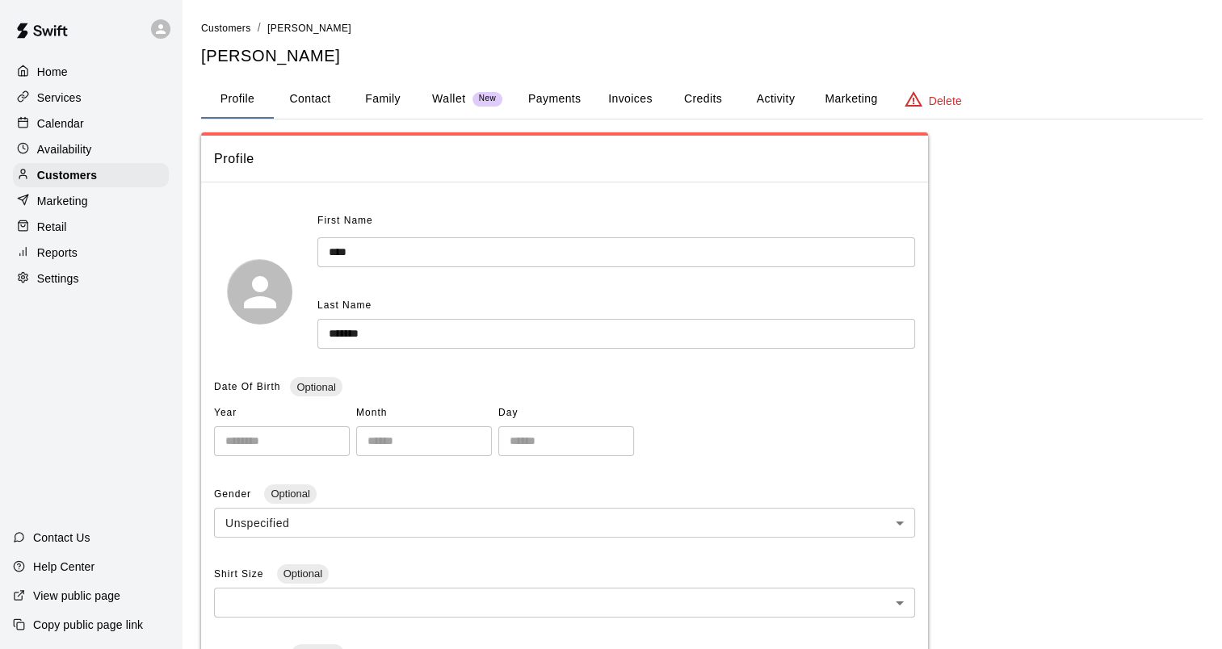
click at [377, 99] on button "Family" at bounding box center [382, 99] width 73 height 39
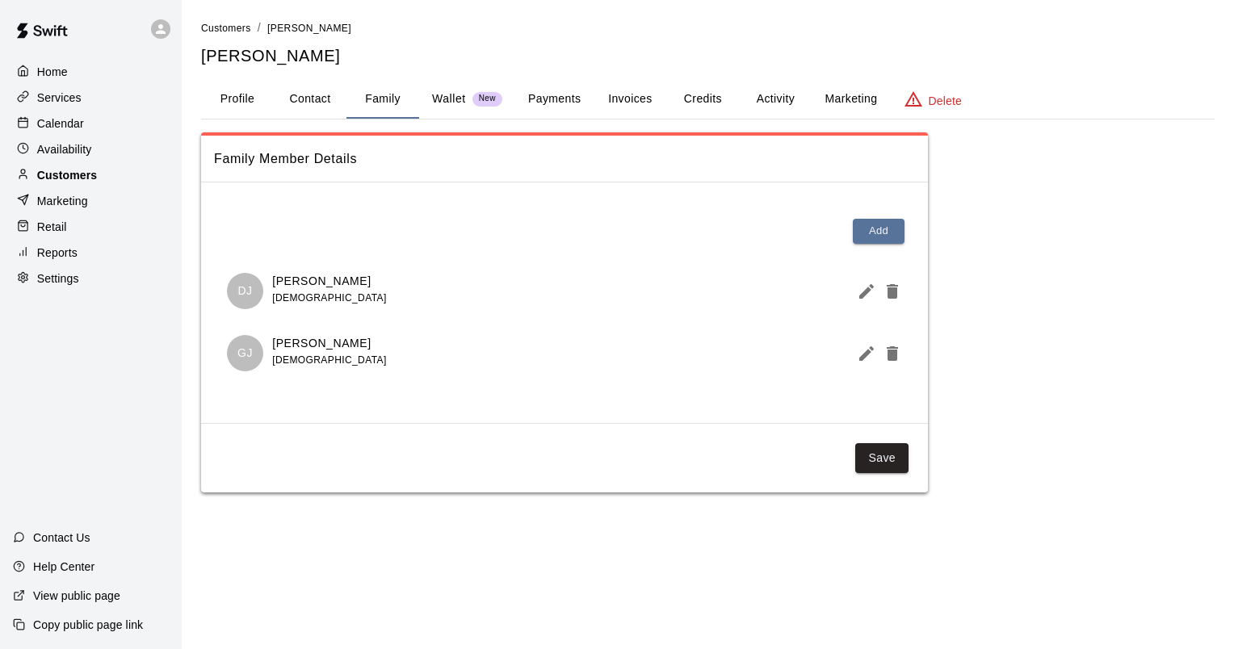
click at [67, 174] on p "Customers" at bounding box center [67, 175] width 60 height 16
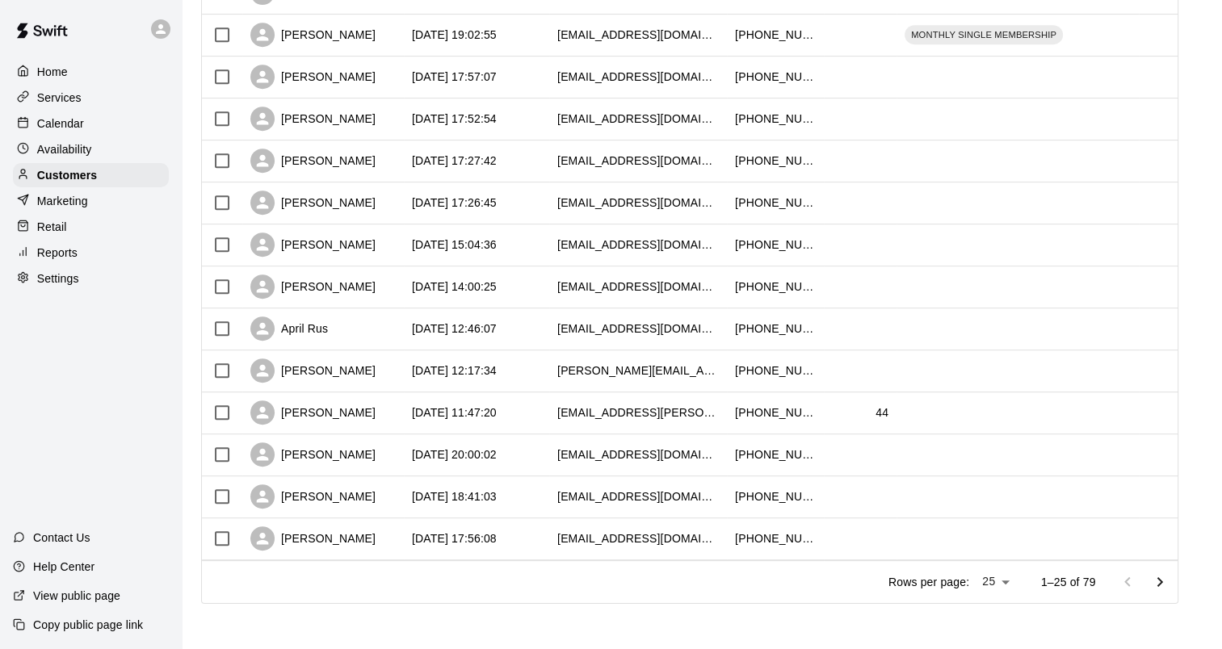
click at [1169, 577] on icon "Go to next page" at bounding box center [1159, 582] width 19 height 19
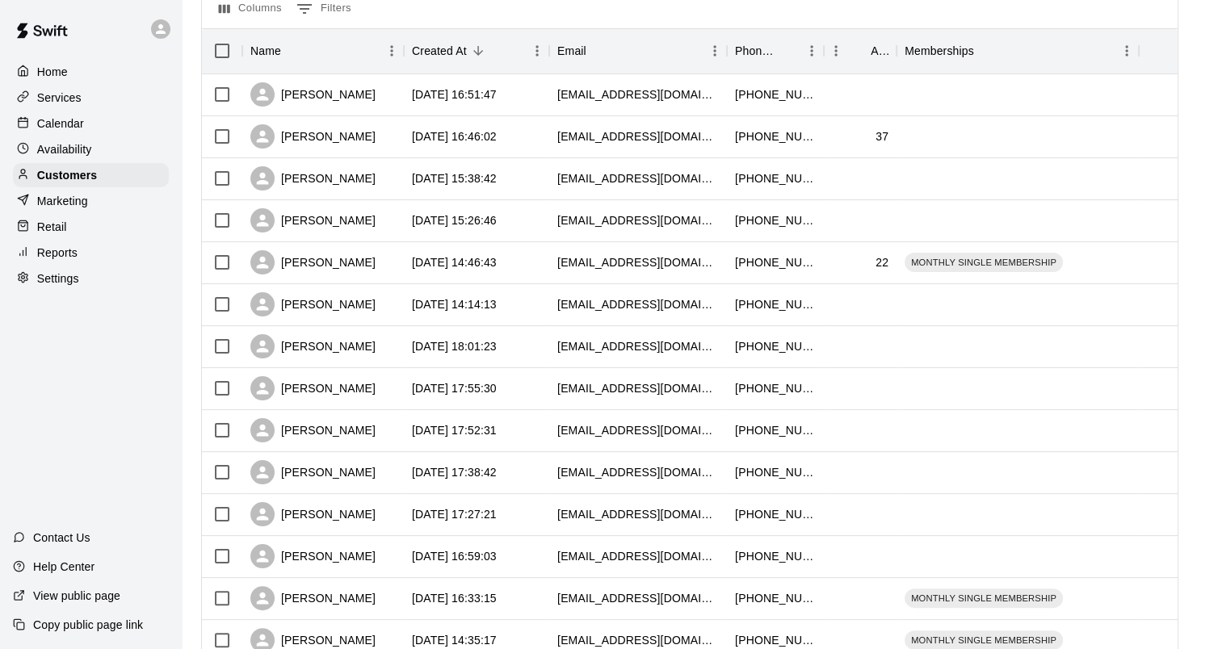
scroll to position [504, 0]
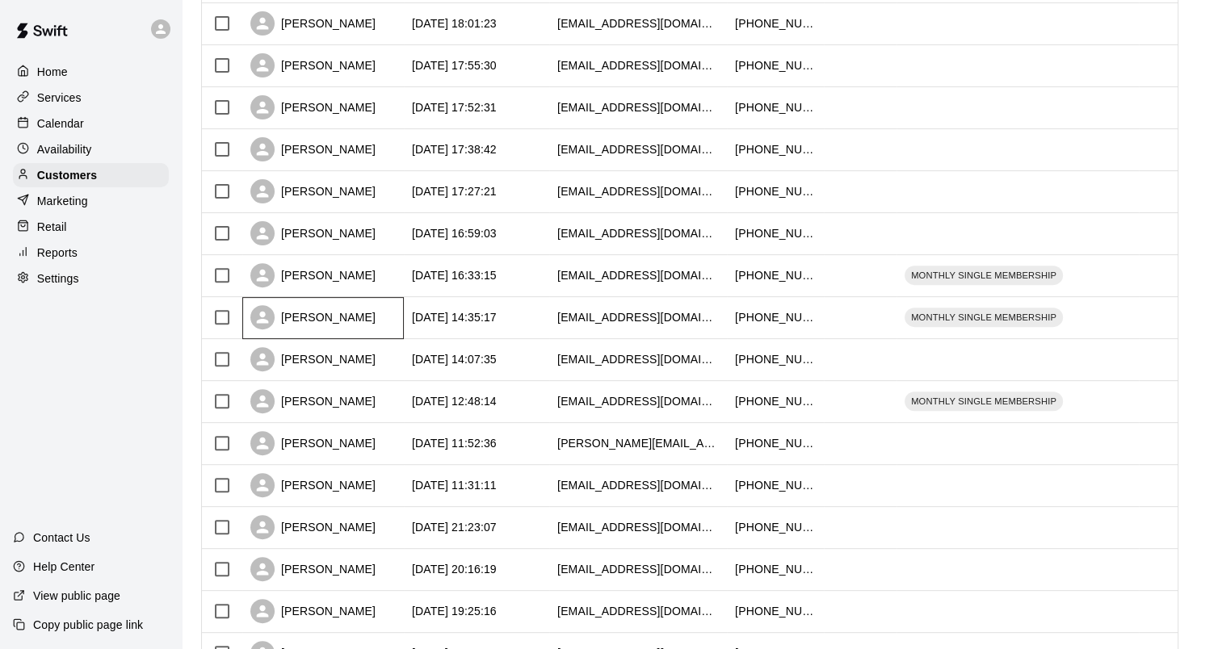
click at [298, 320] on div "[PERSON_NAME]" at bounding box center [312, 317] width 125 height 24
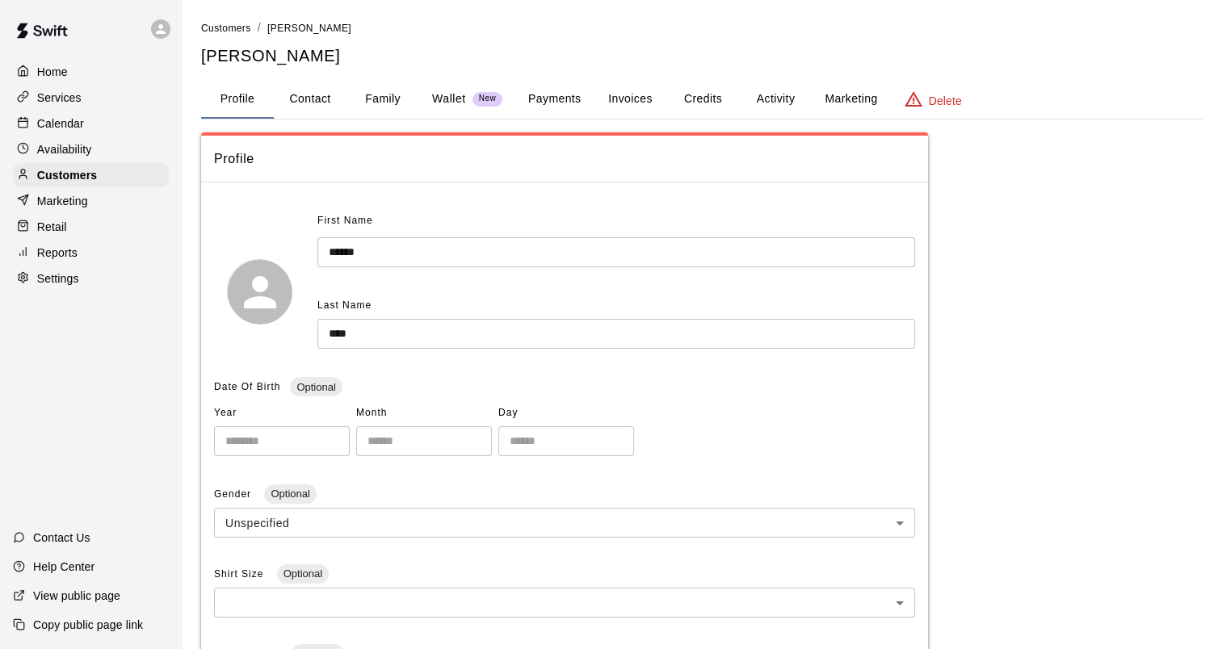
click at [381, 94] on button "Family" at bounding box center [382, 99] width 73 height 39
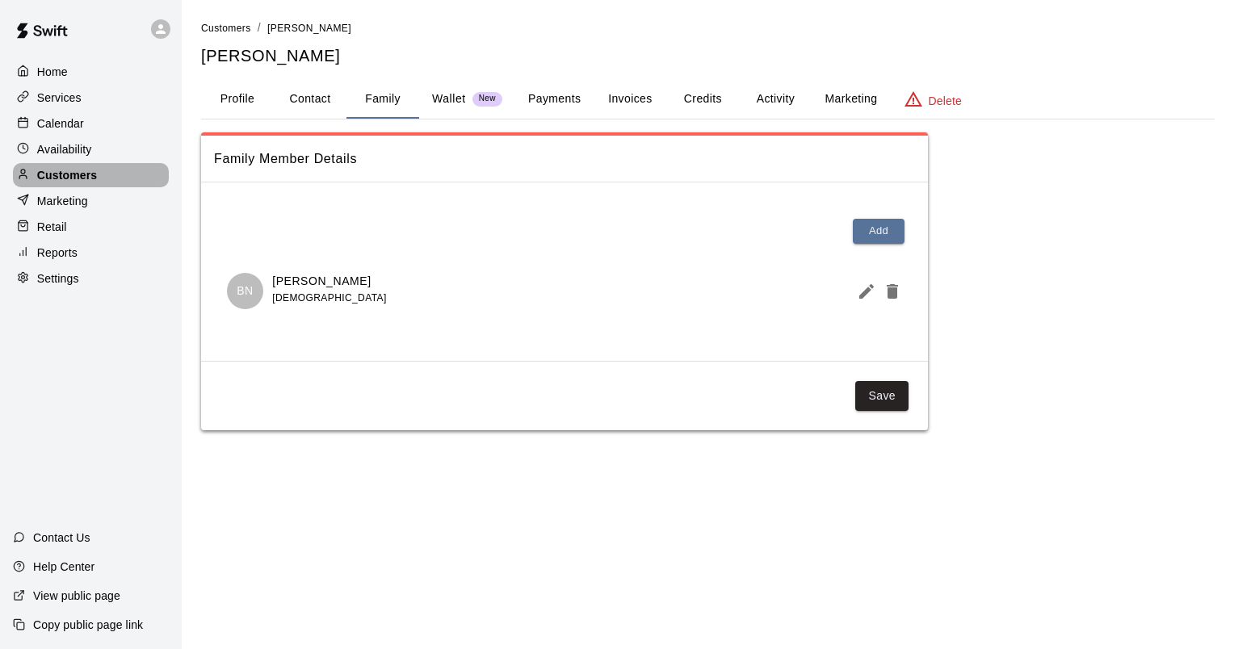
click at [61, 180] on p "Customers" at bounding box center [67, 175] width 60 height 16
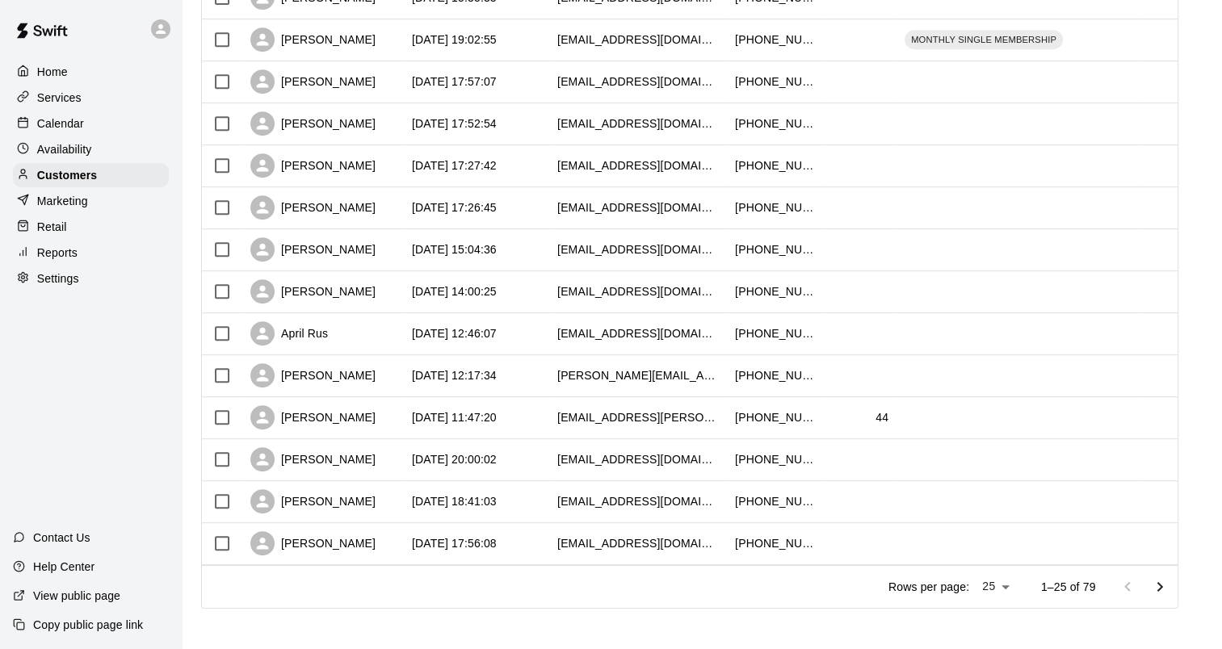
scroll to position [746, 0]
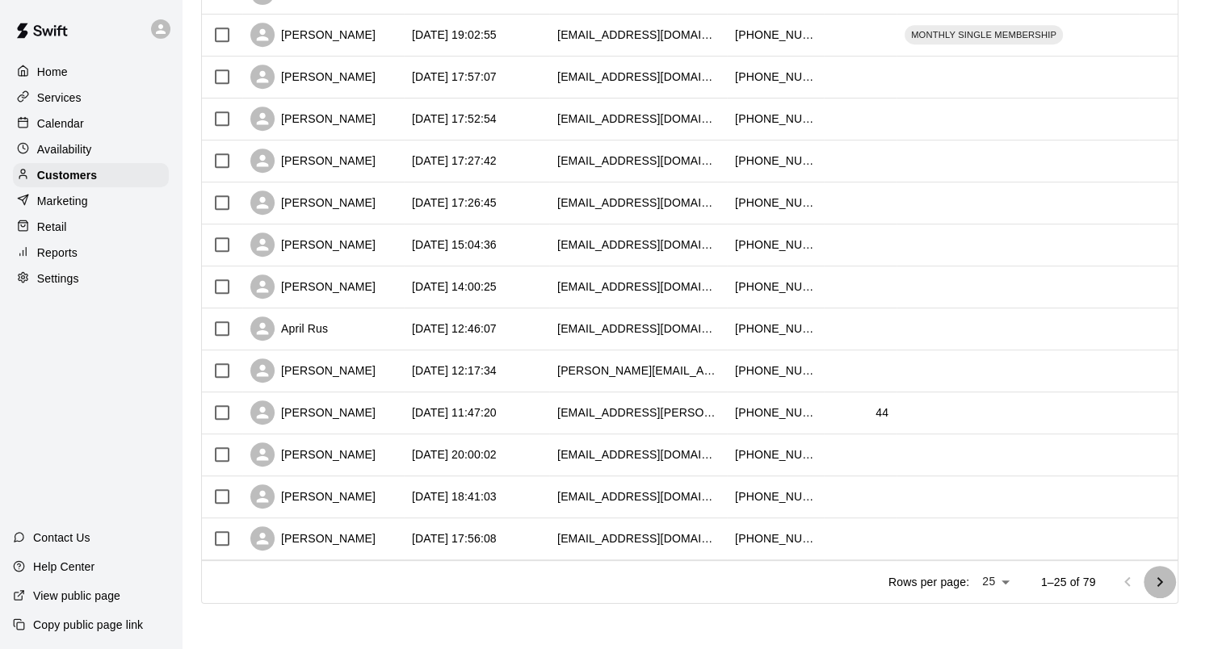
click at [1169, 580] on icon "Go to next page" at bounding box center [1159, 582] width 19 height 19
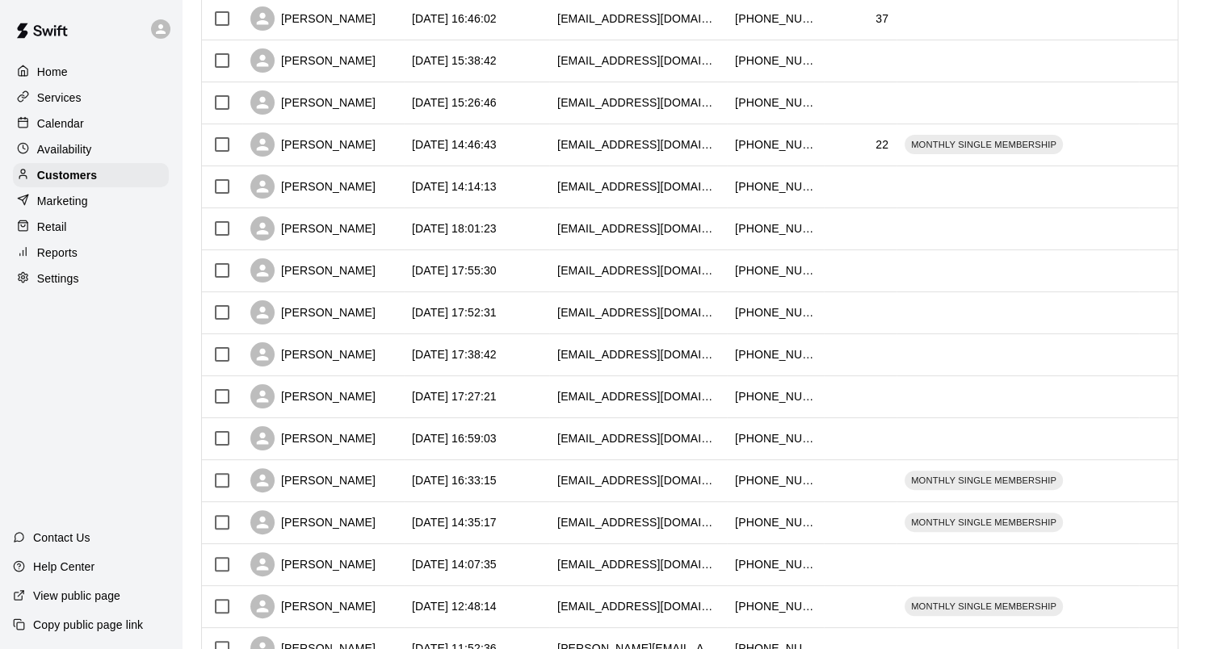
scroll to position [504, 0]
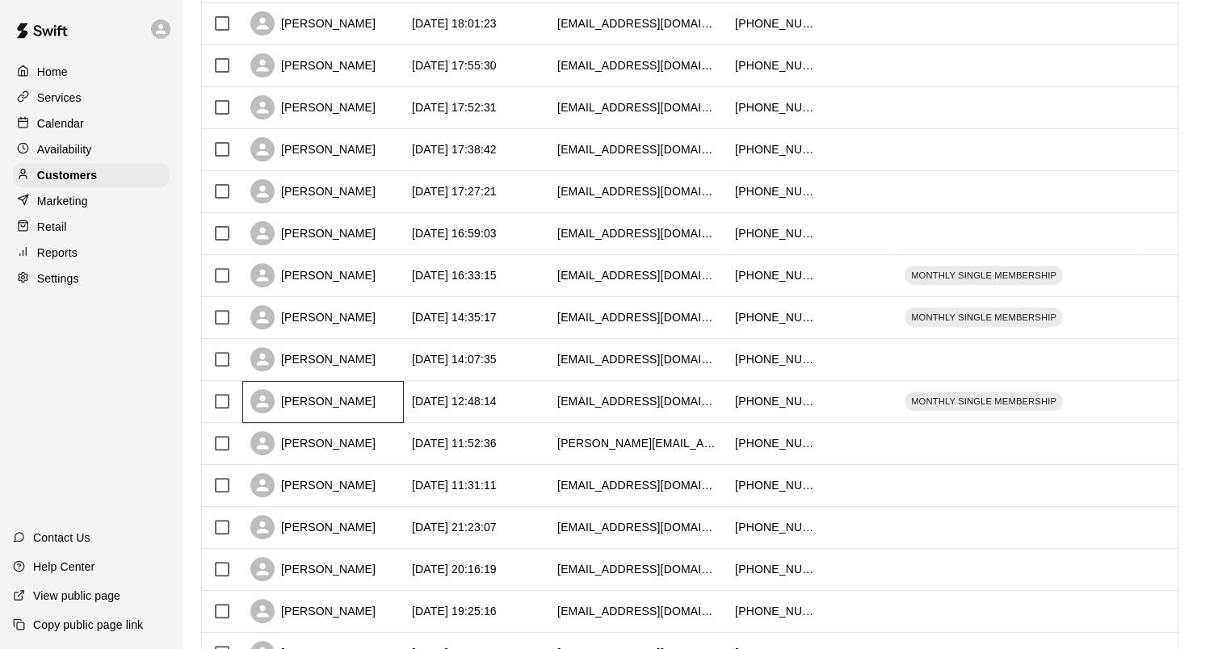
click at [297, 405] on div "[PERSON_NAME]" at bounding box center [312, 401] width 125 height 24
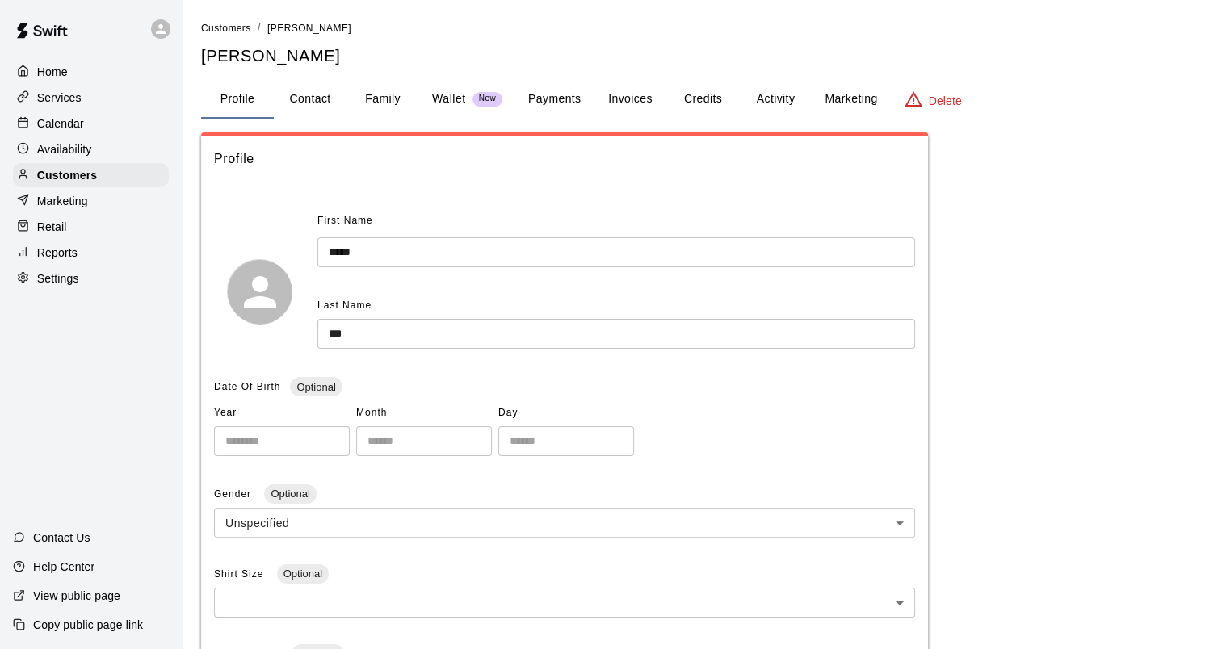
click at [375, 94] on button "Family" at bounding box center [382, 99] width 73 height 39
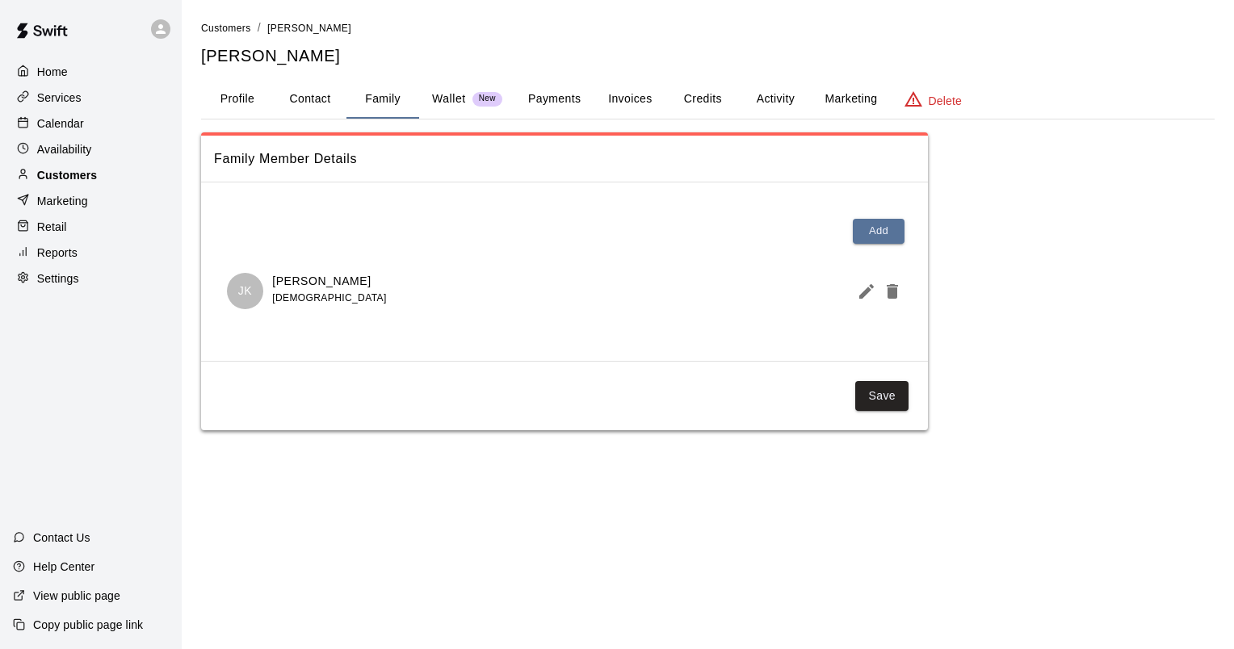
click at [61, 176] on p "Customers" at bounding box center [67, 175] width 60 height 16
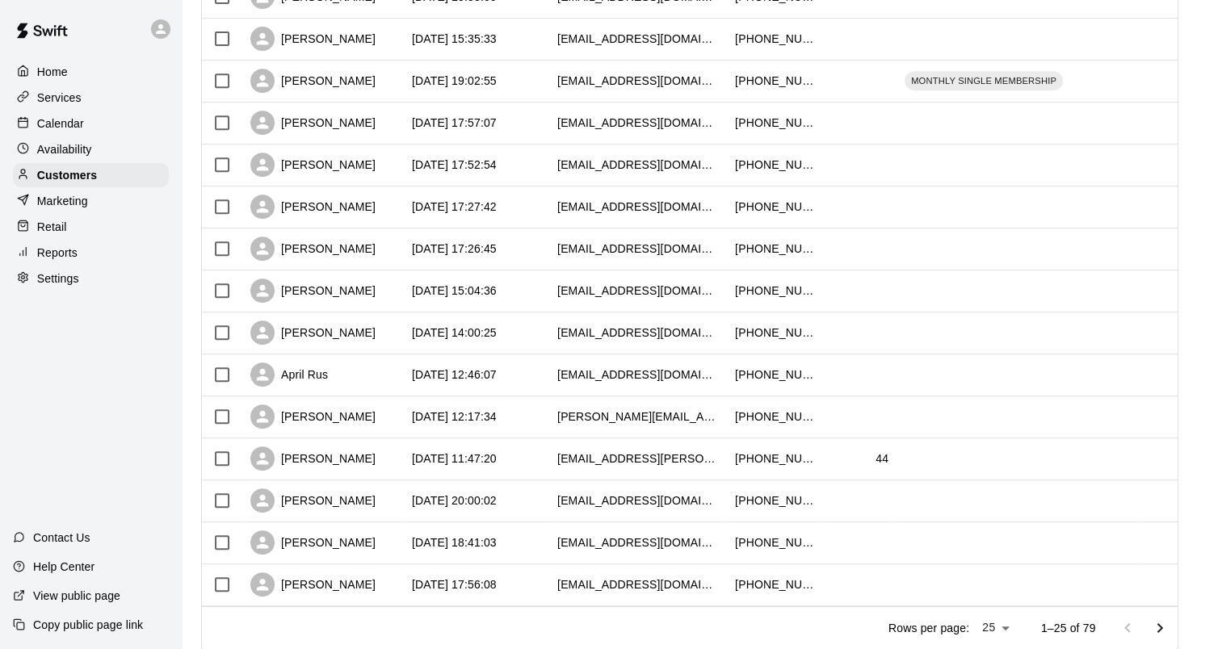
scroll to position [746, 0]
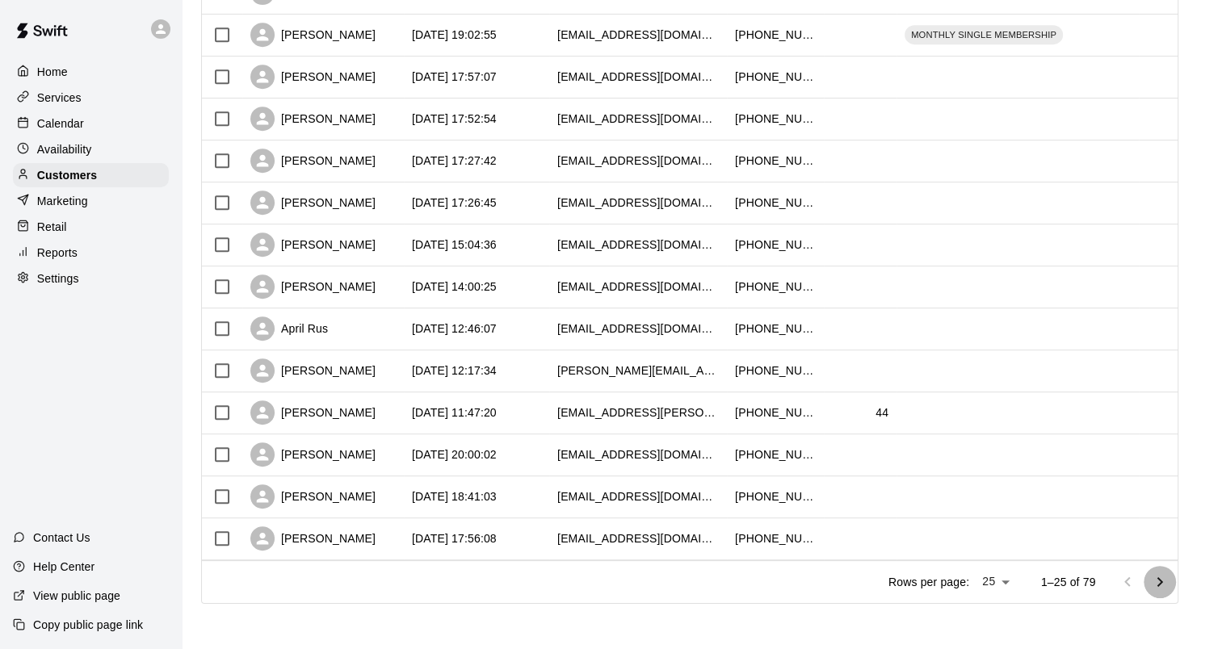
click at [1168, 590] on icon "Go to next page" at bounding box center [1159, 582] width 19 height 19
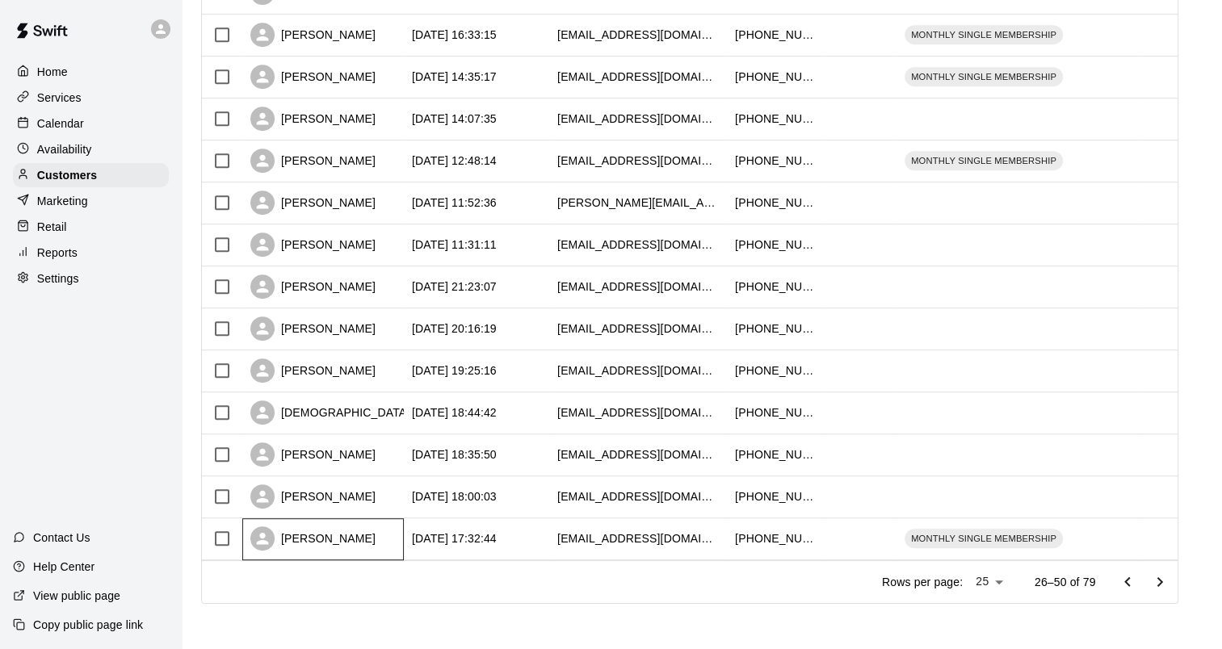
click at [331, 536] on div "[PERSON_NAME]" at bounding box center [312, 539] width 125 height 24
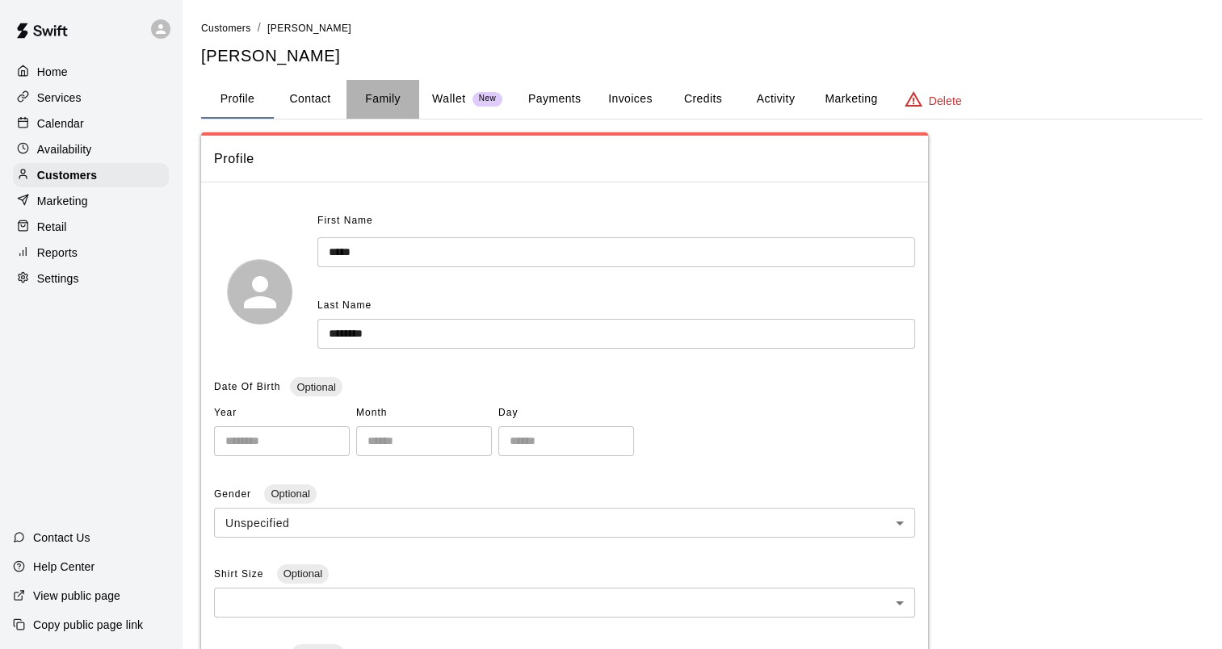
click at [381, 100] on button "Family" at bounding box center [382, 99] width 73 height 39
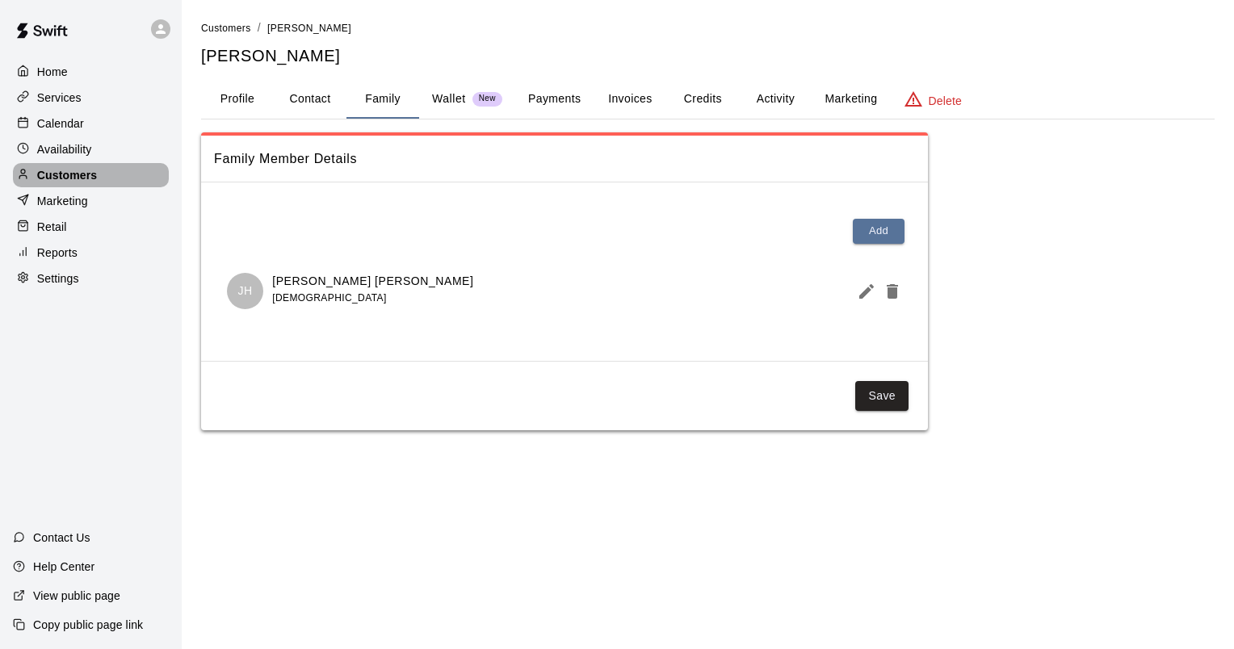
click at [56, 181] on p "Customers" at bounding box center [67, 175] width 60 height 16
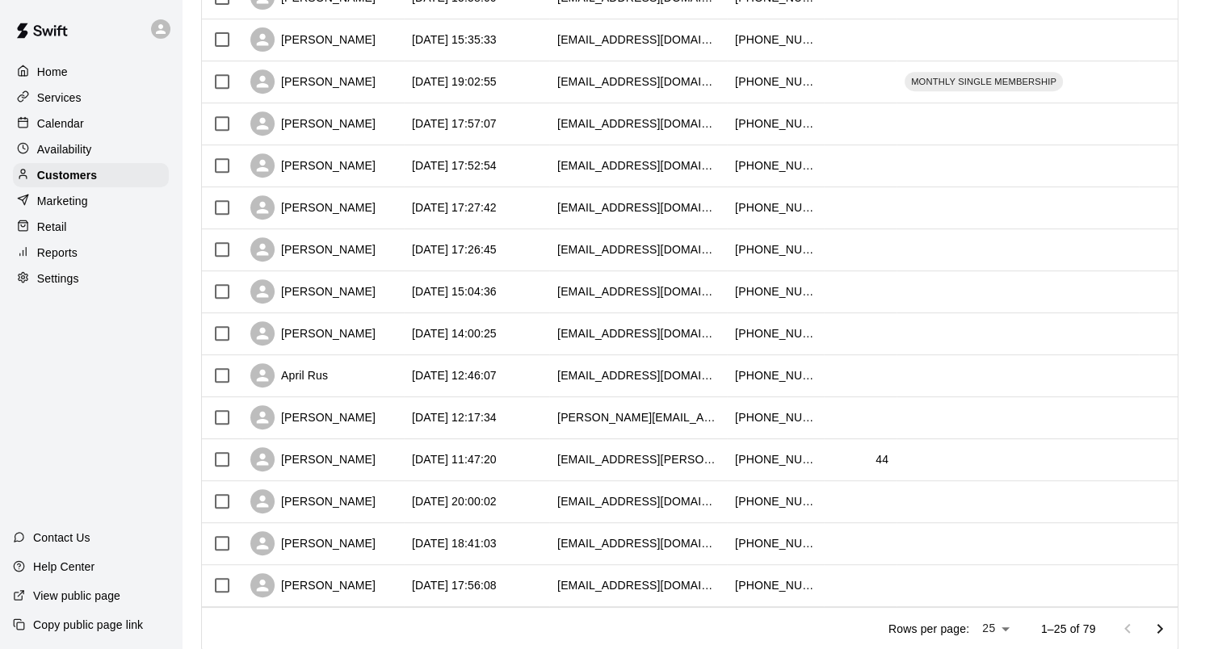
scroll to position [746, 0]
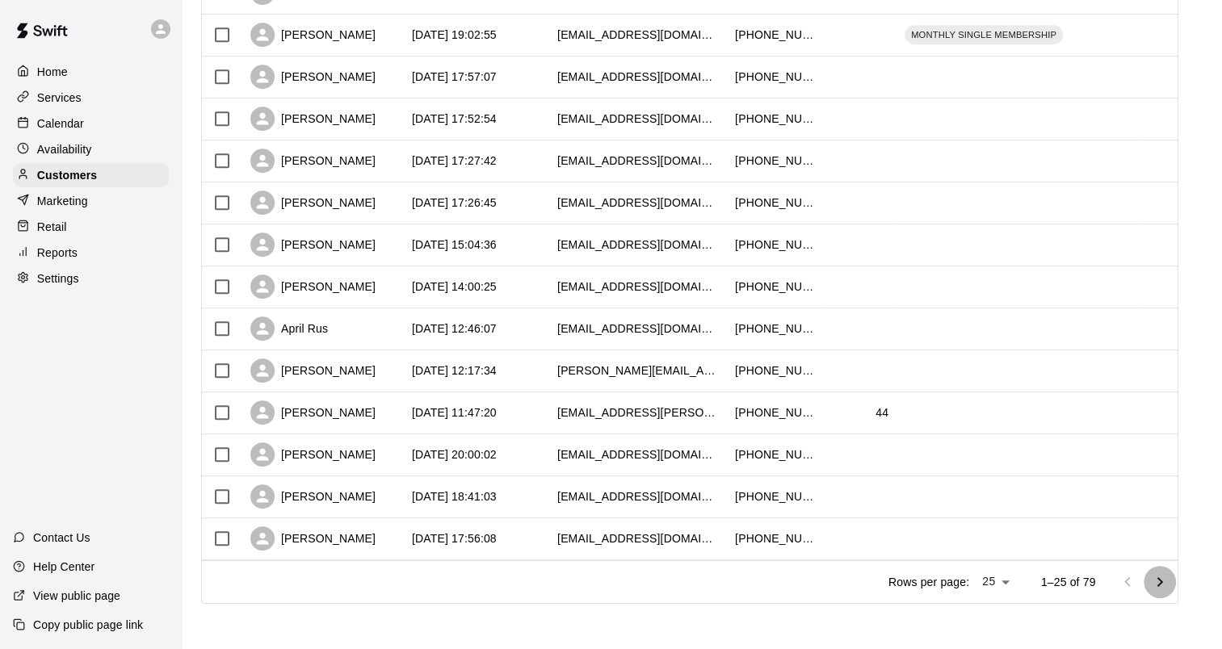
click at [1163, 578] on icon "Go to next page" at bounding box center [1159, 582] width 19 height 19
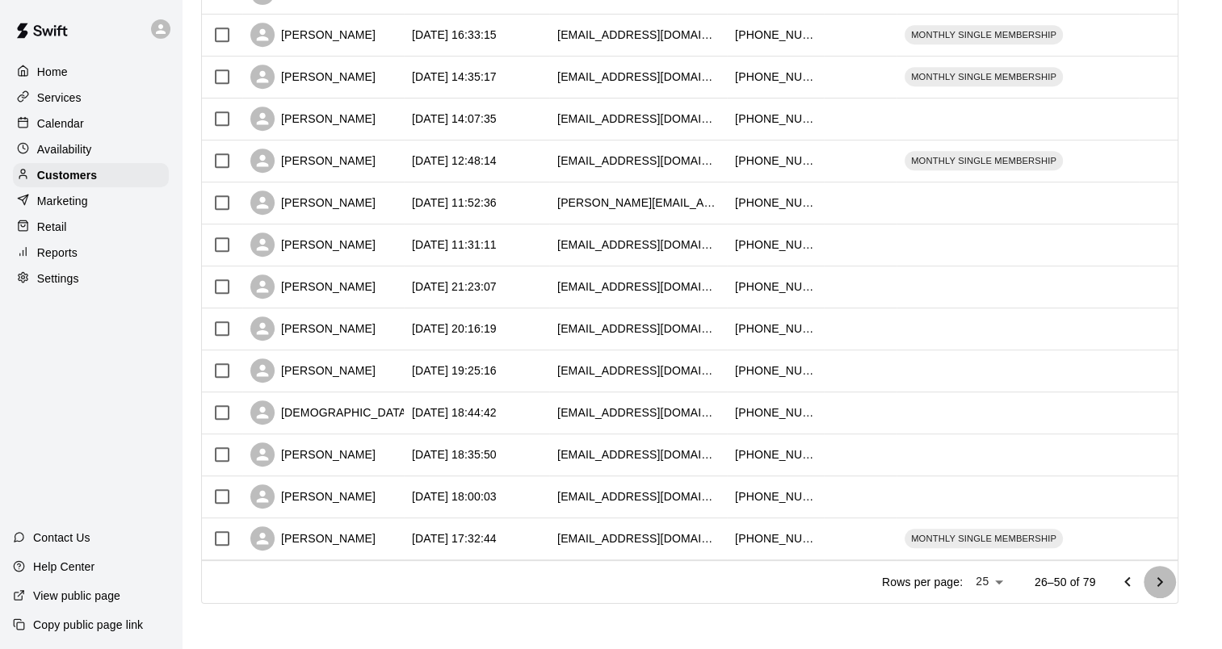
click at [1169, 586] on icon "Go to next page" at bounding box center [1159, 582] width 19 height 19
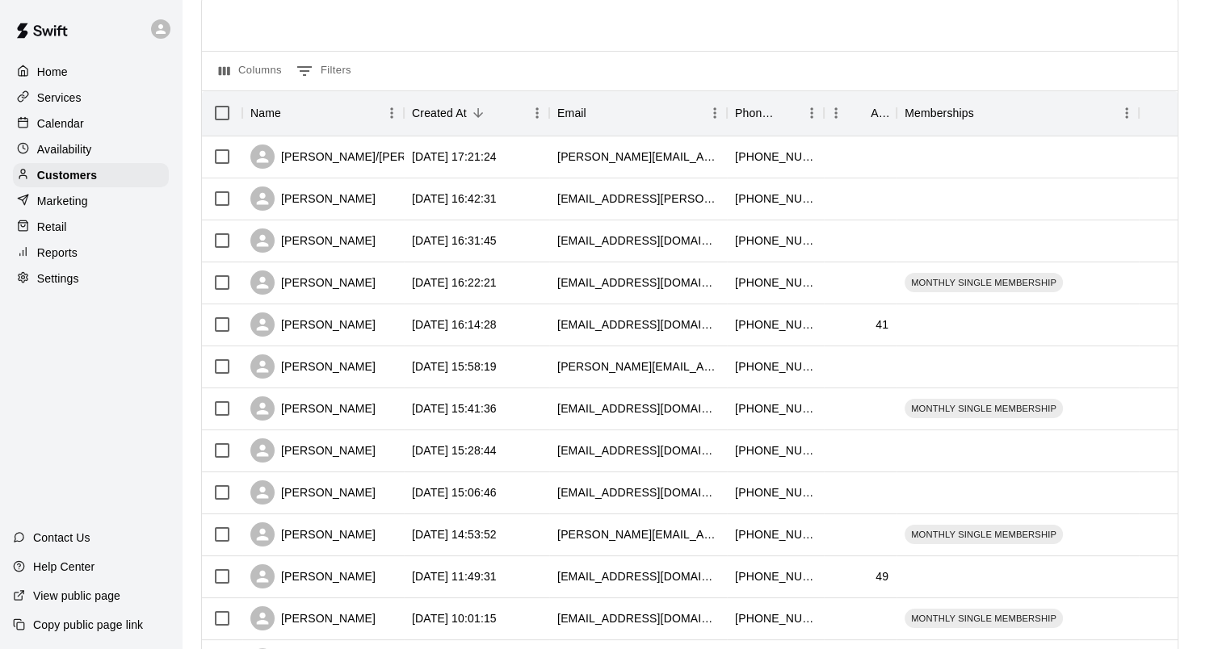
scroll to position [0, 0]
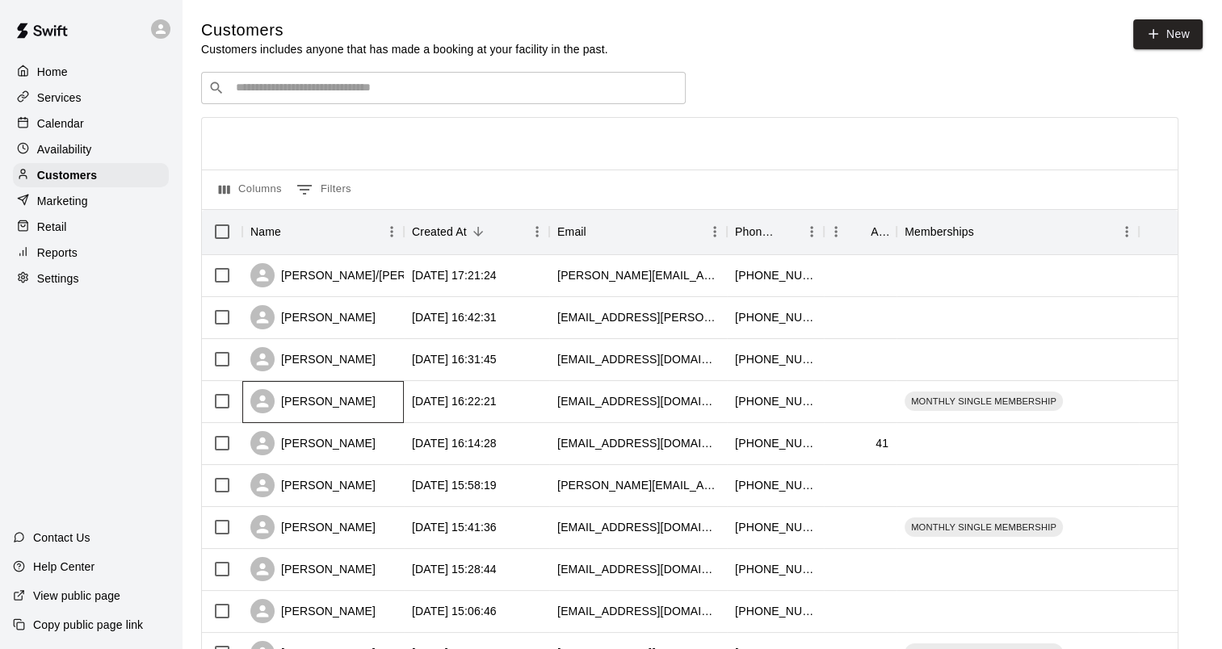
click at [303, 411] on div "[PERSON_NAME]" at bounding box center [312, 401] width 125 height 24
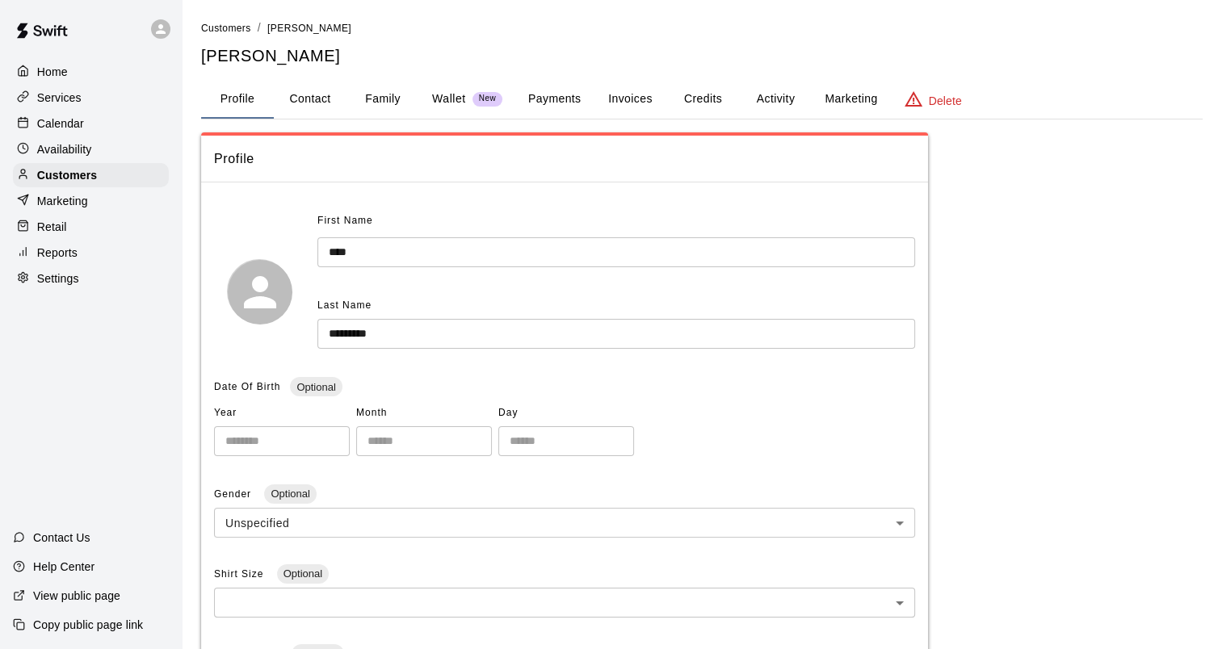
click at [389, 98] on button "Family" at bounding box center [382, 99] width 73 height 39
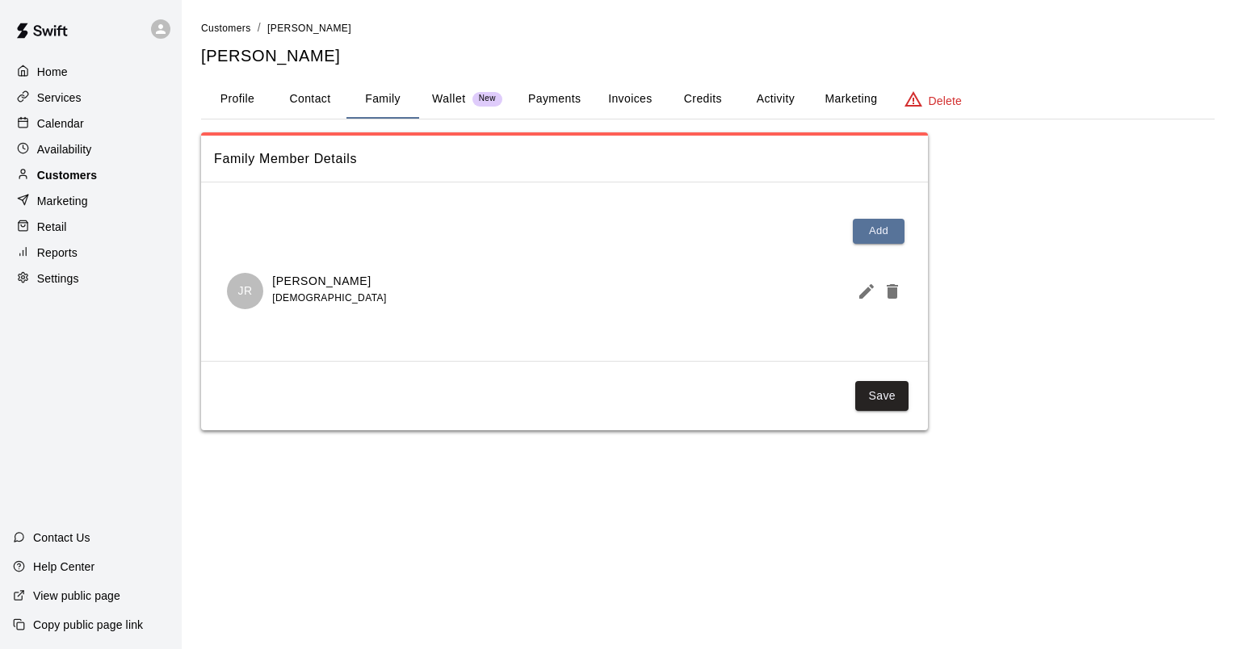
click at [66, 183] on p "Customers" at bounding box center [67, 175] width 60 height 16
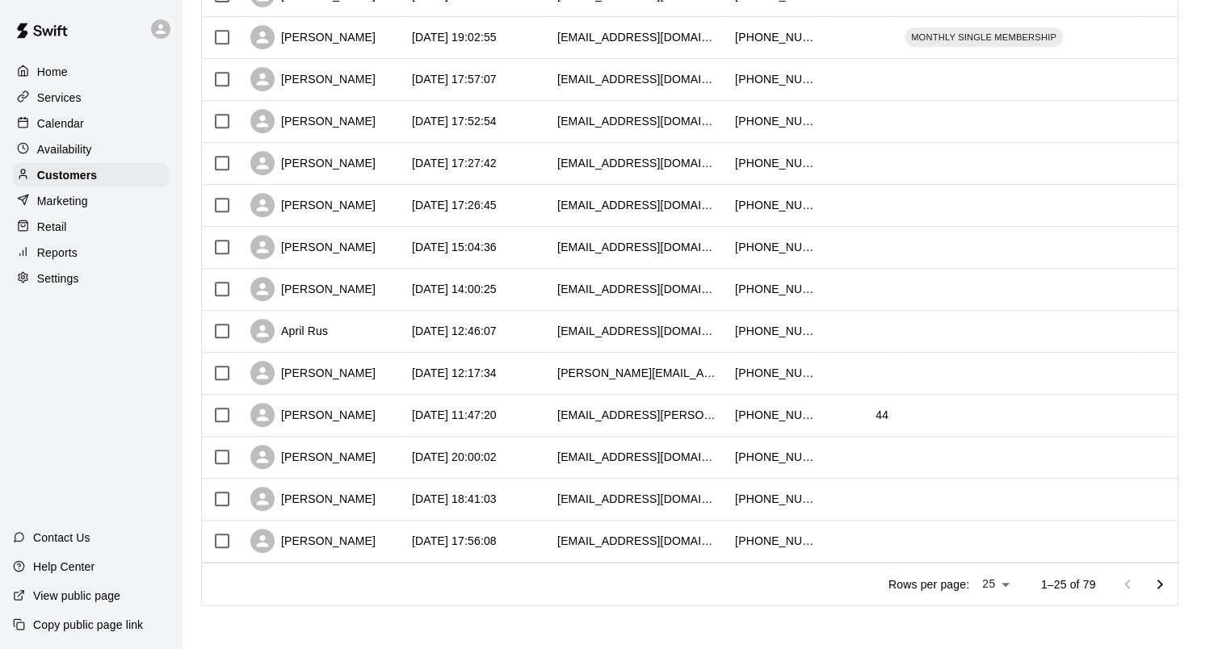
scroll to position [746, 0]
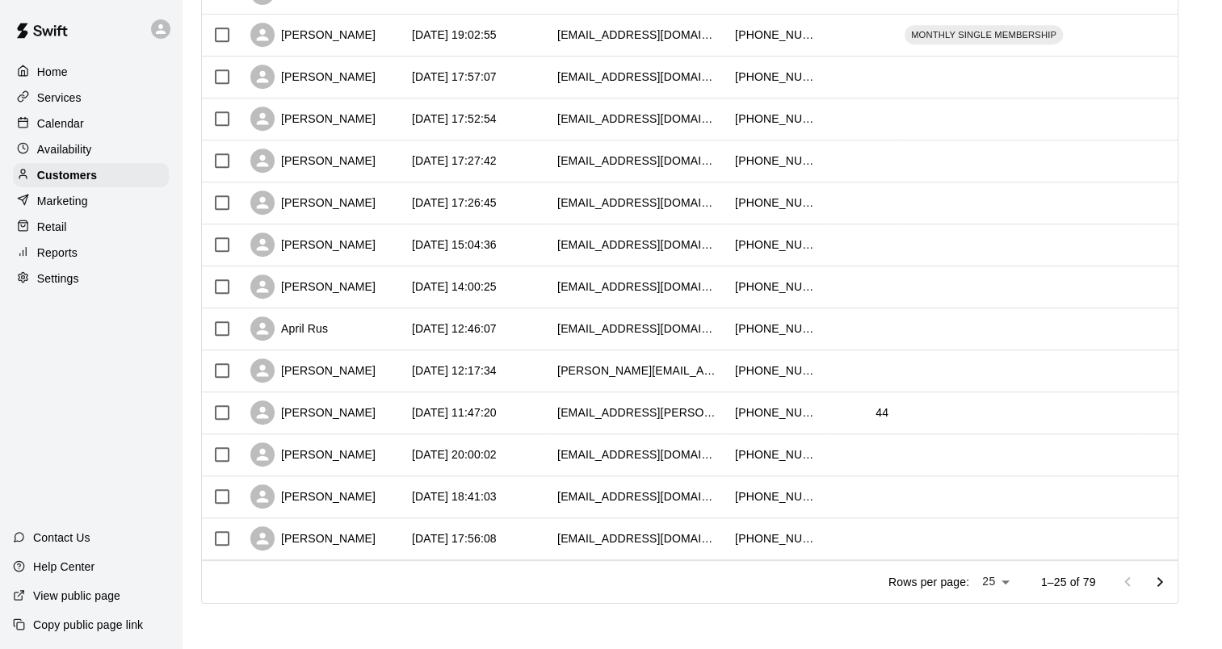
click at [1169, 588] on icon "Go to next page" at bounding box center [1159, 582] width 19 height 19
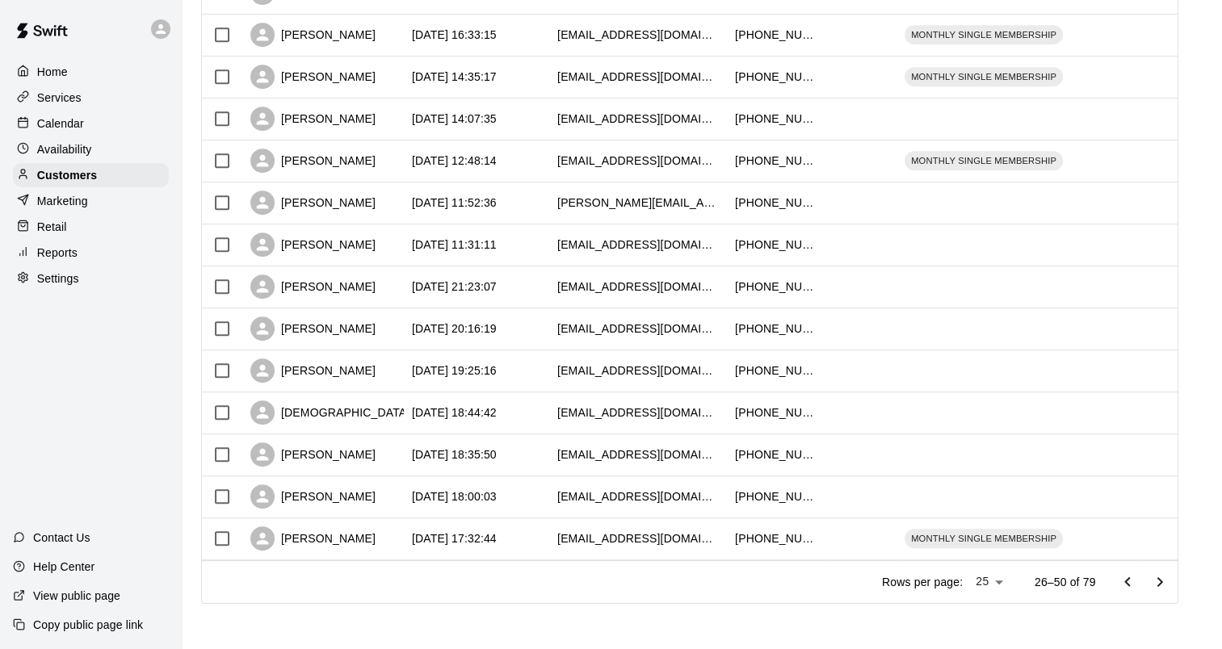
click at [1169, 588] on icon "Go to next page" at bounding box center [1159, 582] width 19 height 19
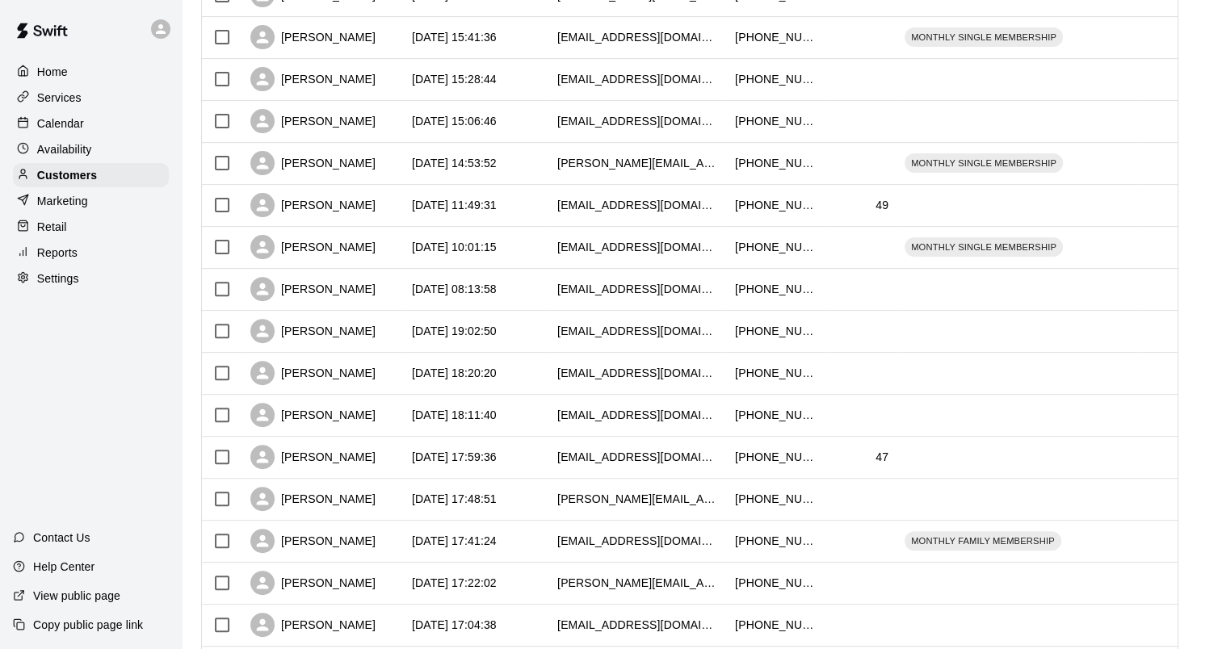
scroll to position [262, 0]
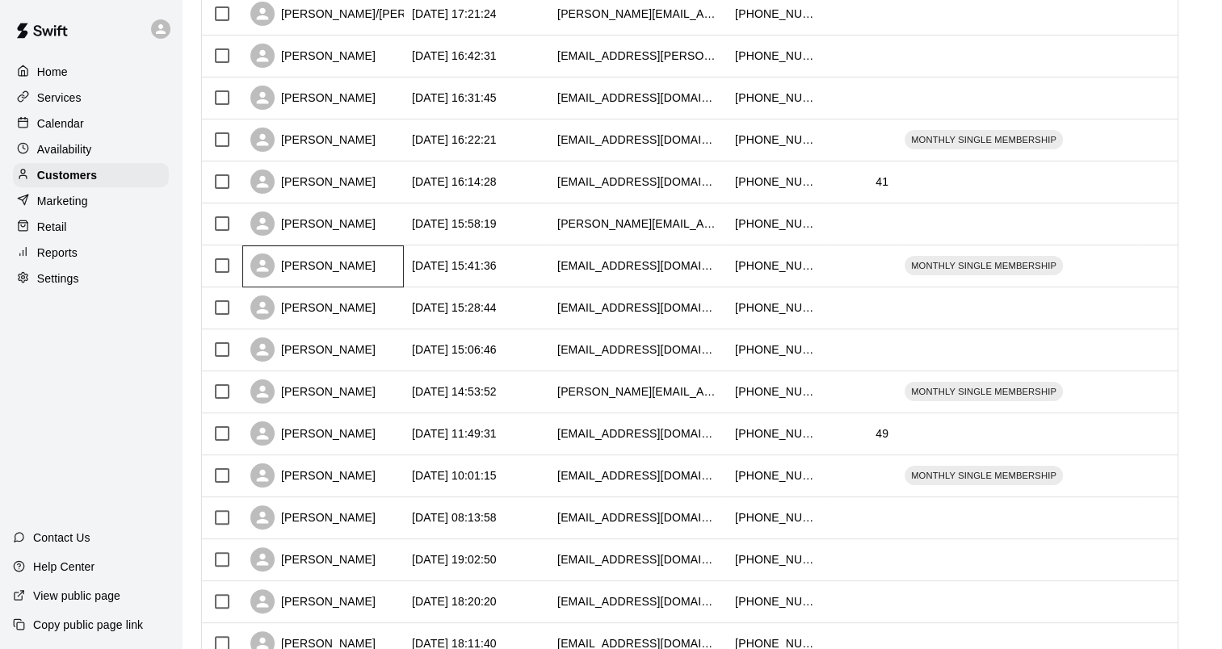
click at [320, 271] on div "[PERSON_NAME]" at bounding box center [312, 266] width 125 height 24
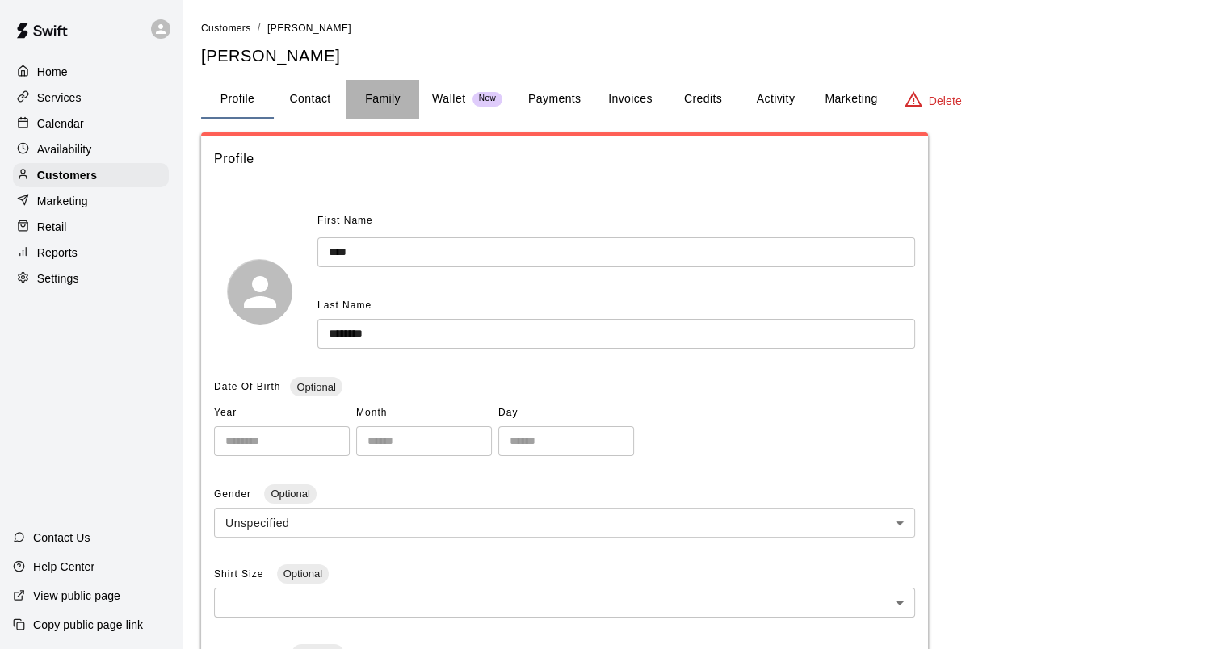
click at [379, 101] on button "Family" at bounding box center [382, 99] width 73 height 39
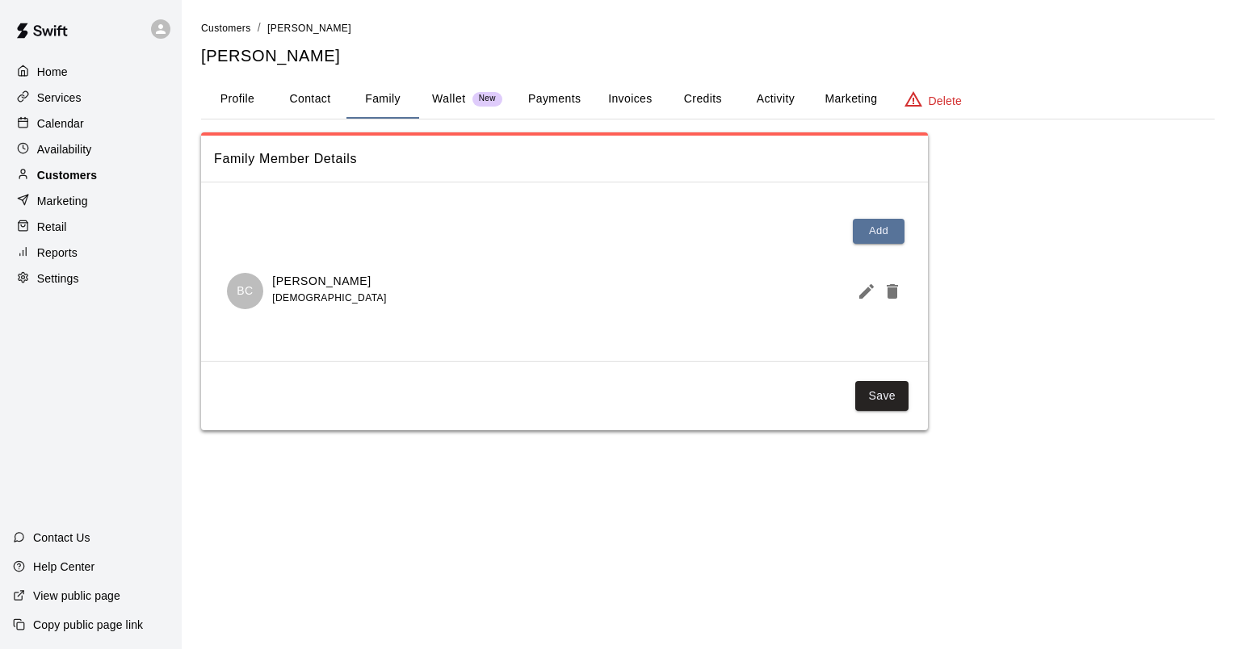
click at [52, 180] on p "Customers" at bounding box center [67, 175] width 60 height 16
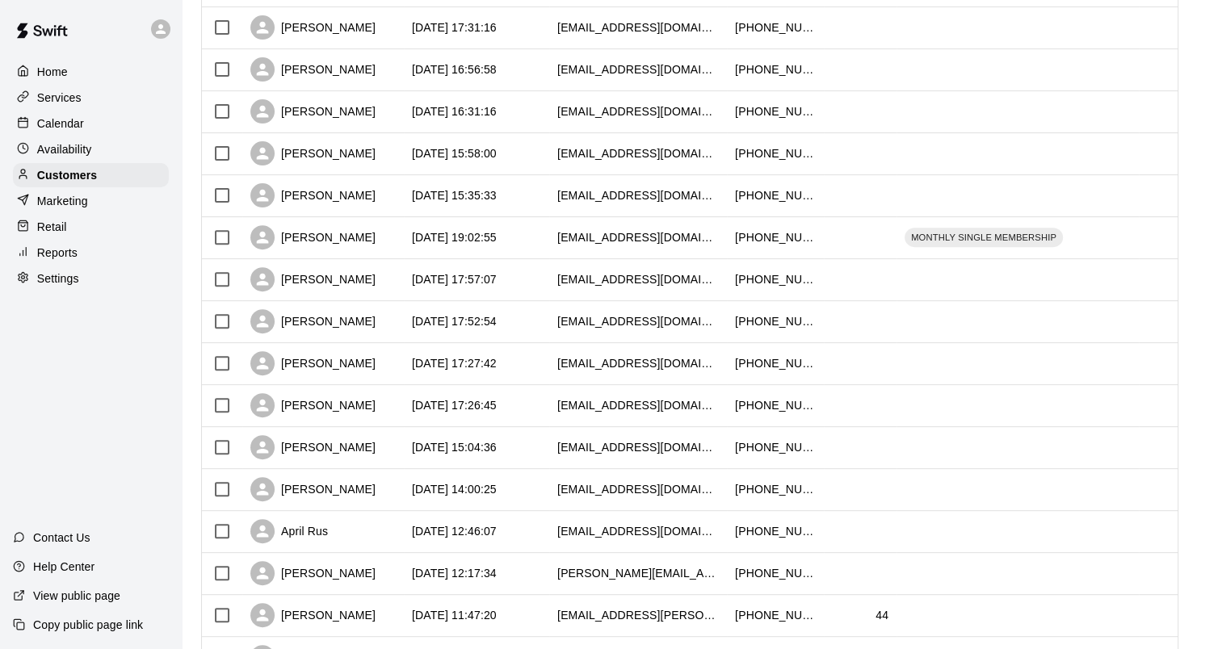
scroll to position [746, 0]
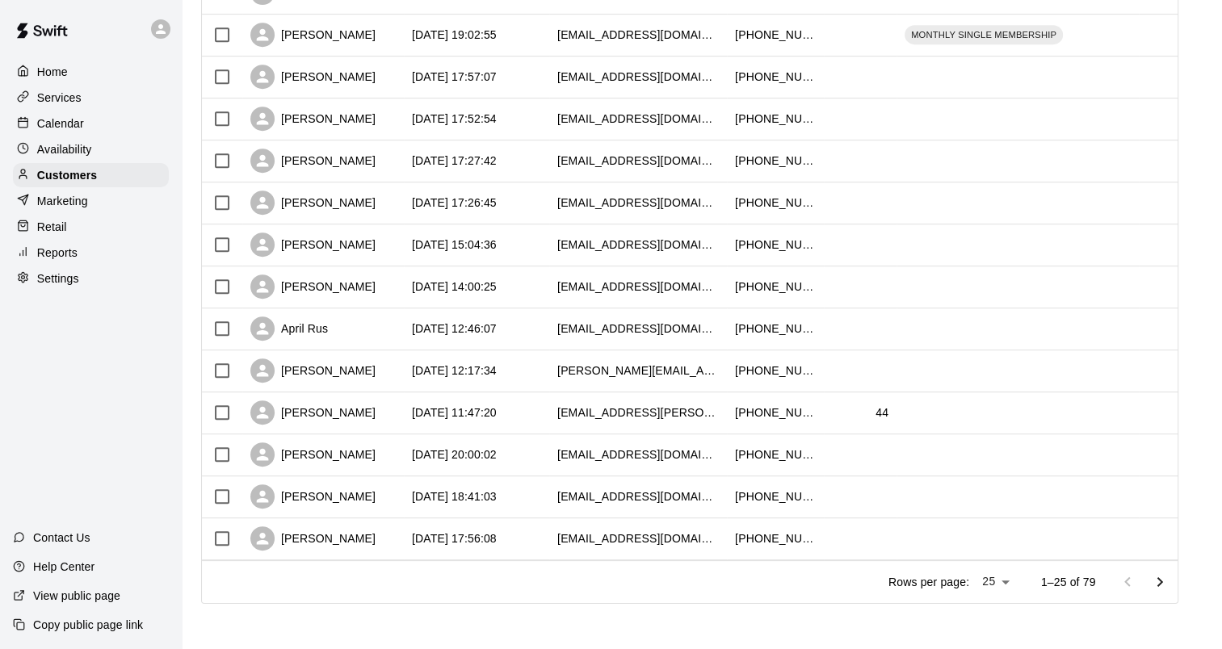
click at [1168, 582] on icon "Go to next page" at bounding box center [1159, 582] width 19 height 19
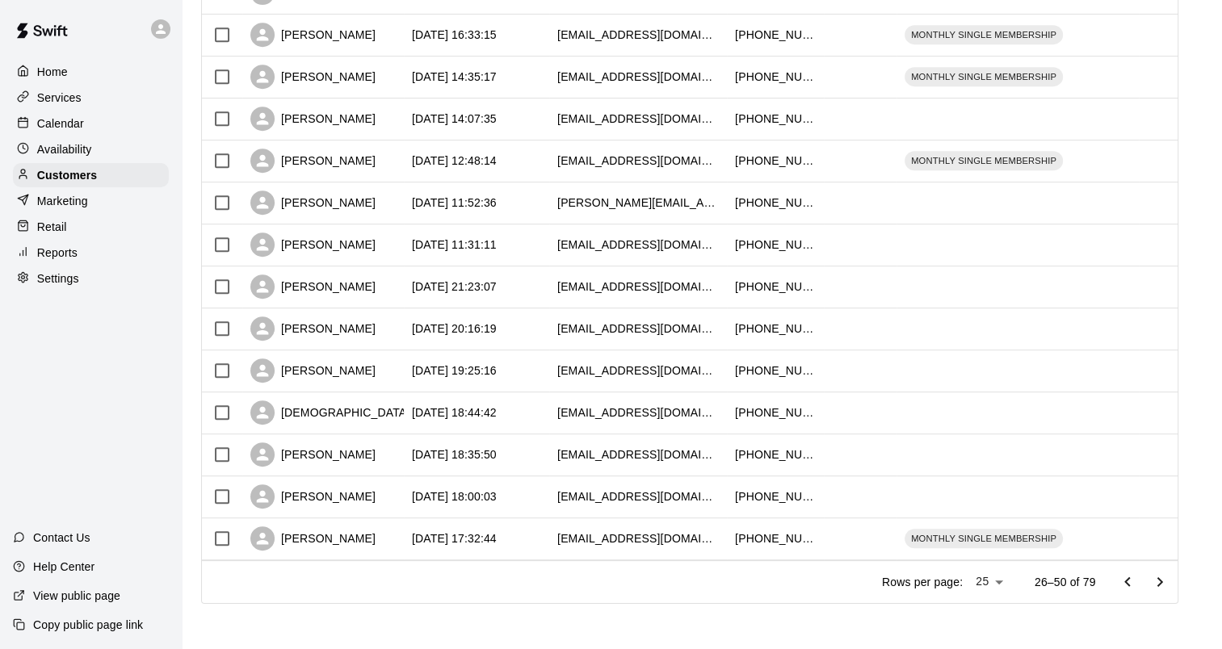
click at [1161, 568] on div at bounding box center [1143, 582] width 65 height 32
click at [1165, 588] on icon "Go to next page" at bounding box center [1159, 582] width 19 height 19
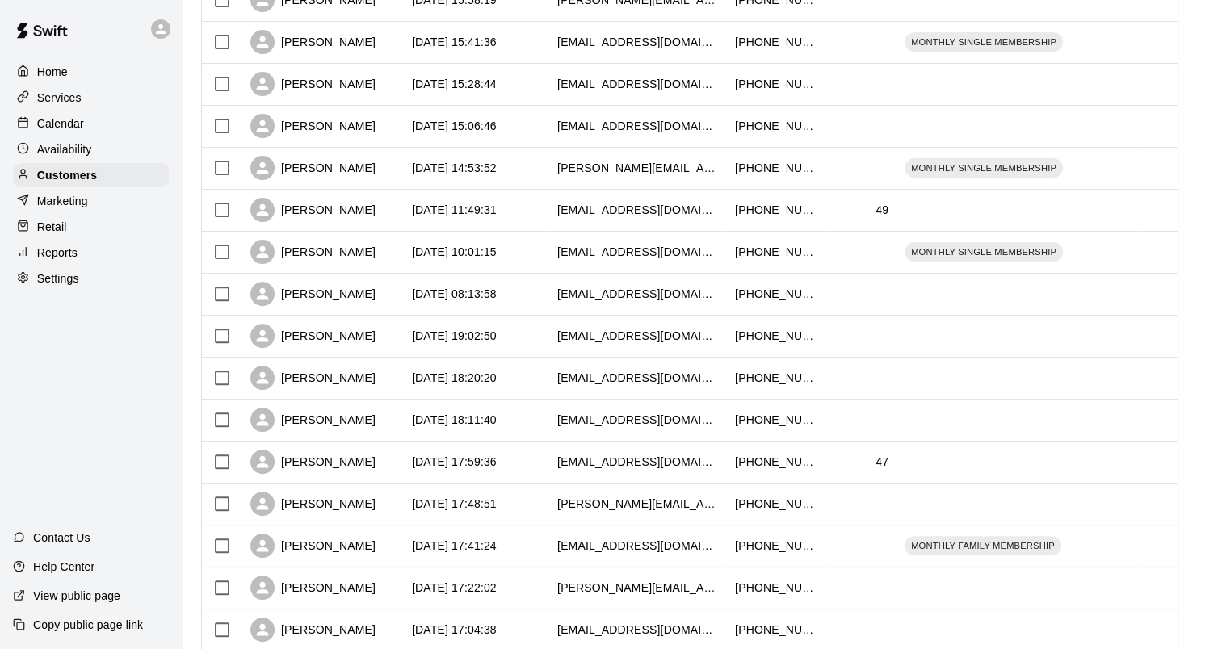
scroll to position [342, 0]
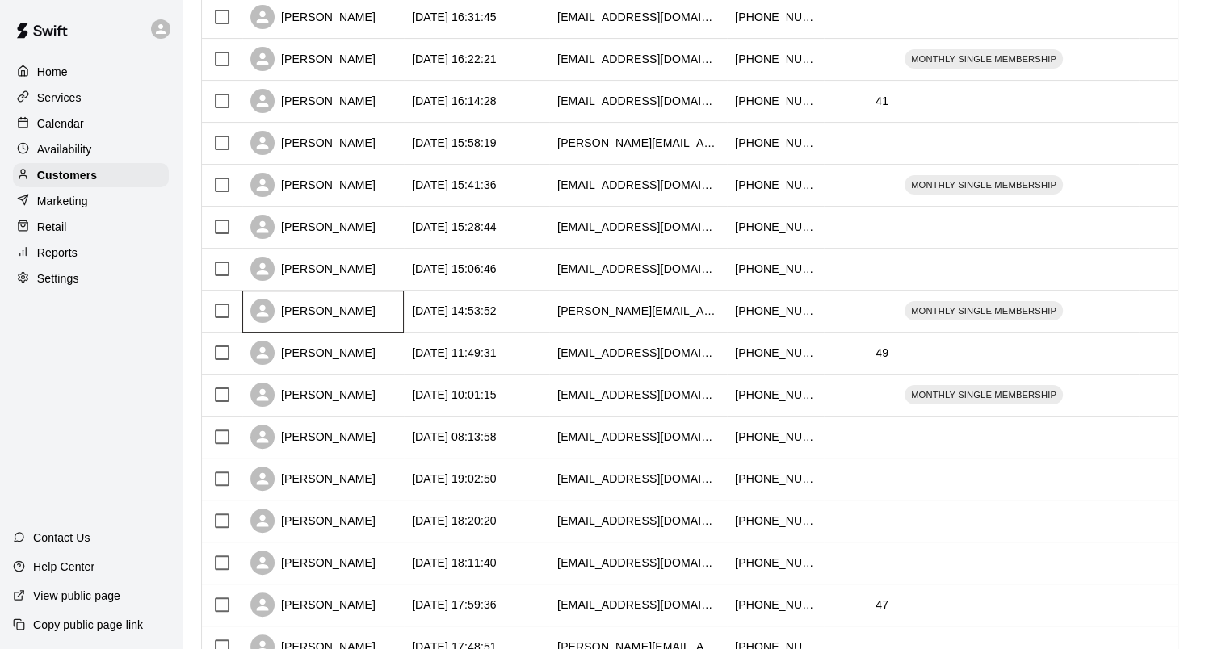
click at [317, 319] on div "[PERSON_NAME]" at bounding box center [312, 311] width 125 height 24
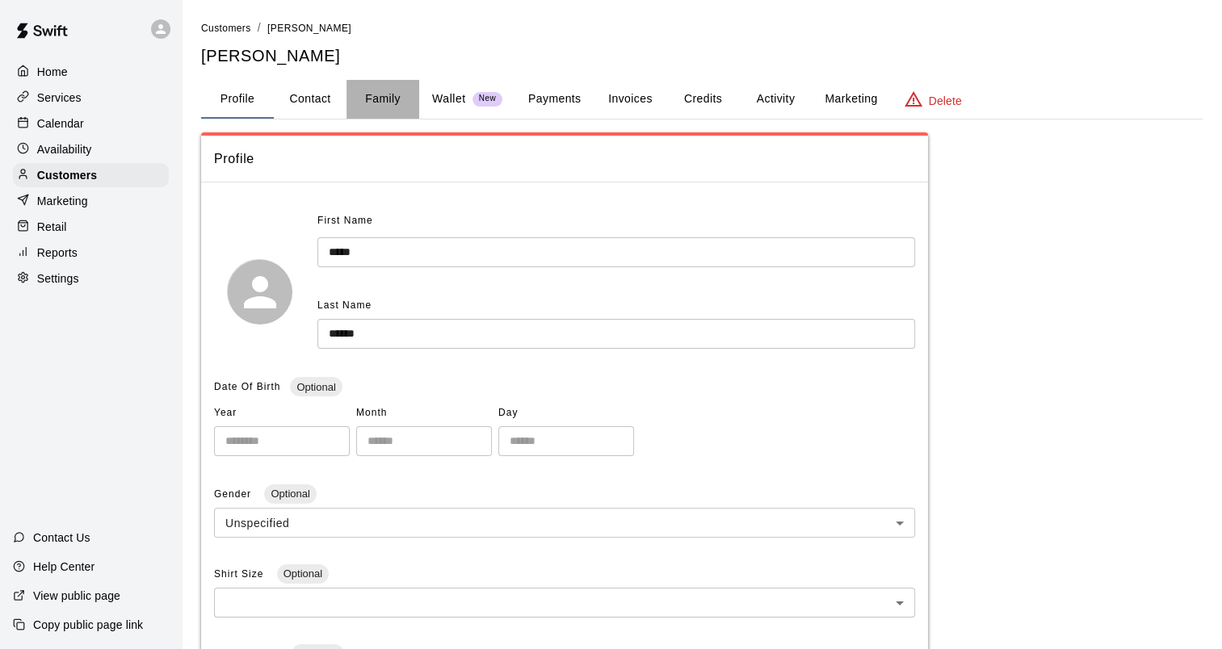
click at [372, 100] on button "Family" at bounding box center [382, 99] width 73 height 39
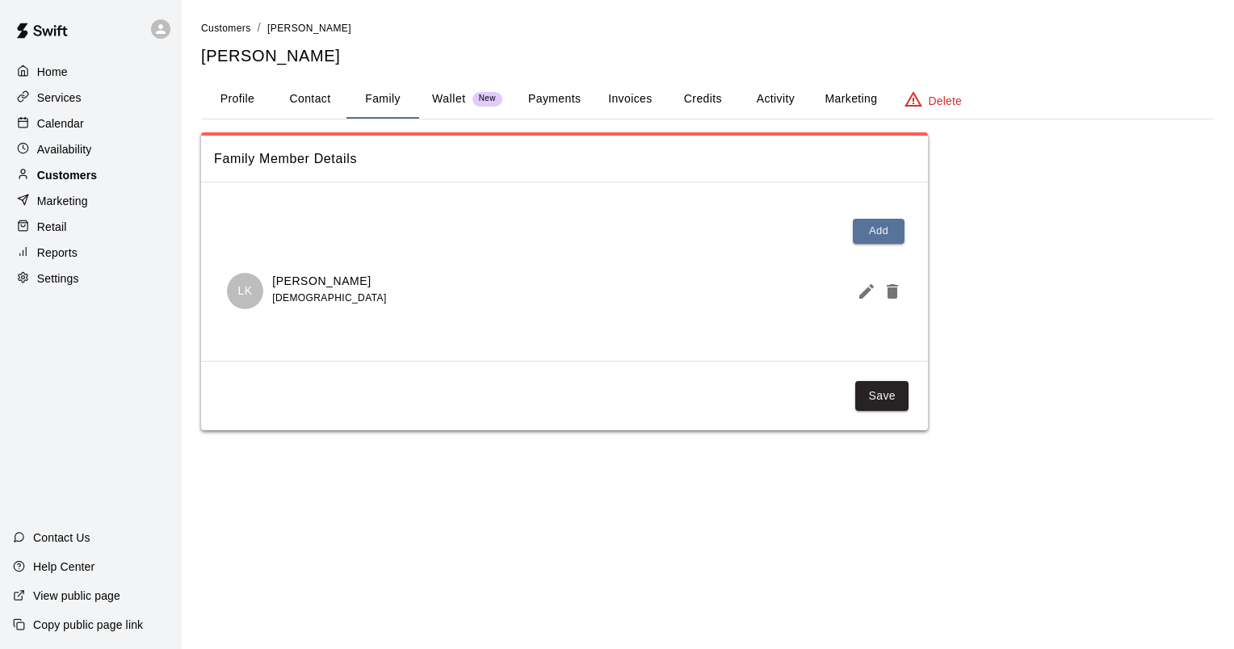
click at [82, 183] on p "Customers" at bounding box center [67, 175] width 60 height 16
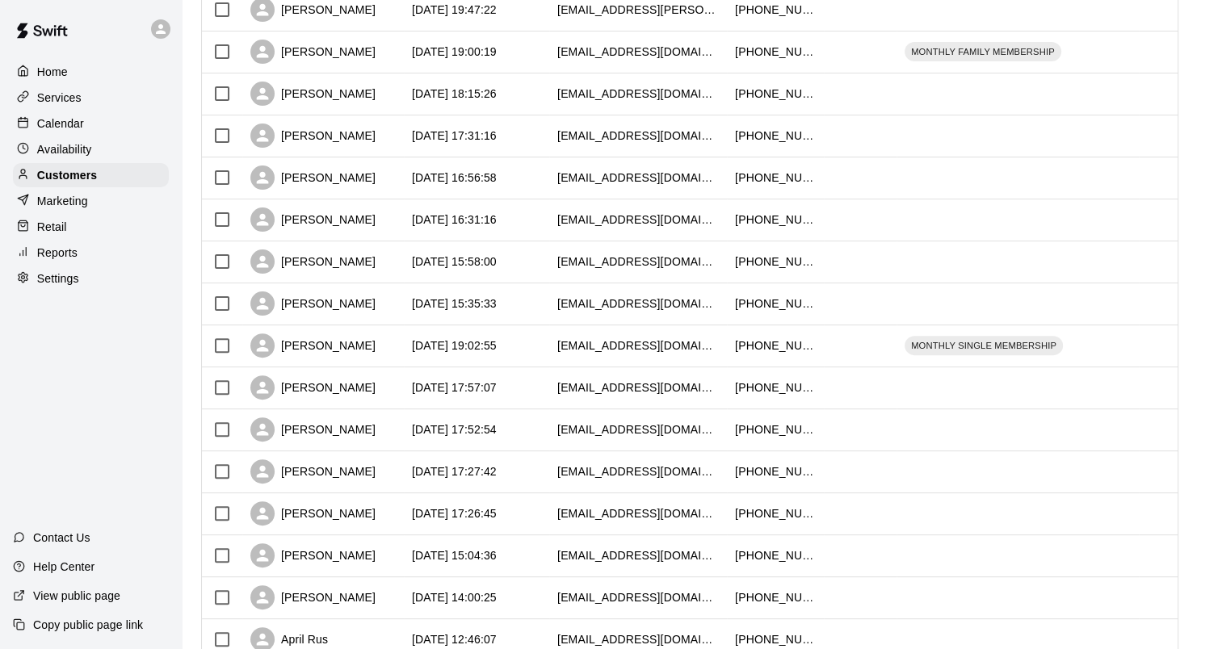
scroll to position [746, 0]
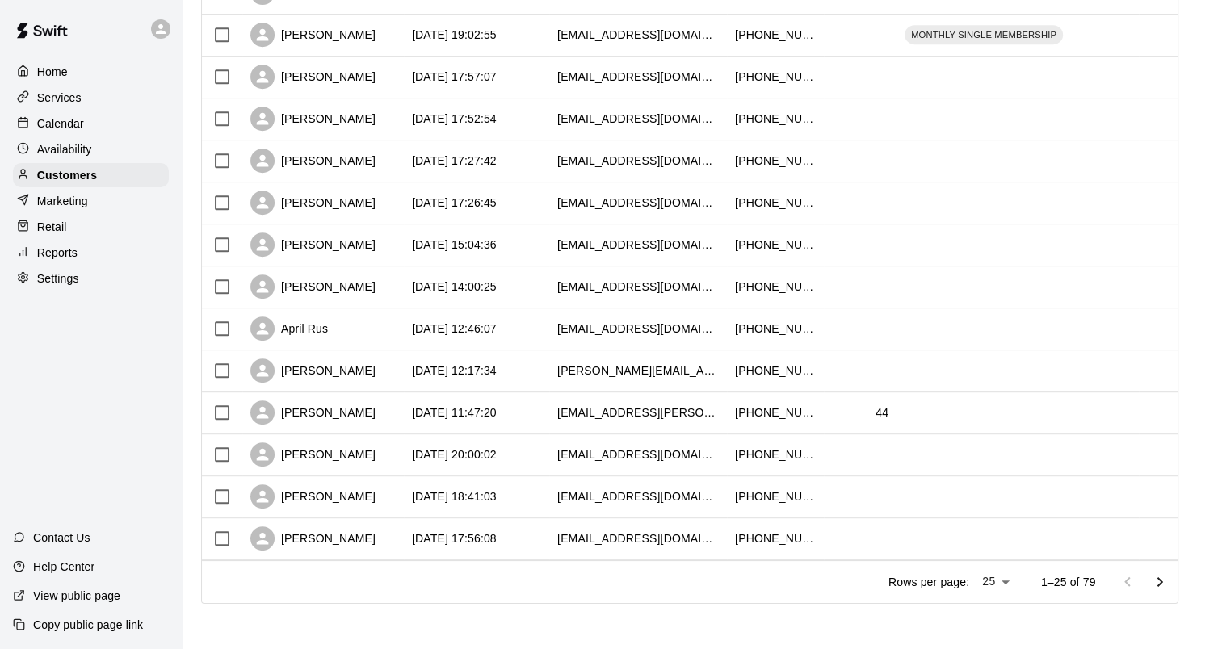
click at [1163, 590] on icon "Go to next page" at bounding box center [1159, 582] width 19 height 19
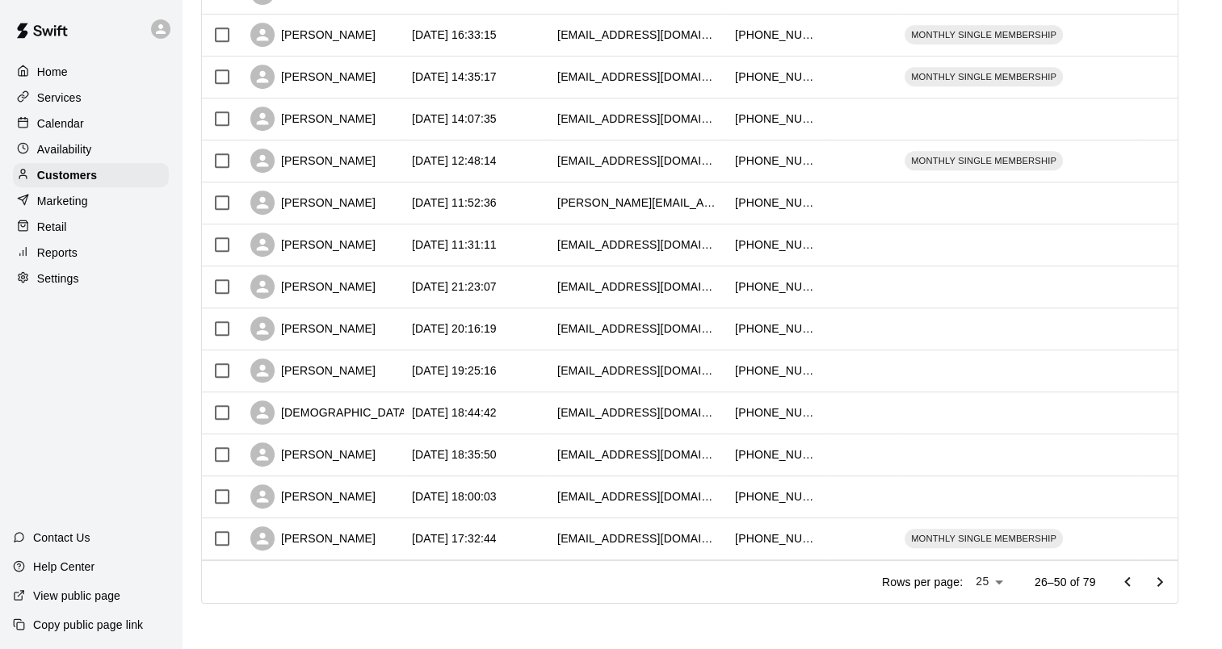
click at [1163, 590] on icon "Go to next page" at bounding box center [1159, 582] width 19 height 19
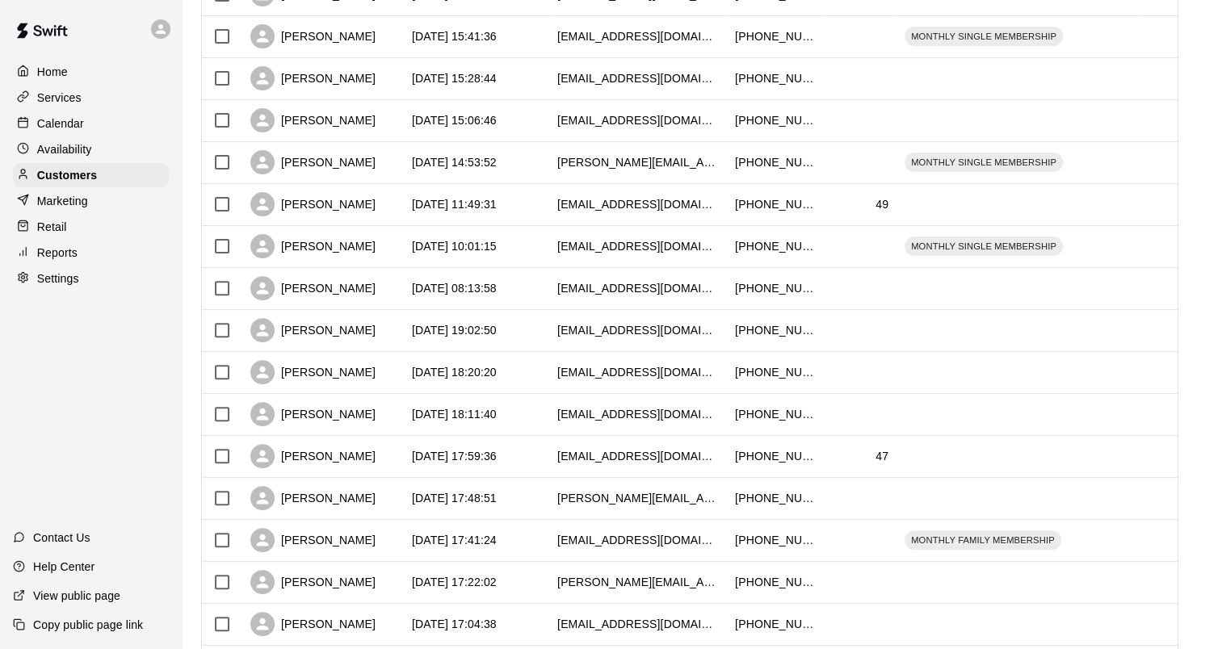
scroll to position [342, 0]
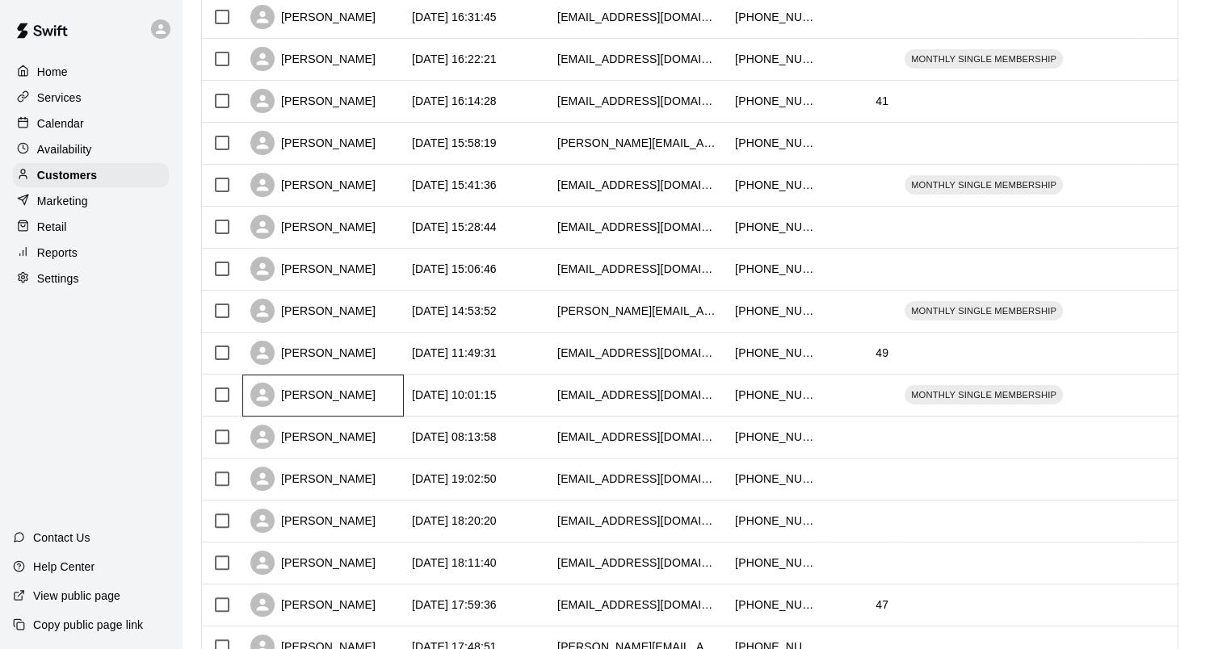
click at [302, 397] on div "[PERSON_NAME]" at bounding box center [312, 395] width 125 height 24
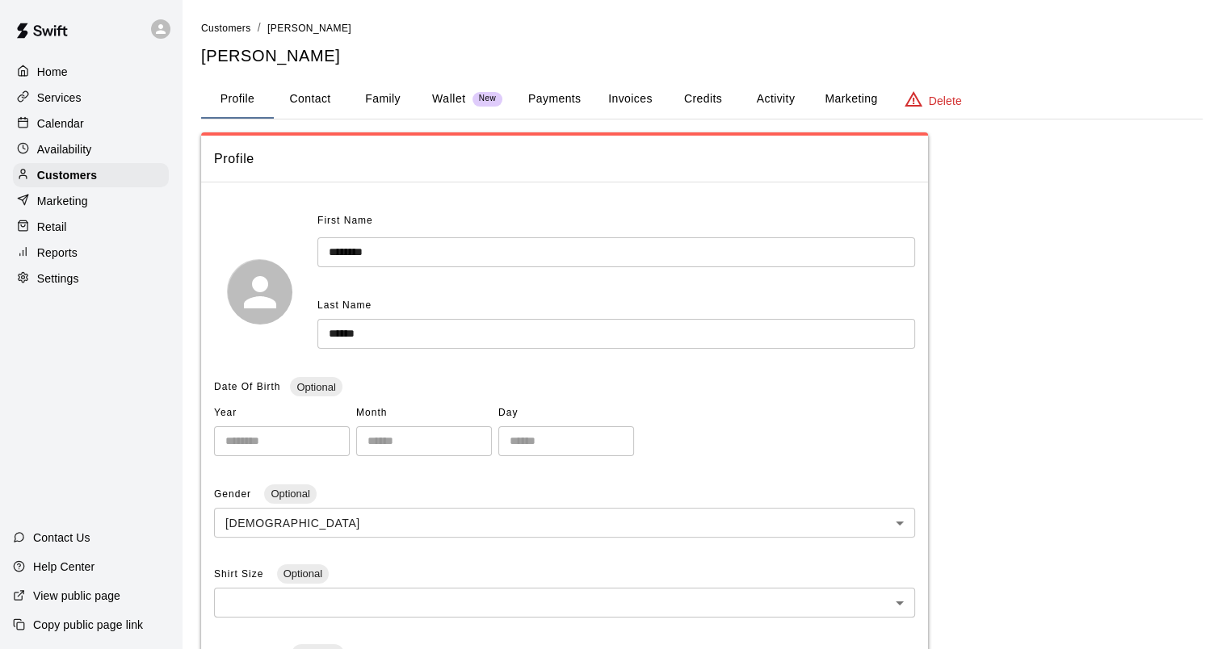
click at [394, 100] on button "Family" at bounding box center [382, 99] width 73 height 39
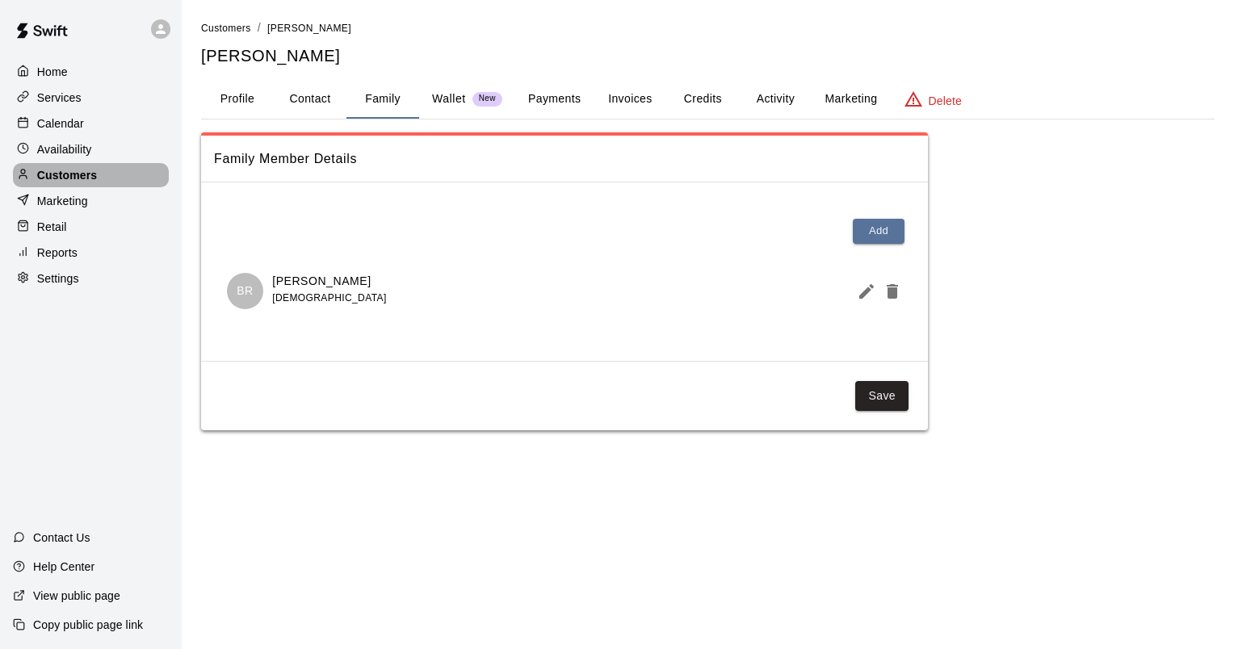
click at [78, 179] on p "Customers" at bounding box center [67, 175] width 60 height 16
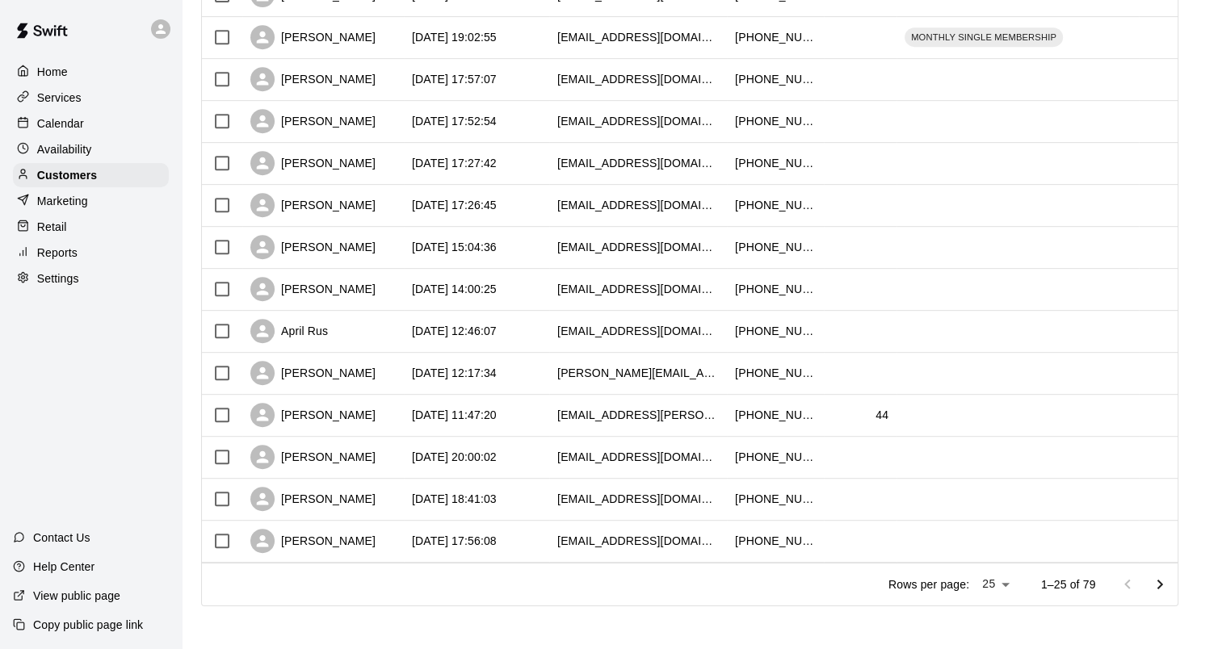
scroll to position [746, 0]
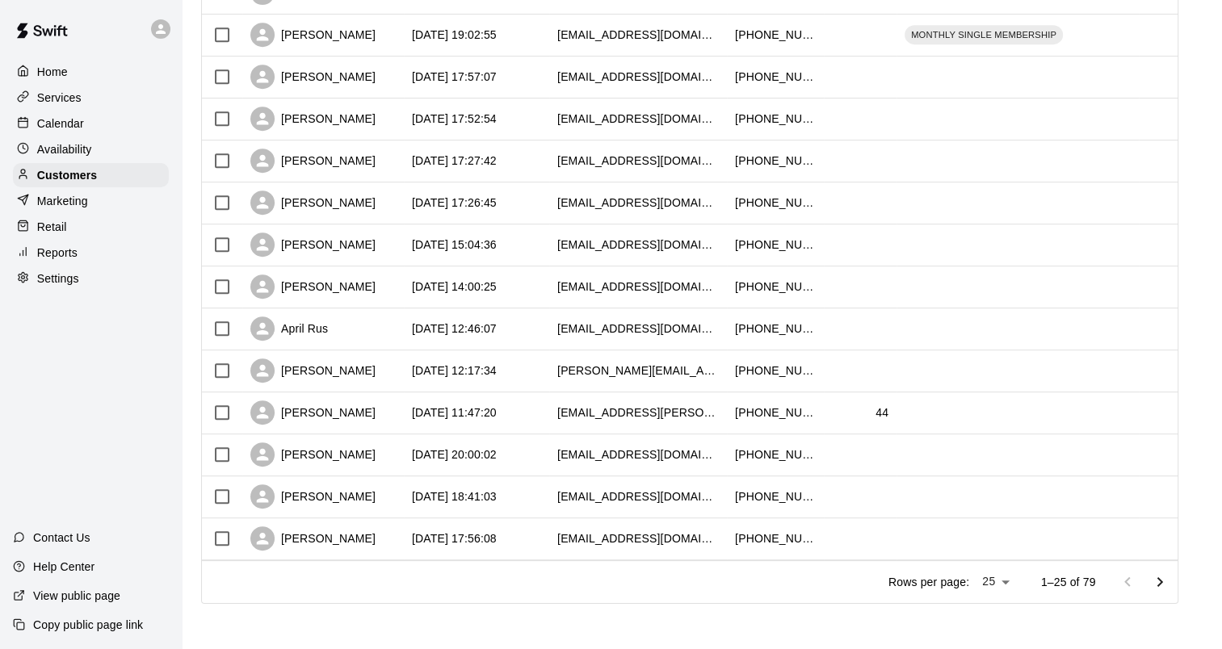
click at [1165, 587] on icon "Go to next page" at bounding box center [1159, 582] width 19 height 19
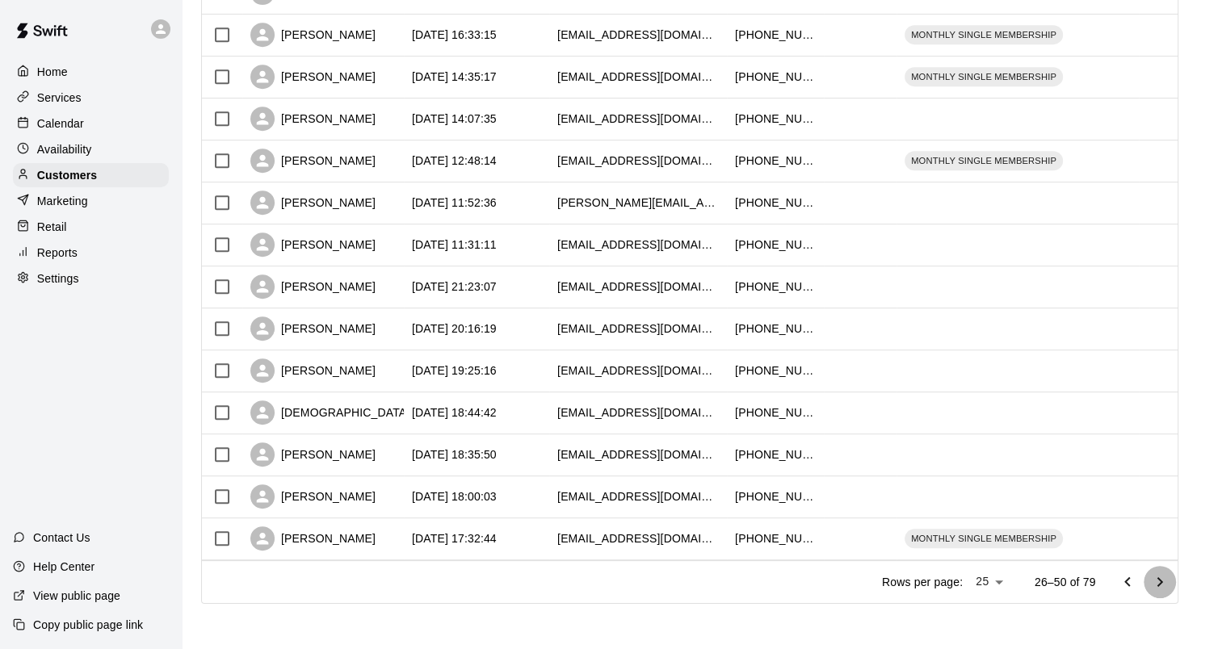
click at [1165, 587] on icon "Go to next page" at bounding box center [1159, 582] width 19 height 19
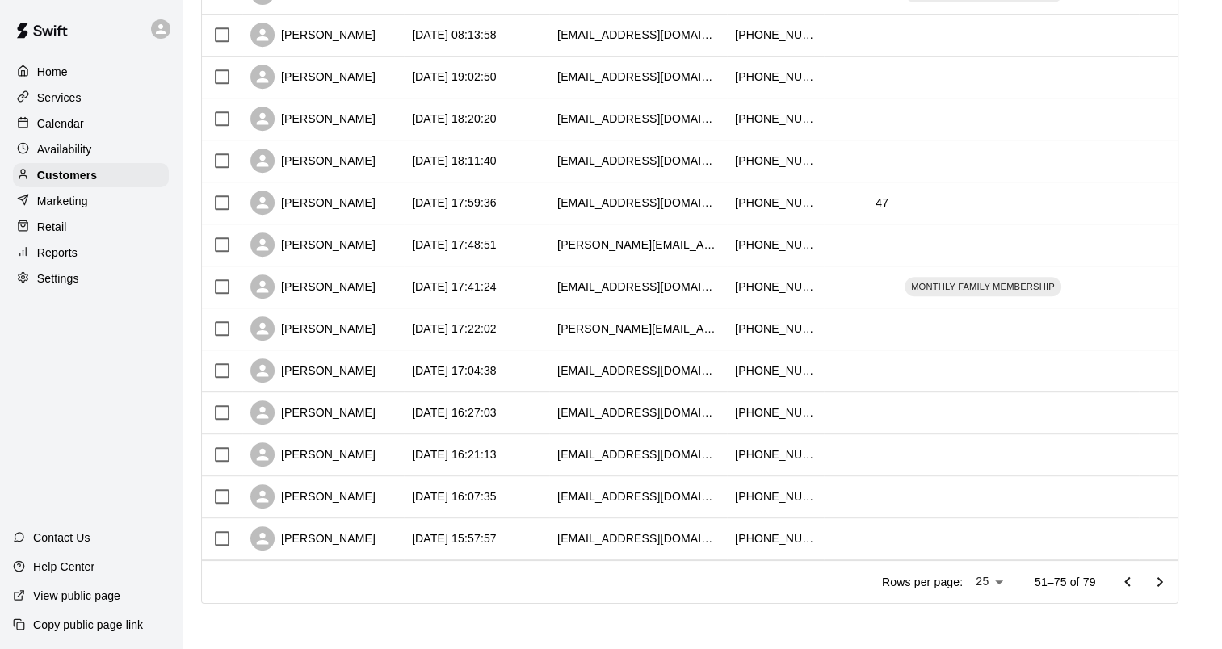
click at [1164, 587] on icon "Go to next page" at bounding box center [1159, 582] width 19 height 19
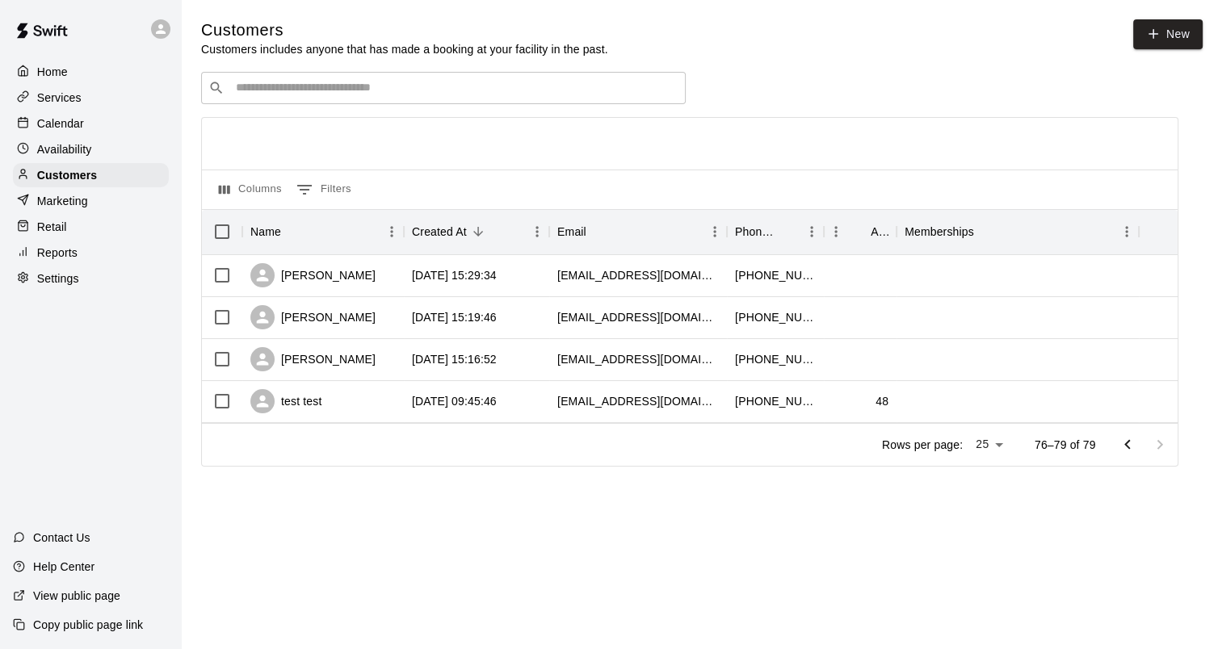
scroll to position [0, 0]
click at [73, 174] on p "Customers" at bounding box center [67, 175] width 60 height 16
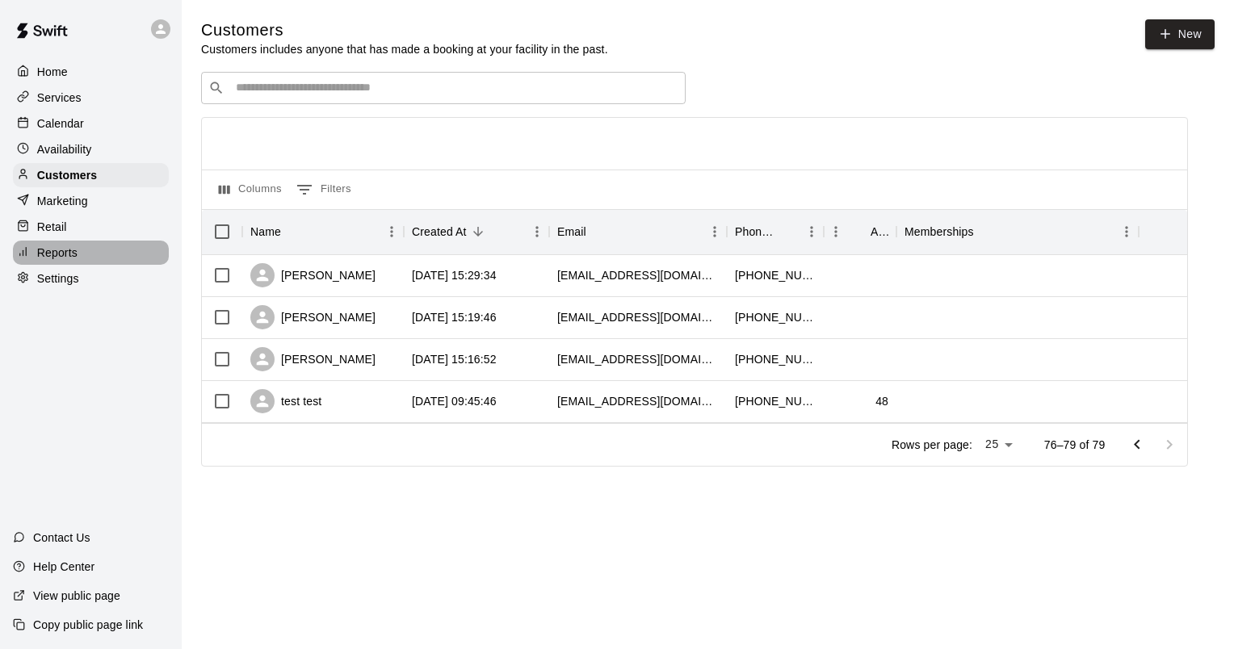
click at [68, 258] on p "Reports" at bounding box center [57, 253] width 40 height 16
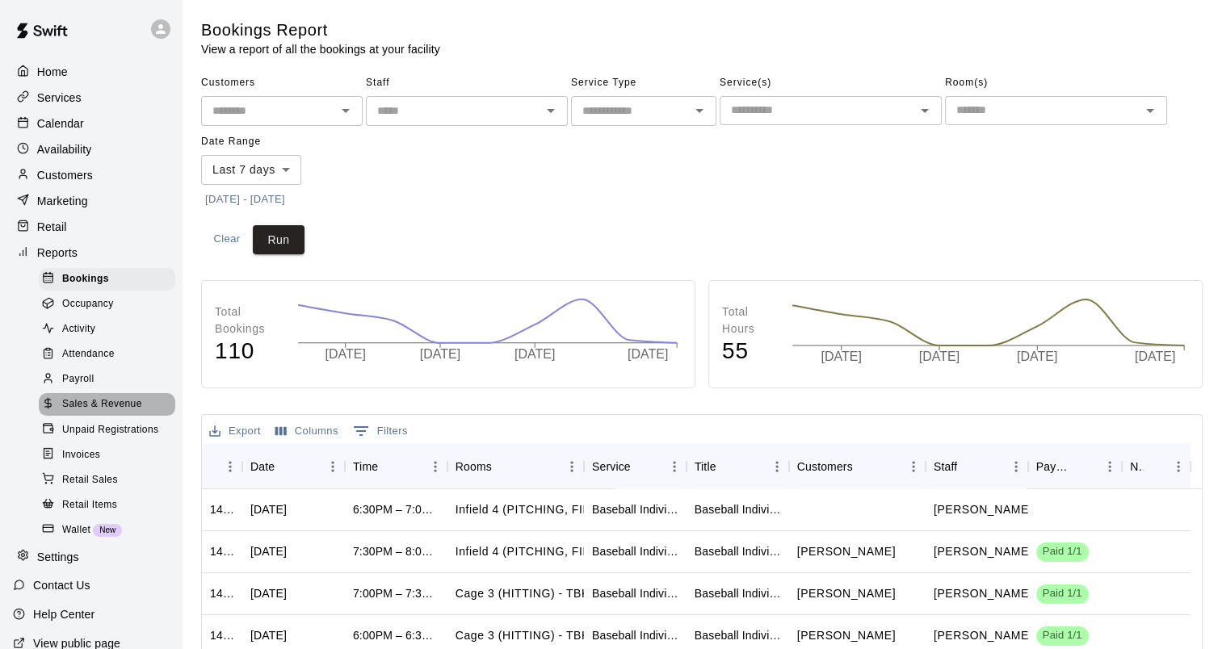
click at [107, 413] on span "Sales & Revenue" at bounding box center [102, 405] width 80 height 16
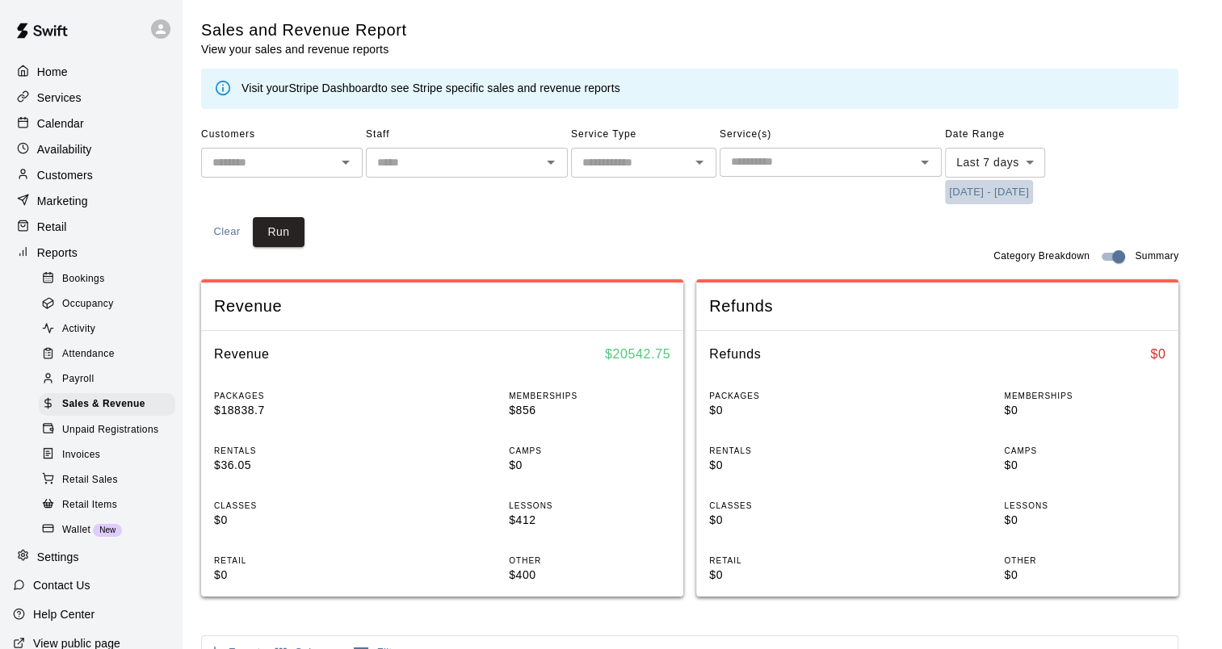
click at [983, 185] on button "[DATE] - [DATE]" at bounding box center [989, 192] width 88 height 25
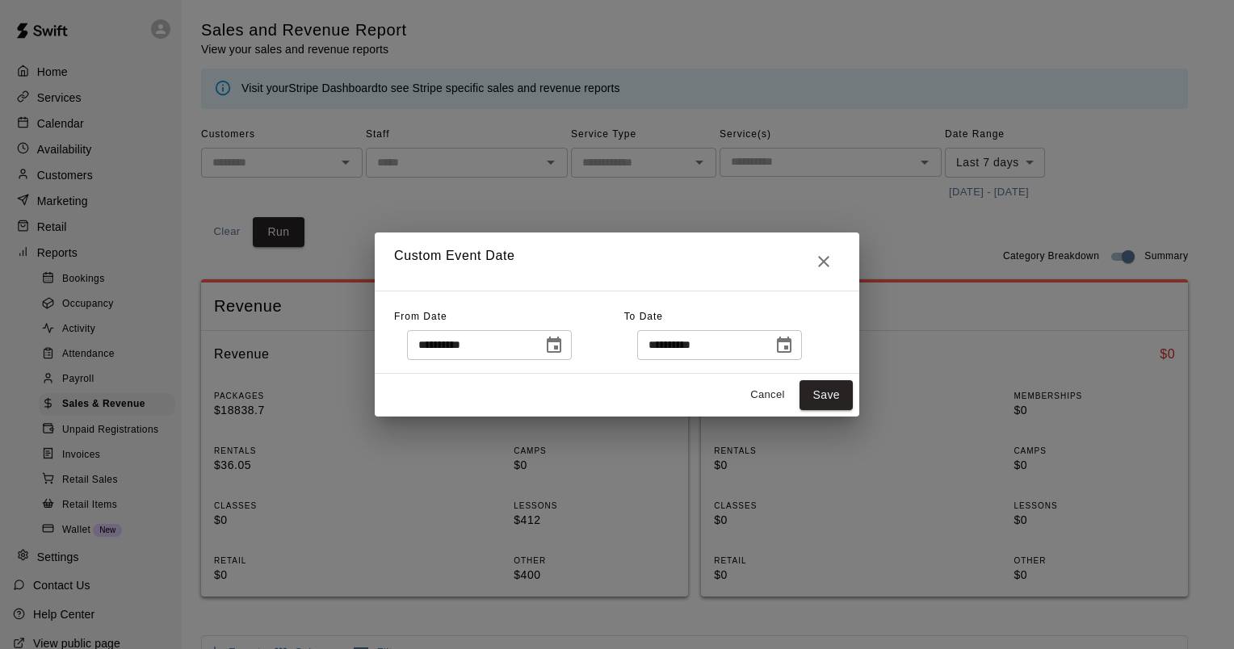
click at [564, 345] on icon "Choose date, selected date is Sep 10, 2025" at bounding box center [553, 345] width 19 height 19
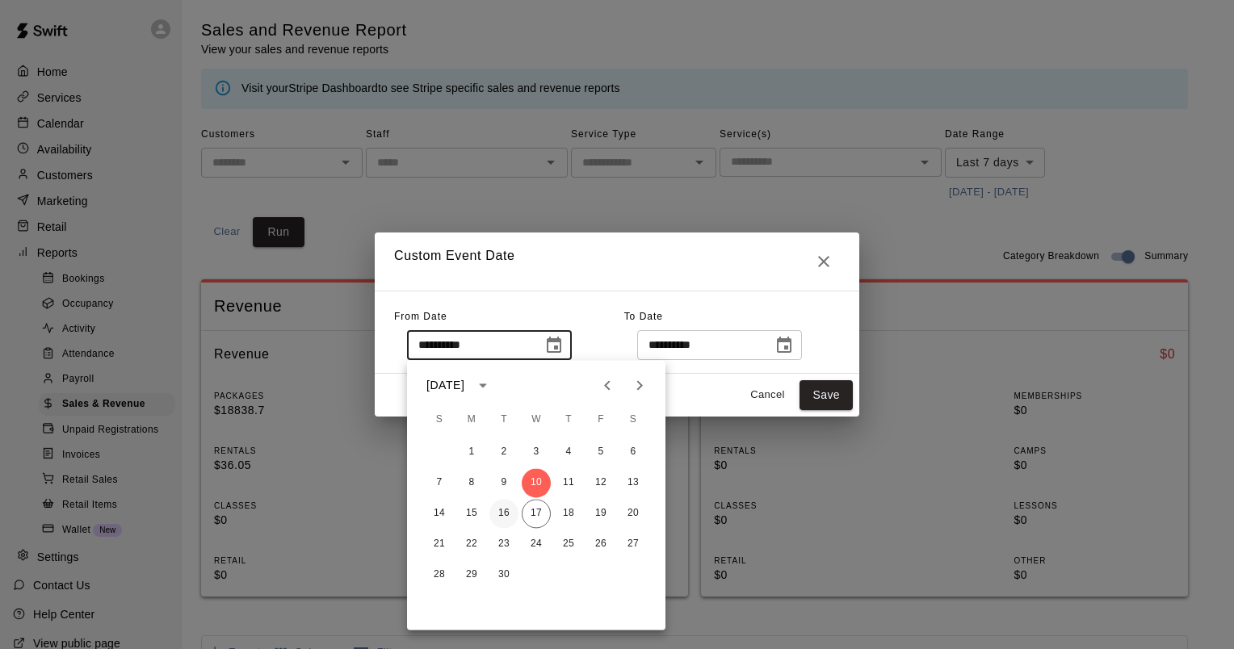
click at [508, 510] on button "16" at bounding box center [503, 513] width 29 height 29
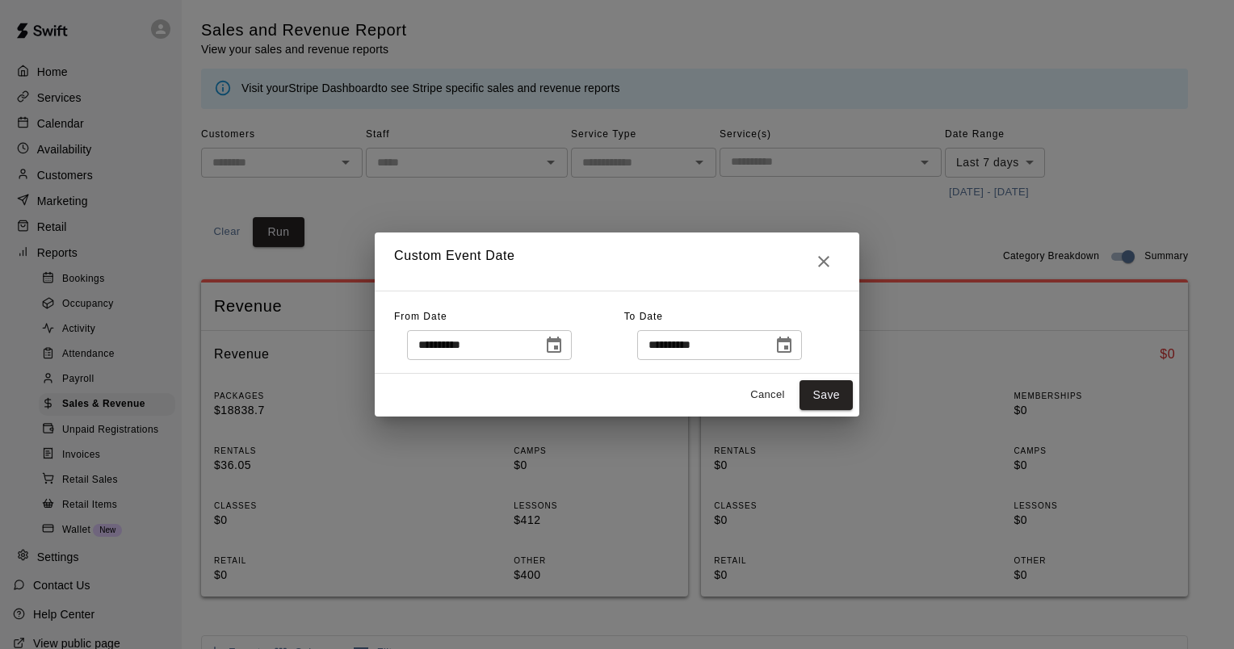
type input "**********"
click at [794, 350] on icon "Choose date, selected date is Sep 17, 2025" at bounding box center [784, 345] width 19 height 19
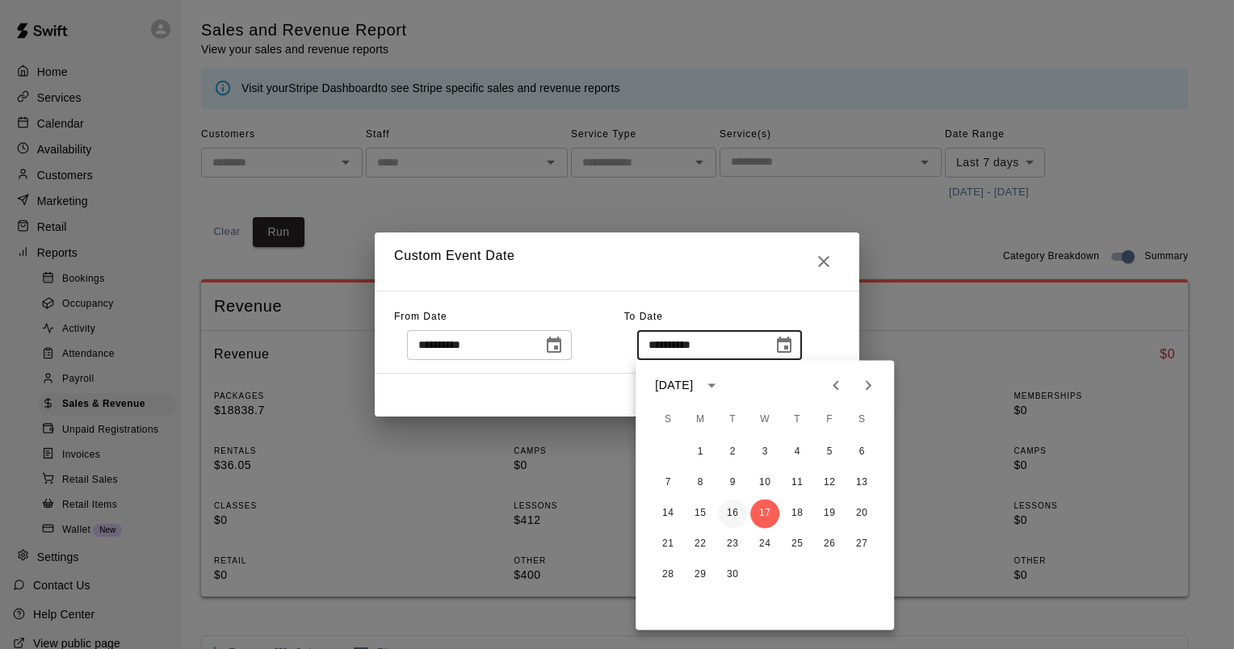
click at [730, 510] on button "16" at bounding box center [732, 513] width 29 height 29
type input "**********"
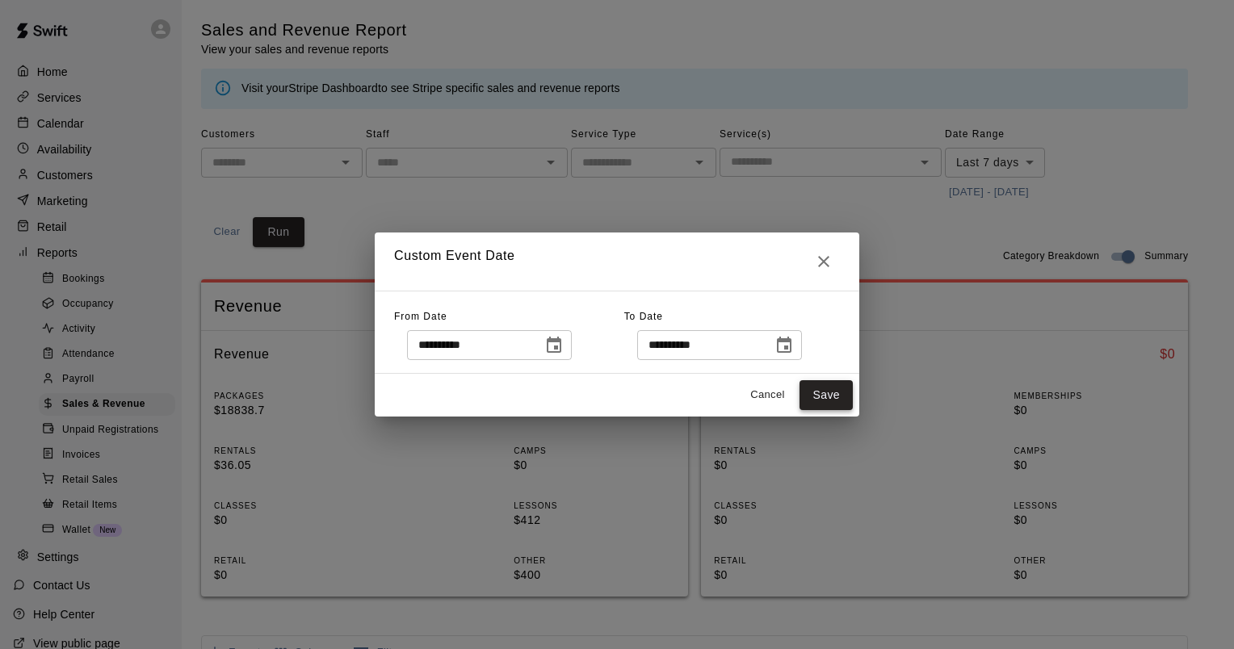
click at [824, 390] on button "Save" at bounding box center [826, 395] width 53 height 30
type input "******"
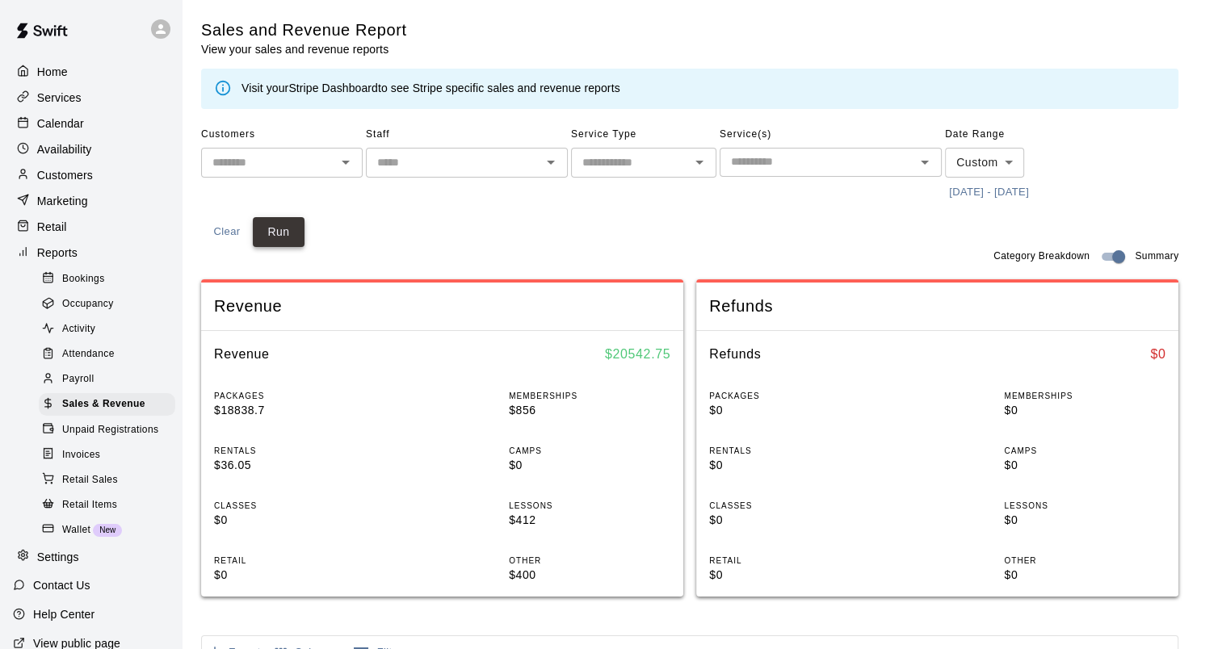
click at [289, 236] on button "Run" at bounding box center [279, 232] width 52 height 30
click at [285, 240] on button "Run" at bounding box center [279, 232] width 52 height 30
click at [999, 188] on button "[DATE] - [DATE]" at bounding box center [989, 192] width 88 height 25
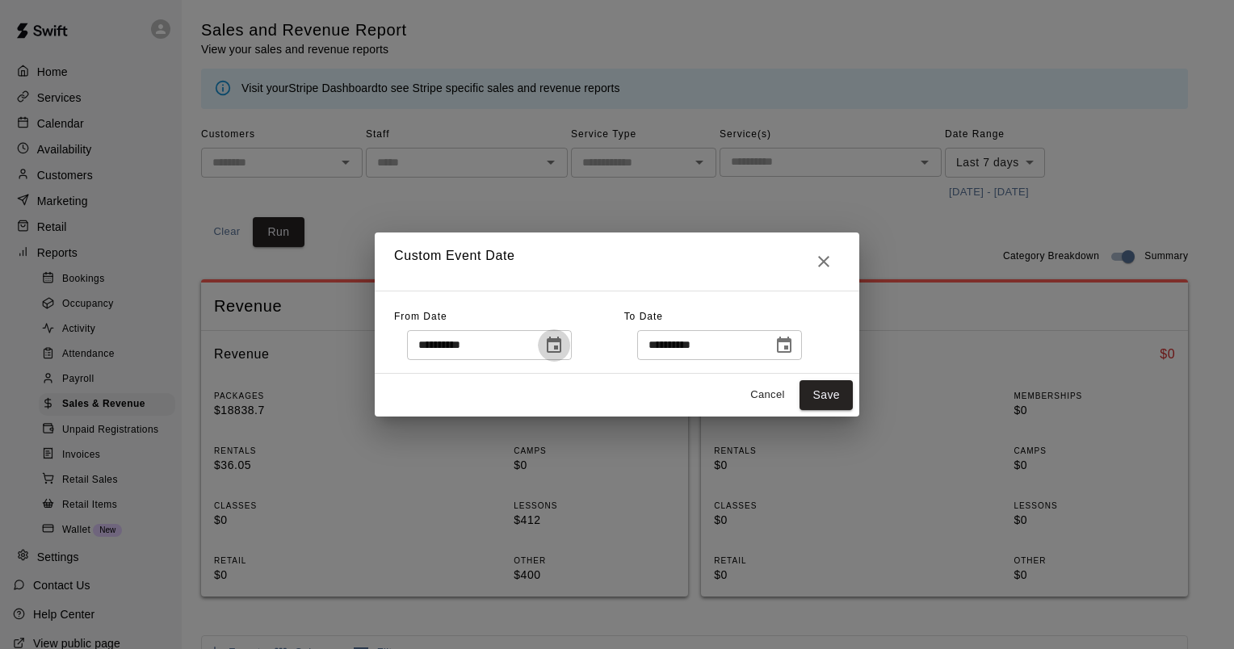
click at [564, 346] on icon "Choose date, selected date is Sep 10, 2025" at bounding box center [553, 345] width 19 height 19
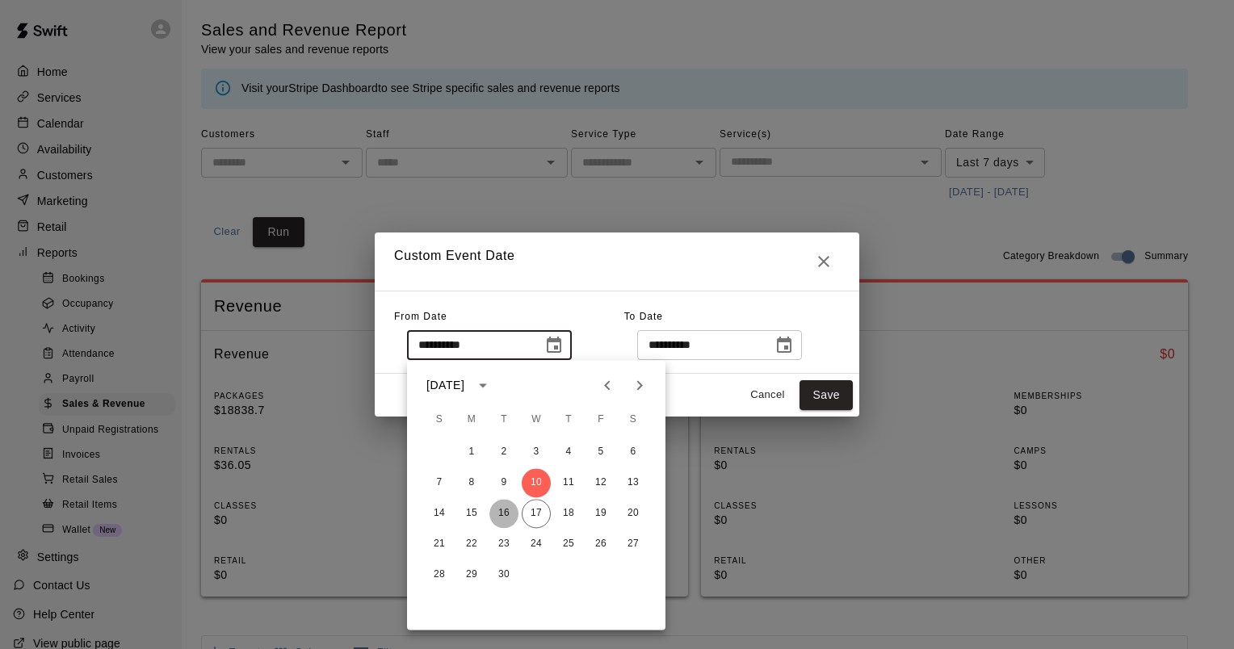
click at [507, 510] on button "16" at bounding box center [503, 513] width 29 height 29
type input "**********"
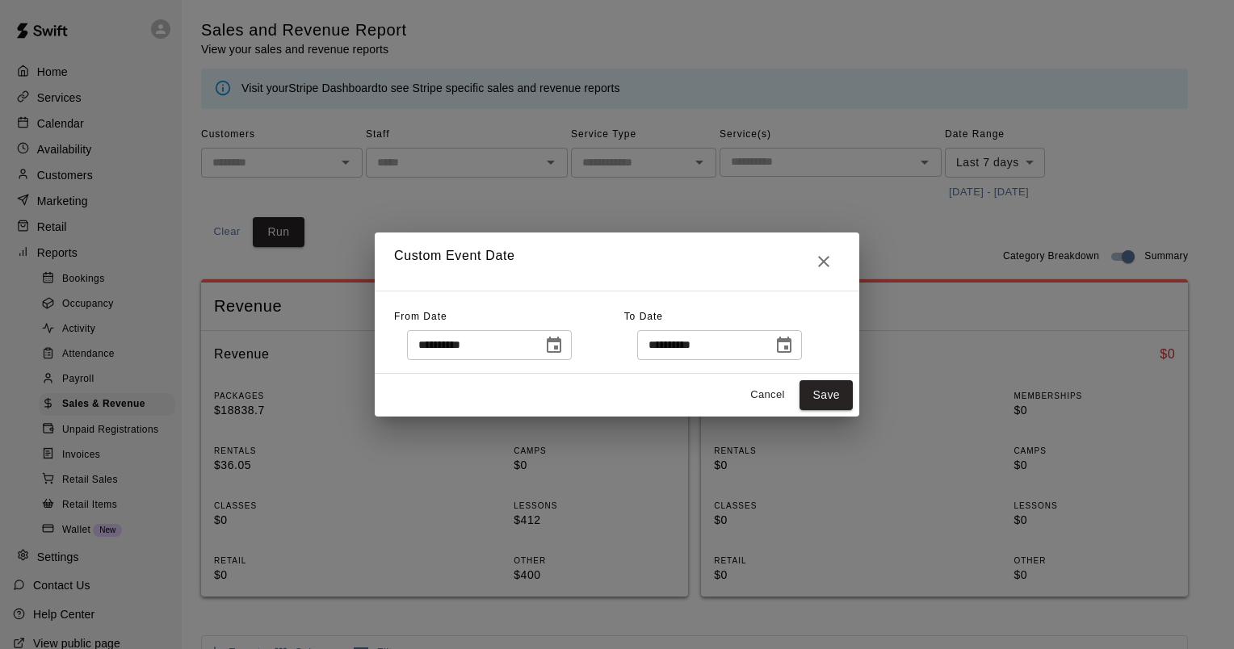
click at [791, 347] on icon "Choose date, selected date is Sep 17, 2025" at bounding box center [784, 345] width 15 height 16
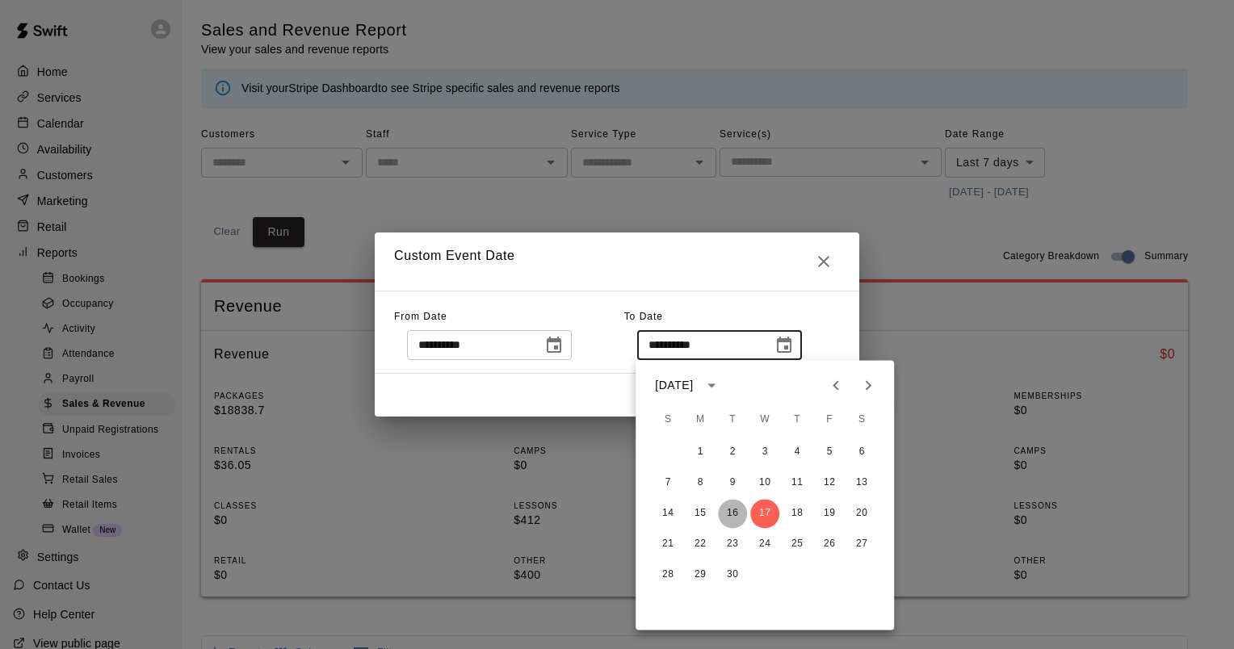
click at [727, 512] on button "16" at bounding box center [732, 513] width 29 height 29
type input "**********"
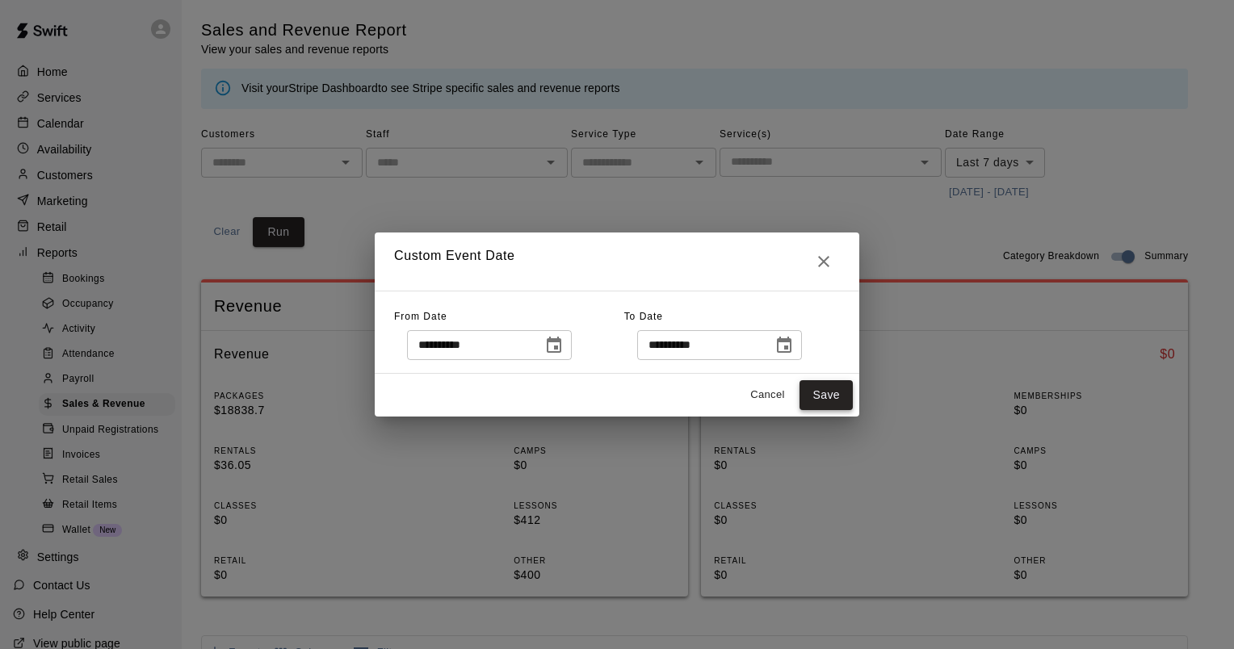
click at [809, 391] on button "Save" at bounding box center [826, 395] width 53 height 30
type input "******"
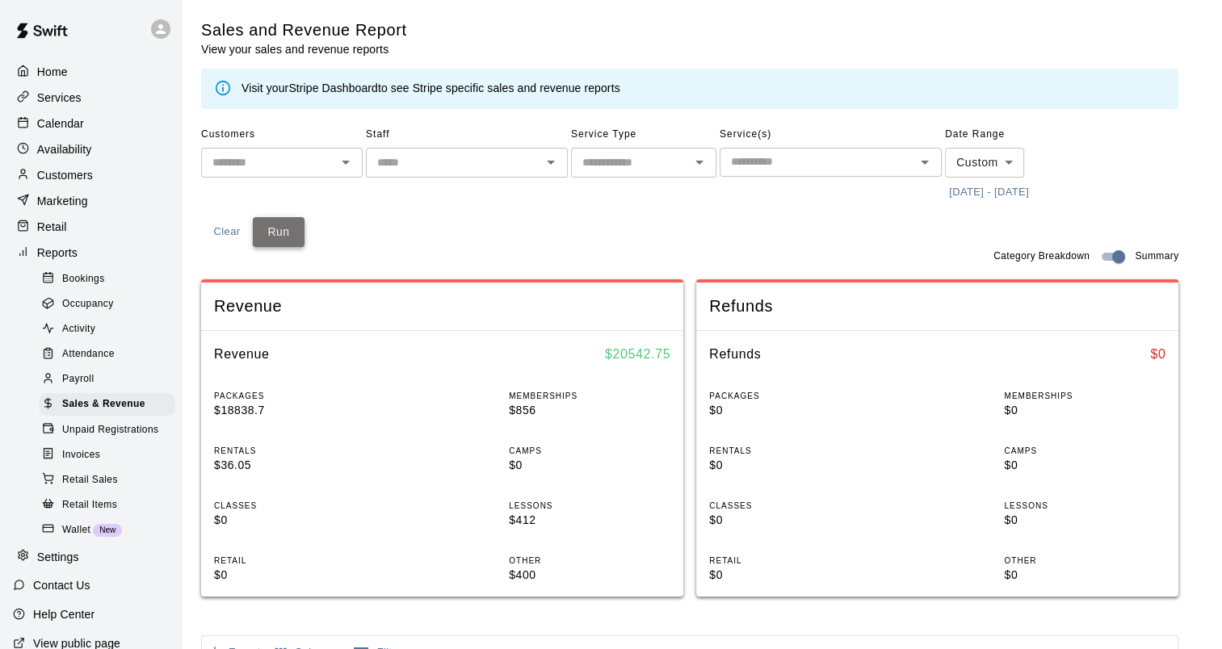
click at [282, 233] on button "Run" at bounding box center [279, 232] width 52 height 30
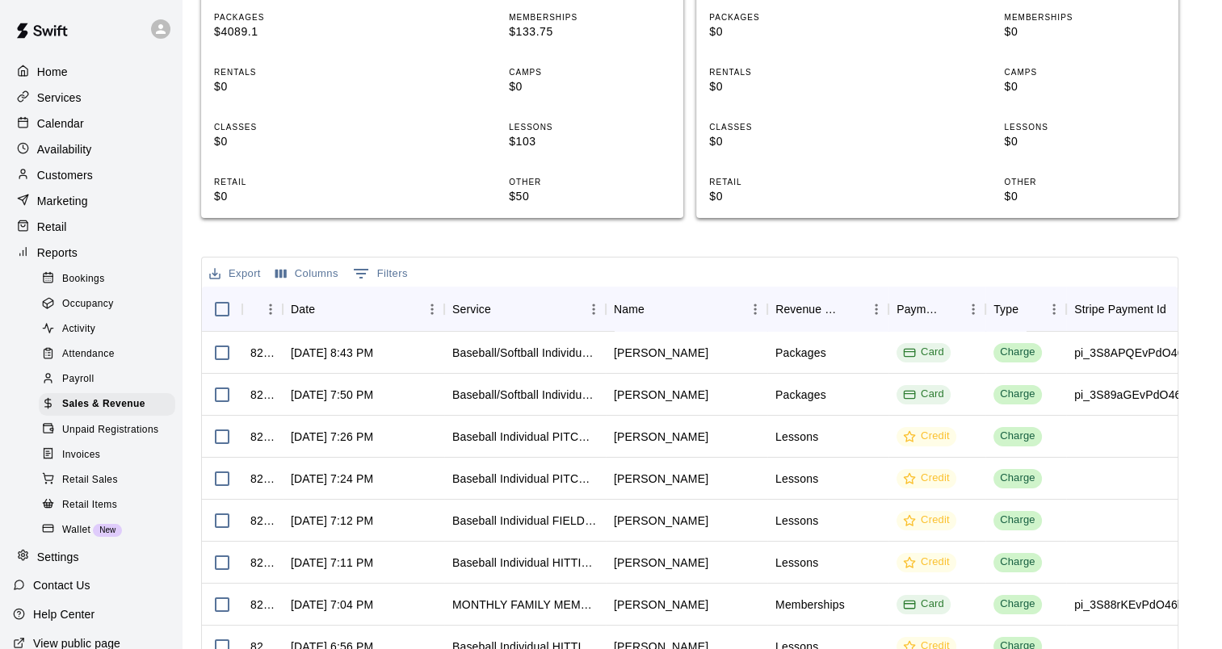
scroll to position [404, 0]
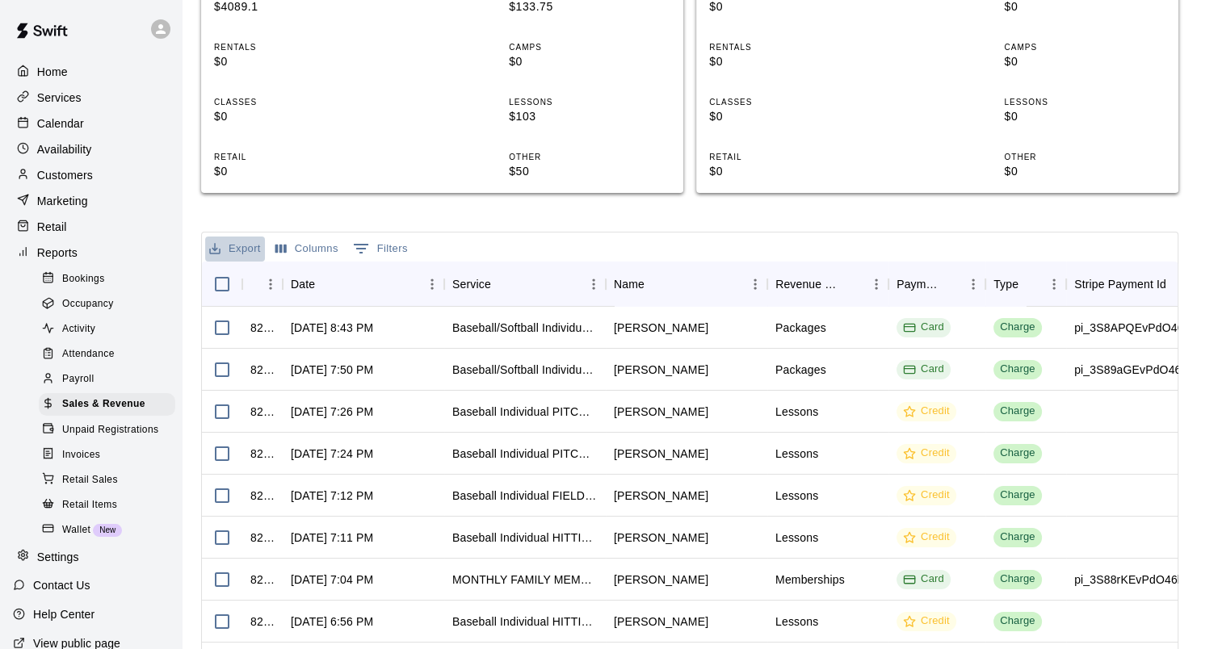
click at [236, 249] on button "Export" at bounding box center [235, 249] width 60 height 25
click at [274, 281] on li "Download as CSV" at bounding box center [267, 280] width 124 height 27
click at [562, 229] on div "Sales and Revenue Report View your sales and revenue reports Visit your Stripe …" at bounding box center [689, 207] width 977 height 1182
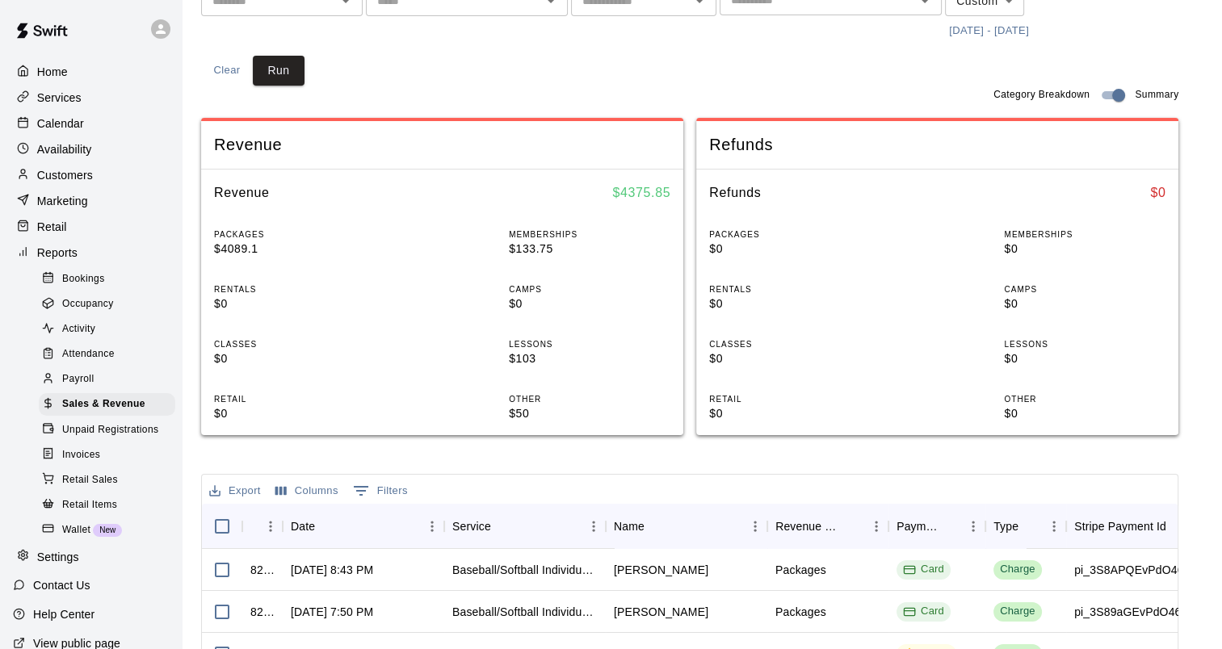
scroll to position [0, 0]
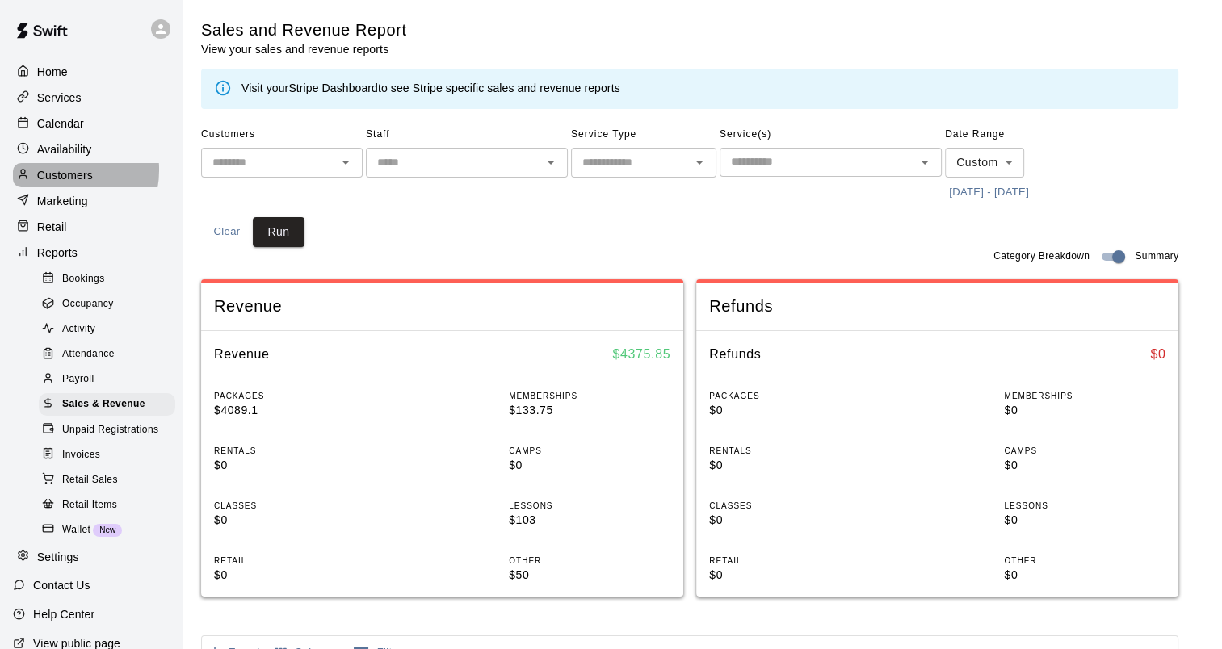
click at [58, 175] on p "Customers" at bounding box center [65, 175] width 56 height 16
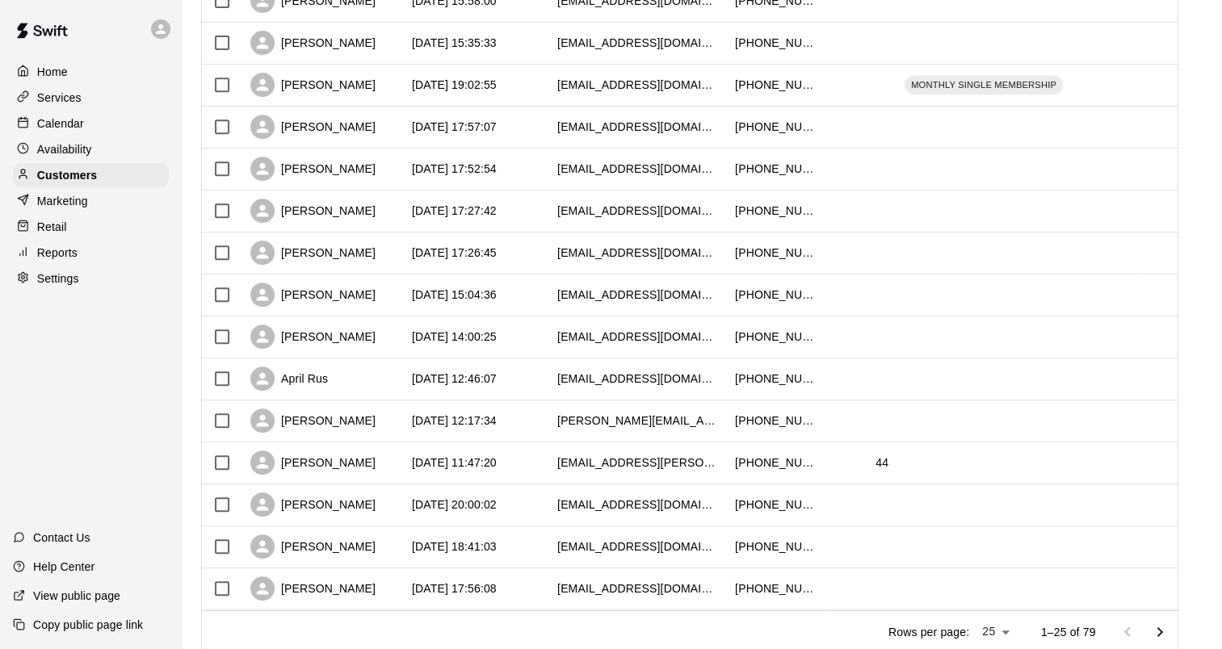
scroll to position [746, 0]
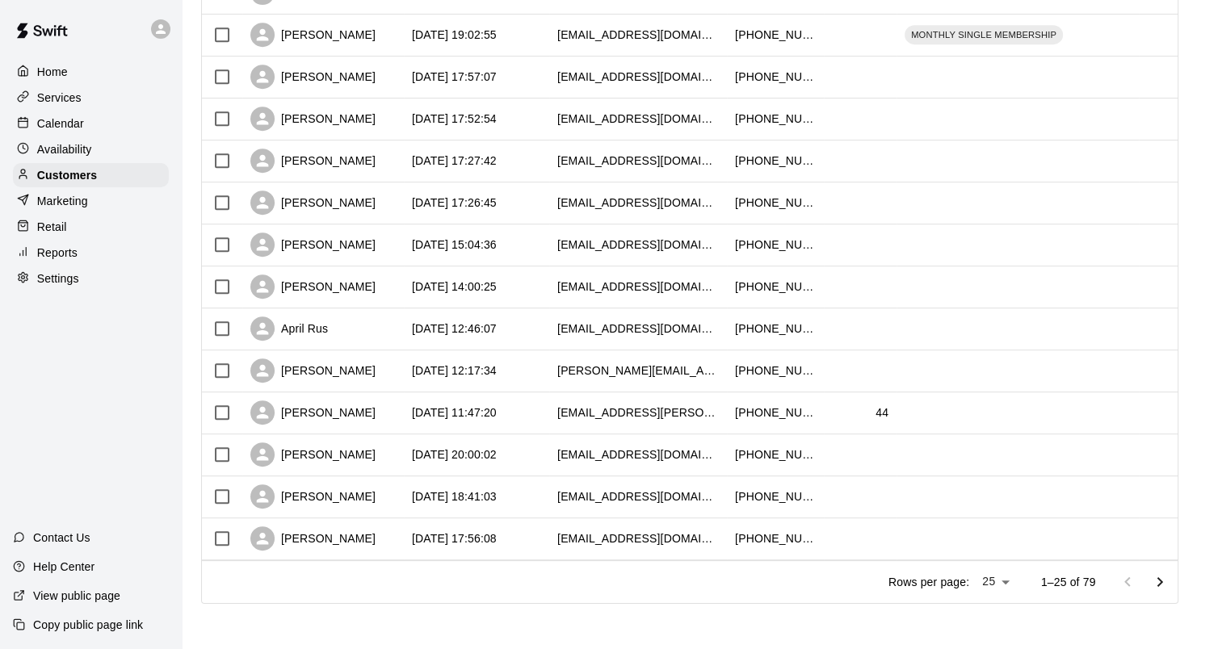
click at [1169, 581] on icon "Go to next page" at bounding box center [1159, 582] width 19 height 19
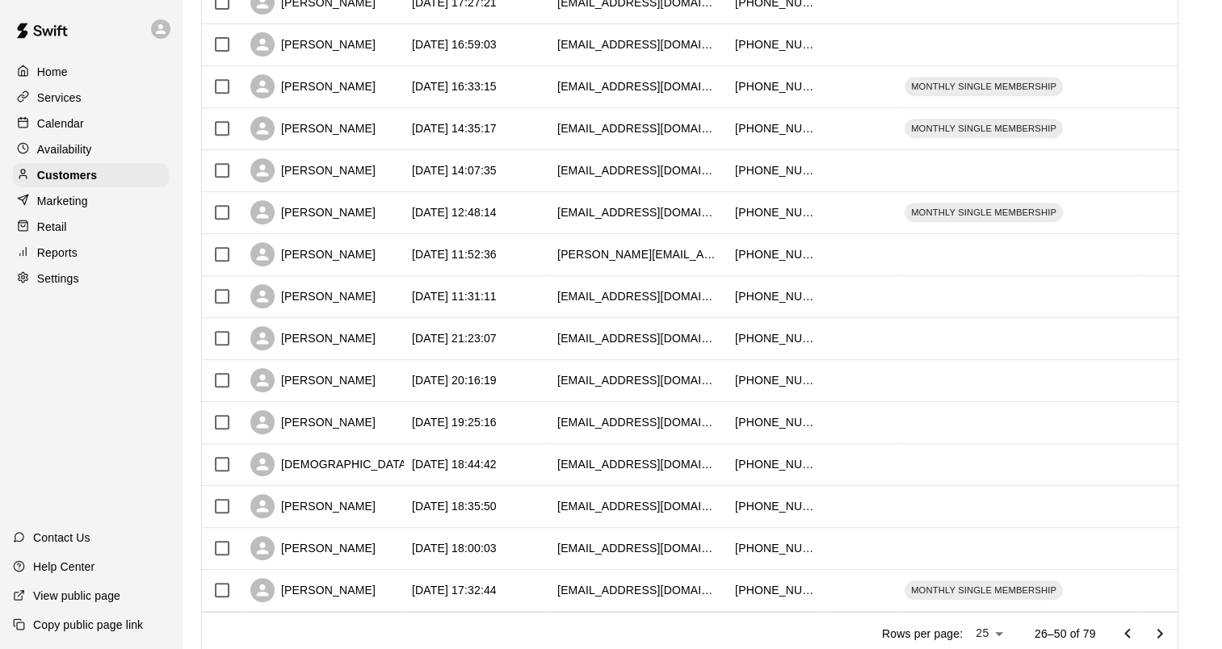
scroll to position [585, 0]
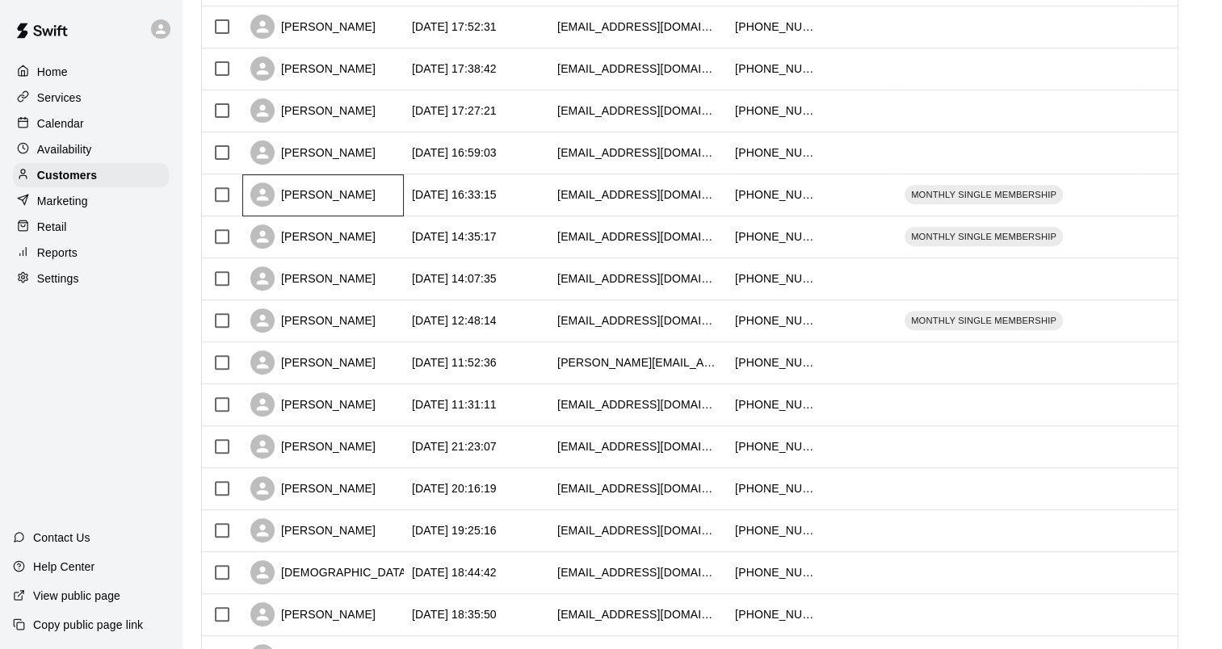
click at [309, 191] on div "[PERSON_NAME]" at bounding box center [312, 195] width 125 height 24
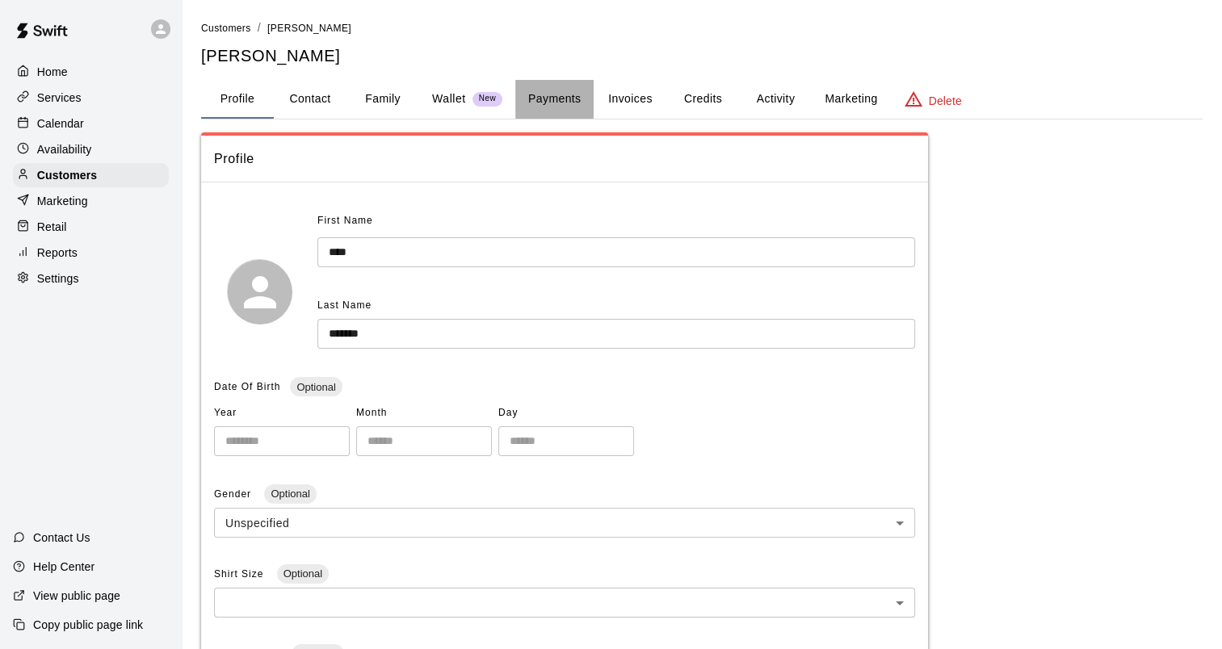
click at [555, 99] on button "Payments" at bounding box center [554, 99] width 78 height 39
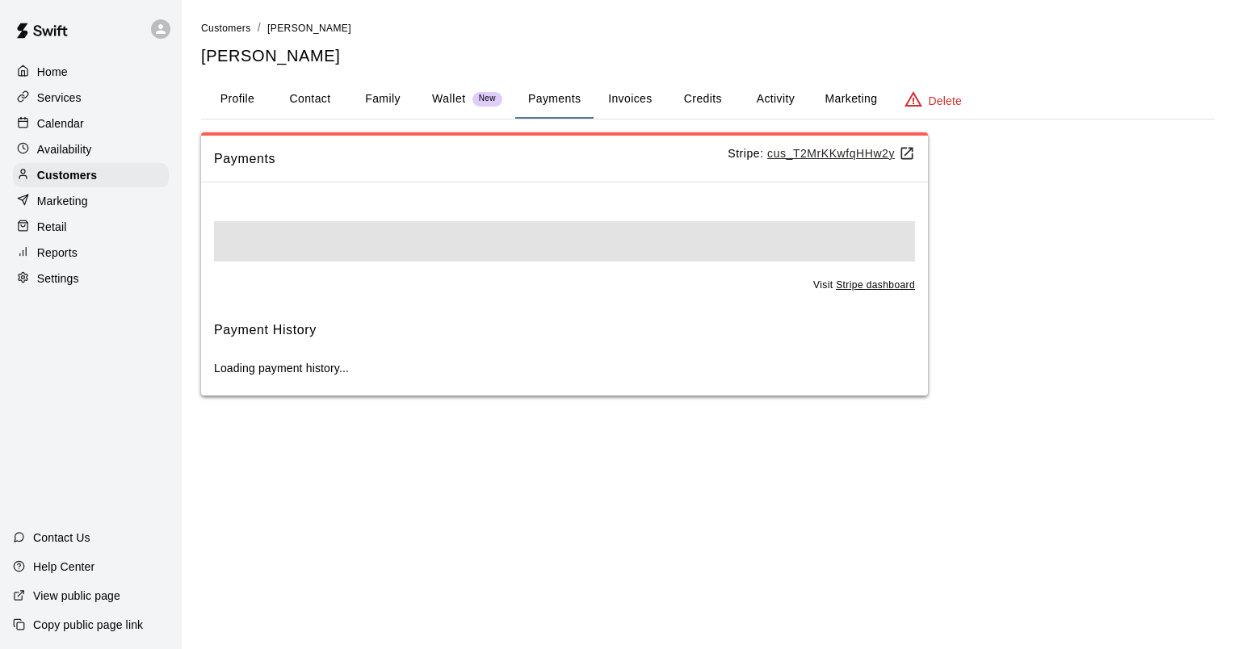
drag, startPoint x: 632, startPoint y: 97, endPoint x: 650, endPoint y: 96, distance: 17.8
click at [633, 97] on button "Invoices" at bounding box center [630, 99] width 73 height 39
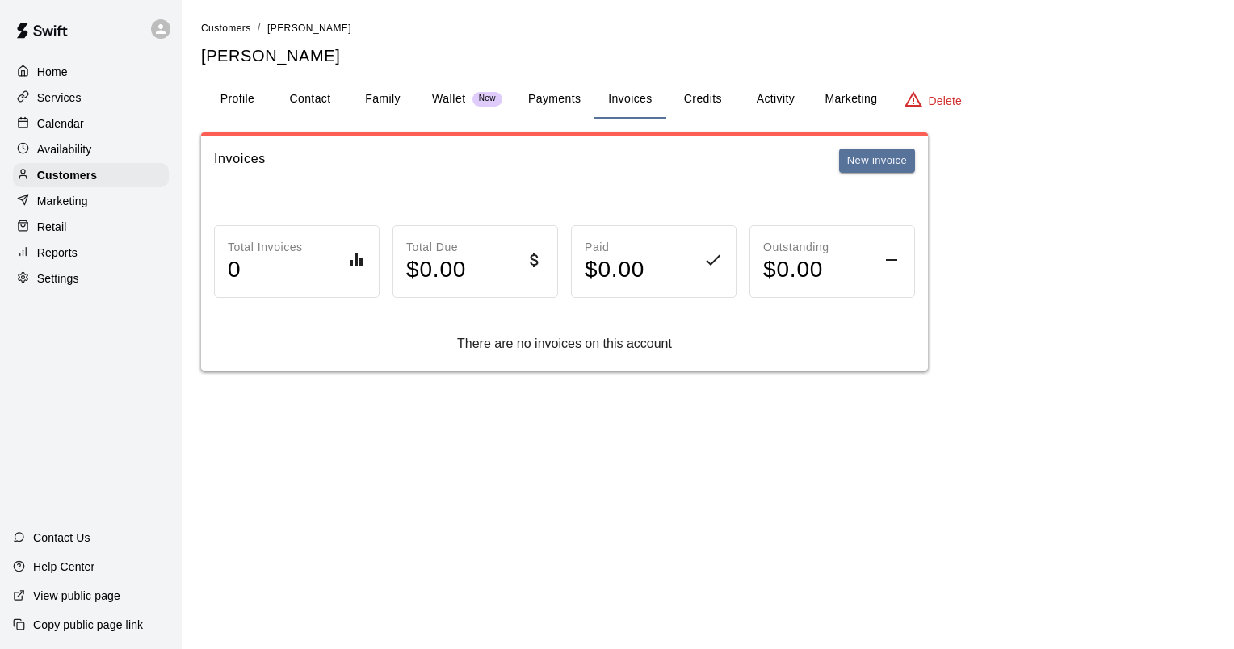
click at [707, 96] on button "Credits" at bounding box center [702, 99] width 73 height 39
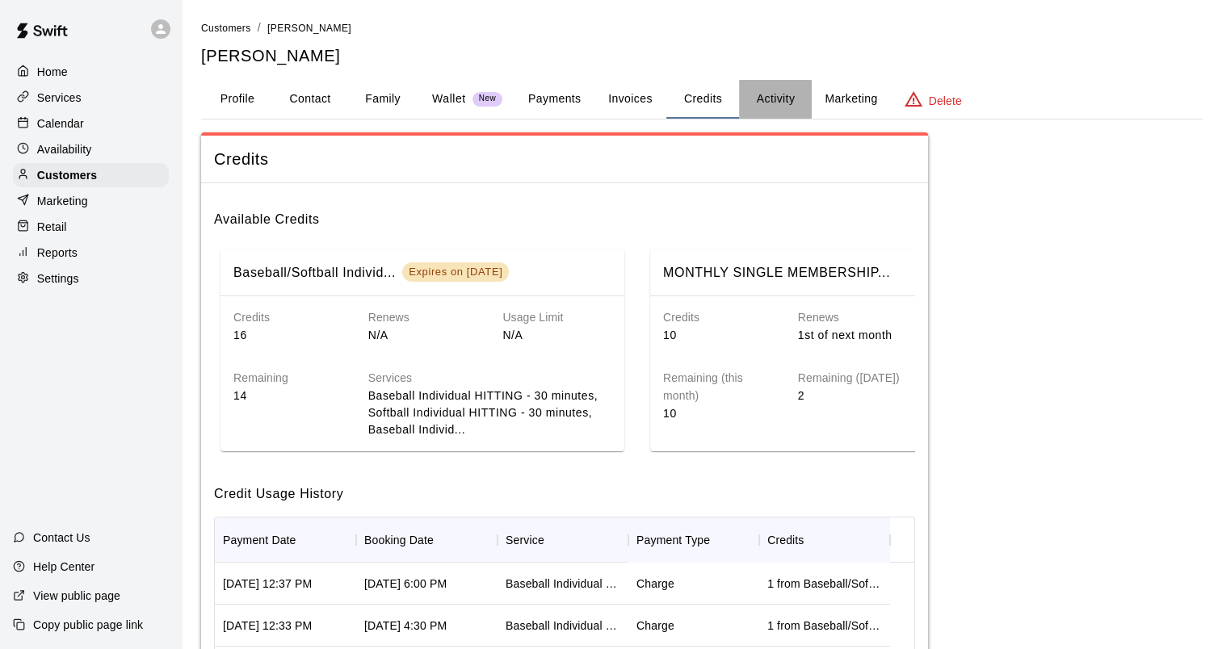
click at [762, 96] on button "Activity" at bounding box center [775, 99] width 73 height 39
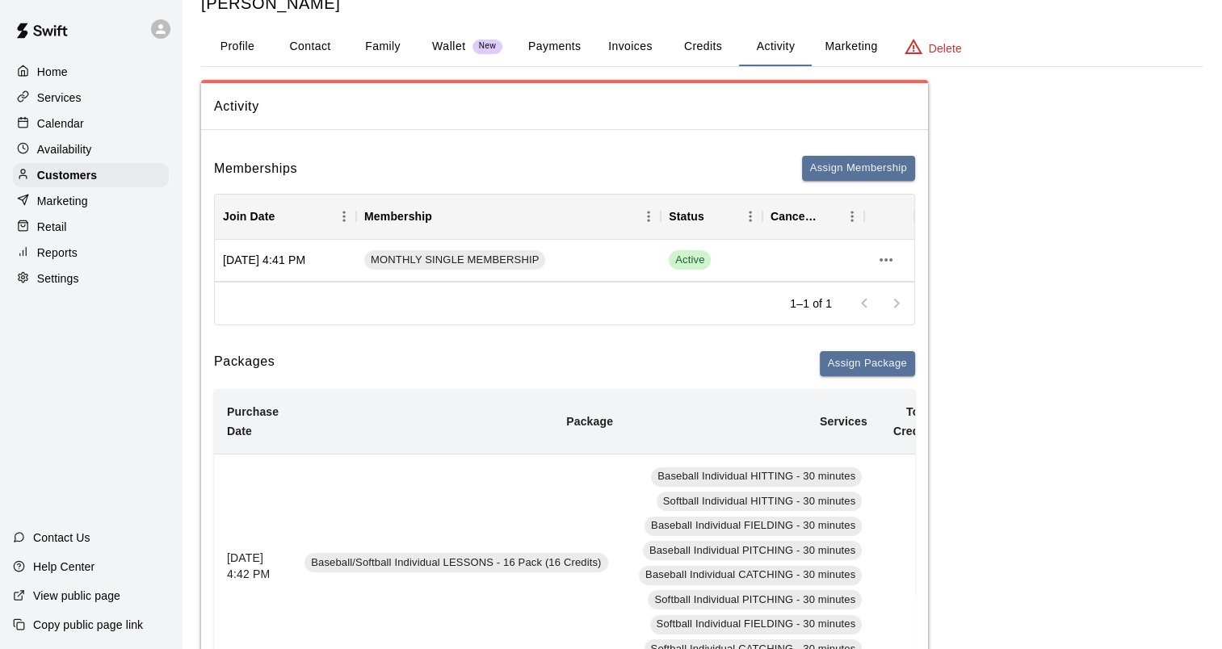
scroll to position [81, 0]
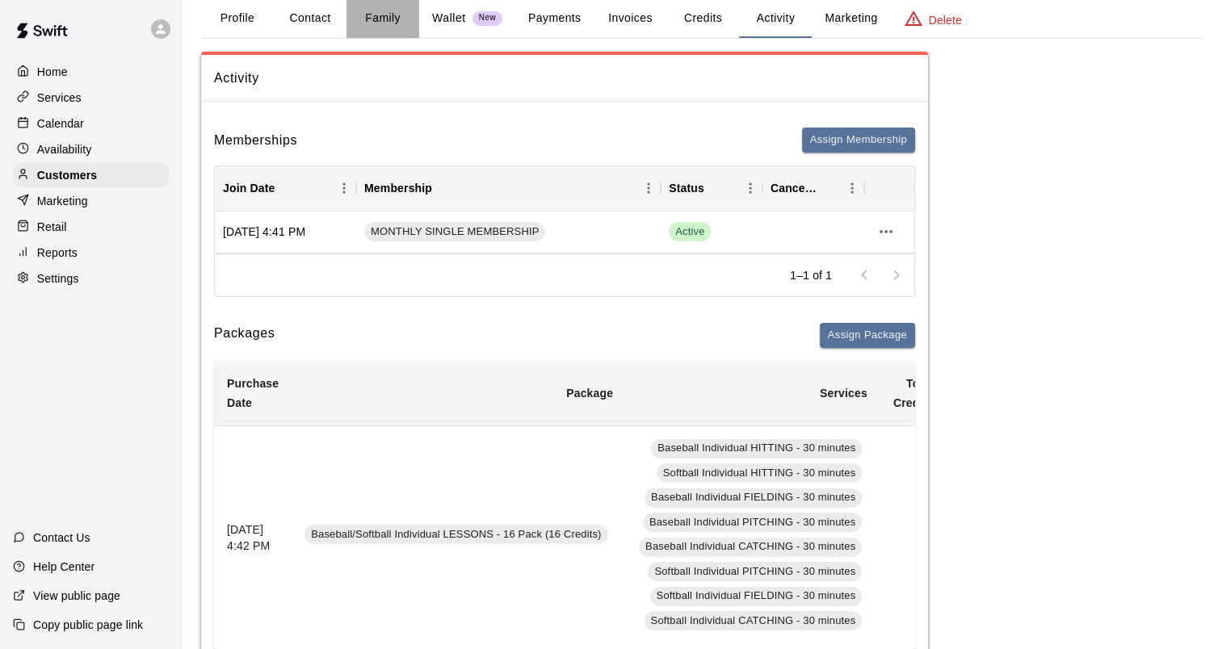
click at [375, 21] on button "Family" at bounding box center [382, 18] width 73 height 39
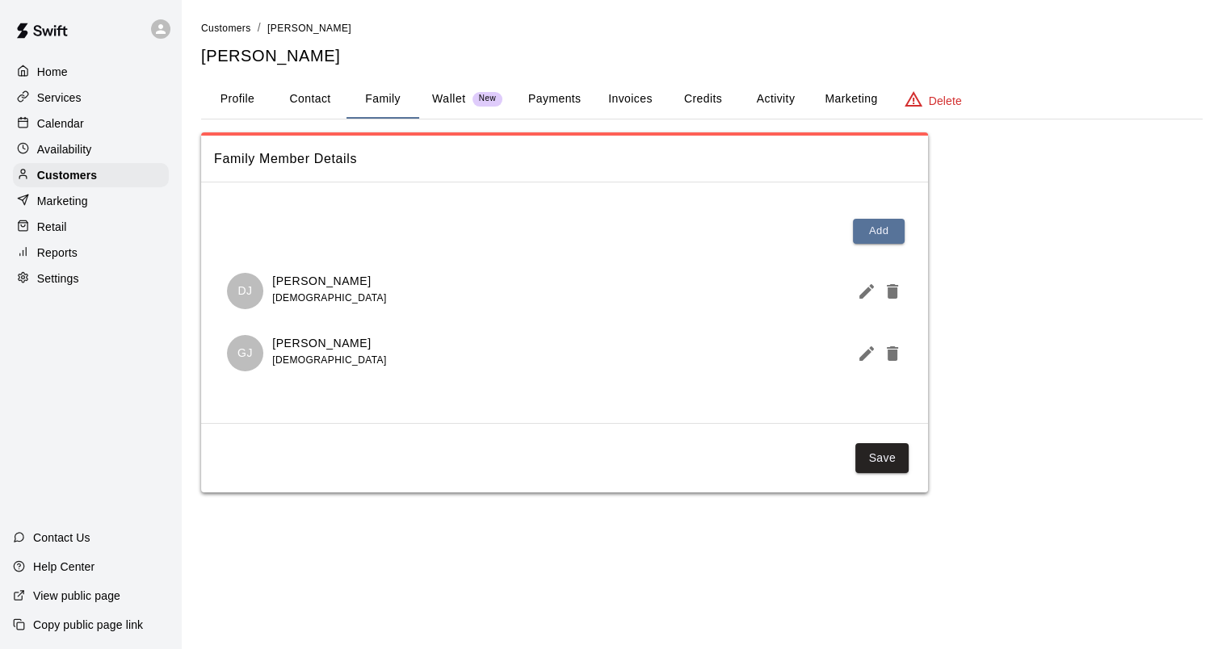
scroll to position [0, 0]
click at [317, 99] on button "Contact" at bounding box center [310, 99] width 73 height 39
select select "**"
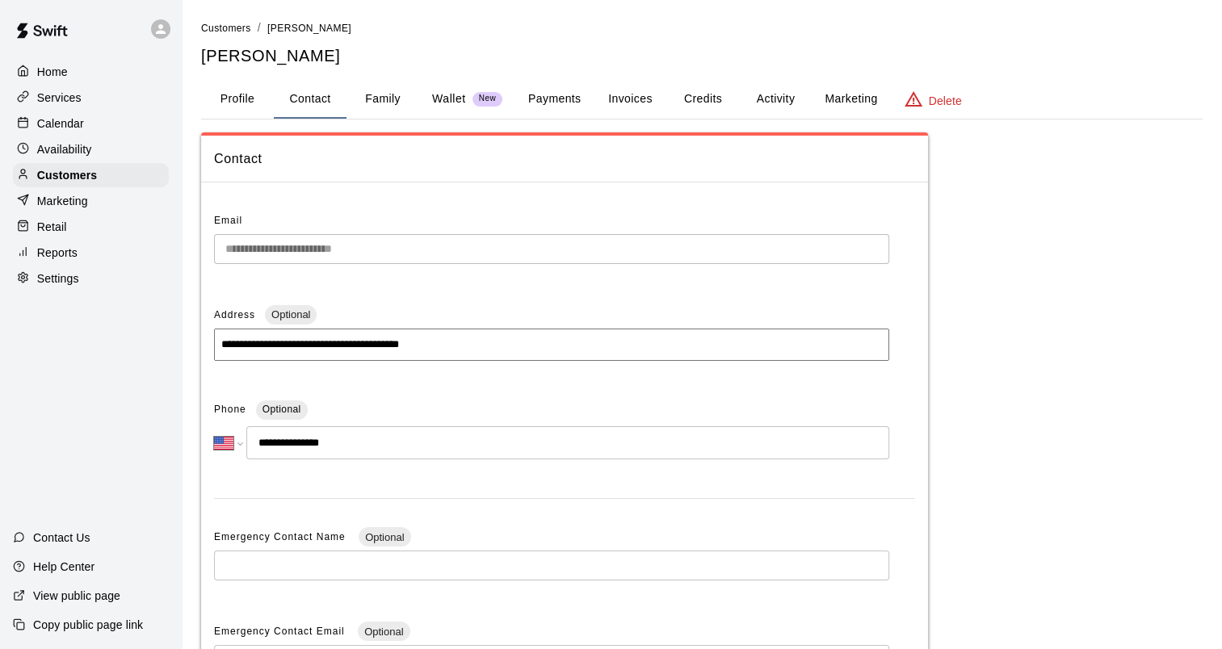
click at [375, 103] on button "Family" at bounding box center [382, 99] width 73 height 39
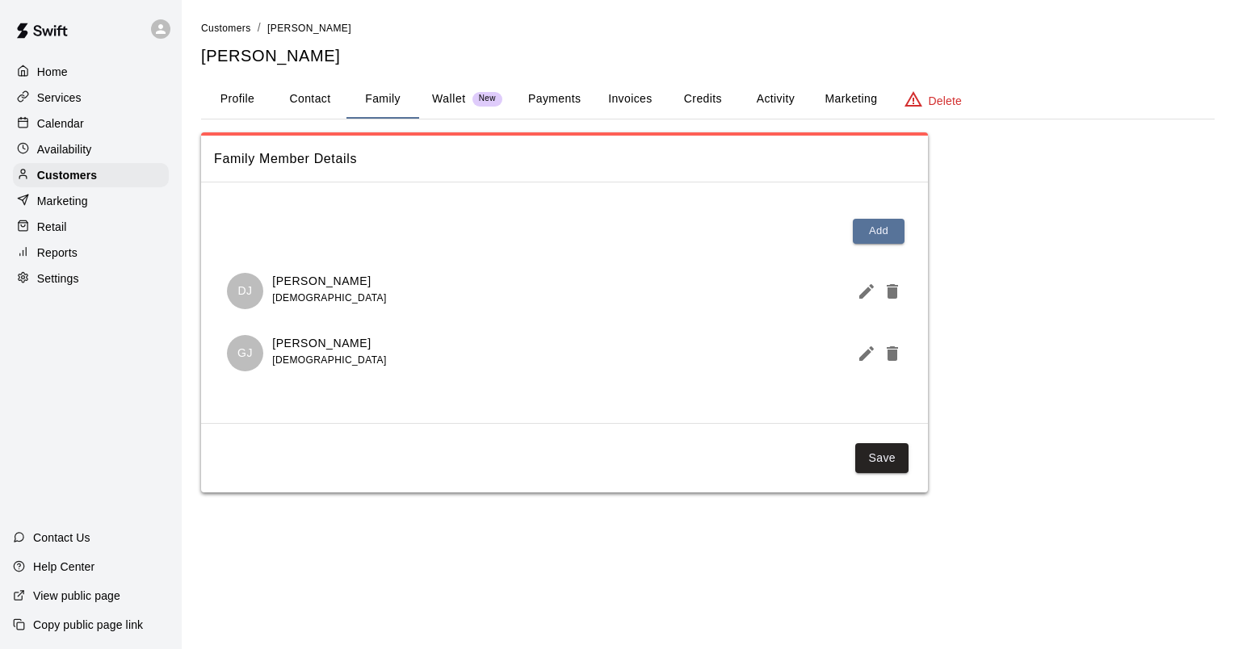
drag, startPoint x: 67, startPoint y: 184, endPoint x: 160, endPoint y: 130, distance: 107.5
click at [67, 183] on p "Customers" at bounding box center [67, 175] width 60 height 16
